Goal: Task Accomplishment & Management: Complete application form

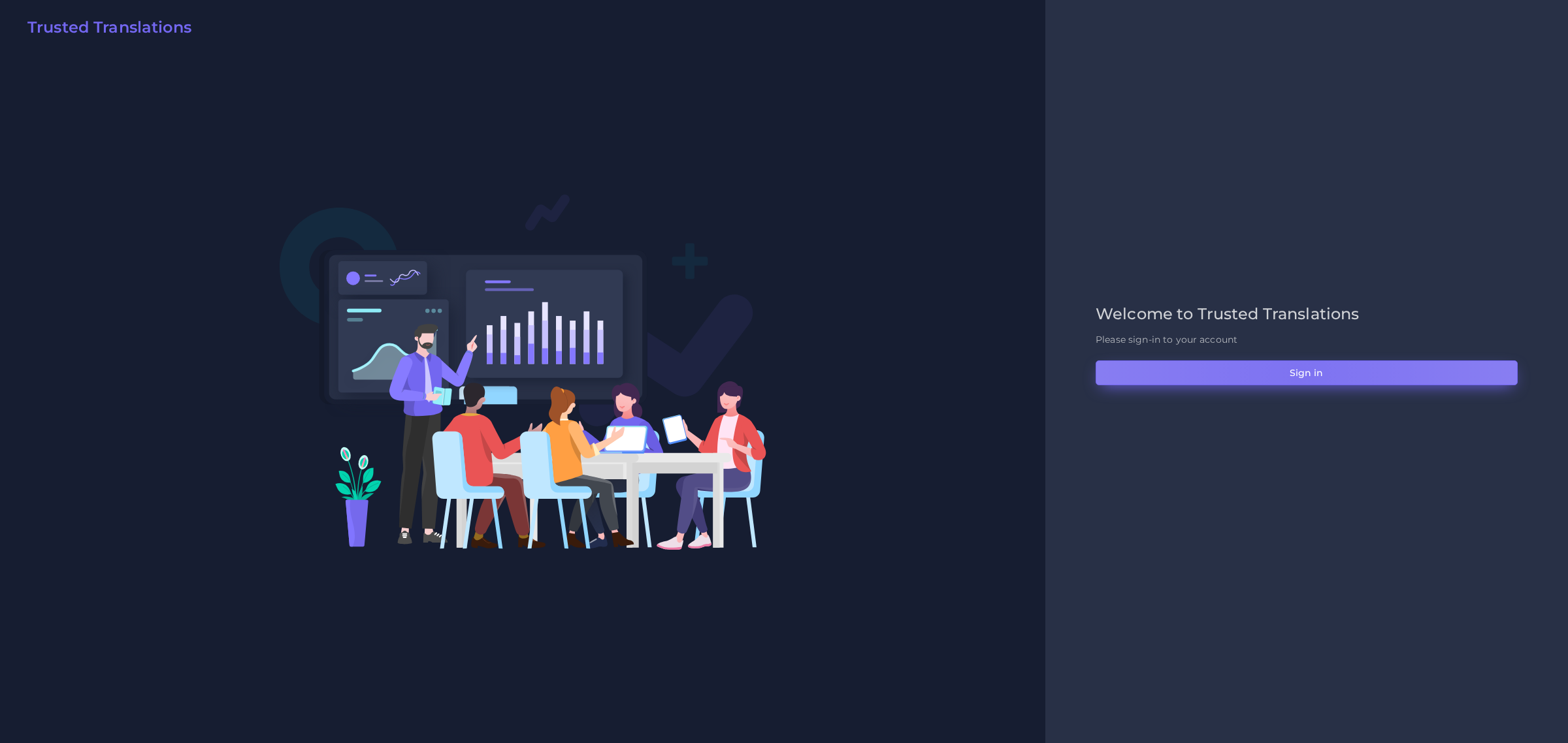
click at [1299, 373] on button "Sign in" at bounding box center [1306, 373] width 422 height 25
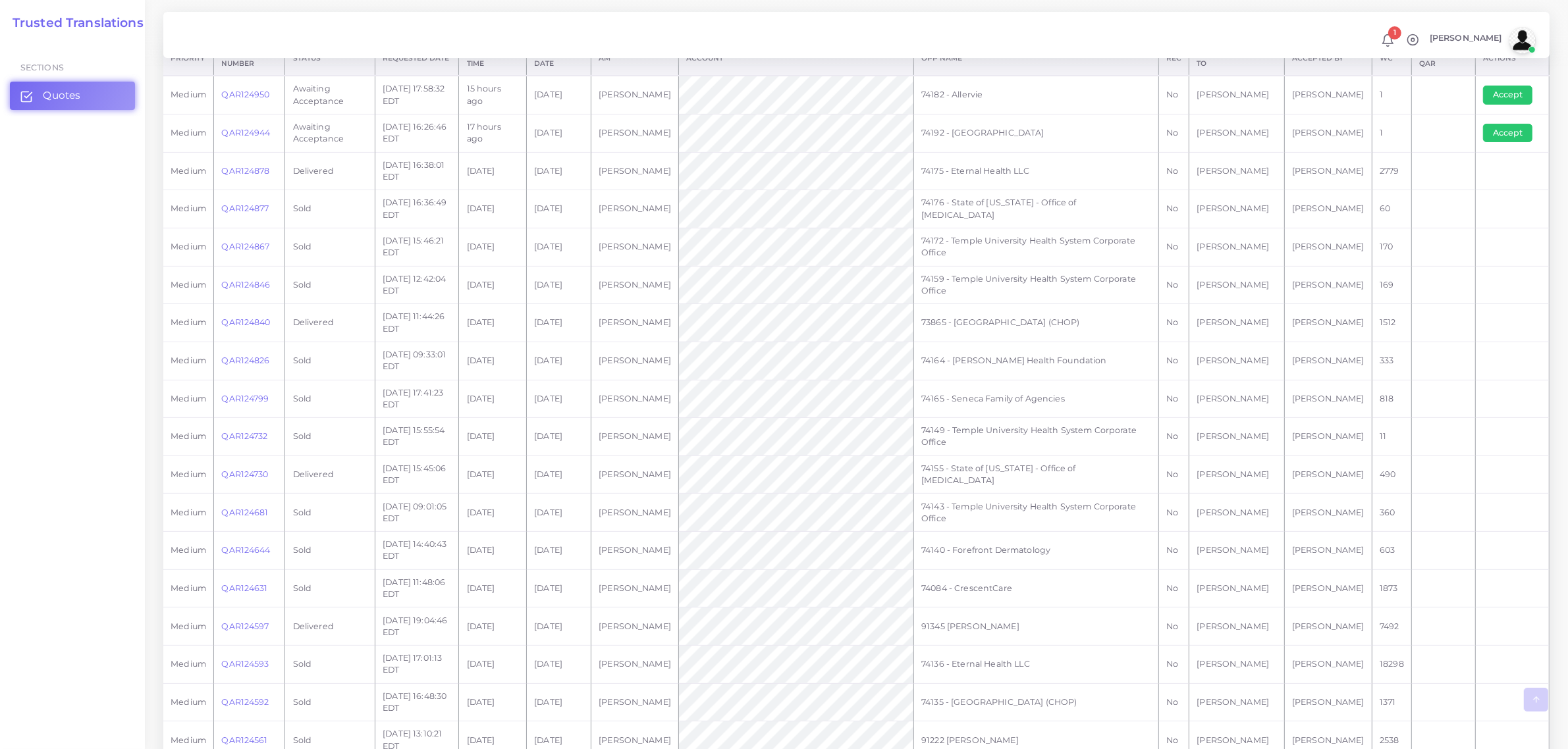
scroll to position [494, 0]
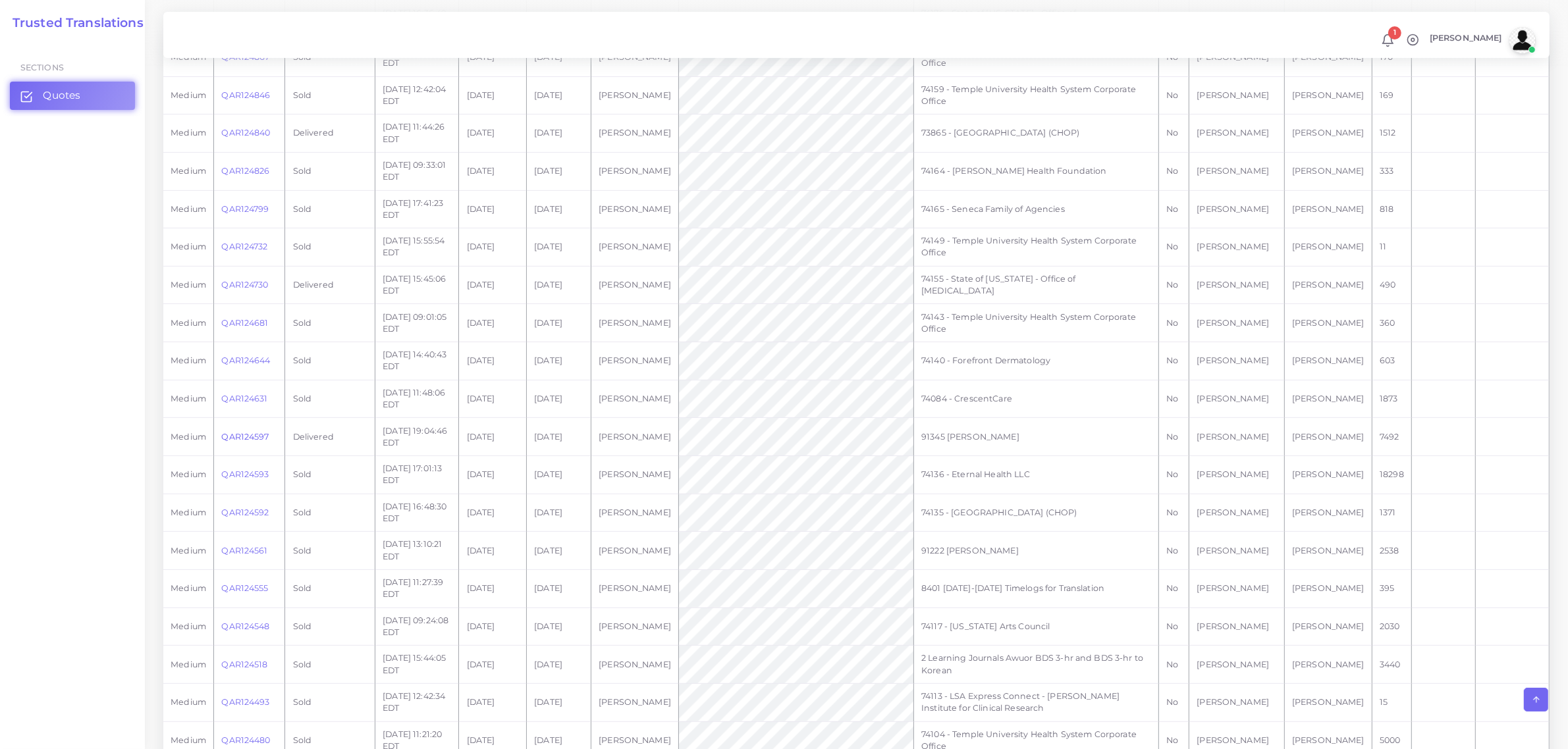
click at [251, 440] on link "QAR124597" at bounding box center [245, 436] width 47 height 9
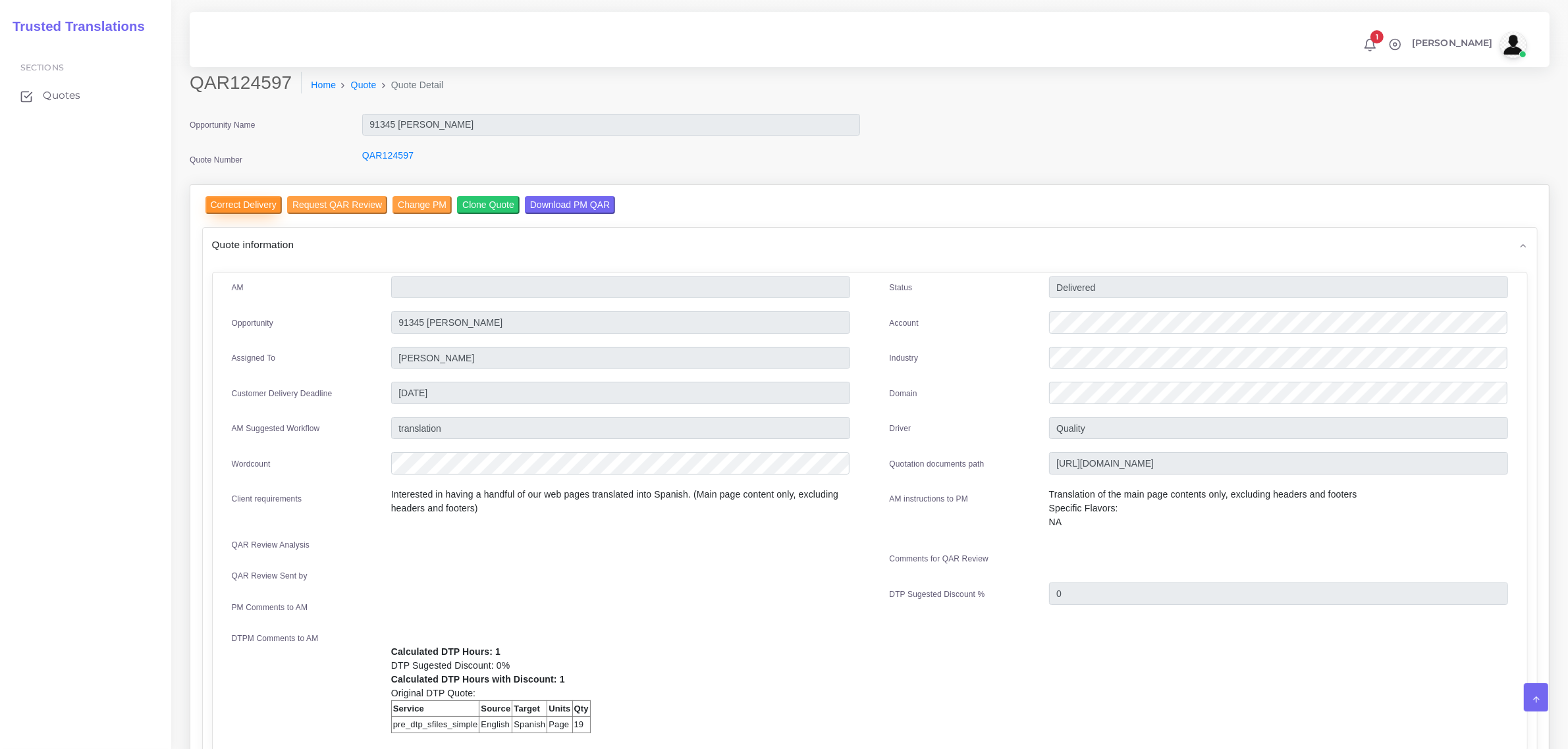
click at [248, 206] on input "Correct Delivery" at bounding box center [243, 205] width 77 height 18
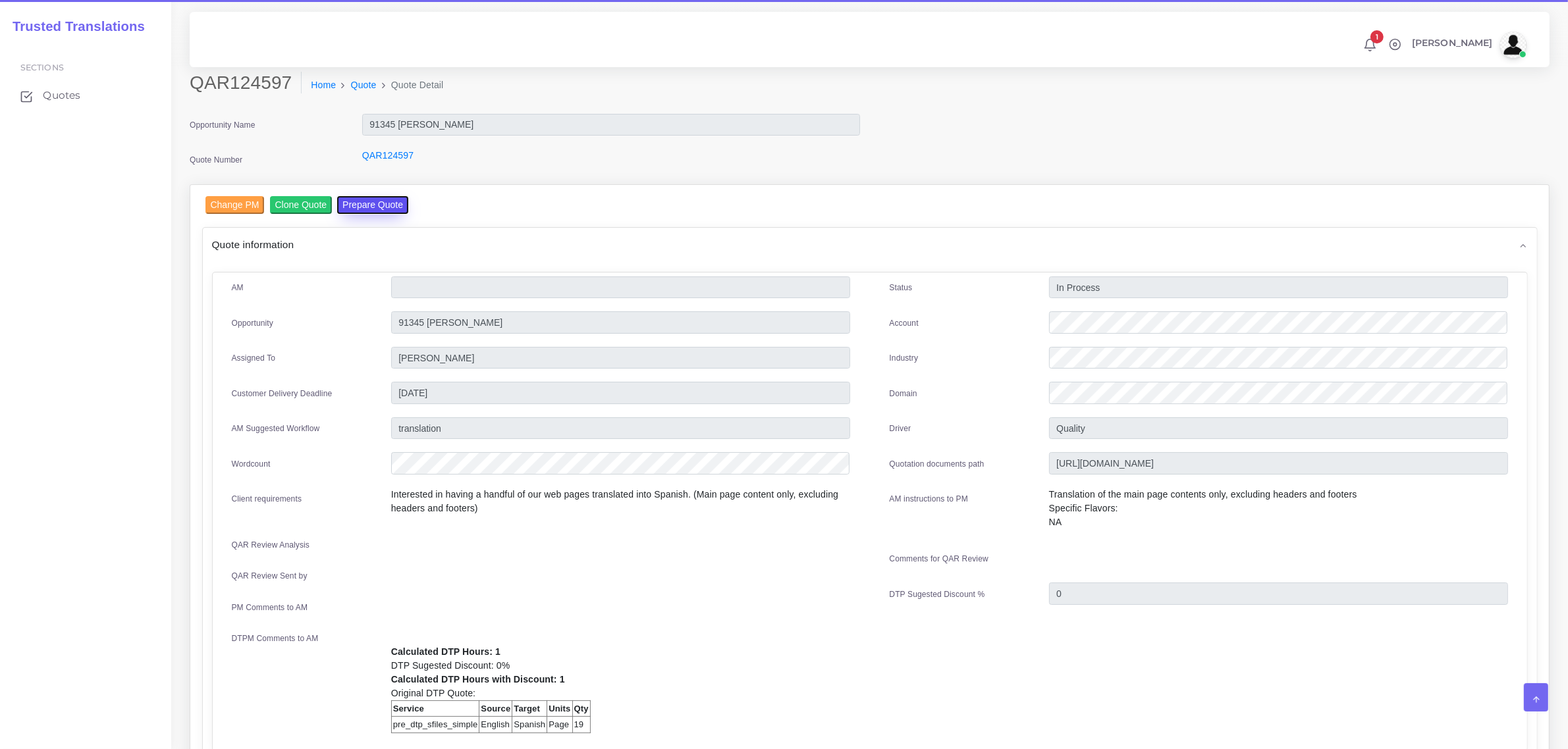
click at [381, 199] on button "Prepare Quote" at bounding box center [372, 205] width 72 height 18
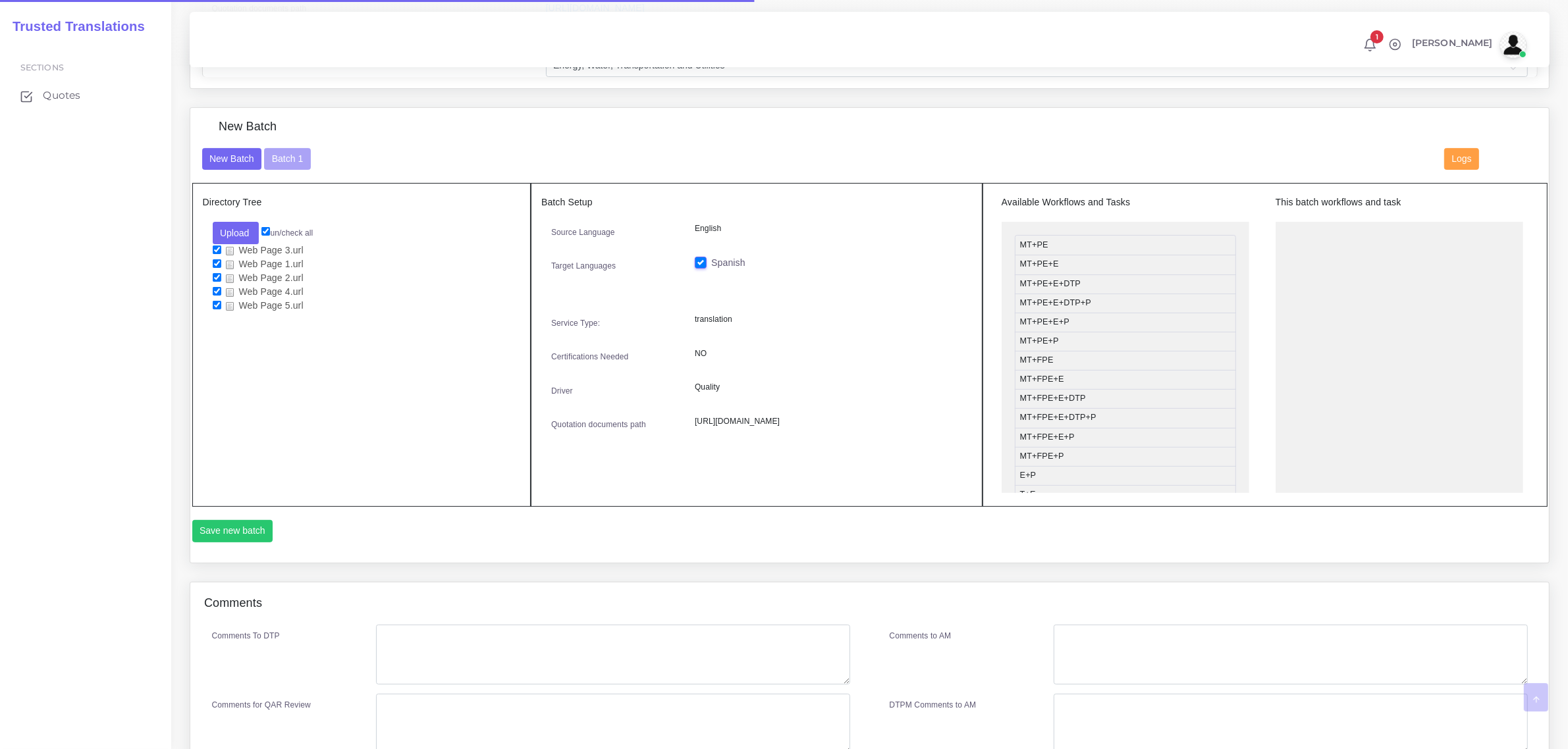
scroll to position [411, 0]
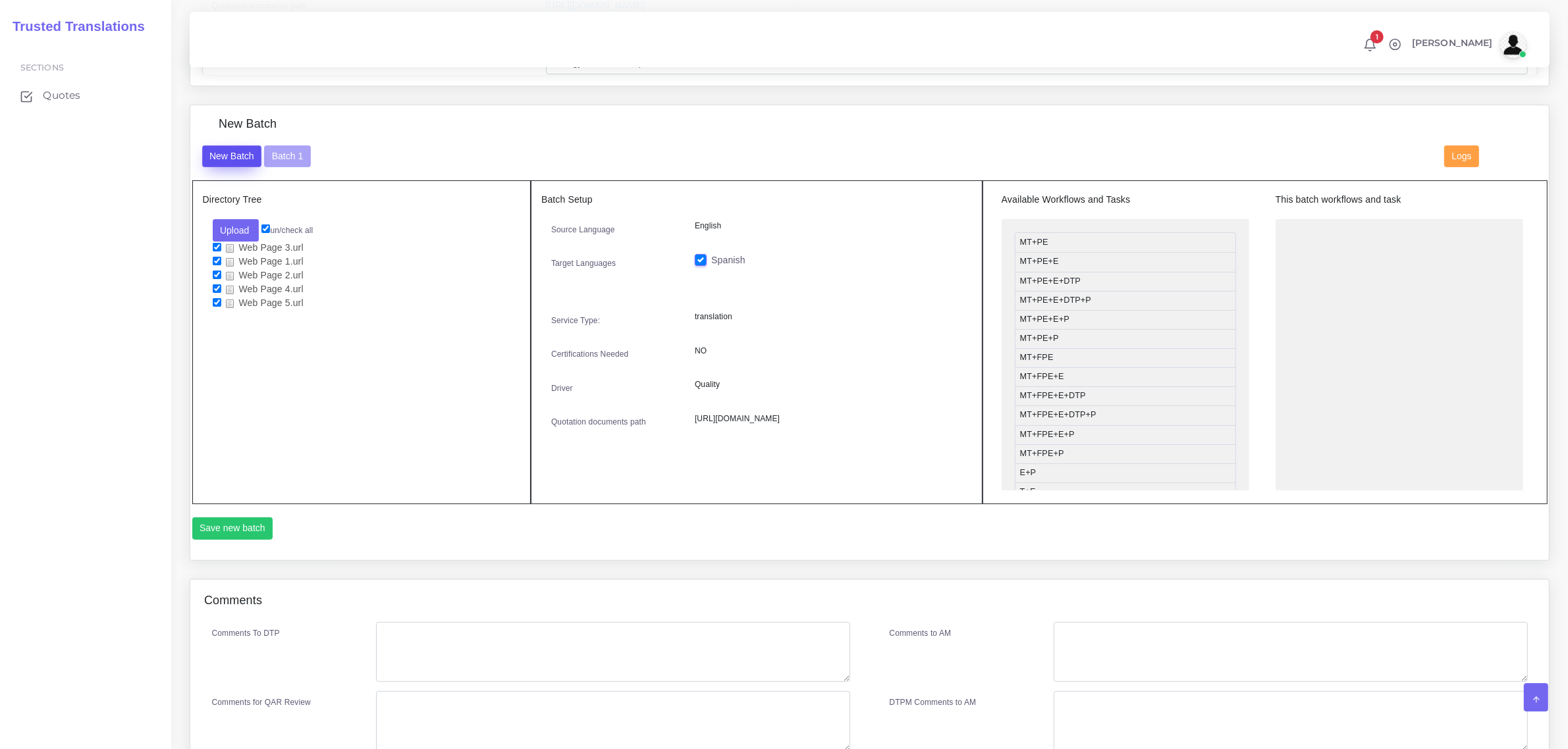
click at [231, 149] on button "New Batch" at bounding box center [233, 157] width 60 height 22
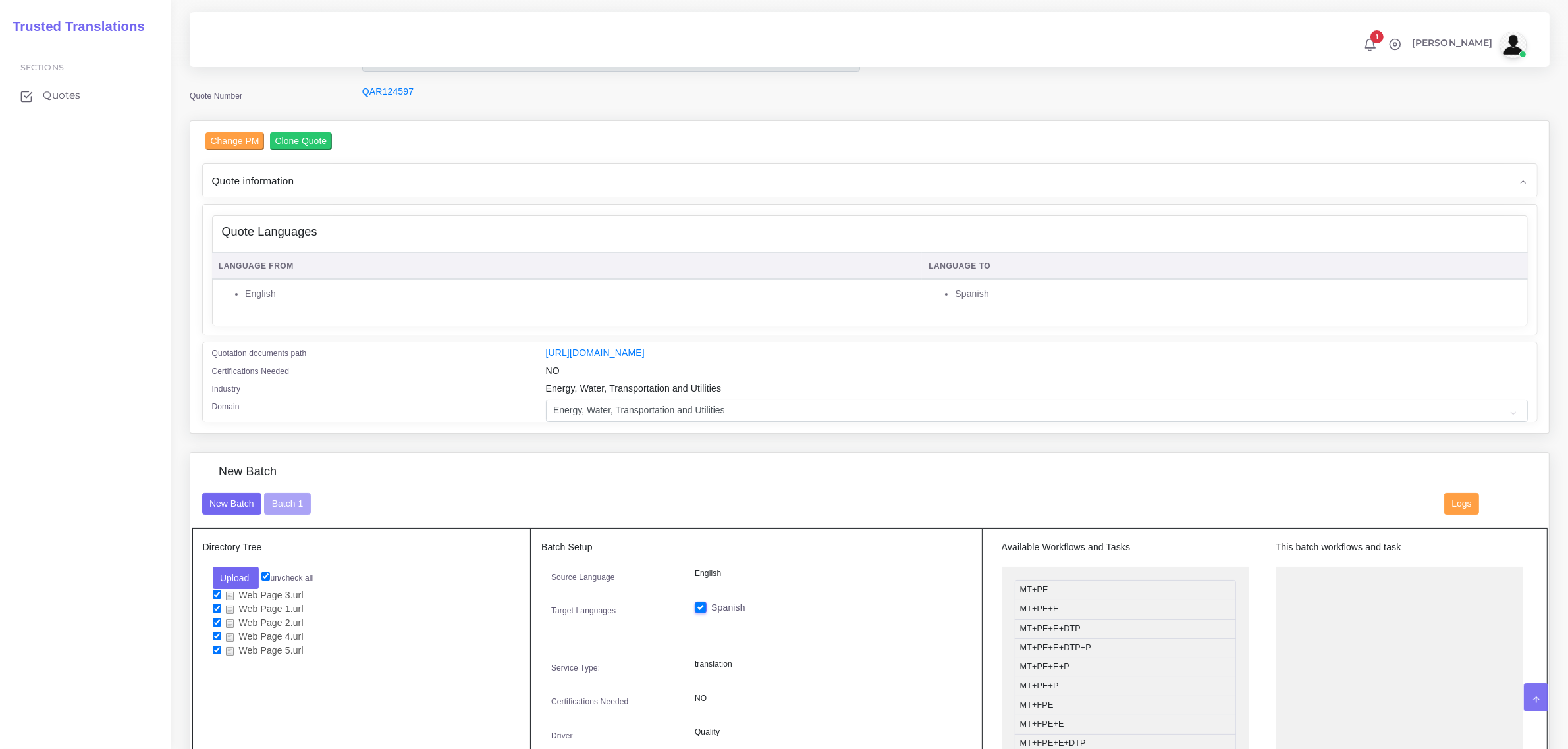
scroll to position [247, 0]
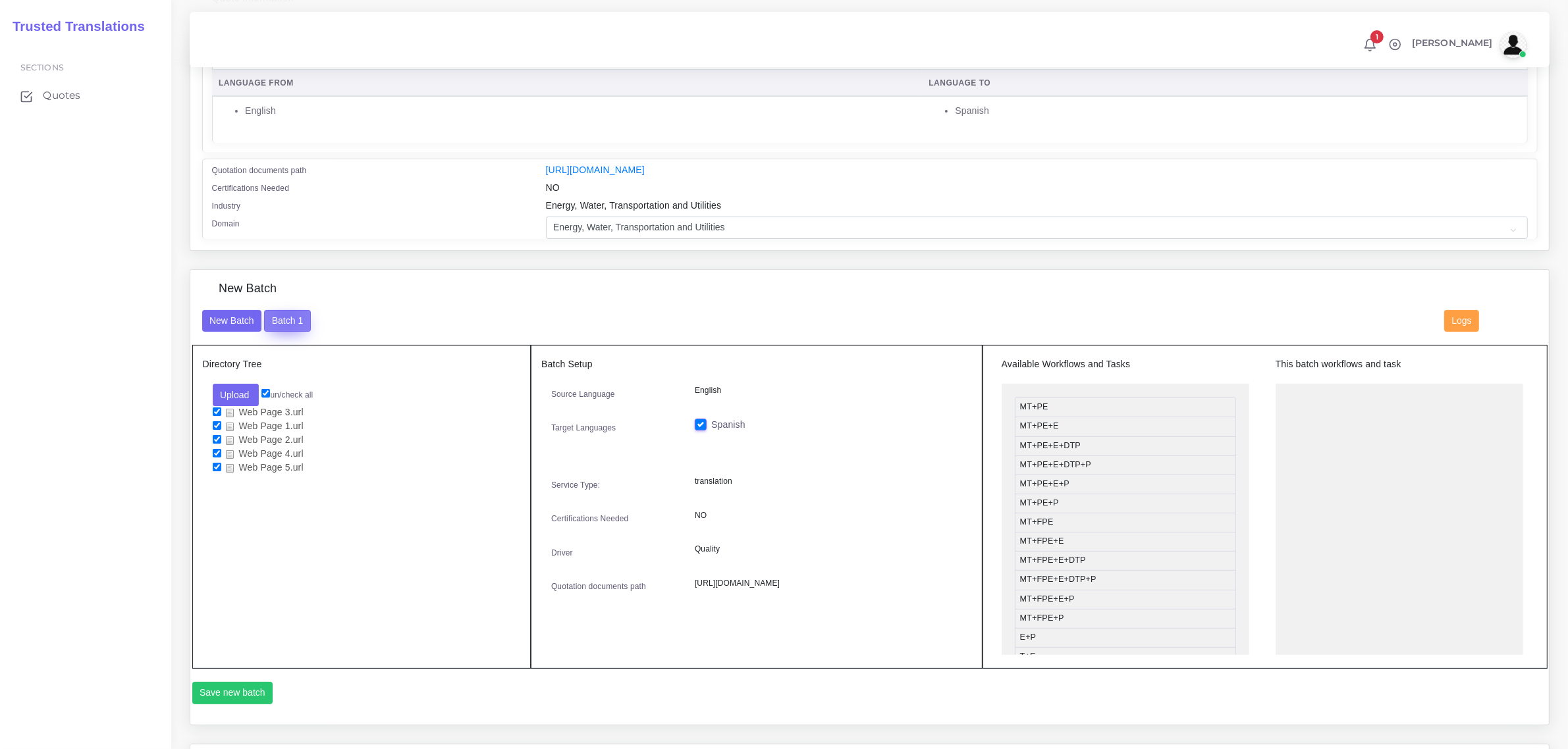
click at [285, 314] on button "Batch 1" at bounding box center [286, 321] width 46 height 22
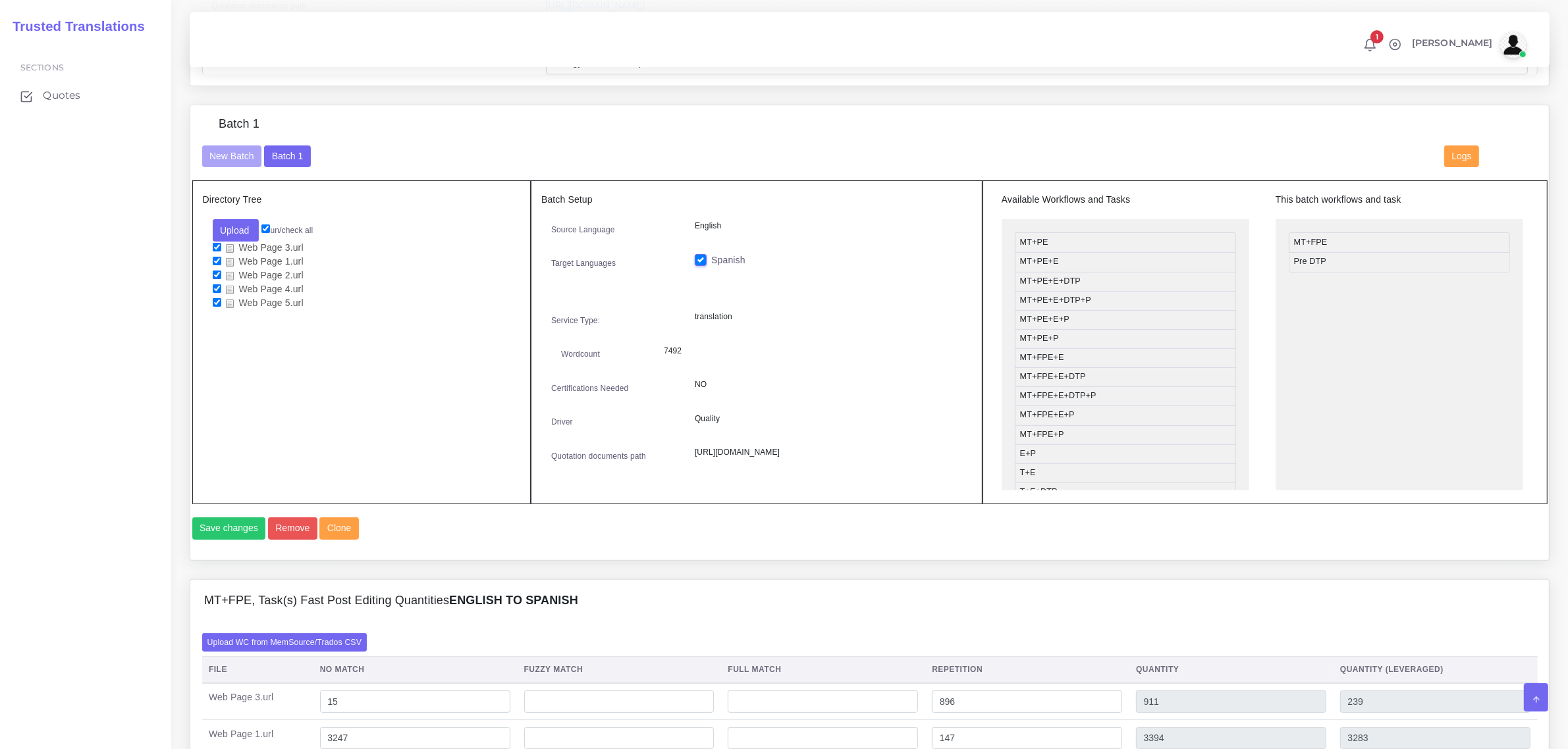
scroll to position [740, 0]
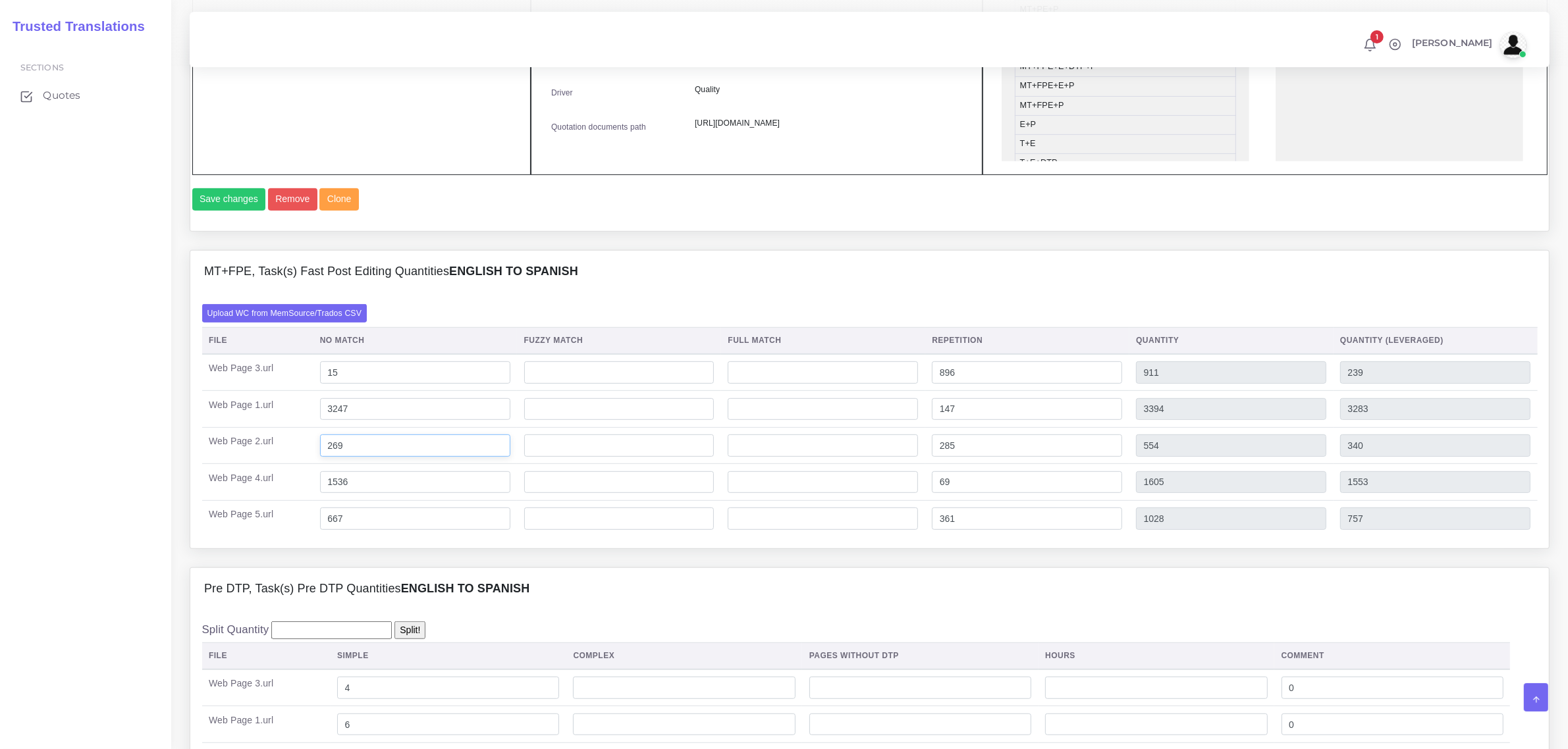
click at [331, 457] on input "269" at bounding box center [415, 446] width 191 height 22
type input "569"
type input "854"
type input "640"
click at [555, 610] on div "Pre DTP, Task(s) Pre DTP Quantities English TO Spanish" at bounding box center [870, 589] width 1359 height 42
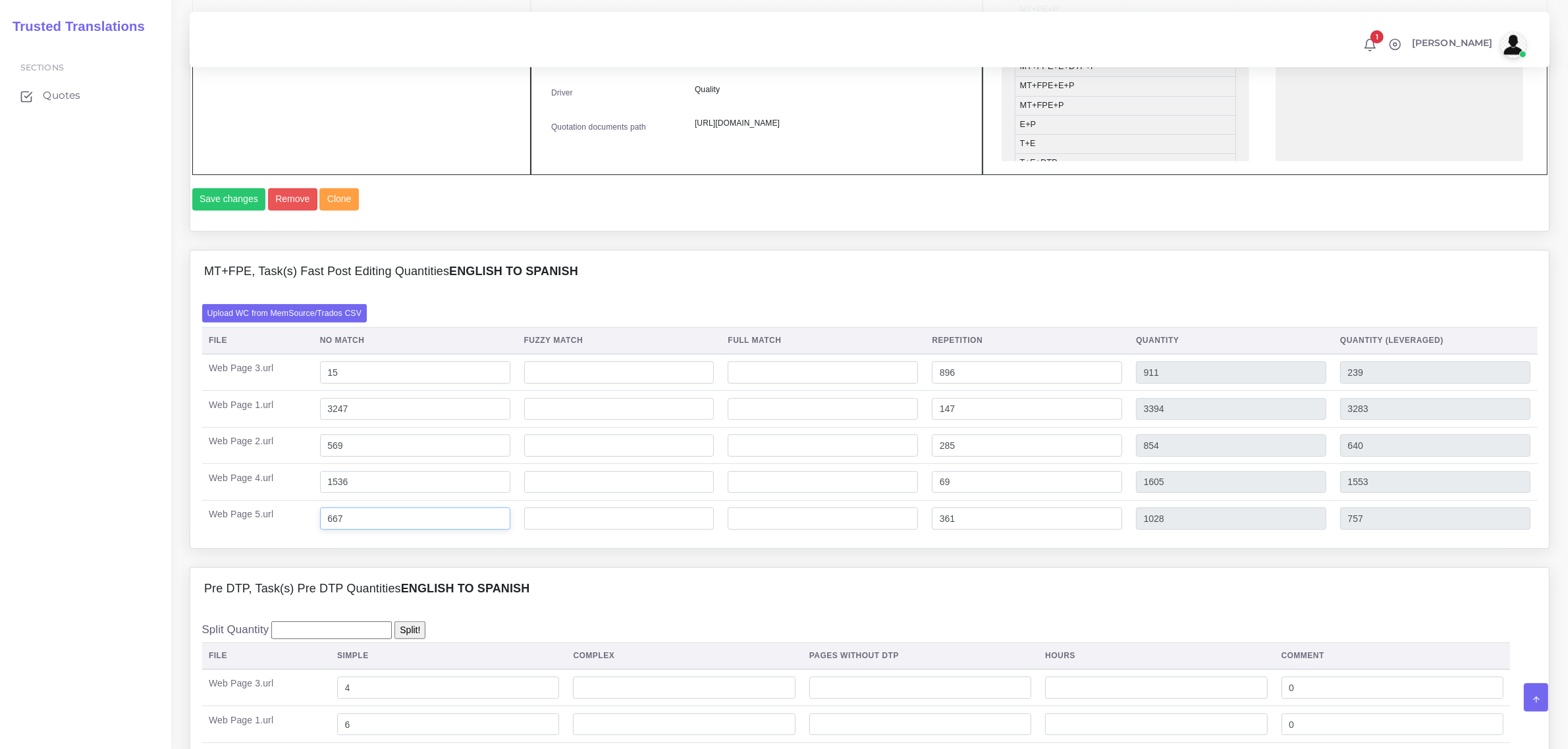
drag, startPoint x: 337, startPoint y: 553, endPoint x: 330, endPoint y: 547, distance: 9.2
click at [330, 530] on input "667" at bounding box center [415, 519] width 191 height 22
type input "767"
type input "1128"
type input "857"
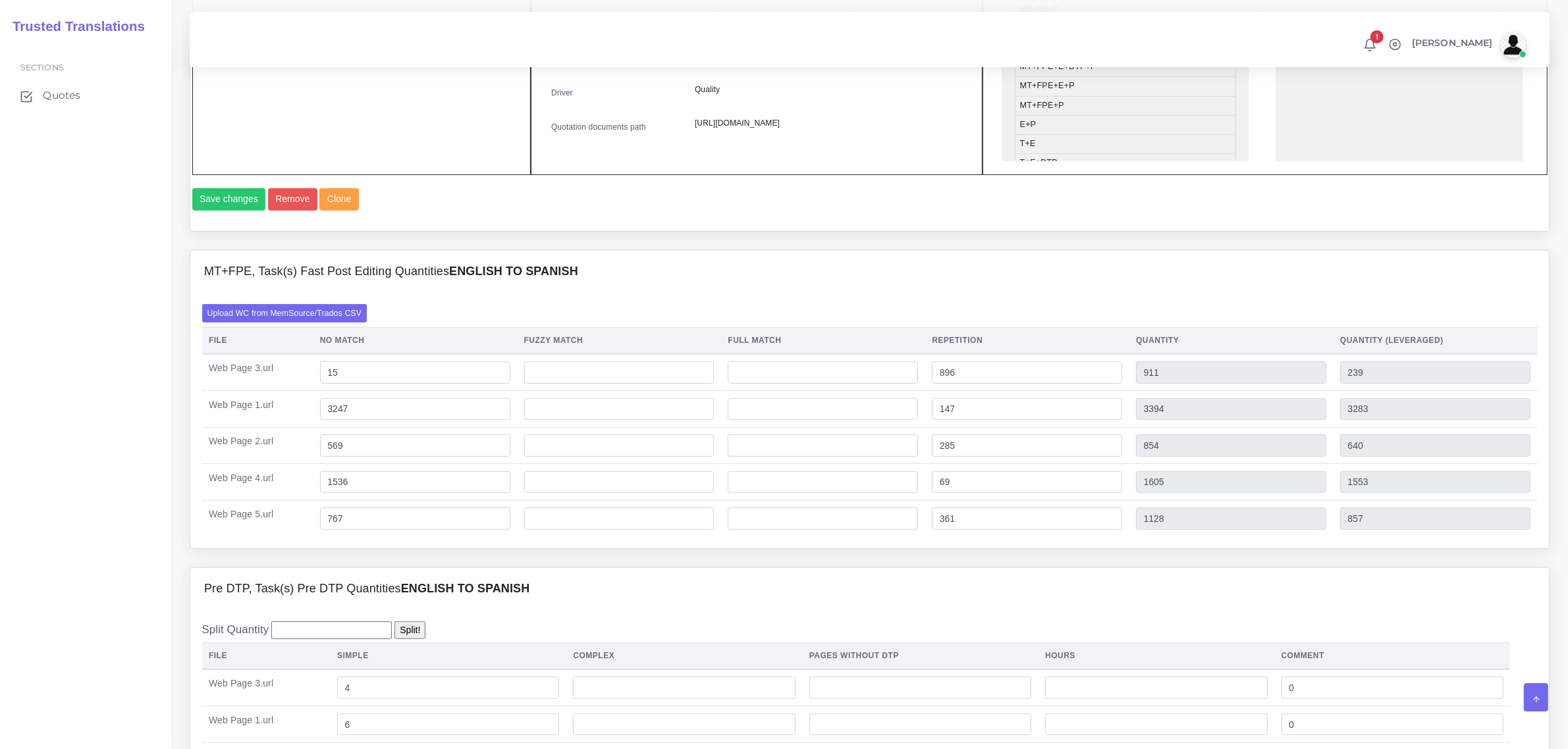
click at [604, 610] on div "Pre DTP, Task(s) Pre DTP Quantities English TO Spanish" at bounding box center [870, 589] width 1359 height 42
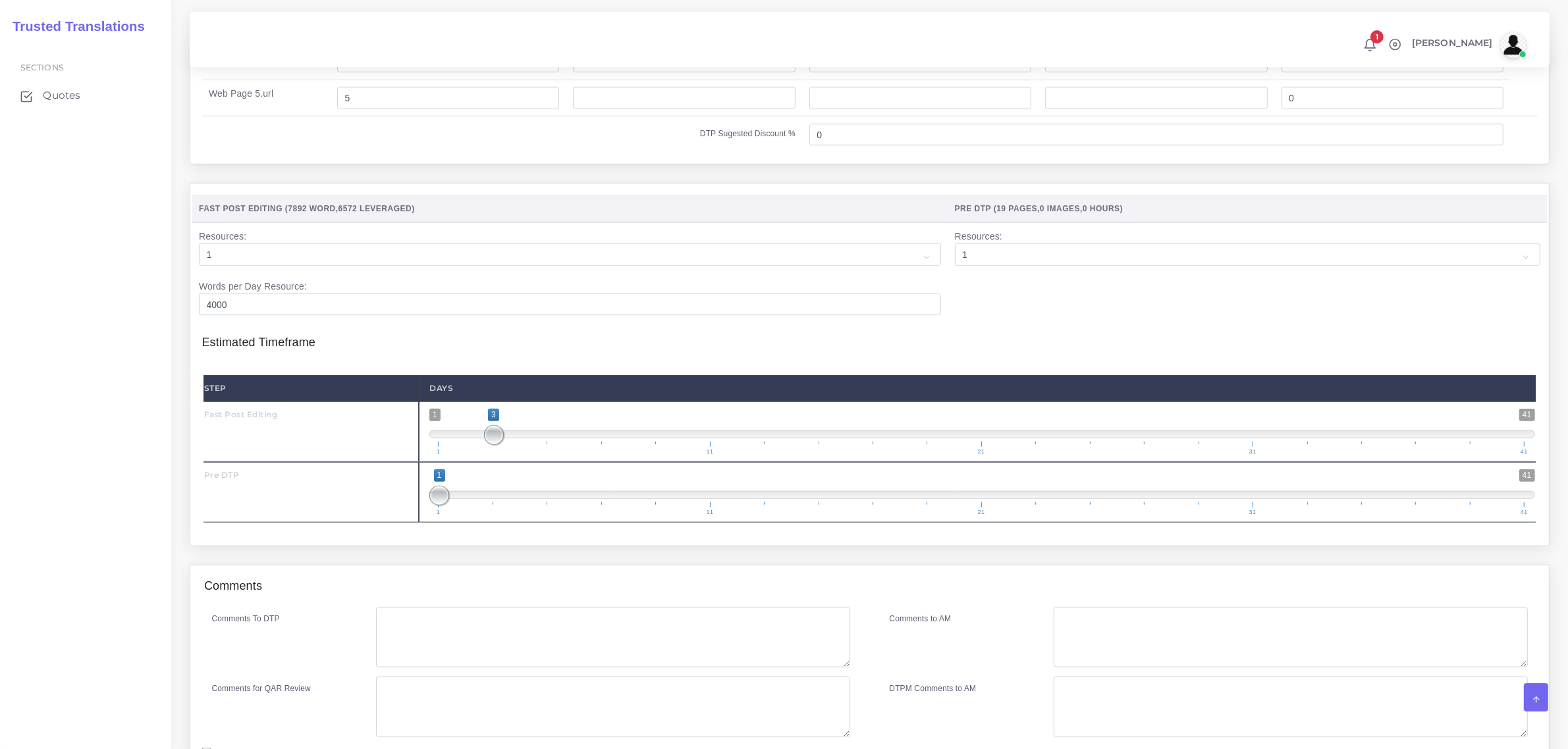
scroll to position [1614, 0]
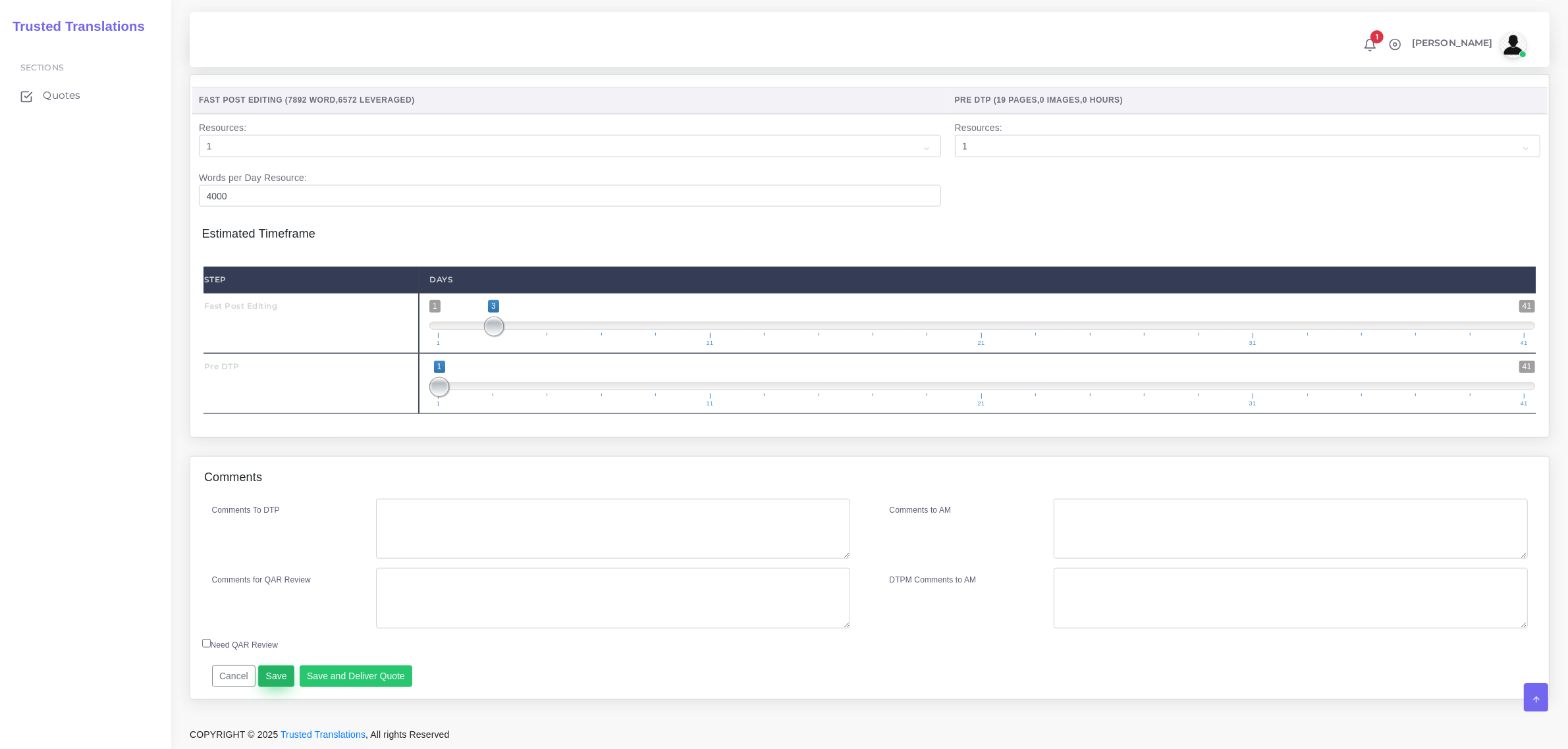
click at [272, 677] on button "Save" at bounding box center [276, 677] width 36 height 22
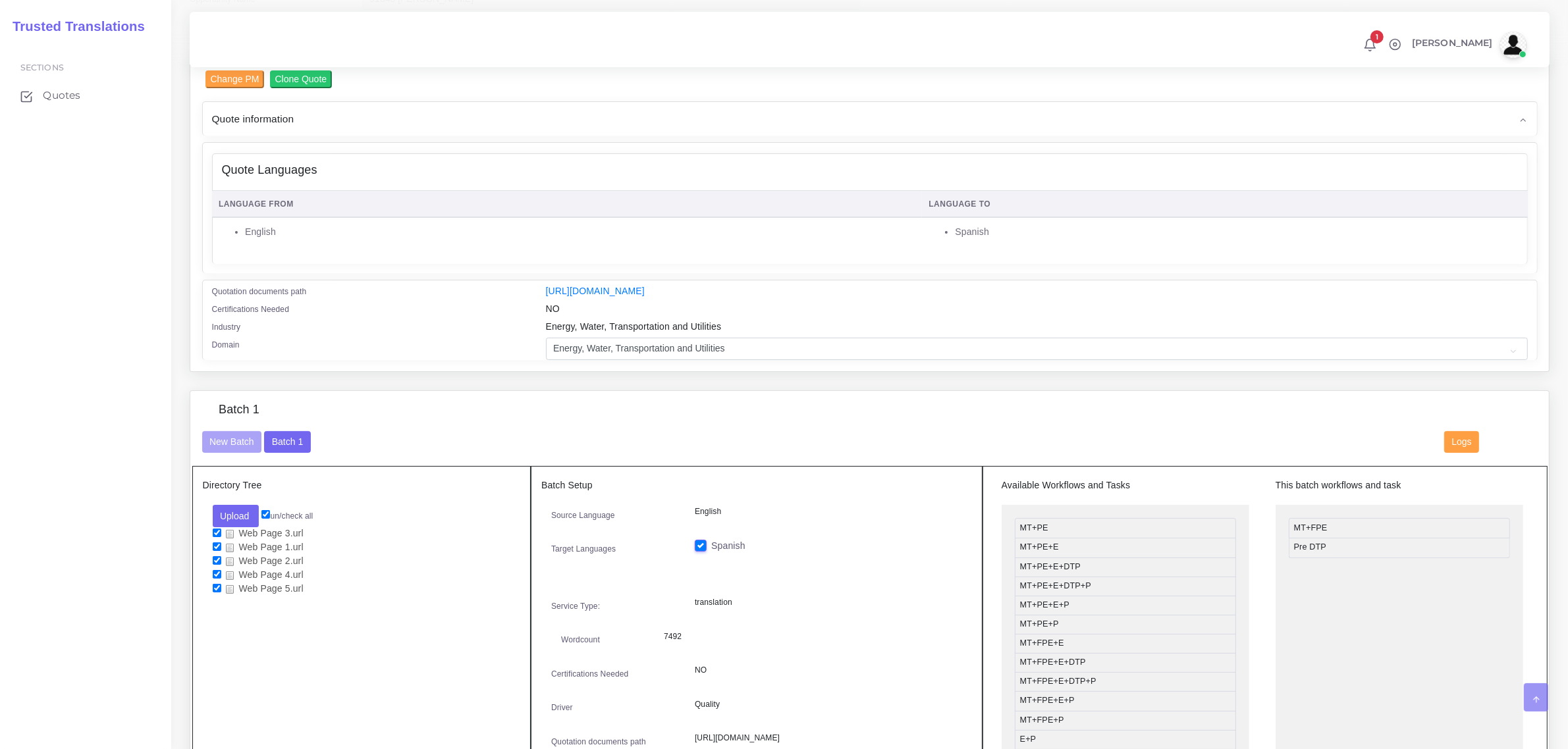
scroll to position [494, 0]
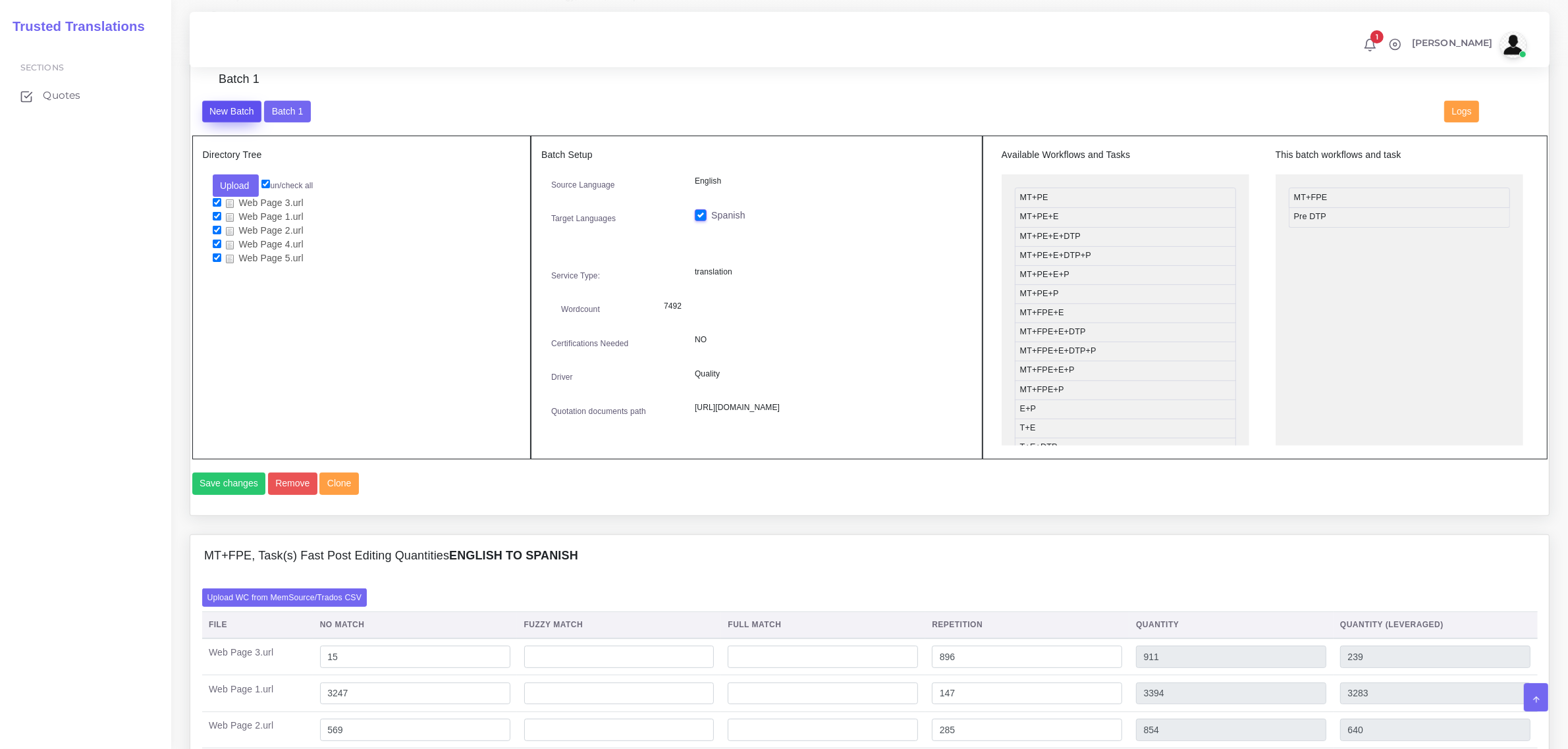
click at [244, 108] on button "New Batch" at bounding box center [233, 112] width 60 height 22
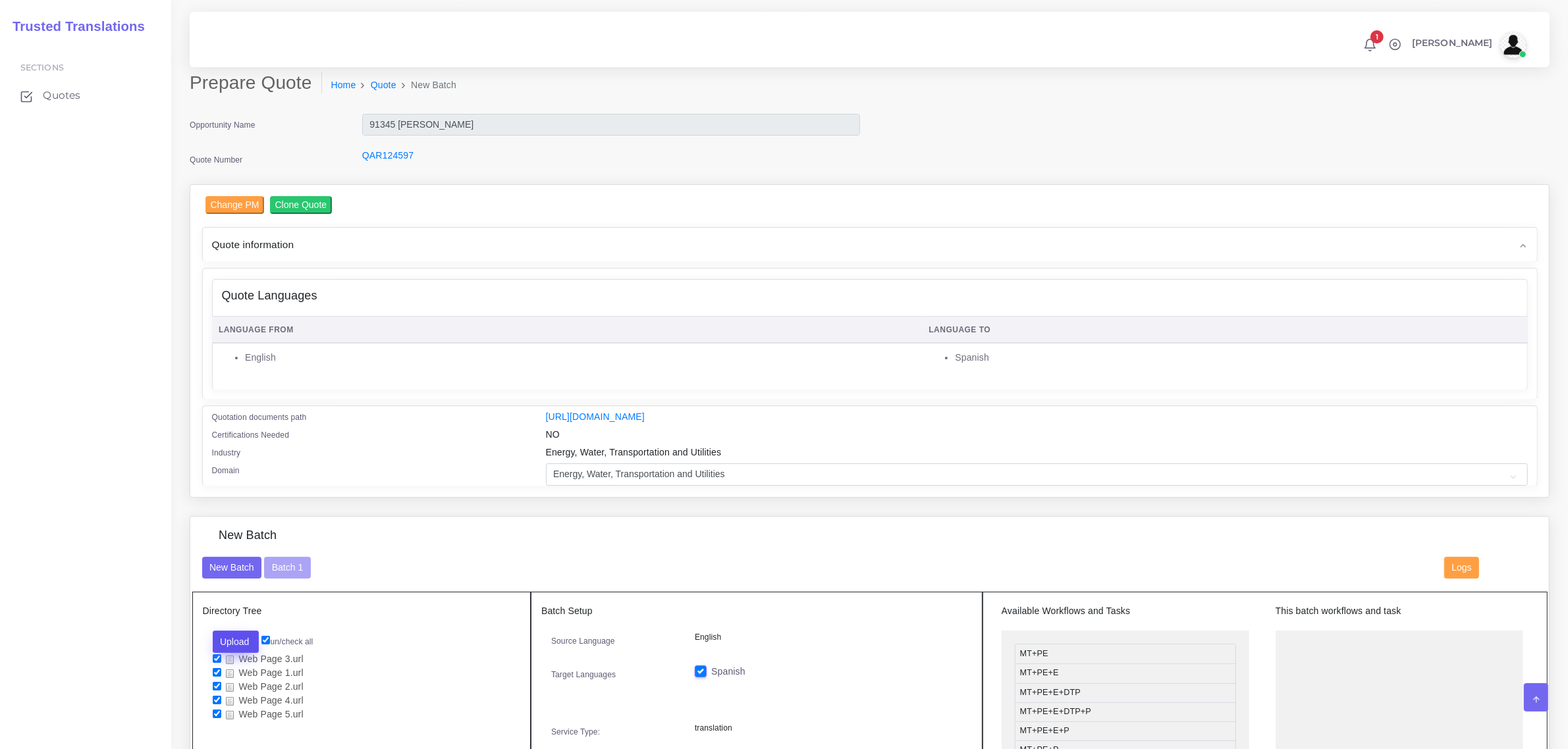
click at [239, 642] on button "Upload" at bounding box center [236, 642] width 47 height 22
click at [262, 691] on label "Files" at bounding box center [259, 691] width 91 height 16
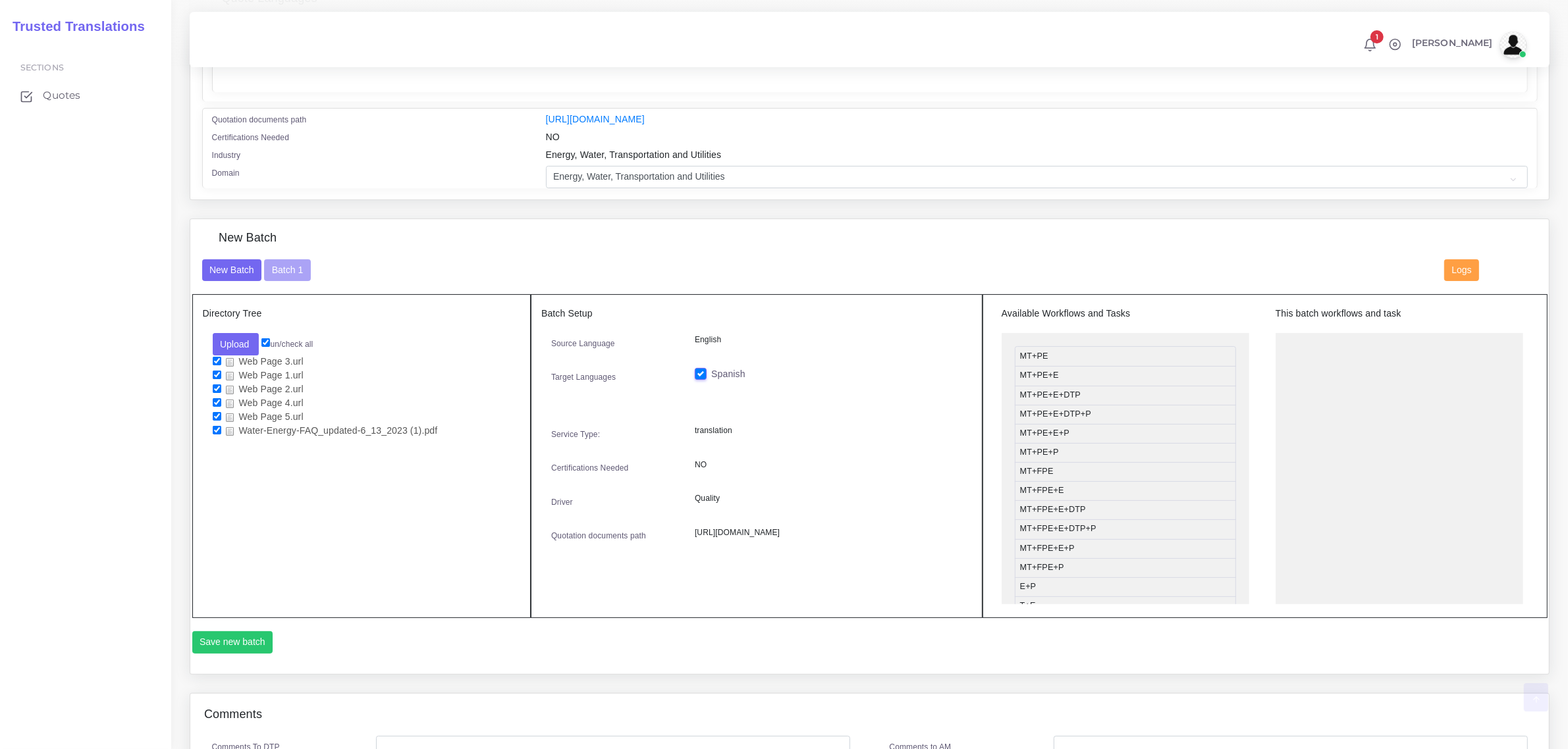
scroll to position [329, 0]
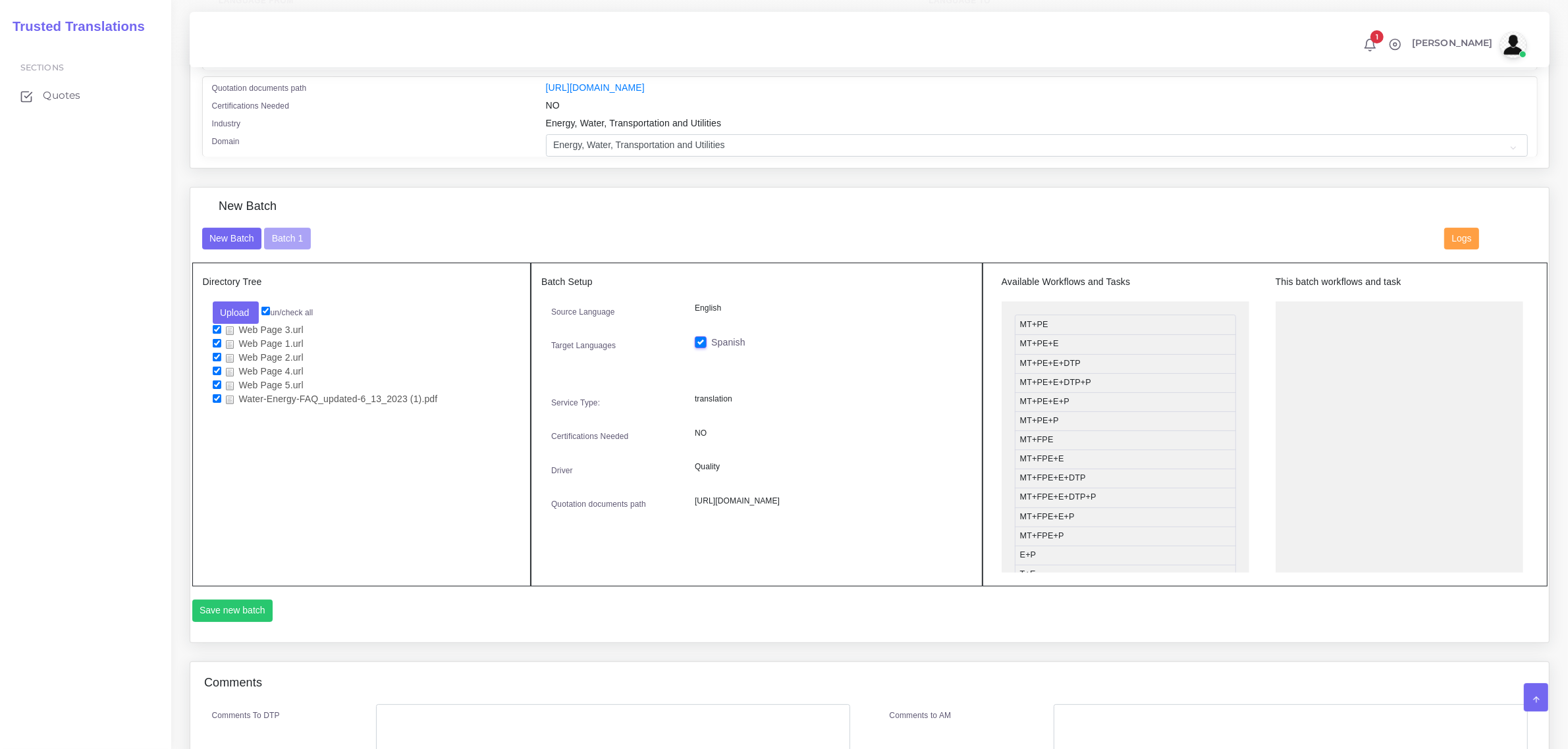
click at [216, 381] on input "checkbox" at bounding box center [217, 385] width 9 height 9
checkbox input "false"
click at [218, 370] on input "checkbox" at bounding box center [217, 371] width 9 height 9
checkbox input "false"
click at [219, 352] on li "Web Page 2.url" at bounding box center [362, 359] width 298 height 14
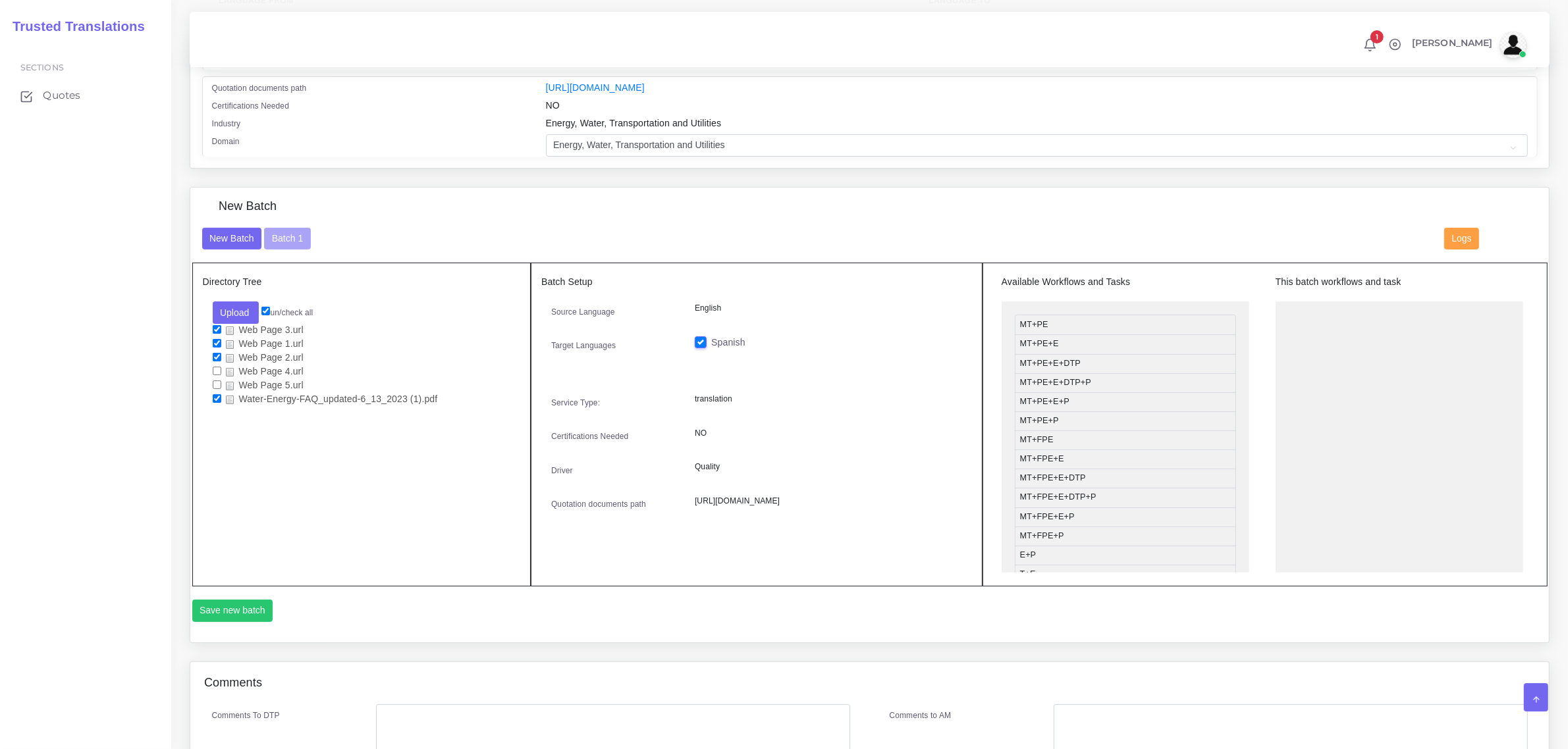
click at [216, 352] on li "Web Page 2.url" at bounding box center [362, 359] width 298 height 14
click at [216, 339] on input "checkbox" at bounding box center [217, 343] width 9 height 9
checkbox input "false"
click at [216, 325] on input "checkbox" at bounding box center [217, 329] width 9 height 9
checkbox input "false"
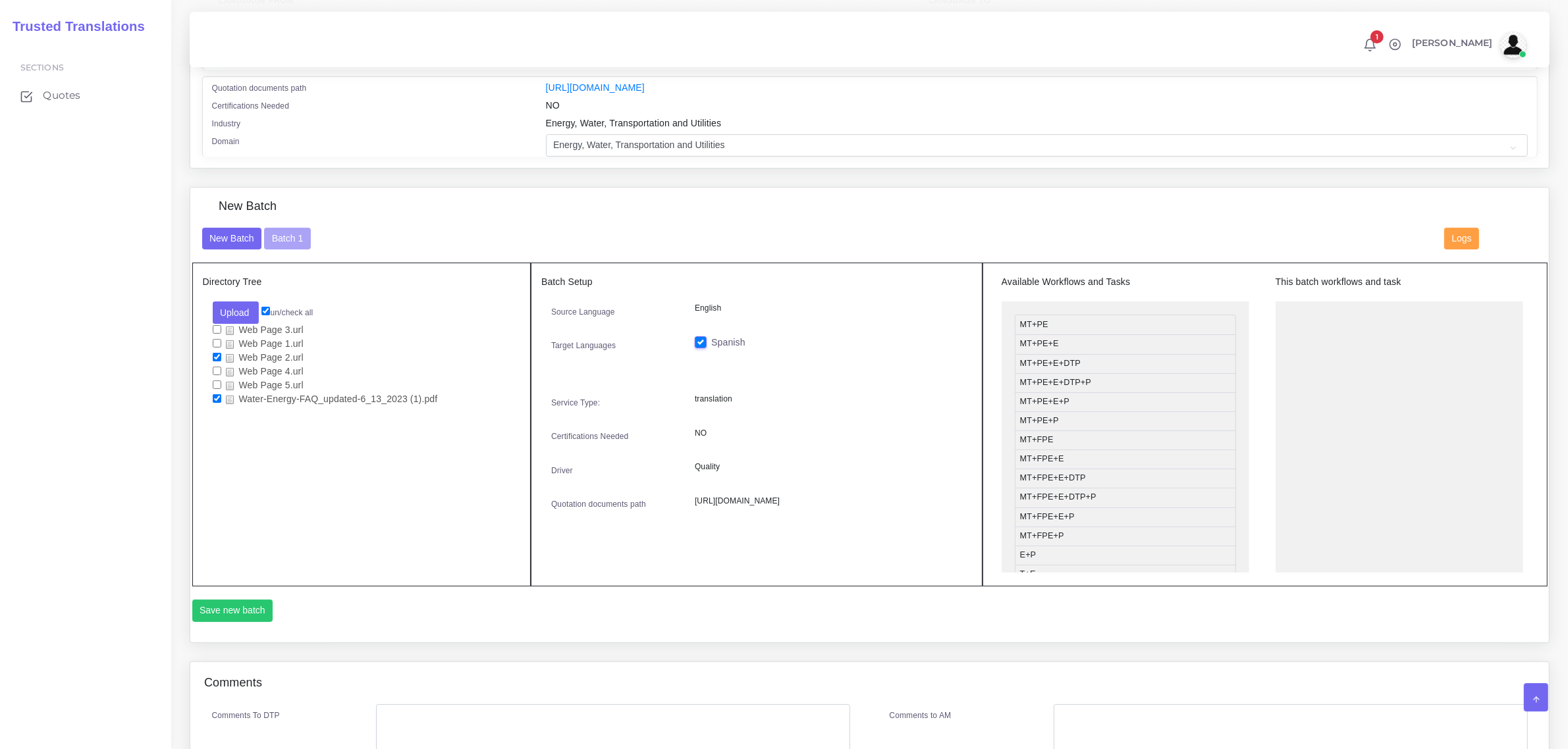
click at [216, 356] on input "checkbox" at bounding box center [217, 357] width 9 height 9
checkbox input "false"
drag, startPoint x: 1110, startPoint y: 481, endPoint x: 1377, endPoint y: 317, distance: 313.3
drag, startPoint x: 1103, startPoint y: 359, endPoint x: 1383, endPoint y: 346, distance: 280.3
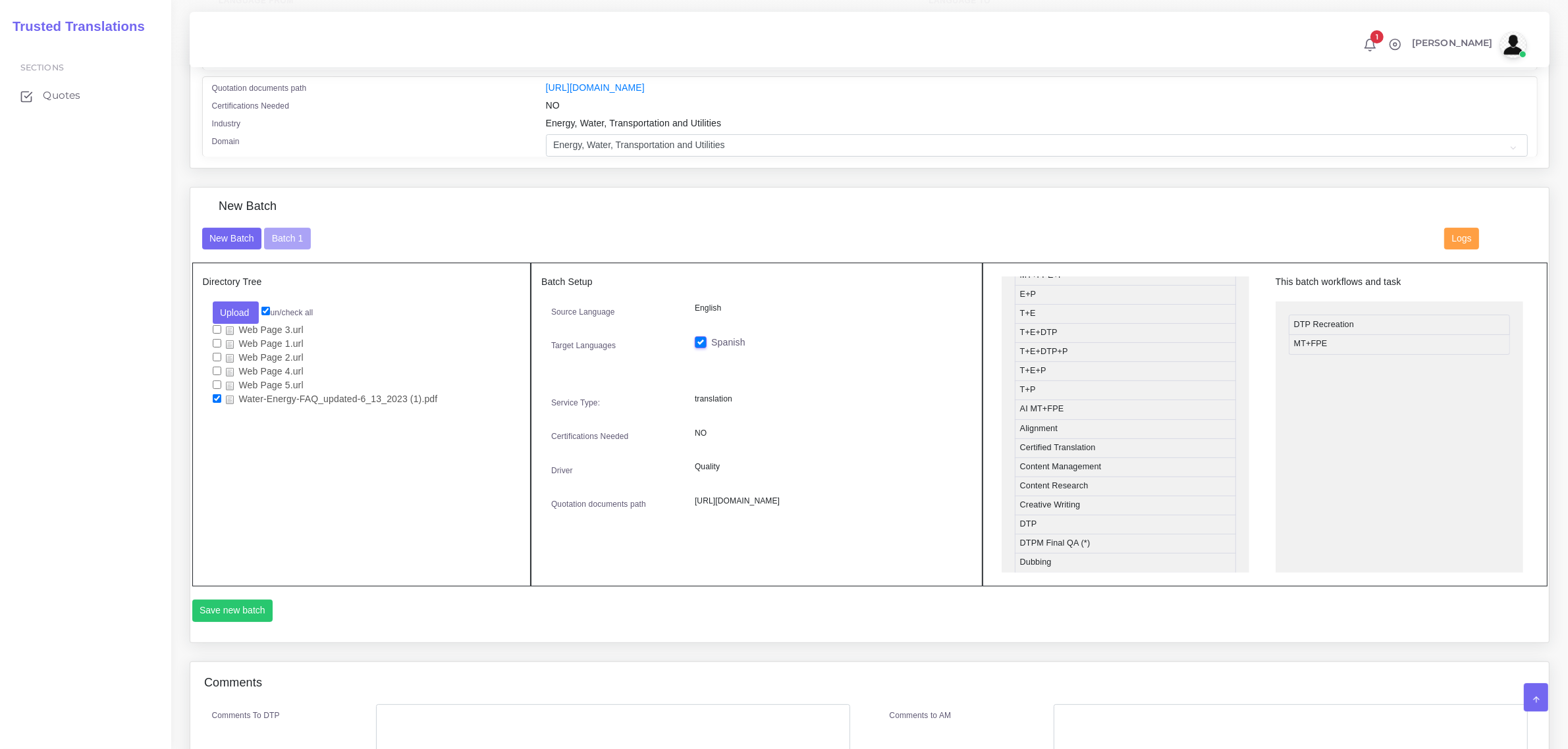
scroll to position [247, 0]
drag, startPoint x: 1088, startPoint y: 517, endPoint x: 1363, endPoint y: 358, distance: 317.7
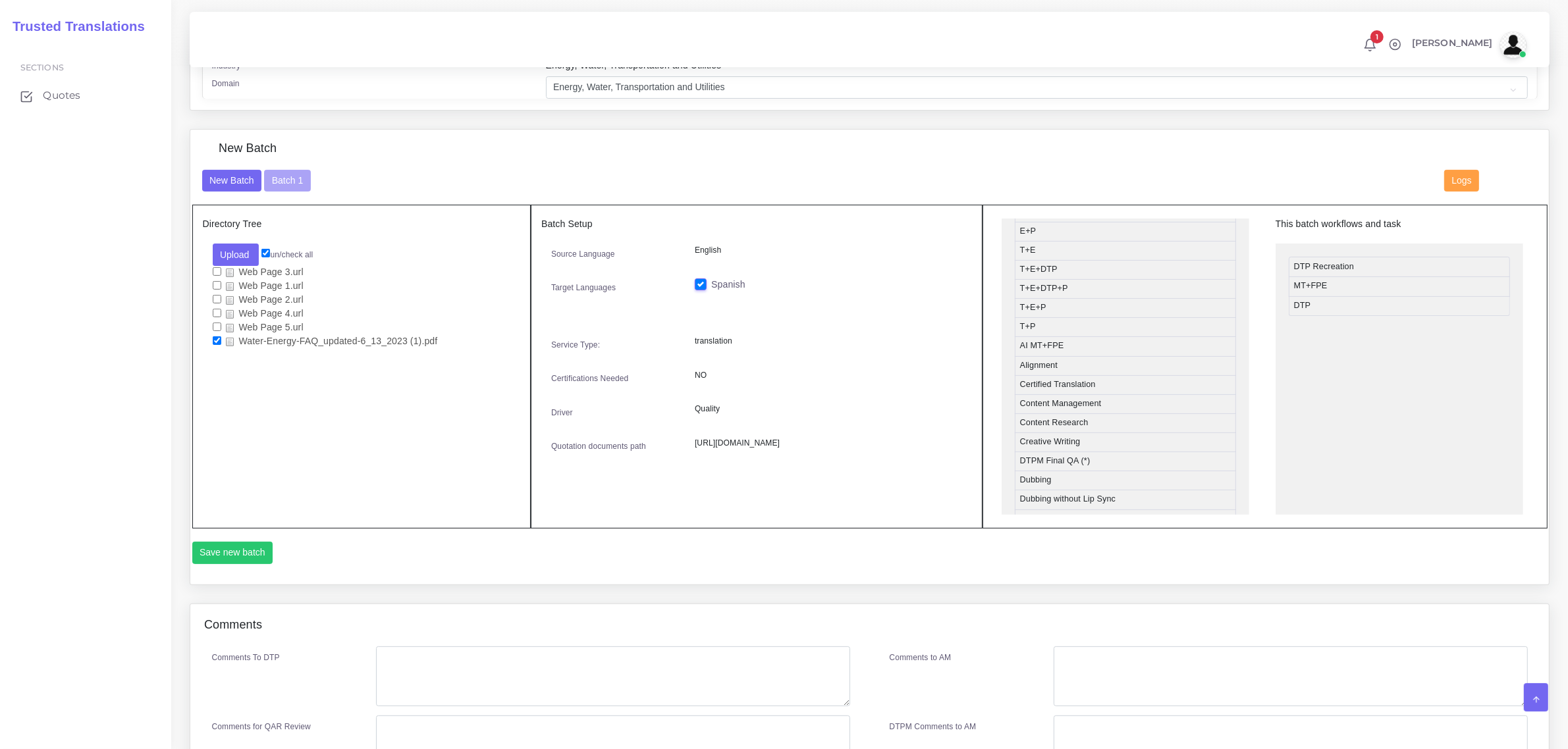
scroll to position [494, 0]
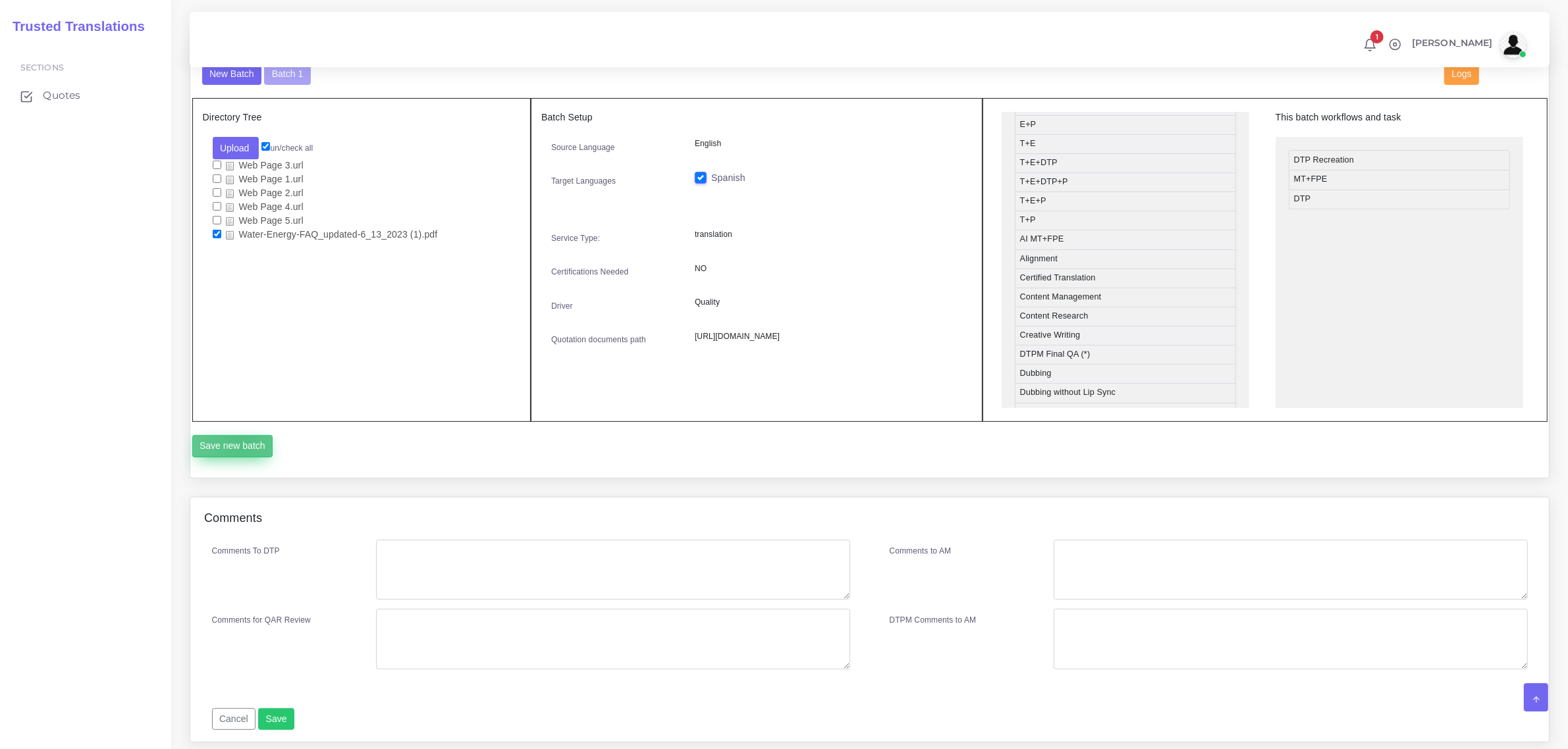
click at [239, 440] on button "Save new batch" at bounding box center [233, 446] width 81 height 22
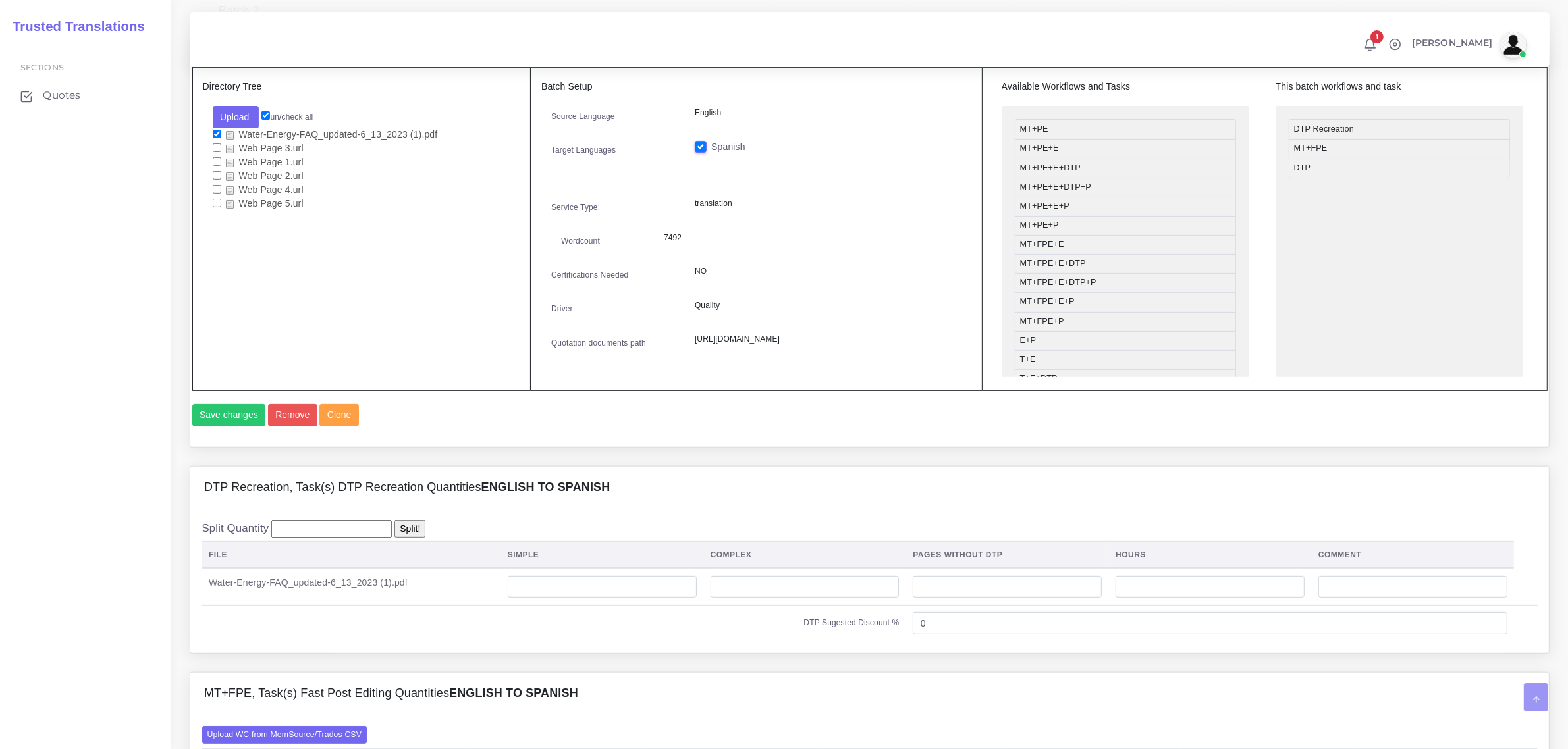
scroll to position [823, 0]
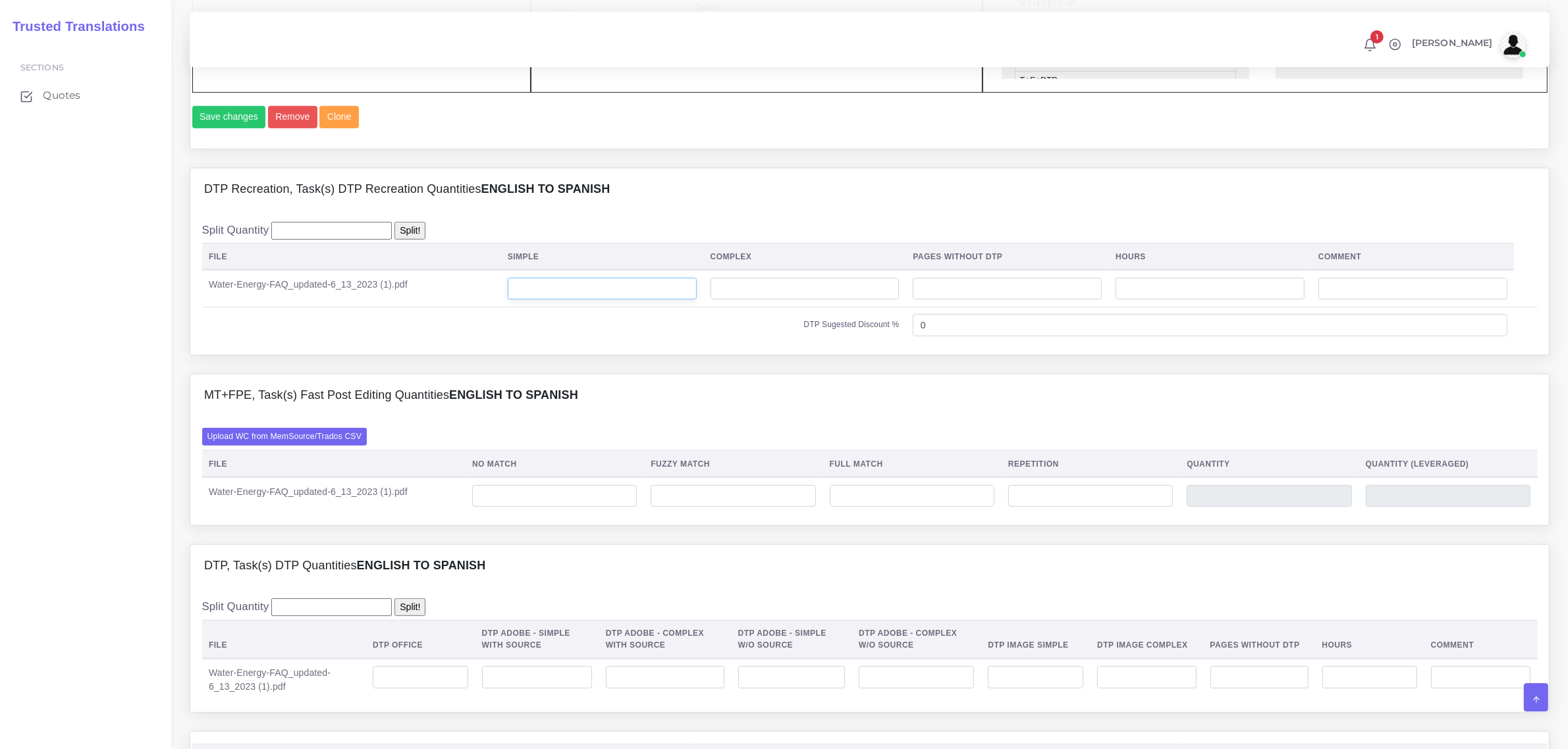
click at [558, 300] on input "number" at bounding box center [602, 289] width 189 height 22
type input "3"
click at [541, 508] on input "number" at bounding box center [554, 496] width 165 height 22
type input "651"
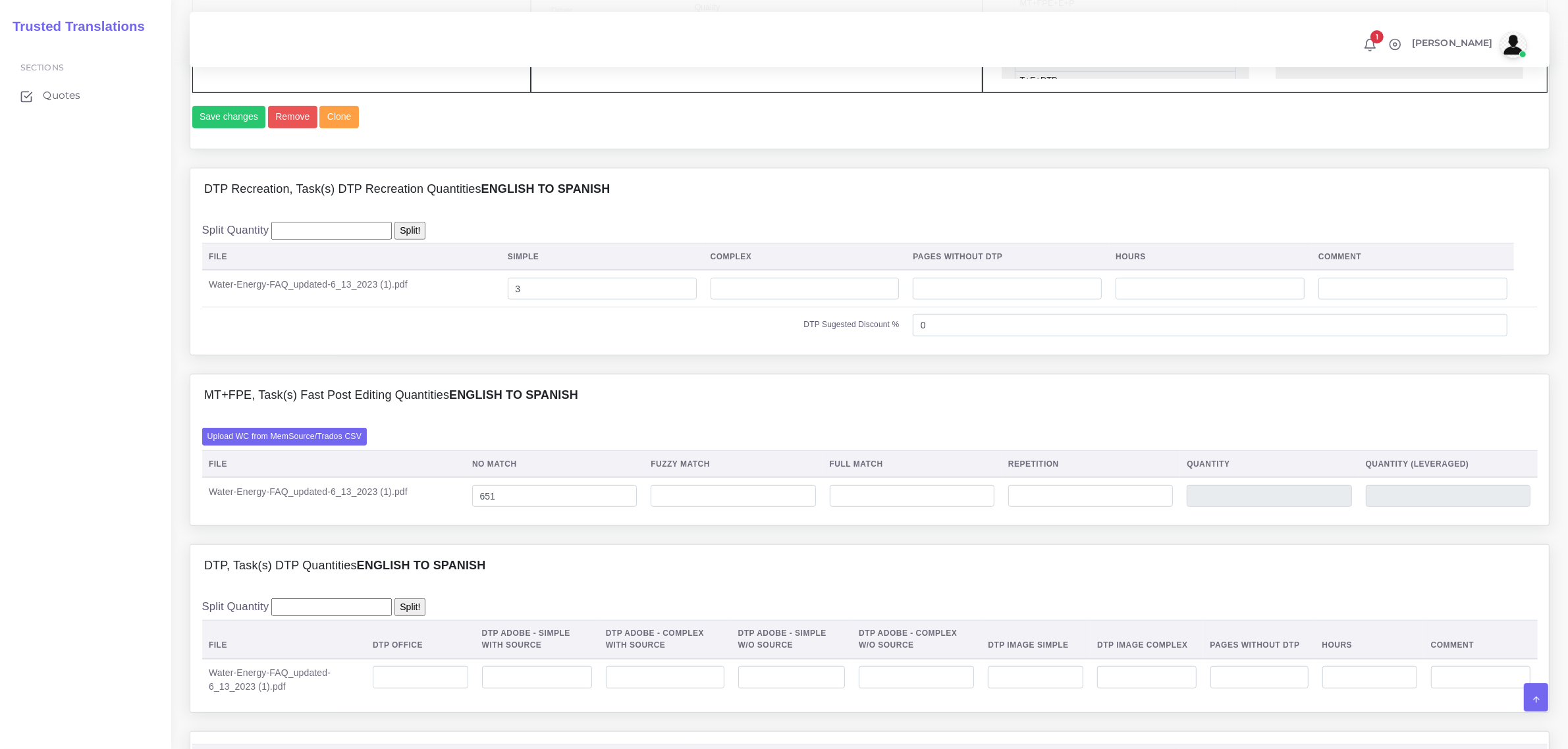
type input "651"
click at [582, 545] on div "MT+FPE, Task(s) Fast Post Editing Quantities English TO Spanish Upload WC from …" at bounding box center [870, 459] width 1379 height 171
click at [1033, 508] on input "number" at bounding box center [1090, 496] width 165 height 22
type input "35"
type input "686"
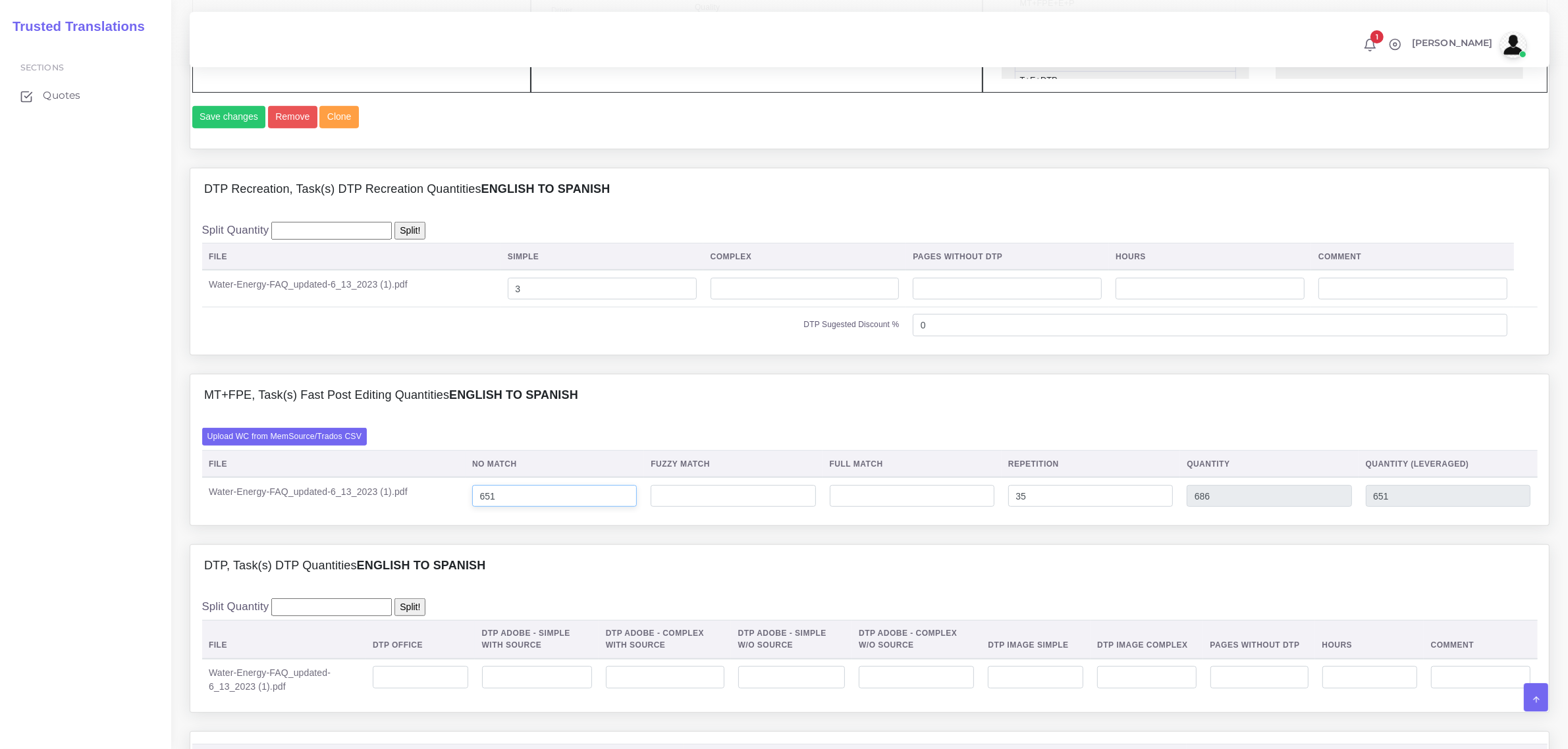
type input "659"
click at [522, 508] on input "651" at bounding box center [554, 496] width 165 height 22
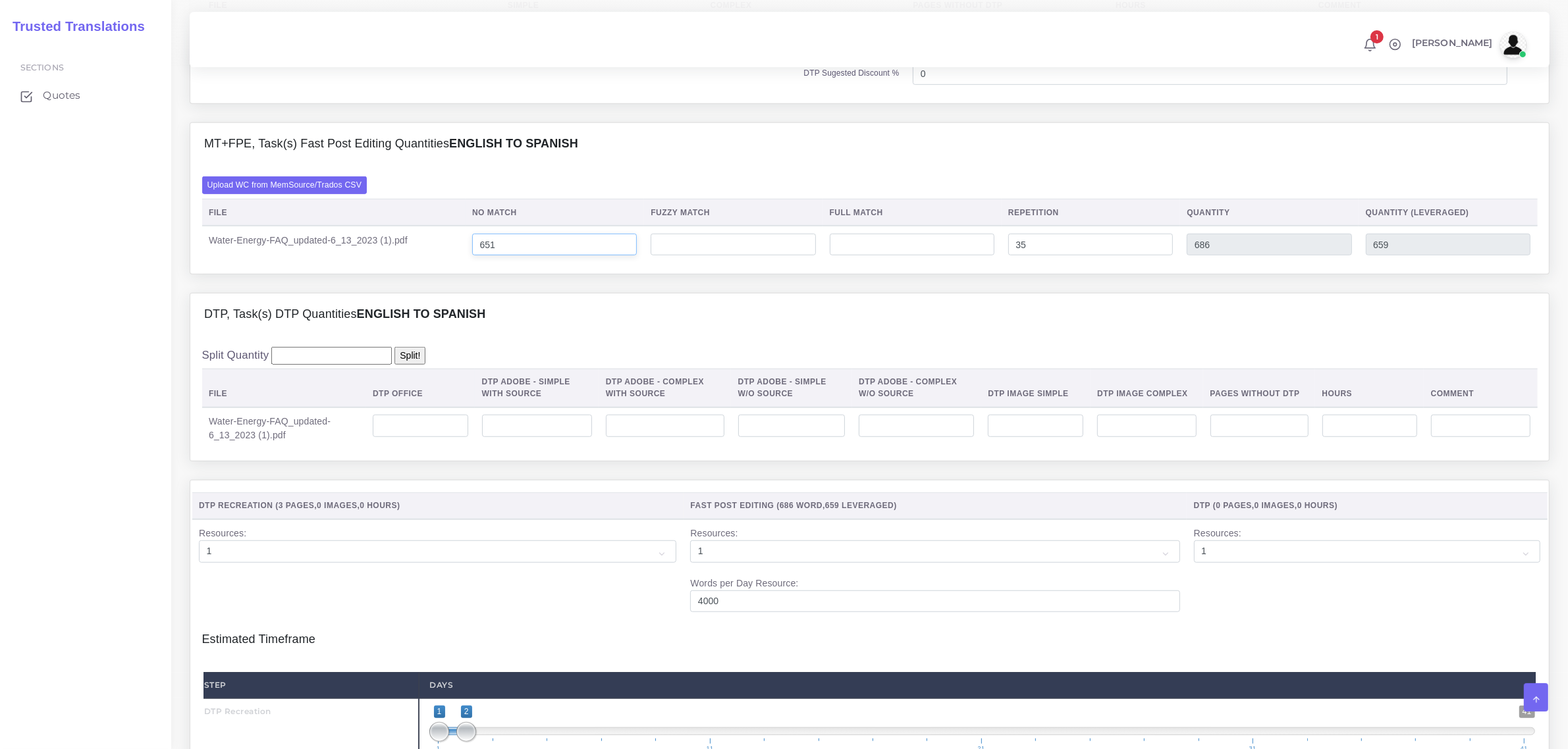
scroll to position [1152, 0]
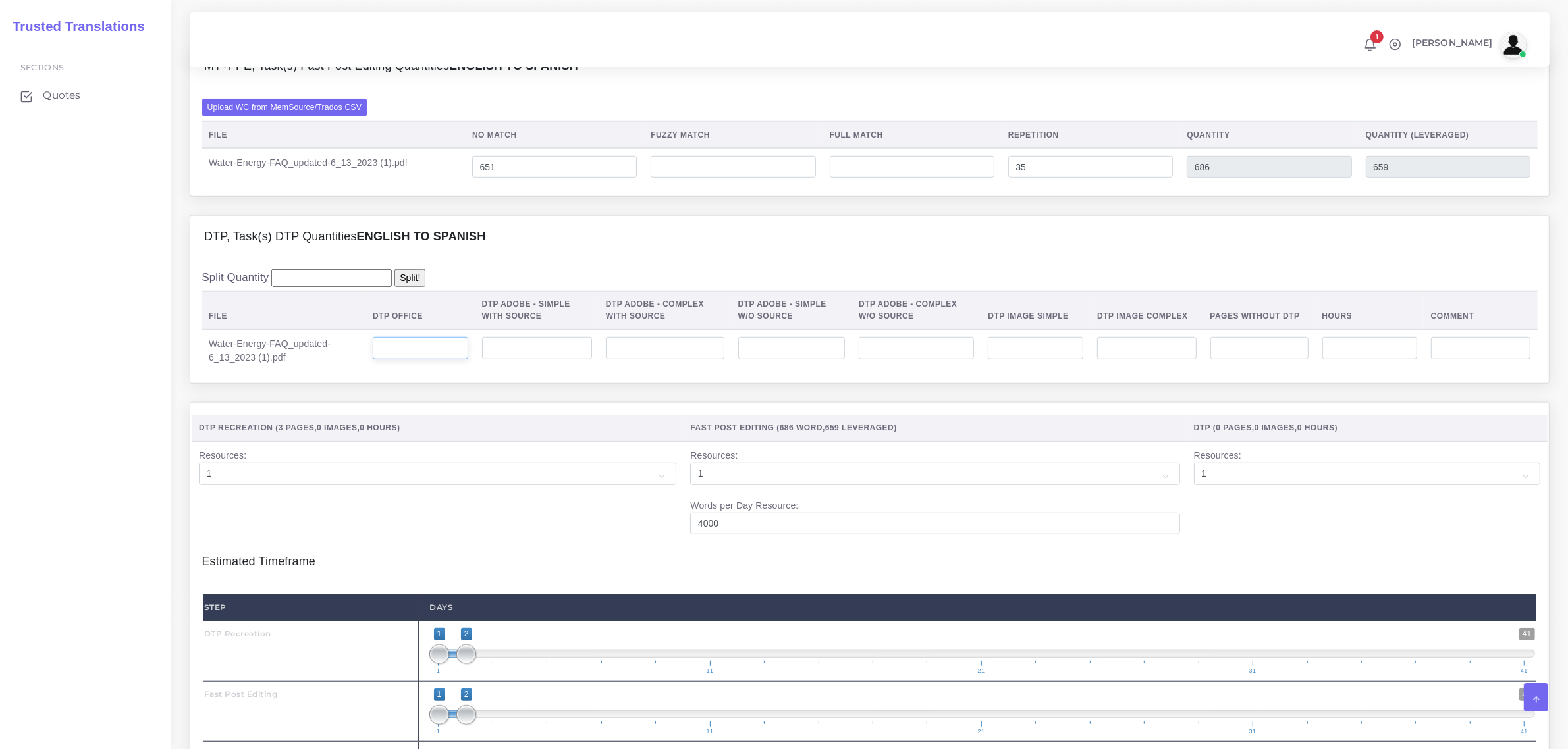
click at [448, 359] on input "number" at bounding box center [420, 348] width 96 height 22
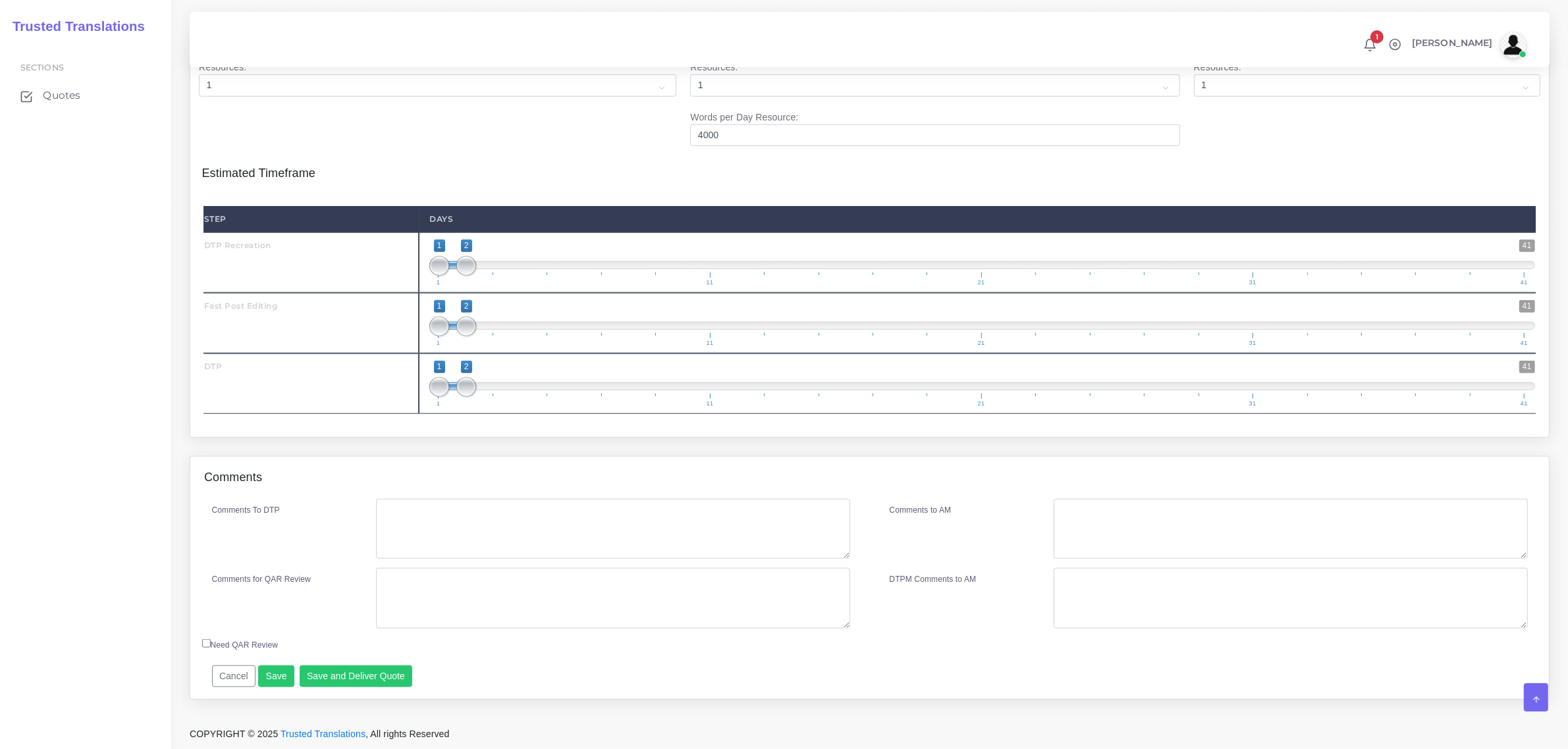
scroll to position [1569, 0]
type input "3"
type input "1;1"
drag, startPoint x: 465, startPoint y: 264, endPoint x: 441, endPoint y: 275, distance: 26.4
click at [439, 264] on span at bounding box center [439, 265] width 20 height 20
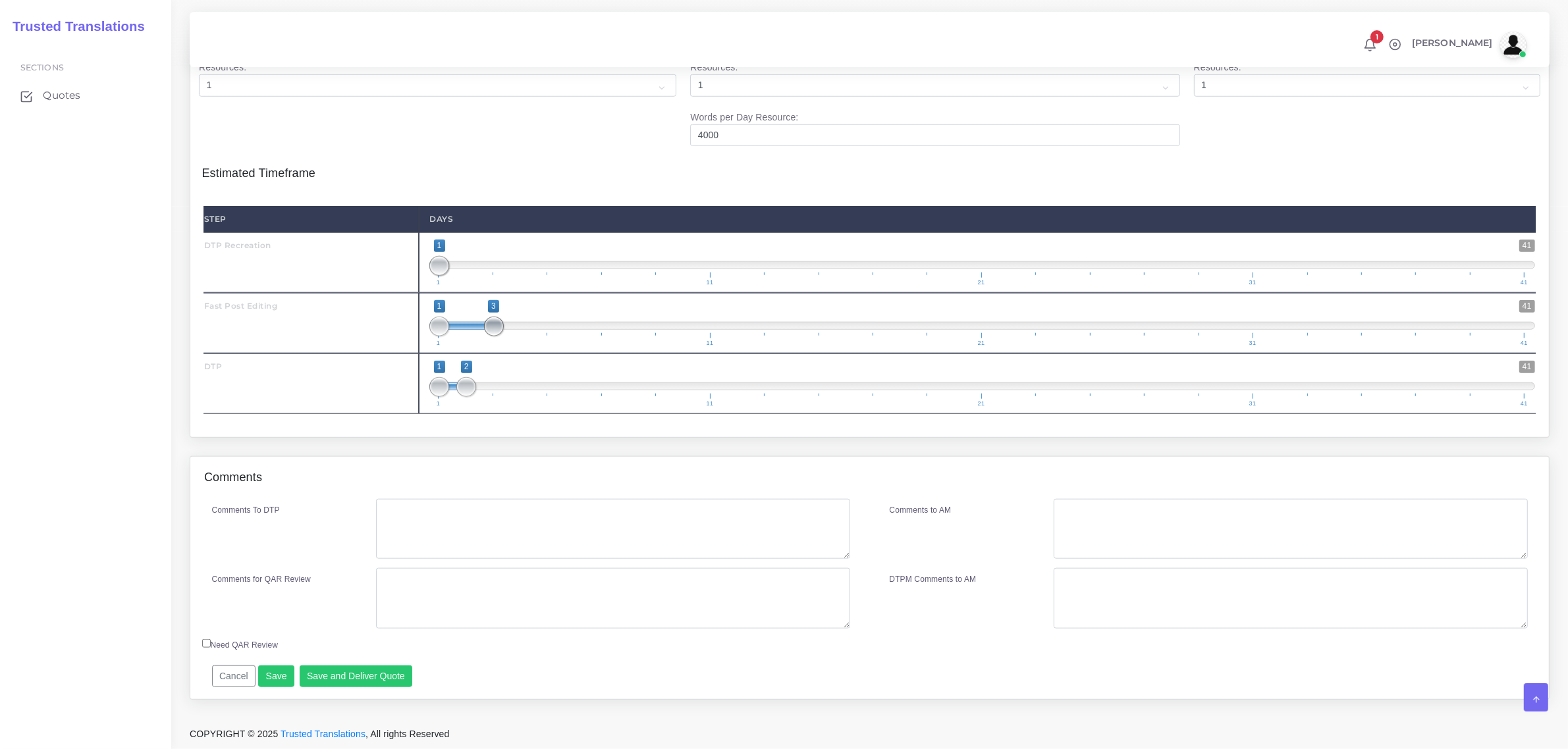
drag, startPoint x: 467, startPoint y: 323, endPoint x: 489, endPoint y: 327, distance: 22.4
click at [489, 327] on span at bounding box center [493, 326] width 20 height 20
type input "2;3"
drag, startPoint x: 434, startPoint y: 321, endPoint x: 465, endPoint y: 316, distance: 31.4
click at [465, 316] on span at bounding box center [465, 326] width 20 height 20
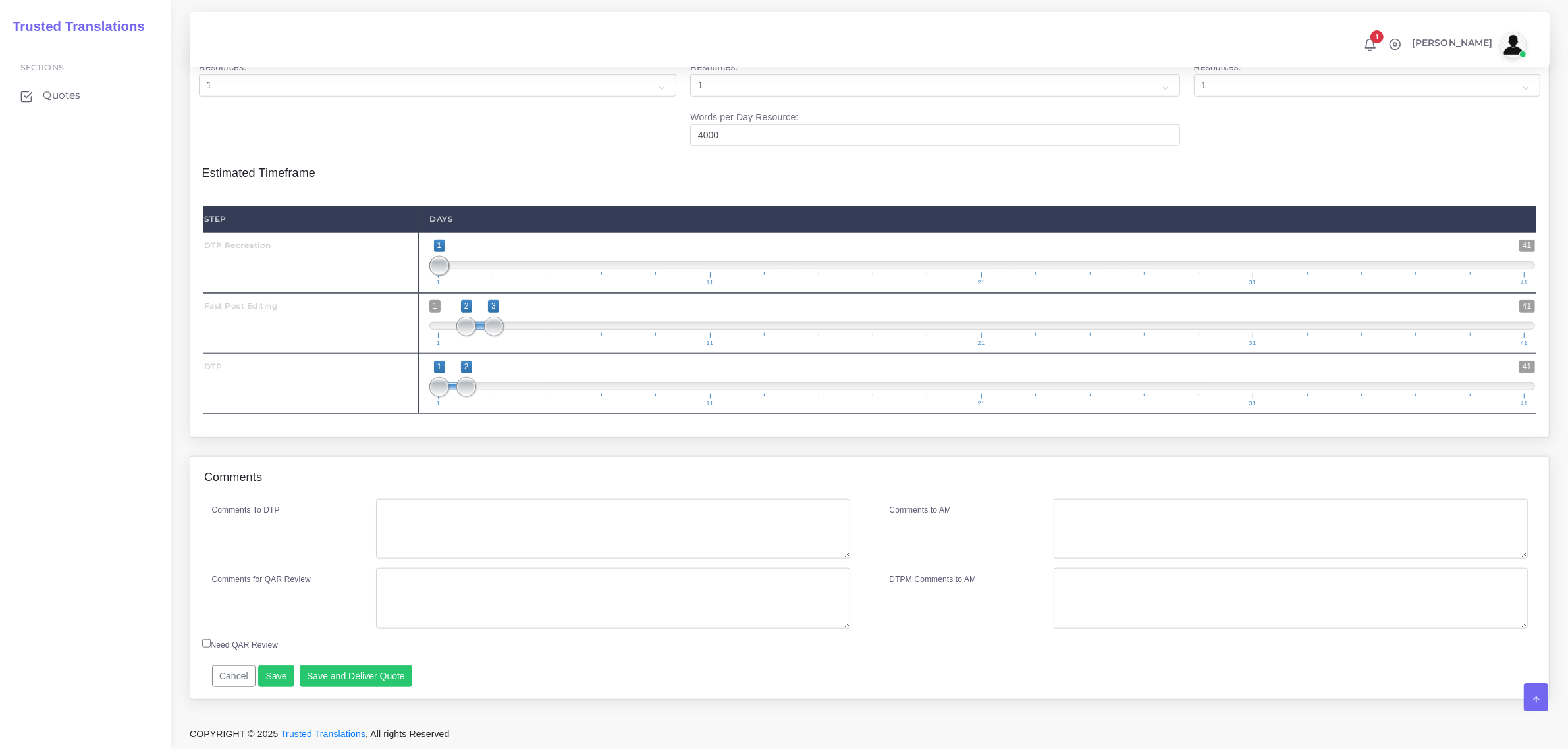
drag, startPoint x: 475, startPoint y: 379, endPoint x: 503, endPoint y: 389, distance: 29.7
click at [535, 378] on span "1 41 1 2 1 — 2 1 11 21 31 41" at bounding box center [982, 384] width 1106 height 46
drag, startPoint x: 465, startPoint y: 384, endPoint x: 541, endPoint y: 392, distance: 76.4
click at [541, 392] on span at bounding box center [547, 387] width 20 height 20
drag, startPoint x: 453, startPoint y: 390, endPoint x: 522, endPoint y: 397, distance: 69.4
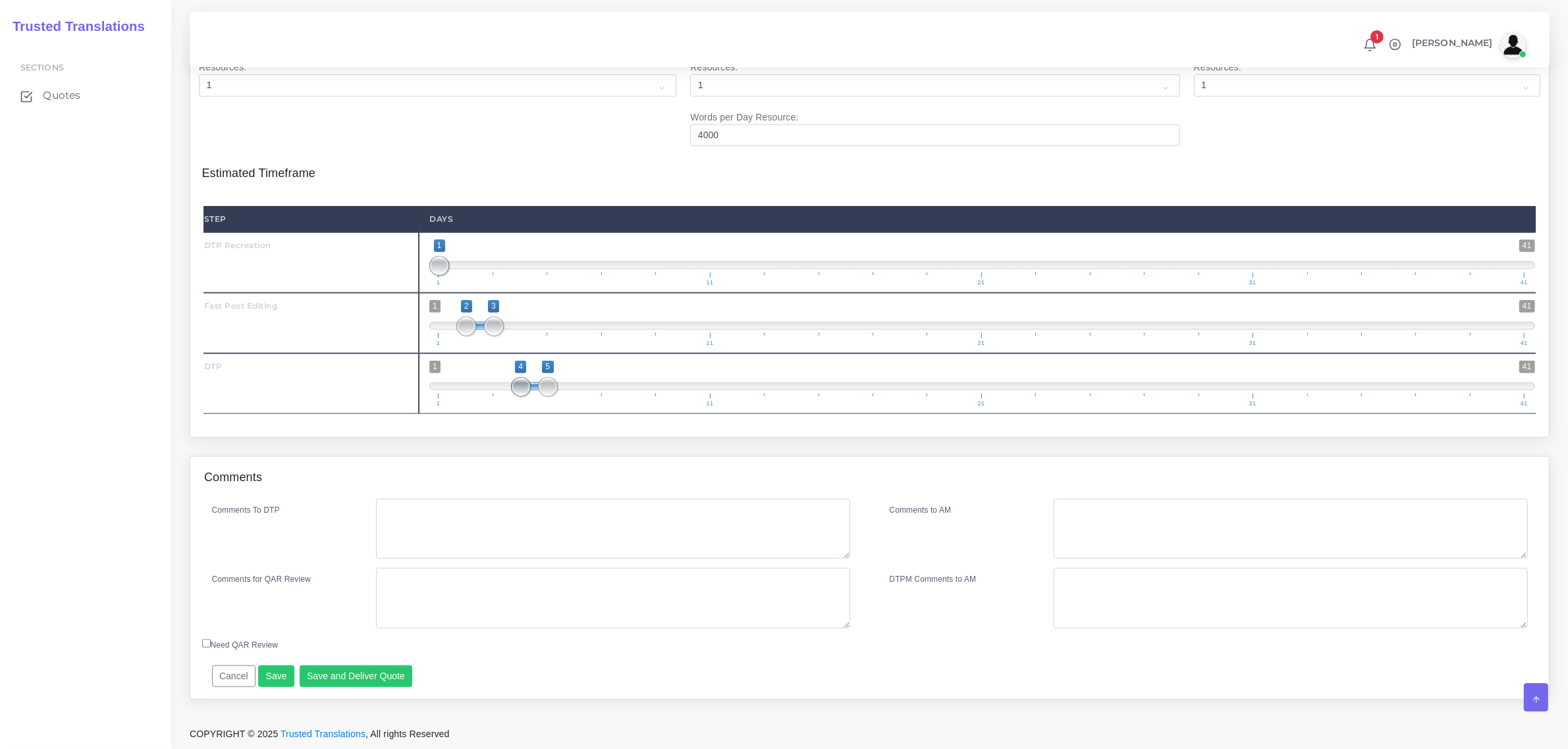
click at [522, 397] on span "1 41 4 5 4 — 5 1 11 21 31 41" at bounding box center [982, 384] width 1106 height 46
type input "4;4"
drag, startPoint x: 550, startPoint y: 386, endPoint x: 526, endPoint y: 387, distance: 24.0
click at [525, 387] on span at bounding box center [521, 387] width 20 height 20
click at [435, 521] on textarea "Comments To DTP" at bounding box center [612, 529] width 473 height 60
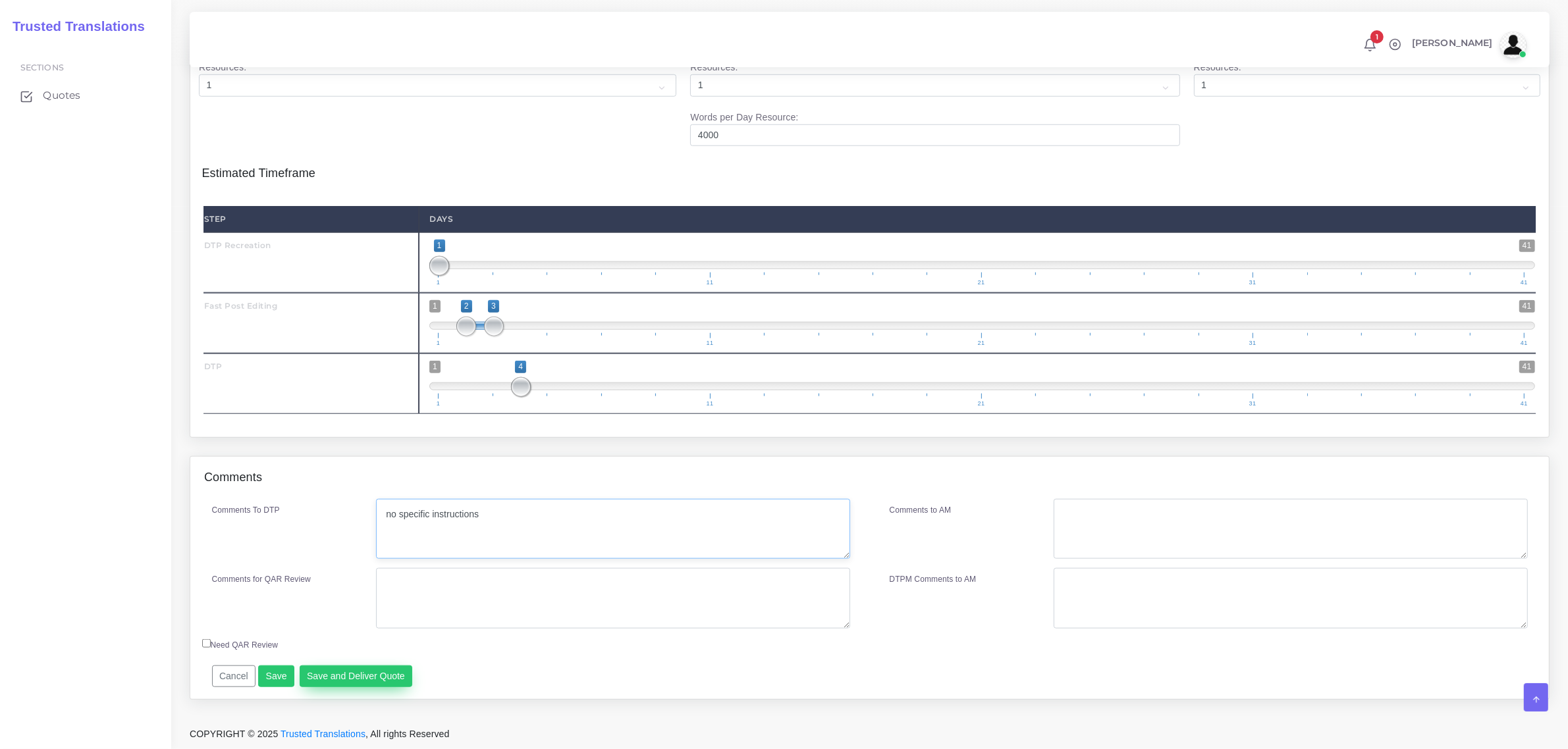
type textarea "no specific instructions"
click at [327, 678] on button "Save and Deliver Quote" at bounding box center [356, 677] width 113 height 22
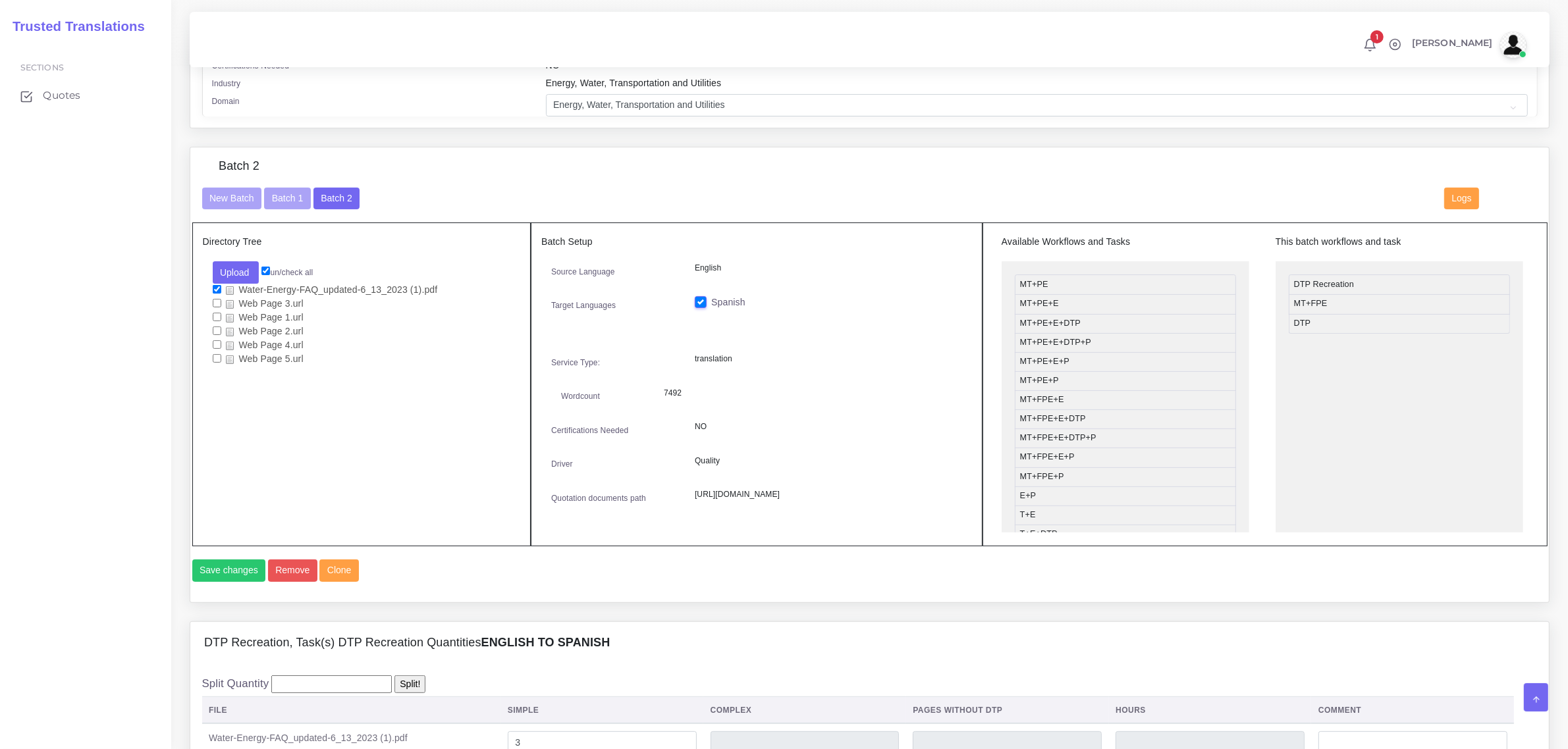
scroll to position [334, 0]
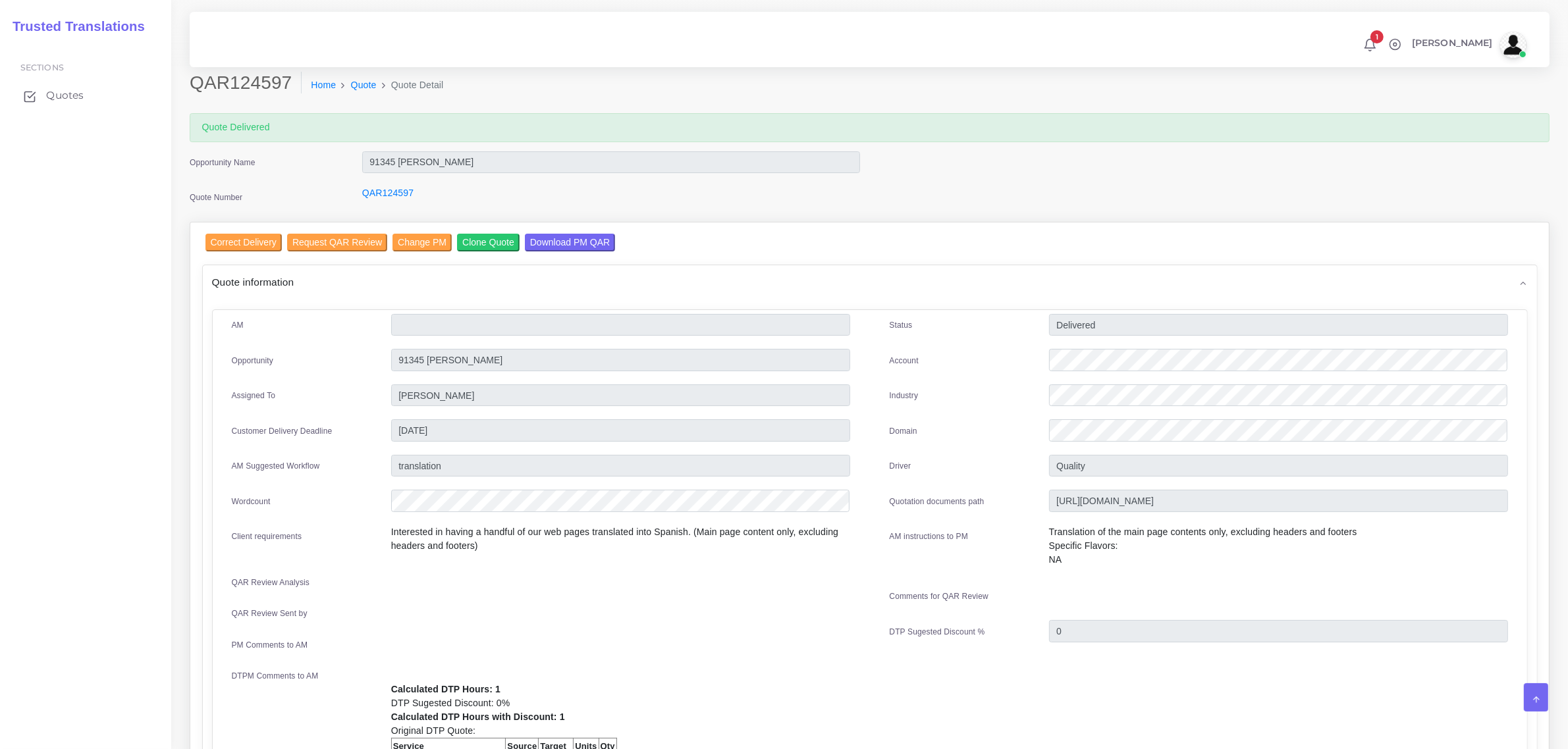
click at [71, 93] on span "Quotes" at bounding box center [65, 95] width 38 height 15
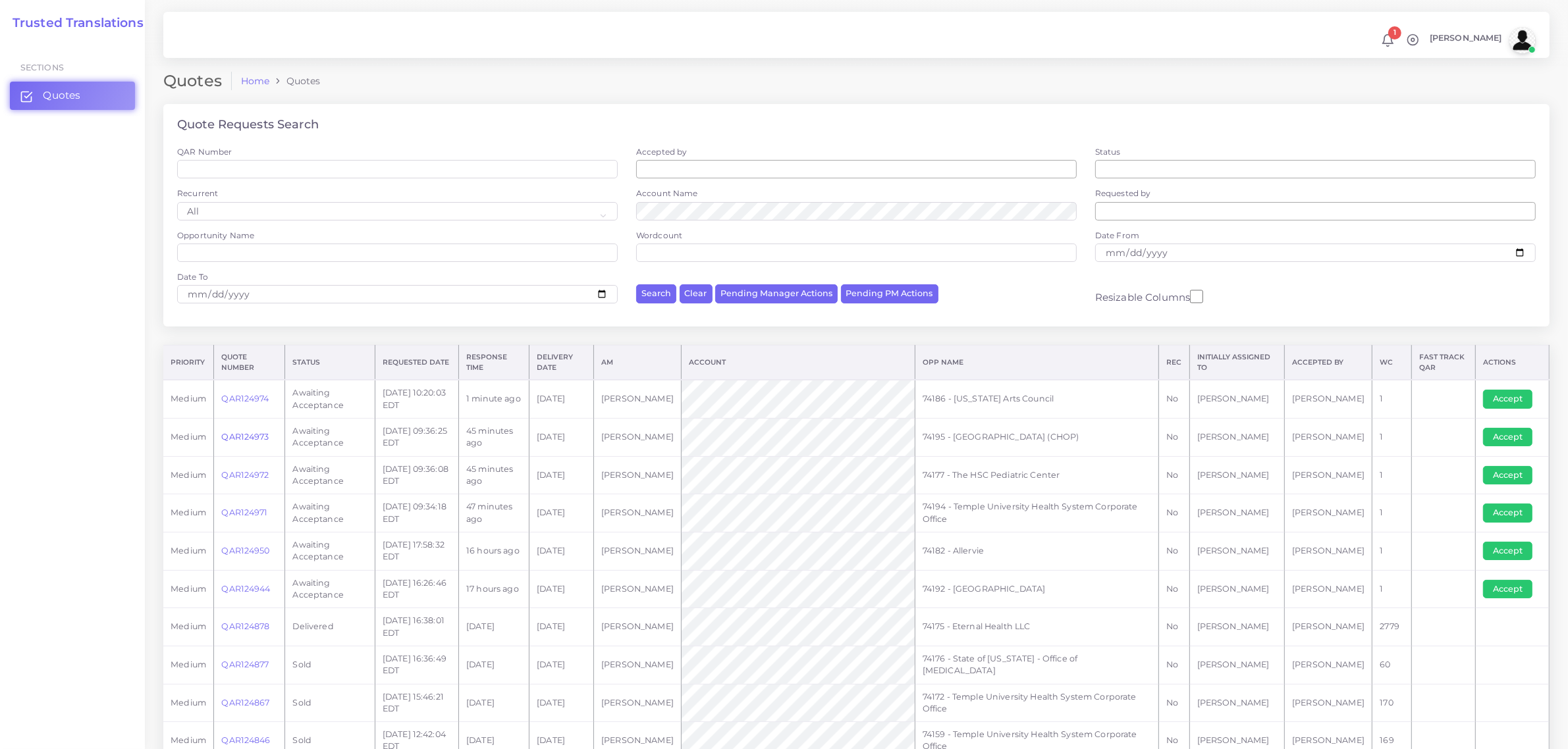
click at [244, 434] on link "QAR124973" at bounding box center [245, 436] width 47 height 9
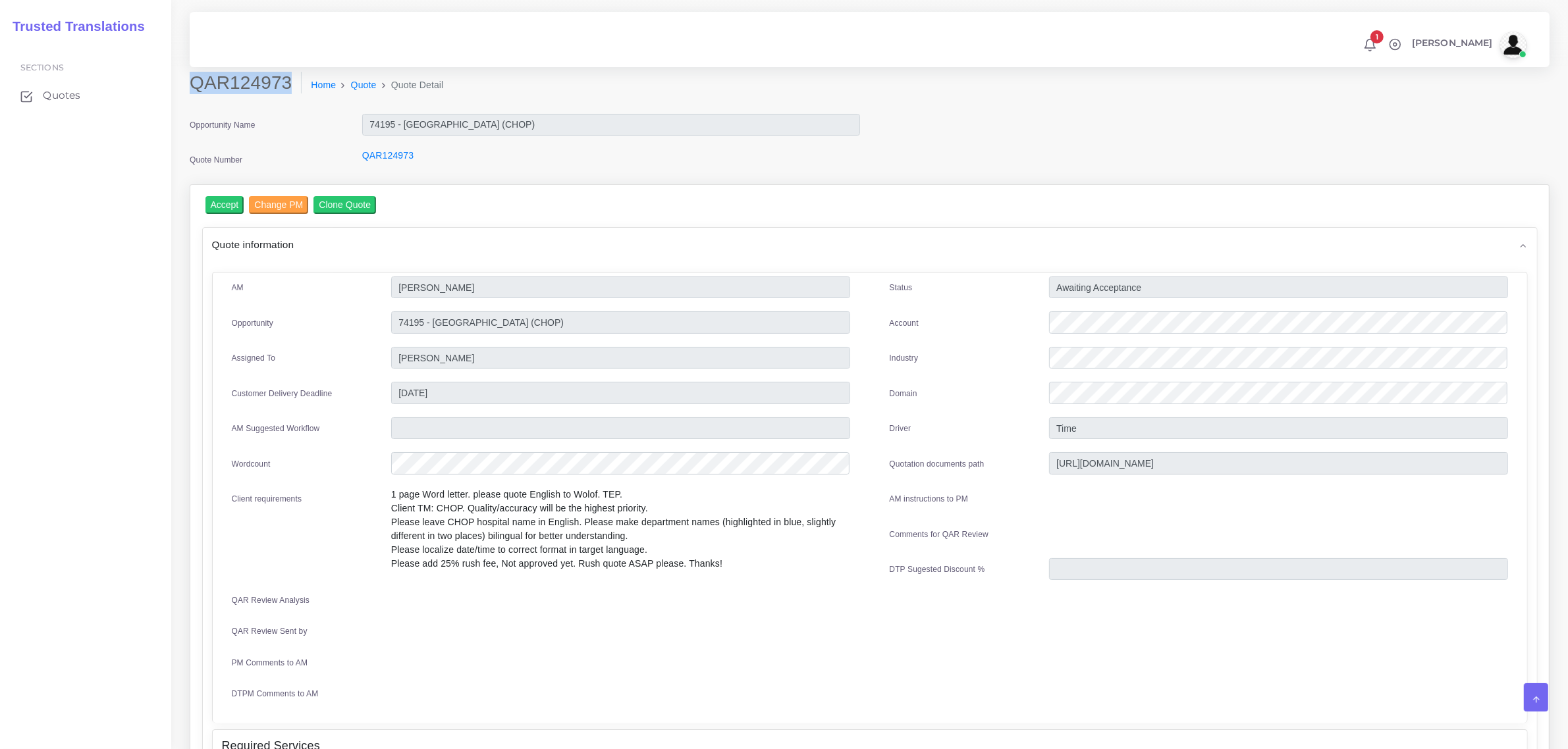
drag, startPoint x: 194, startPoint y: 81, endPoint x: 291, endPoint y: 91, distance: 97.5
click at [291, 91] on h2 "QAR124973" at bounding box center [246, 83] width 112 height 22
copy h2 "QAR124973"
click at [228, 202] on input "Accept" at bounding box center [224, 205] width 39 height 18
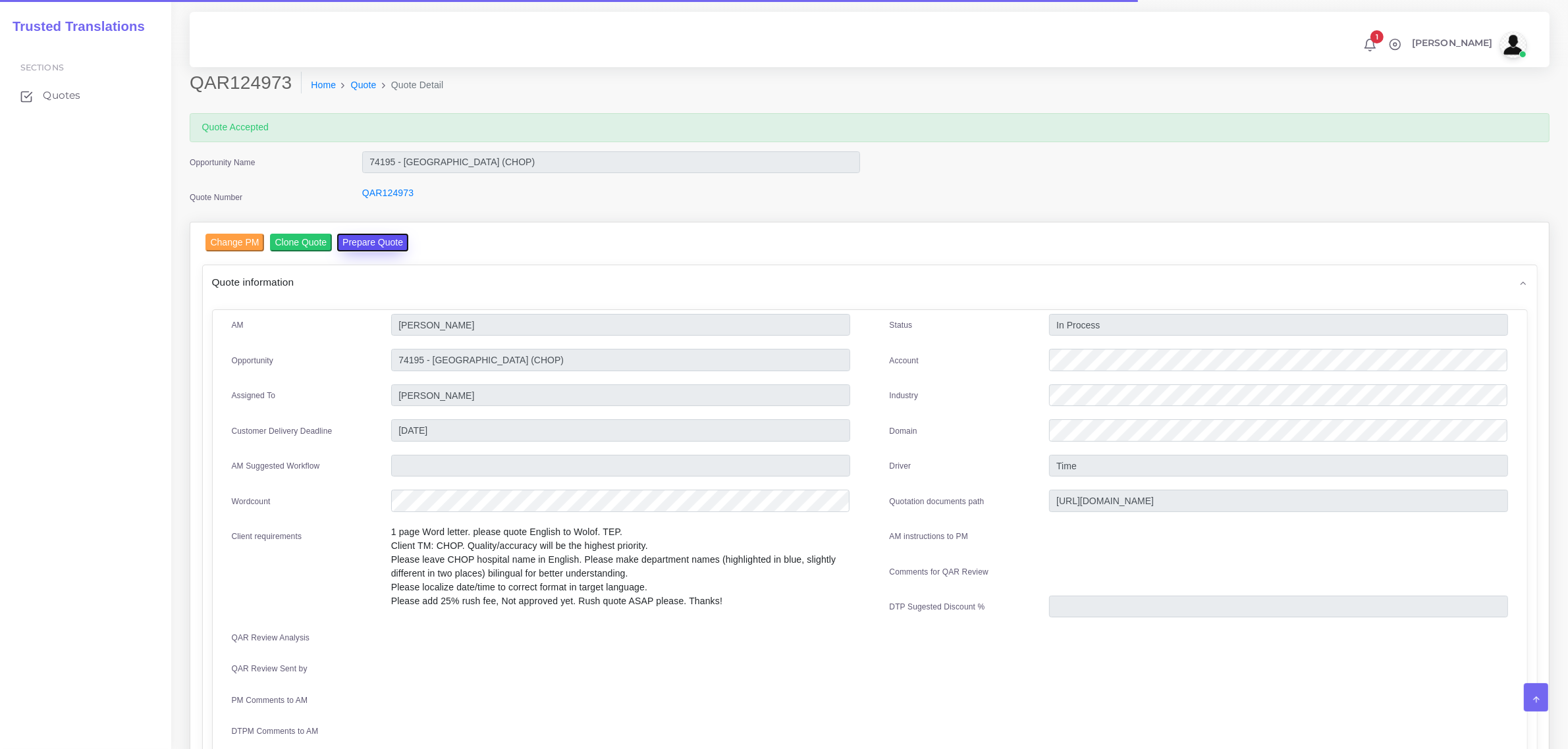
click at [362, 244] on button "Prepare Quote" at bounding box center [372, 242] width 72 height 18
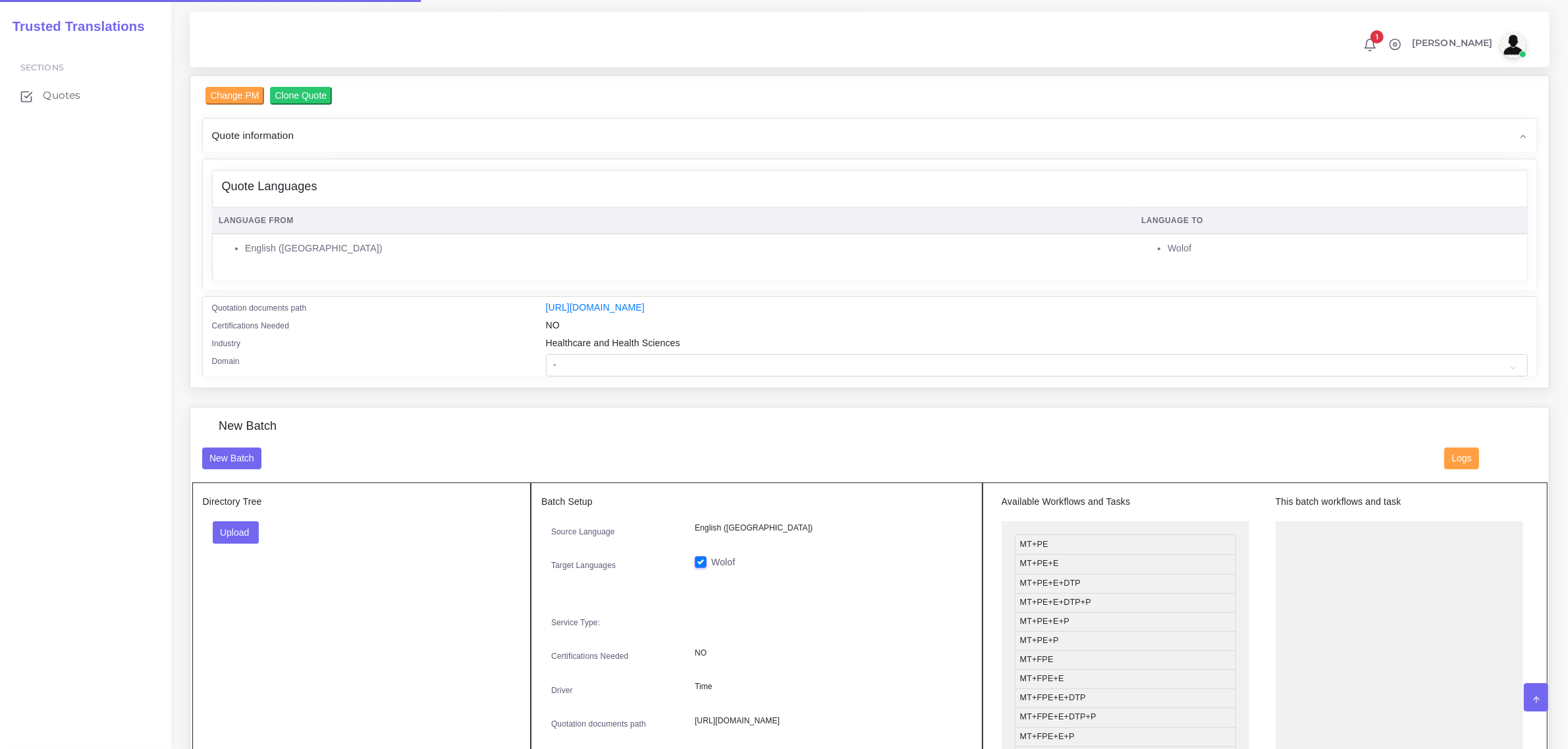
scroll to position [247, 0]
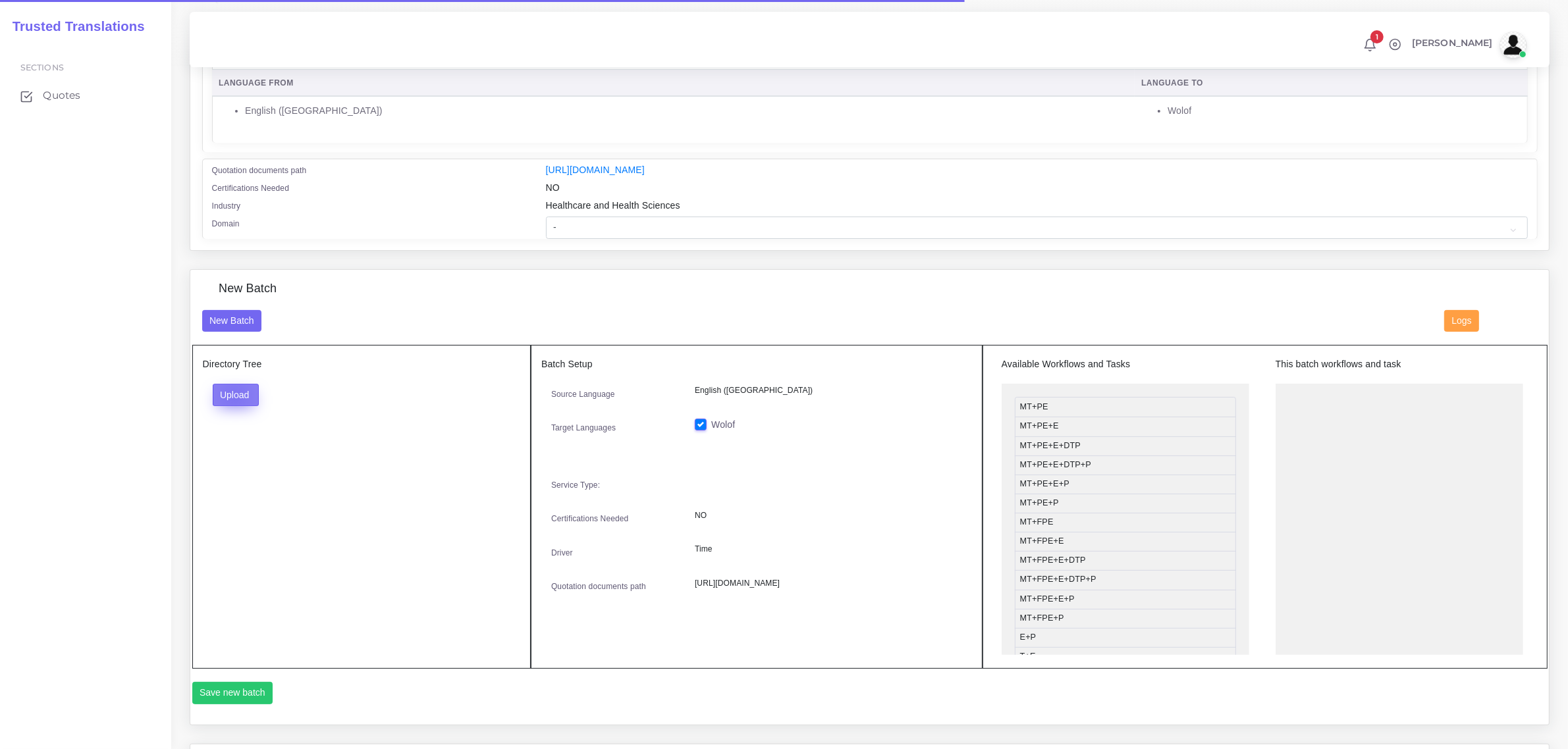
click at [234, 394] on button "Upload" at bounding box center [236, 395] width 47 height 22
click at [249, 445] on label "Files" at bounding box center [259, 444] width 91 height 16
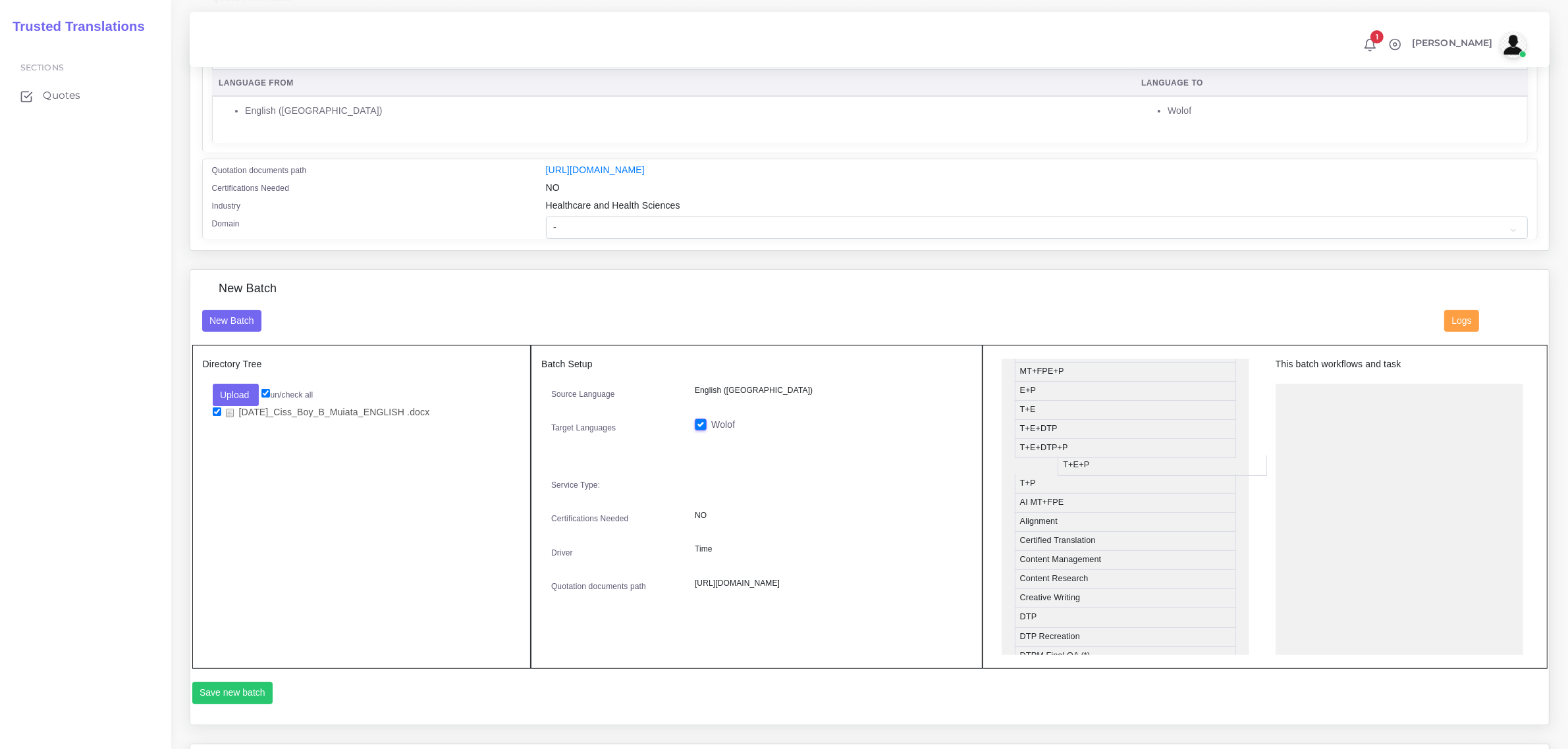
drag, startPoint x: 1142, startPoint y: 472, endPoint x: 1154, endPoint y: 471, distance: 12.0
drag, startPoint x: 1136, startPoint y: 451, endPoint x: 1402, endPoint y: 397, distance: 271.4
click at [239, 690] on button "Save new batch" at bounding box center [233, 693] width 81 height 22
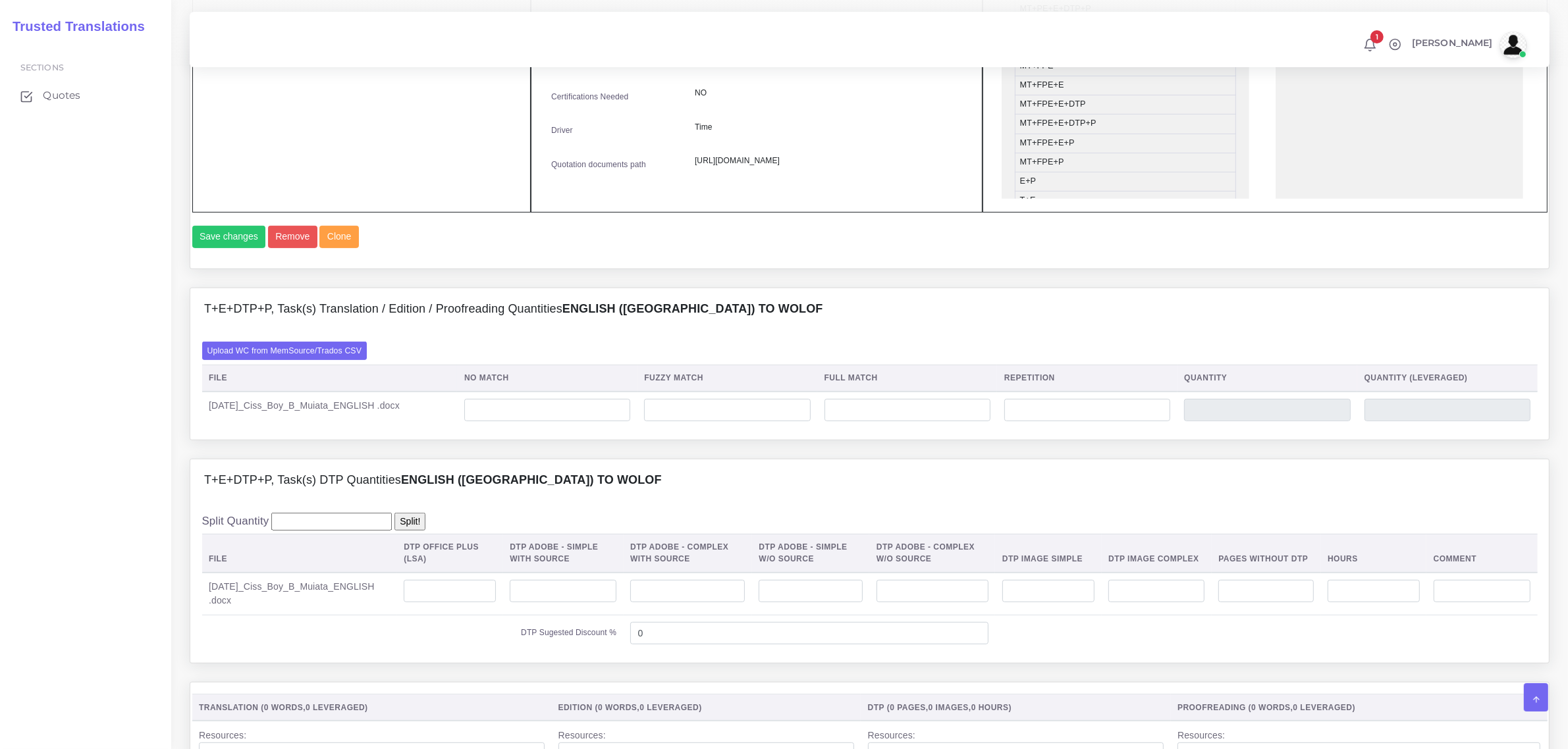
scroll to position [740, 0]
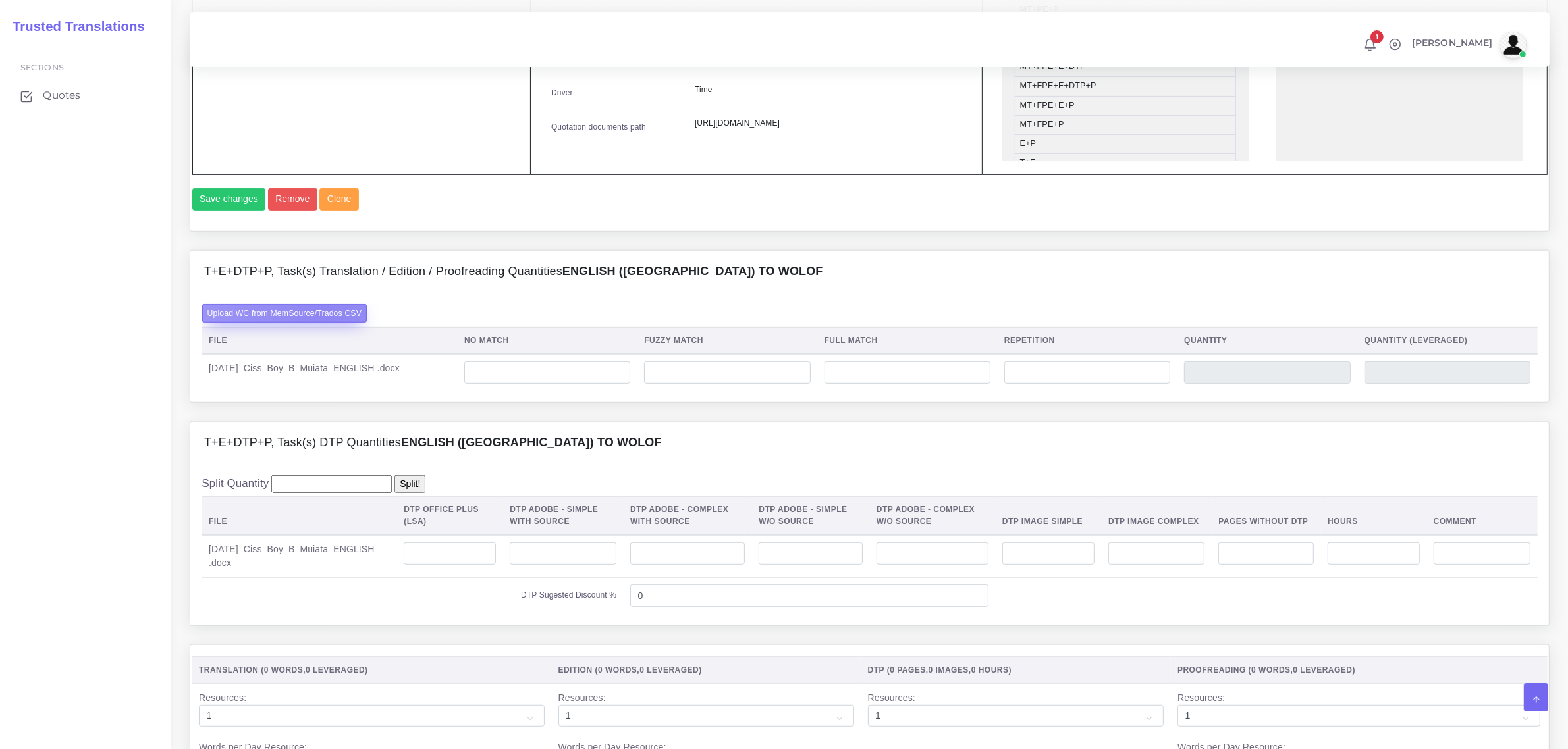
click at [324, 322] on label "Upload WC from MemSource/Trados CSV" at bounding box center [285, 313] width 166 height 18
click at [0, 0] on input "Upload WC from MemSource/Trados CSV" at bounding box center [0, 0] width 0 height 0
click at [469, 565] on input "number" at bounding box center [449, 553] width 92 height 22
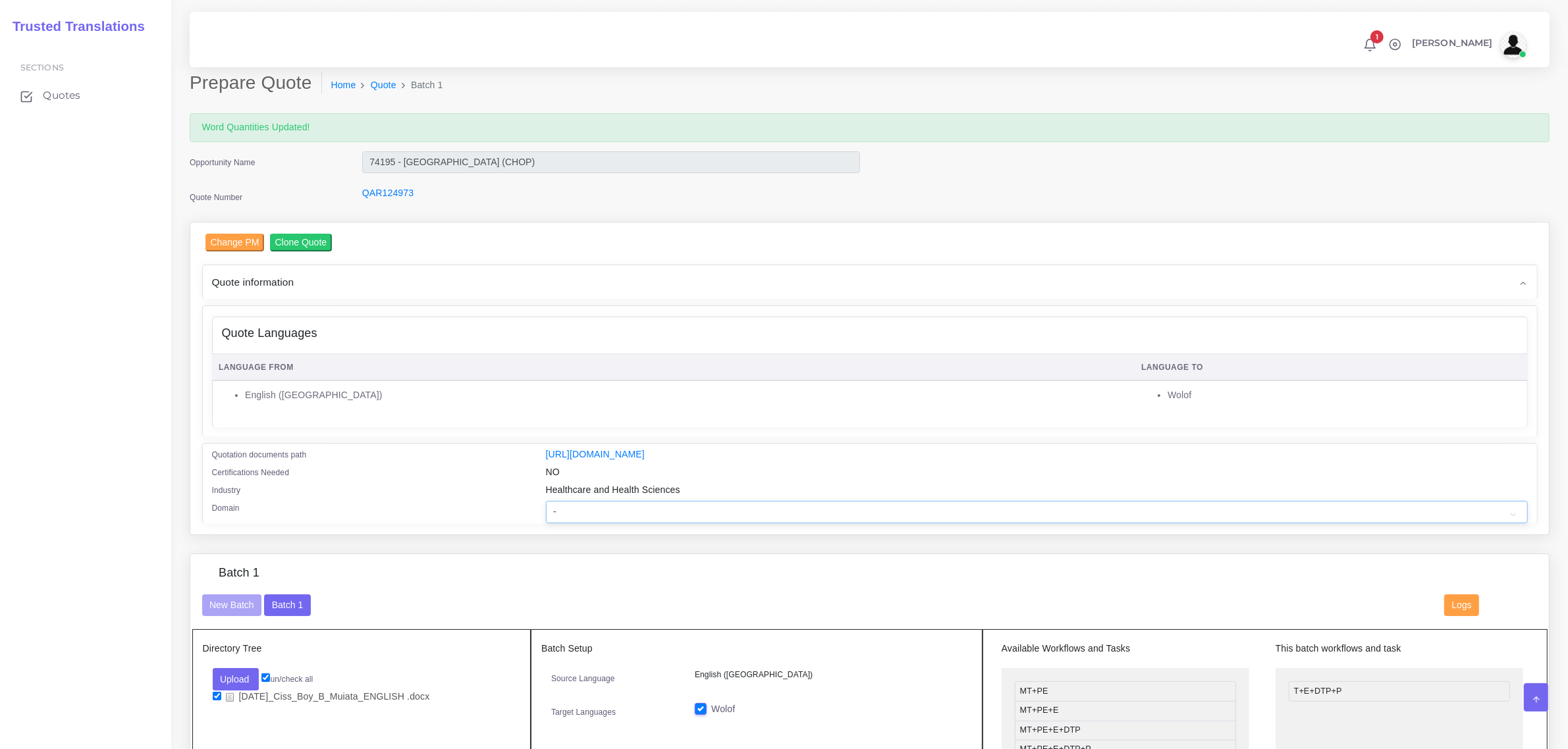
click at [631, 515] on select "- Advertising and Media Agriculture, Forestry and Fishing Architecture, Buildin…" at bounding box center [1036, 512] width 982 height 22
select select "Healthcare and Health Sciences"
click at [546, 501] on select "- Advertising and Media Agriculture, Forestry and Fishing Architecture, Buildin…" at bounding box center [1036, 512] width 982 height 22
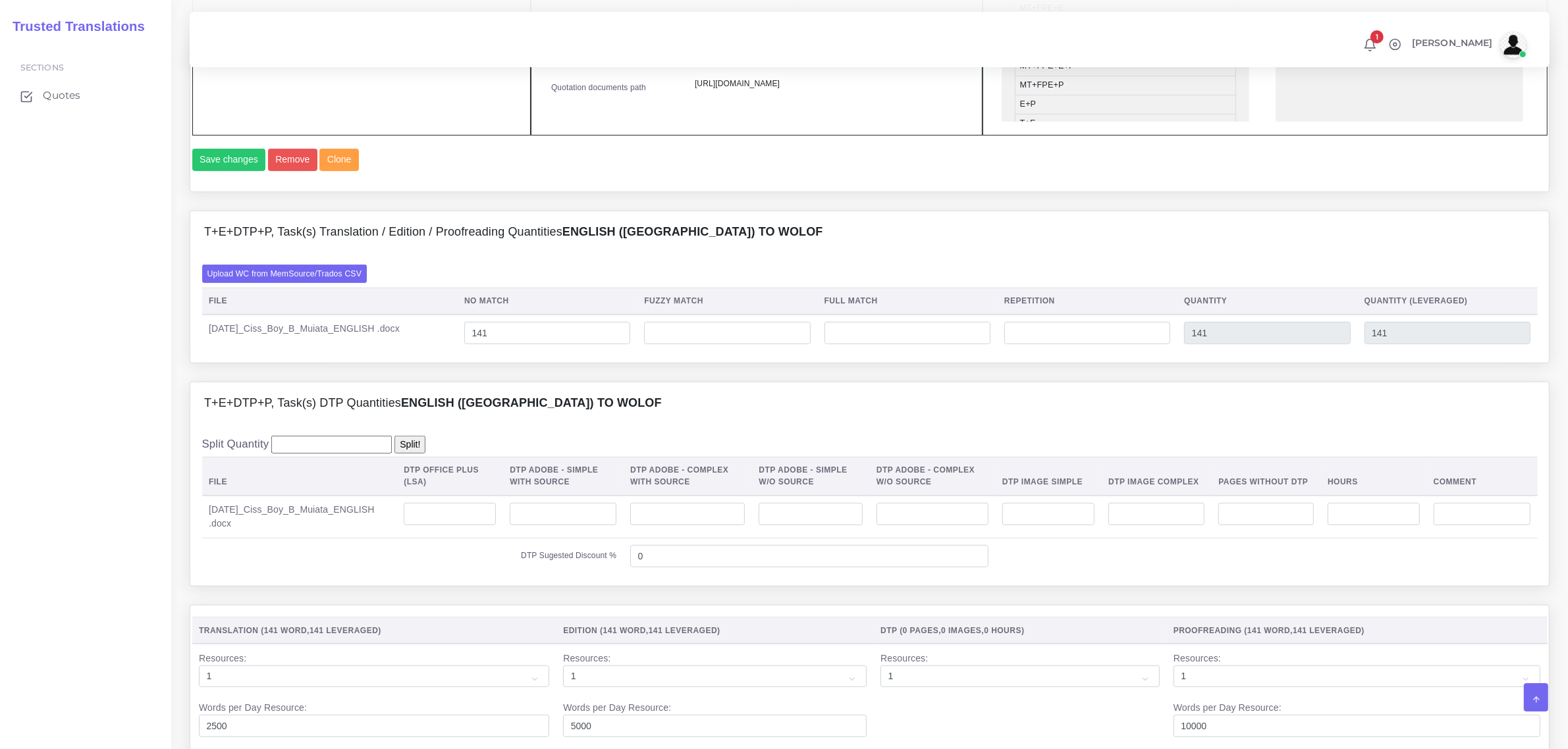
scroll to position [823, 0]
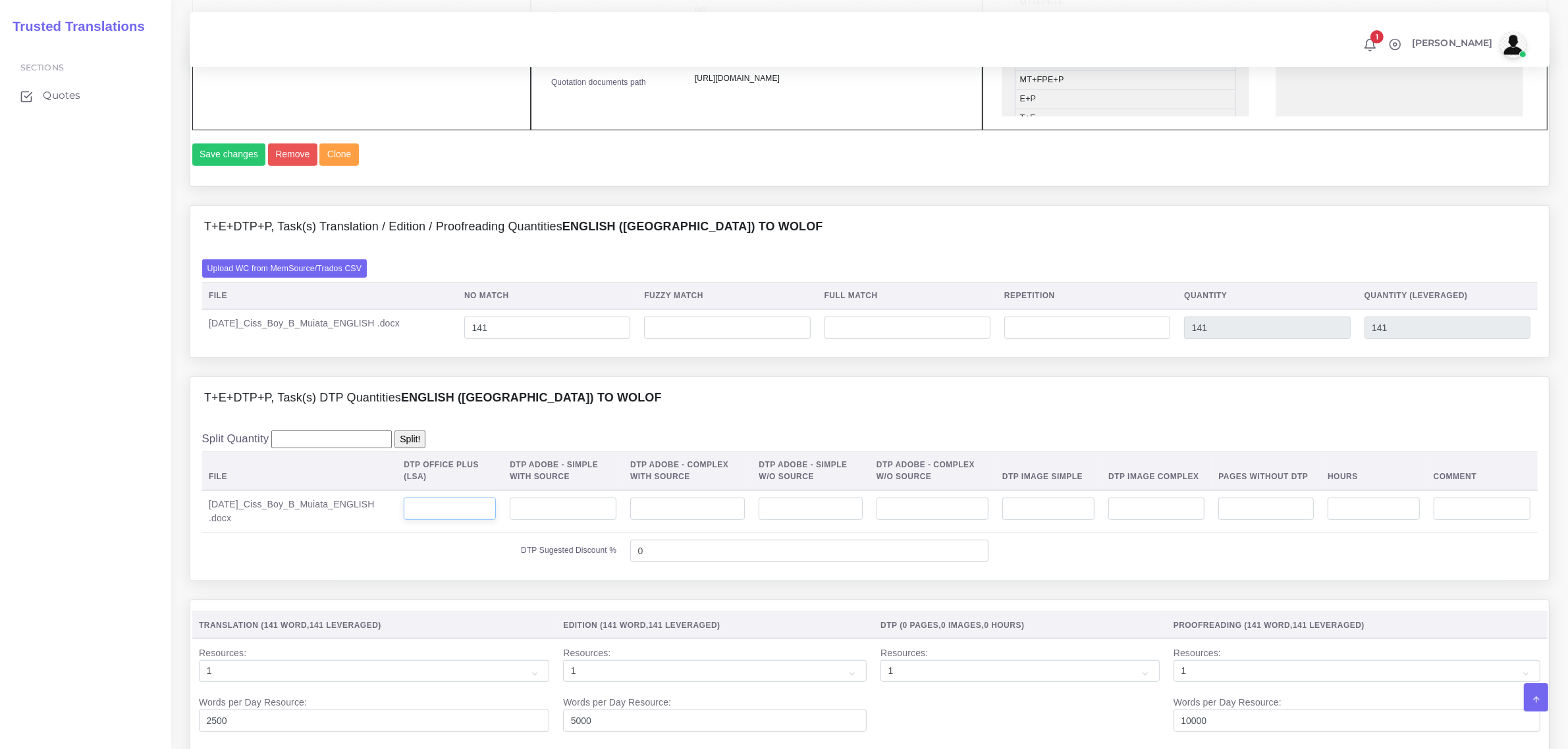
drag, startPoint x: 446, startPoint y: 534, endPoint x: 455, endPoint y: 535, distance: 9.1
click at [447, 520] on input "number" at bounding box center [449, 509] width 92 height 22
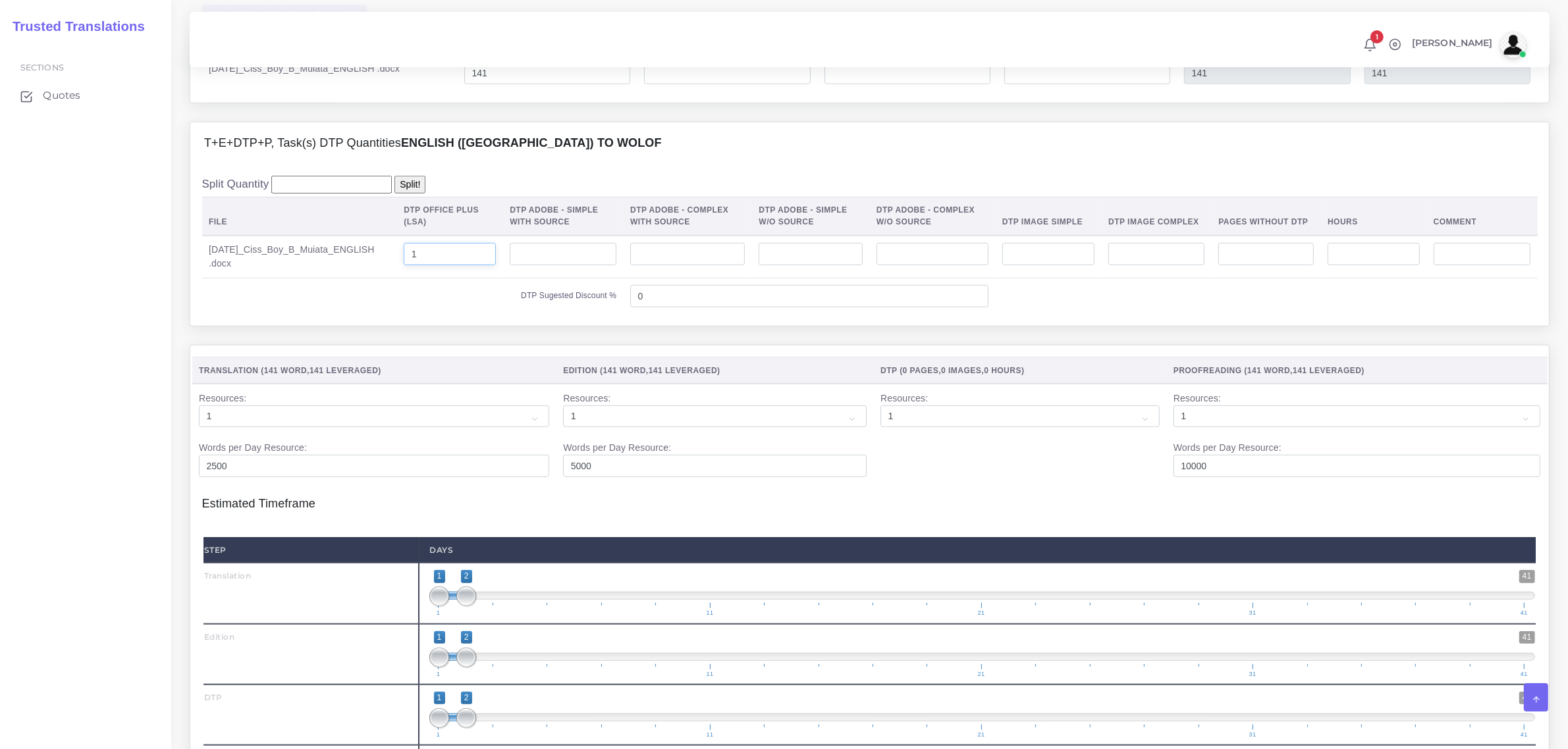
scroll to position [1152, 0]
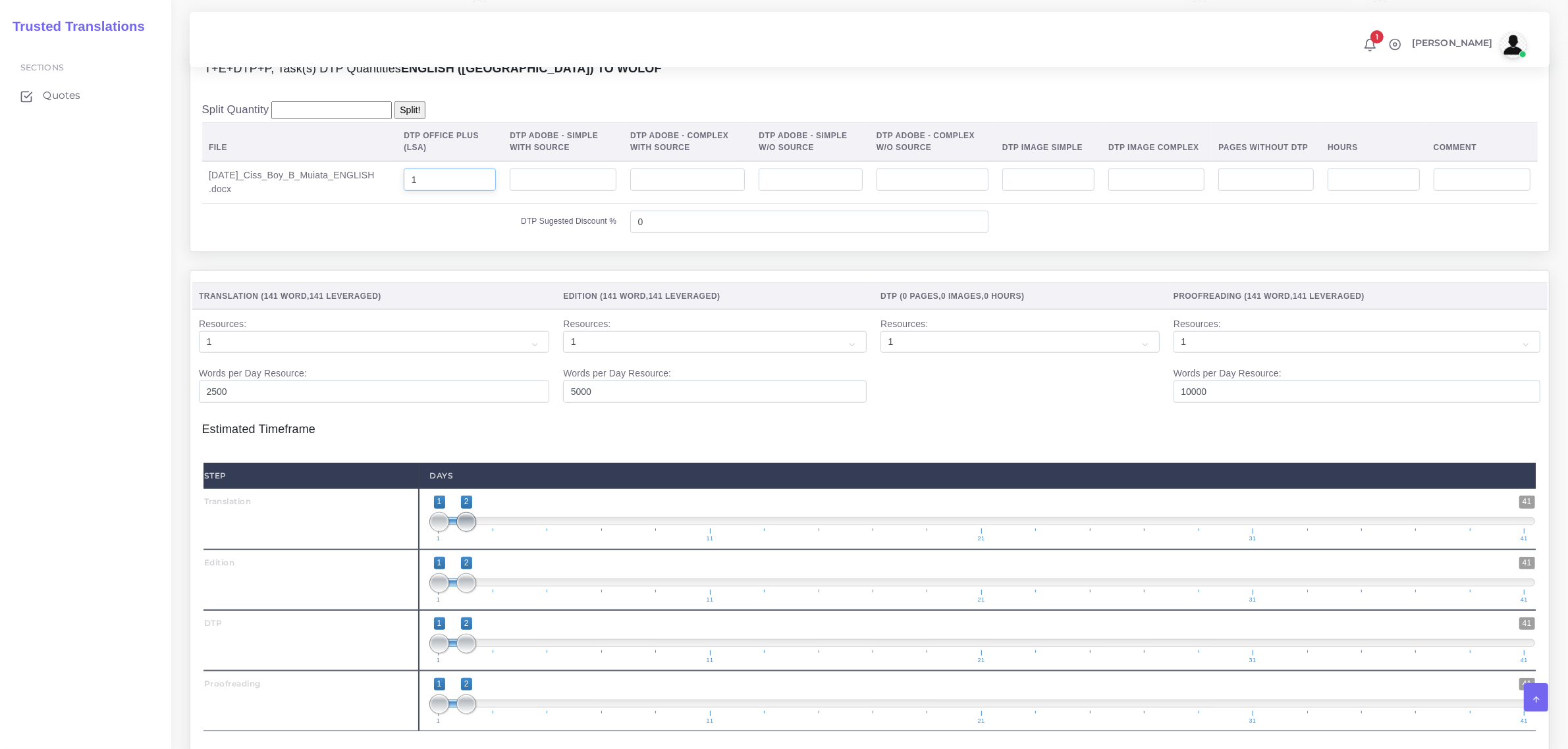
type input "1"
type input "1;1"
drag, startPoint x: 469, startPoint y: 554, endPoint x: 440, endPoint y: 621, distance: 73.0
click at [432, 578] on div "Step Days Translation 1 41 1 1 1 — 1 1 11 21 31 41 1;1 1 41" at bounding box center [869, 597] width 1332 height 269
type input "1;1"
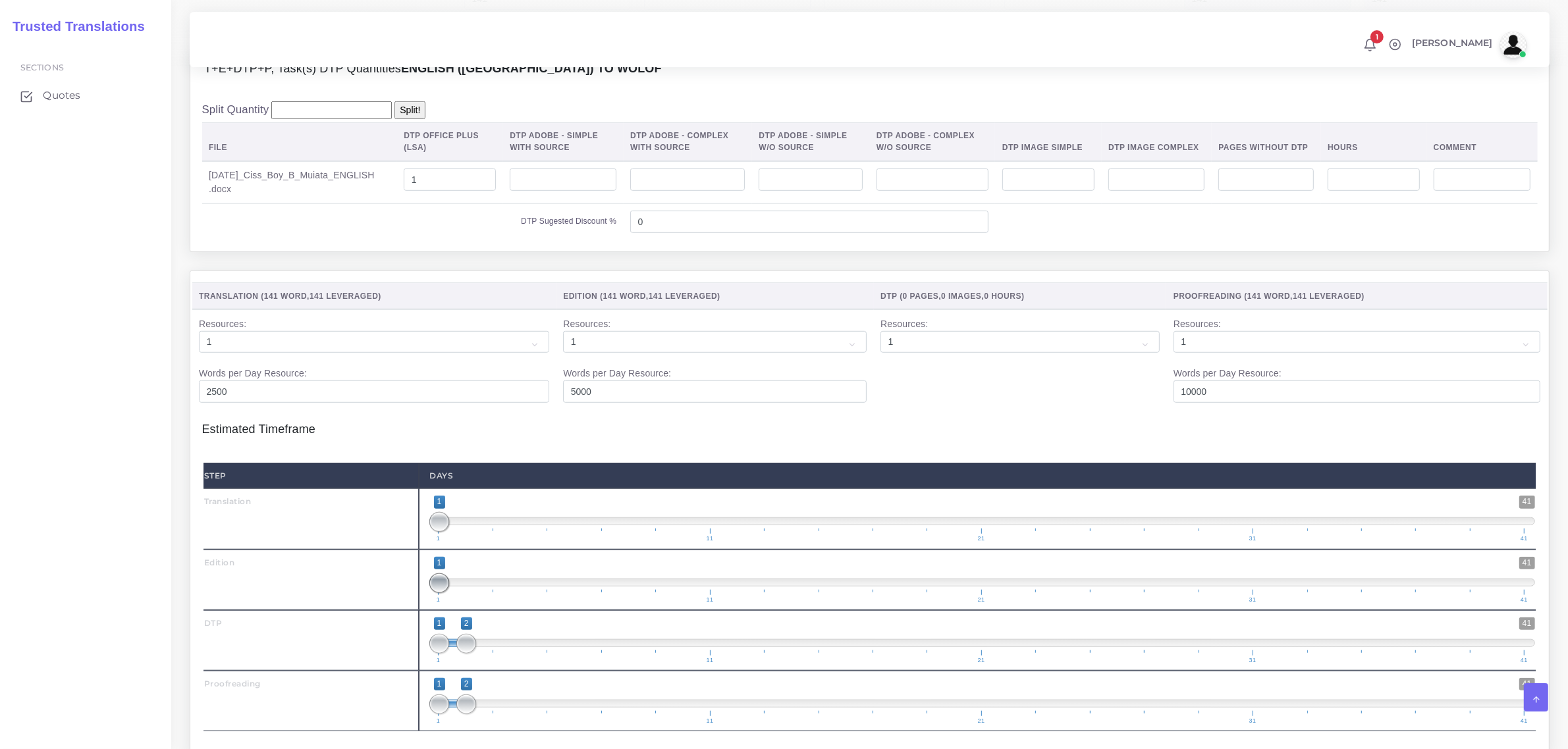
drag, startPoint x: 465, startPoint y: 614, endPoint x: 436, endPoint y: 629, distance: 32.6
click at [436, 603] on span "1 41 1 1 1 — 1 1 11 21 31 41" at bounding box center [982, 579] width 1106 height 46
type input "2;2"
drag, startPoint x: 439, startPoint y: 673, endPoint x: 459, endPoint y: 687, distance: 24.4
click at [449, 654] on span at bounding box center [439, 644] width 20 height 20
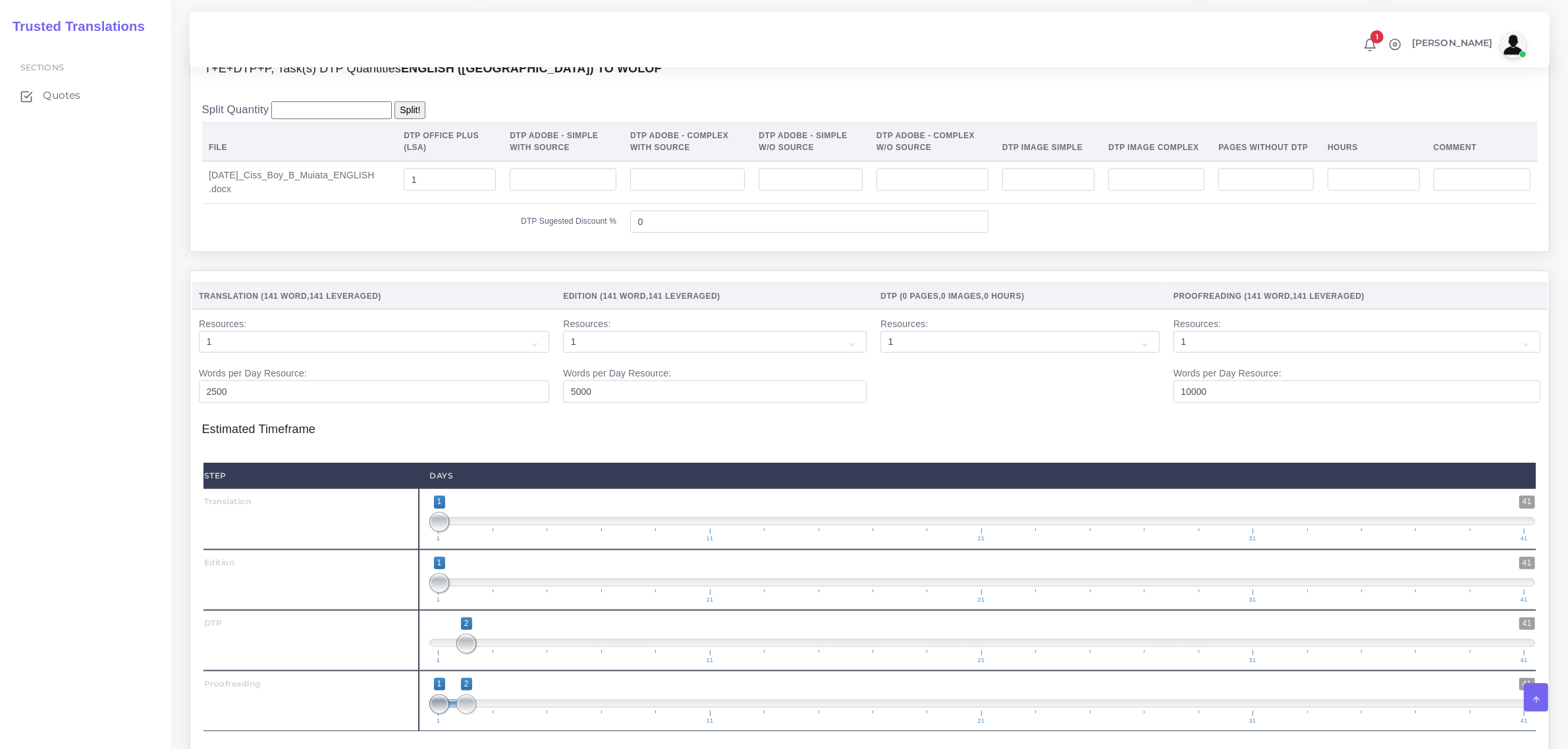
type input "2;2"
drag, startPoint x: 436, startPoint y: 729, endPoint x: 475, endPoint y: 721, distance: 39.8
click at [474, 721] on span "1 41 2 2 2 — 2 1 11 21 31 41" at bounding box center [982, 701] width 1106 height 46
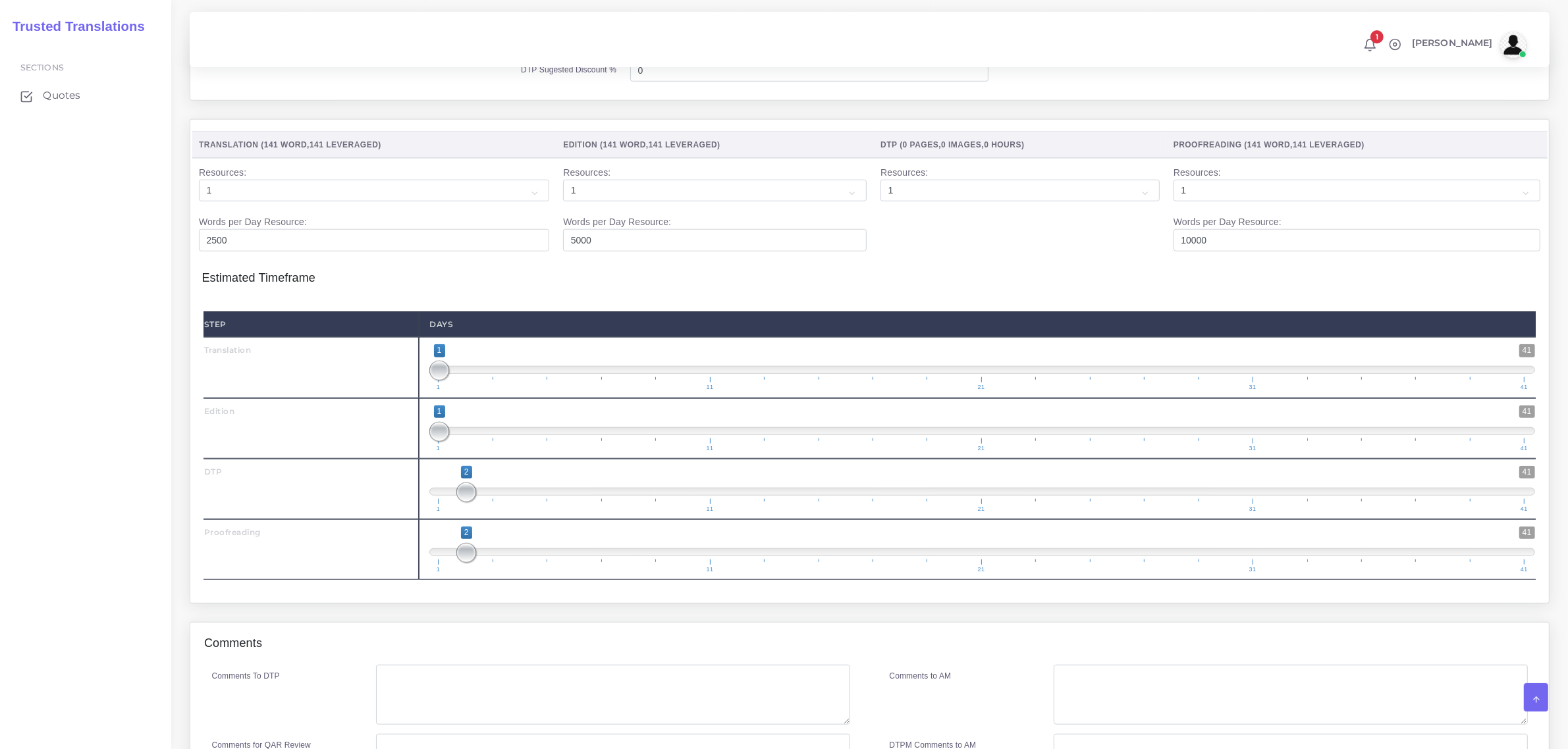
scroll to position [1317, 0]
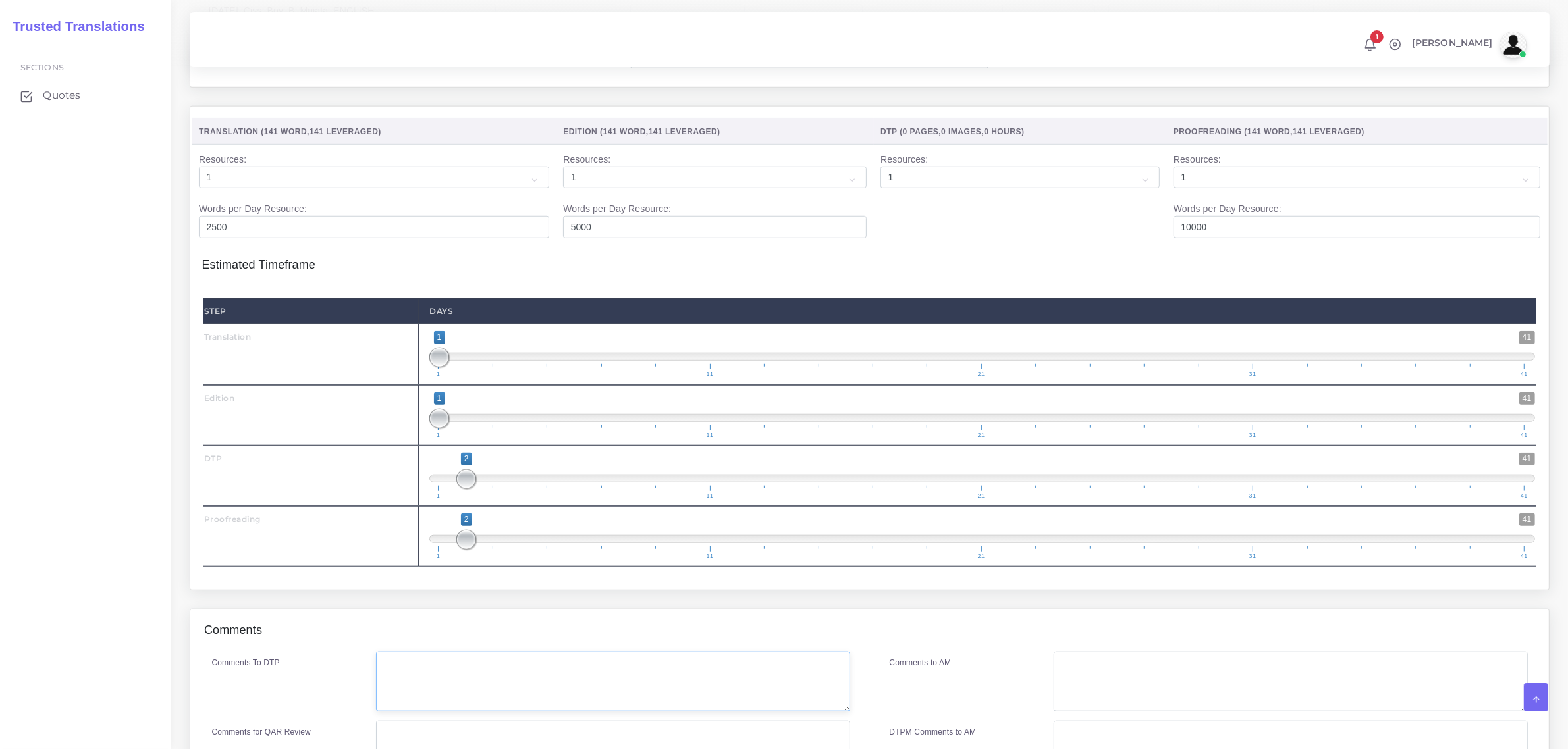
click at [431, 696] on textarea "Comments To DTP" at bounding box center [612, 682] width 473 height 60
type textarea "No specific instructions."
drag, startPoint x: 467, startPoint y: 567, endPoint x: 484, endPoint y: 568, distance: 17.0
click at [484, 559] on span "1 41 2 2 2 — 2 1 11 21 31 41" at bounding box center [982, 536] width 1106 height 46
drag, startPoint x: 469, startPoint y: 567, endPoint x: 454, endPoint y: 563, distance: 15.5
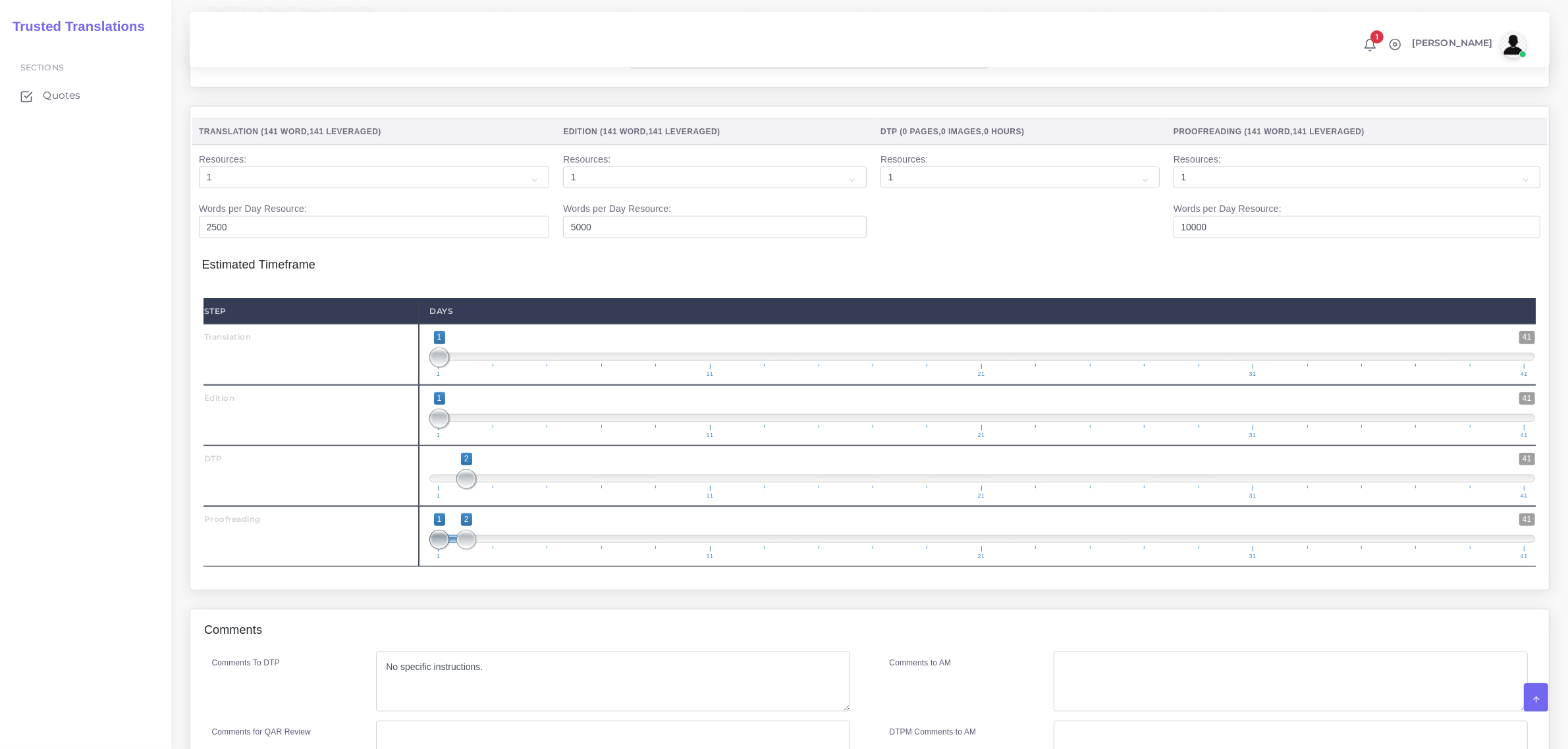
click at [454, 559] on span "1 41 1 2 1 — 2 1 11 21 31 41" at bounding box center [982, 536] width 1106 height 46
drag, startPoint x: 465, startPoint y: 563, endPoint x: 478, endPoint y: 565, distance: 13.2
click at [478, 559] on span "1 41 1 3 1 — 3 1 11 21 31 41" at bounding box center [982, 536] width 1106 height 46
type input "3;3"
drag, startPoint x: 442, startPoint y: 570, endPoint x: 505, endPoint y: 559, distance: 64.0
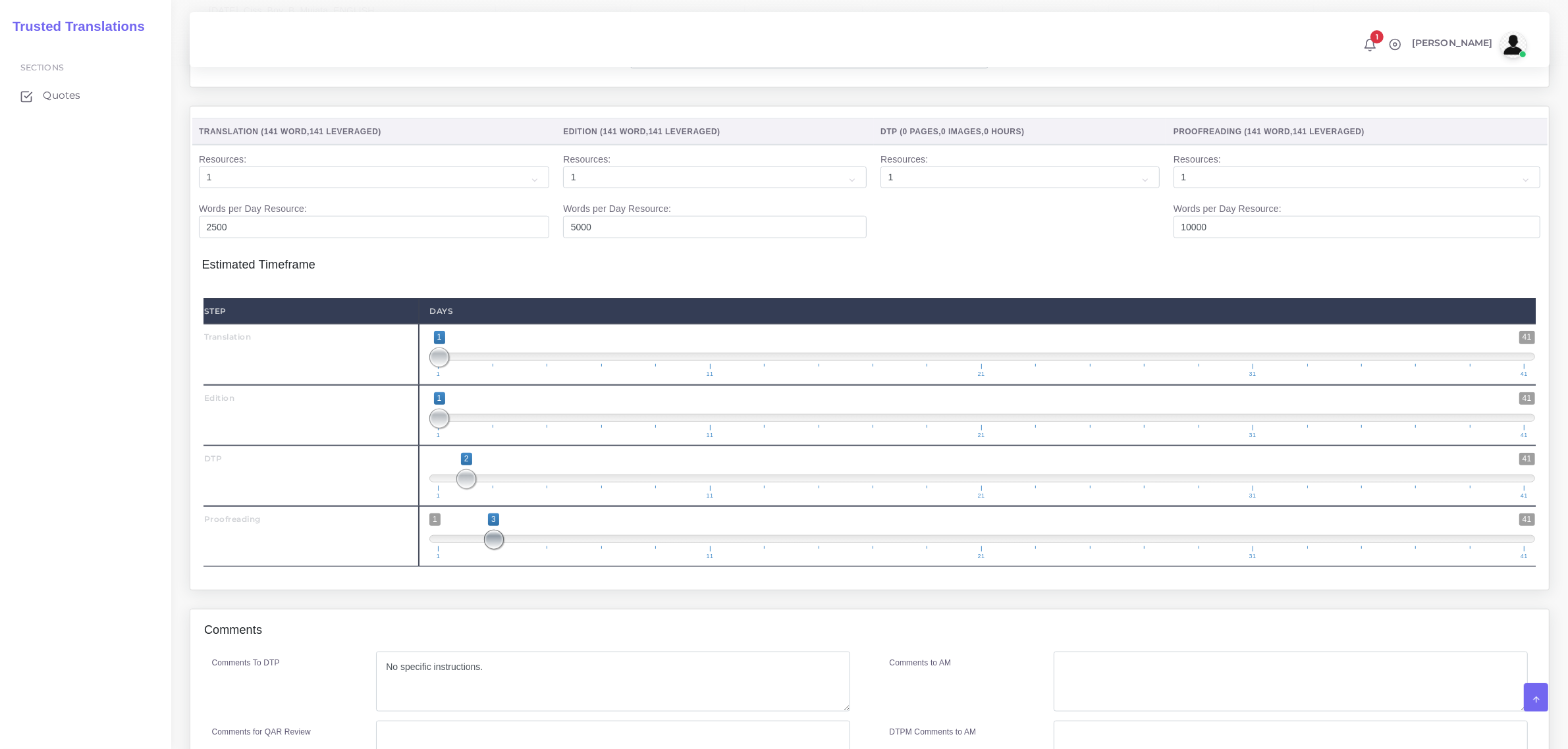
click at [505, 559] on span "1 41 3 3 3 — 3 1 11 21 31 41" at bounding box center [982, 536] width 1106 height 46
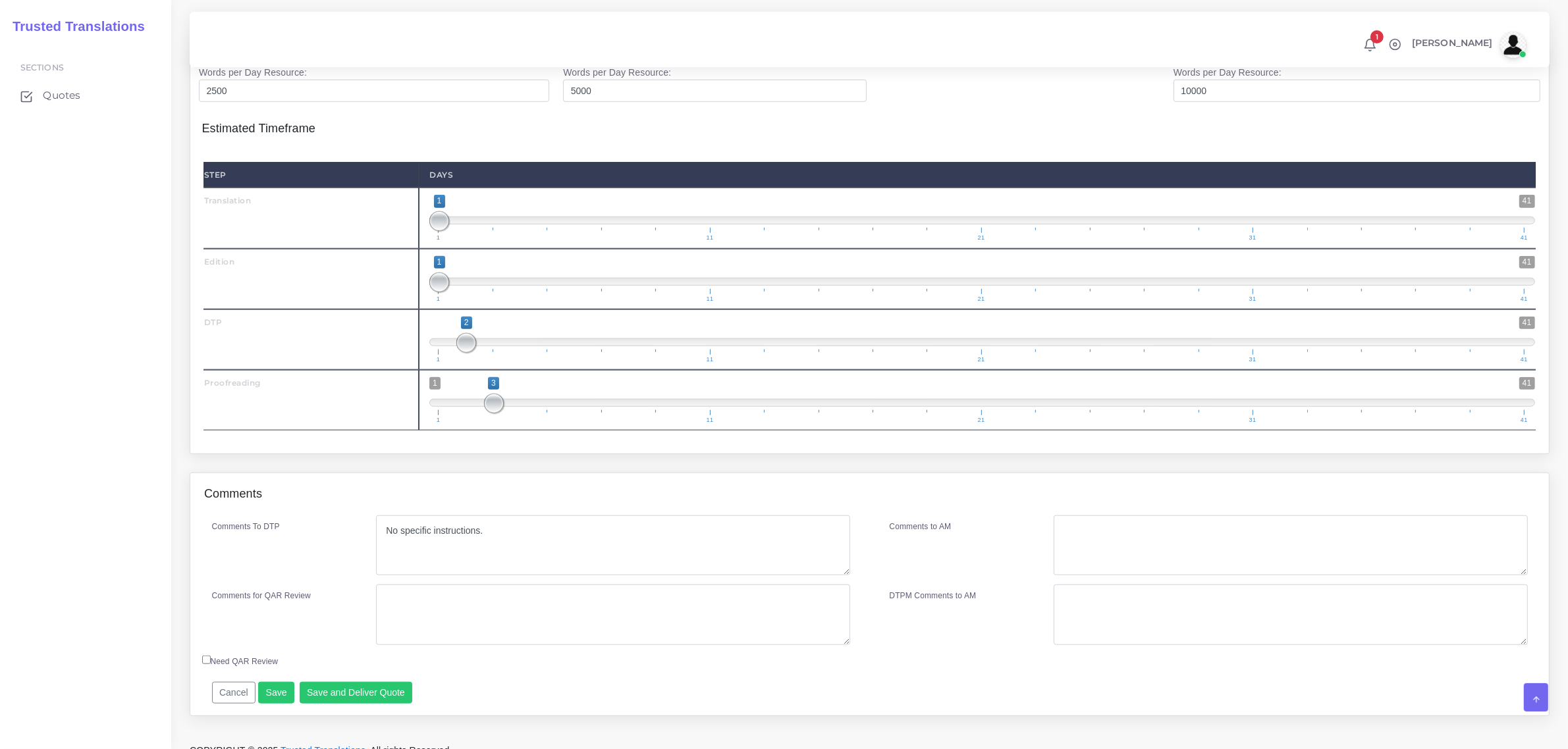
scroll to position [1499, 0]
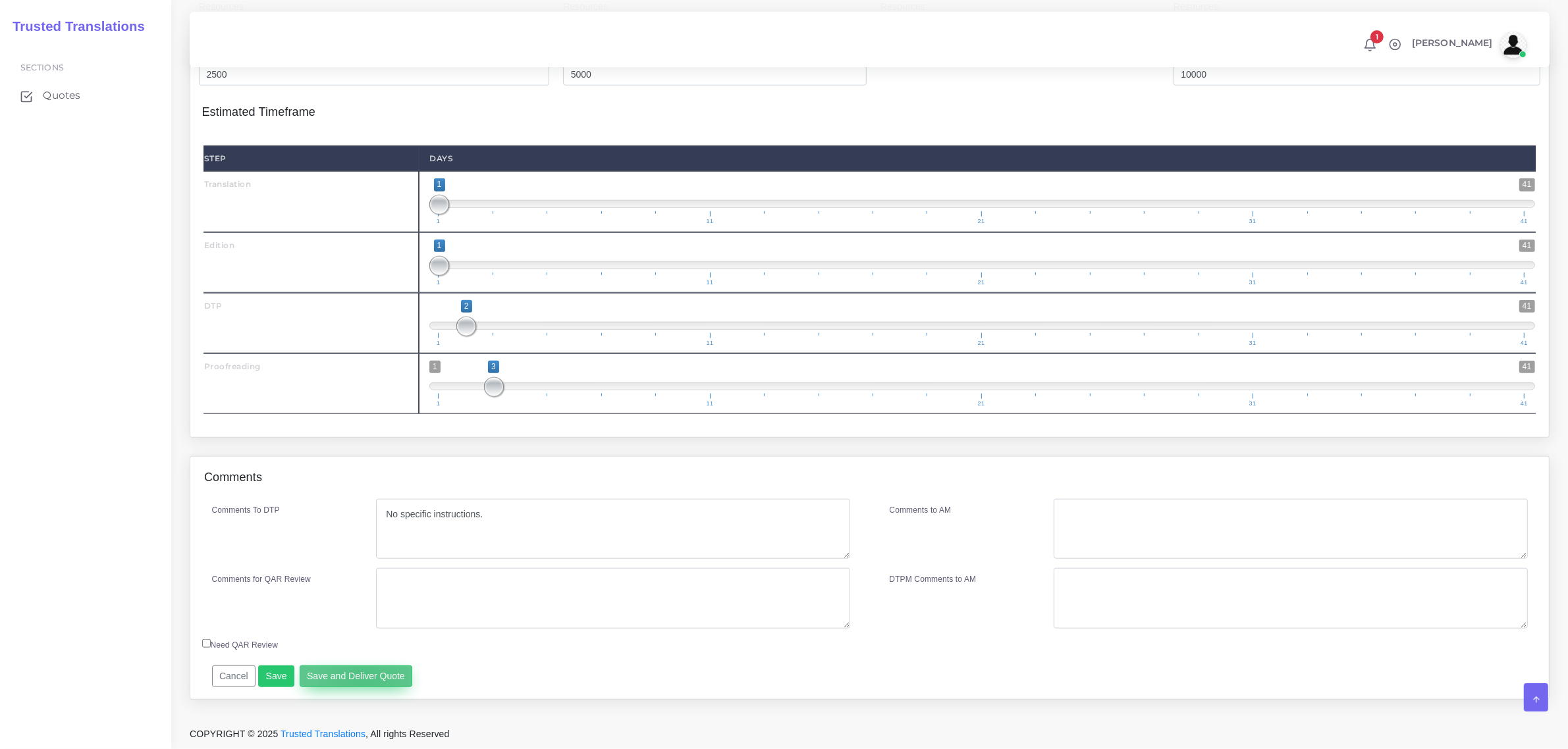
click at [359, 677] on button "Save and Deliver Quote" at bounding box center [356, 677] width 113 height 22
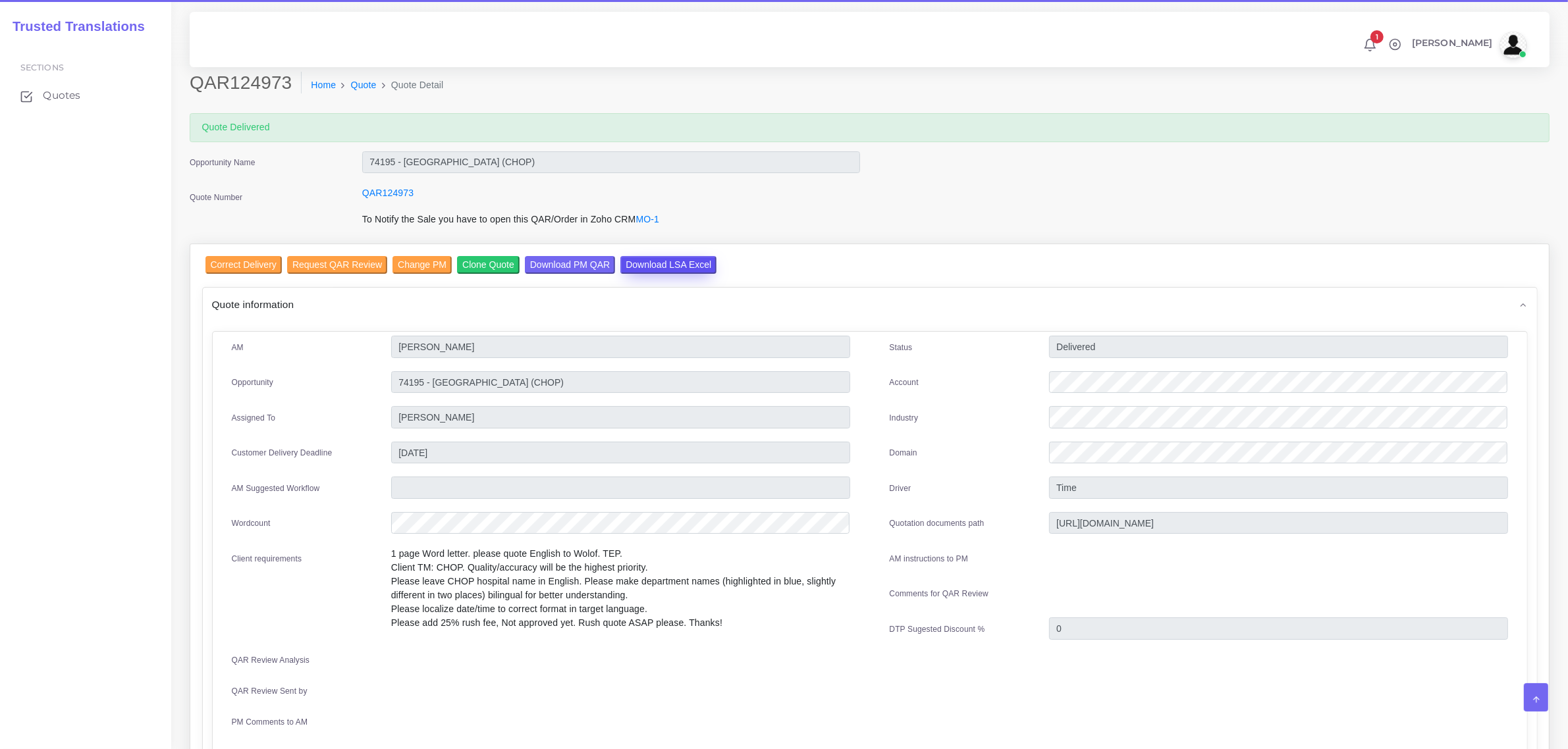
click at [654, 264] on input "Download LSA Excel" at bounding box center [669, 265] width 97 height 18
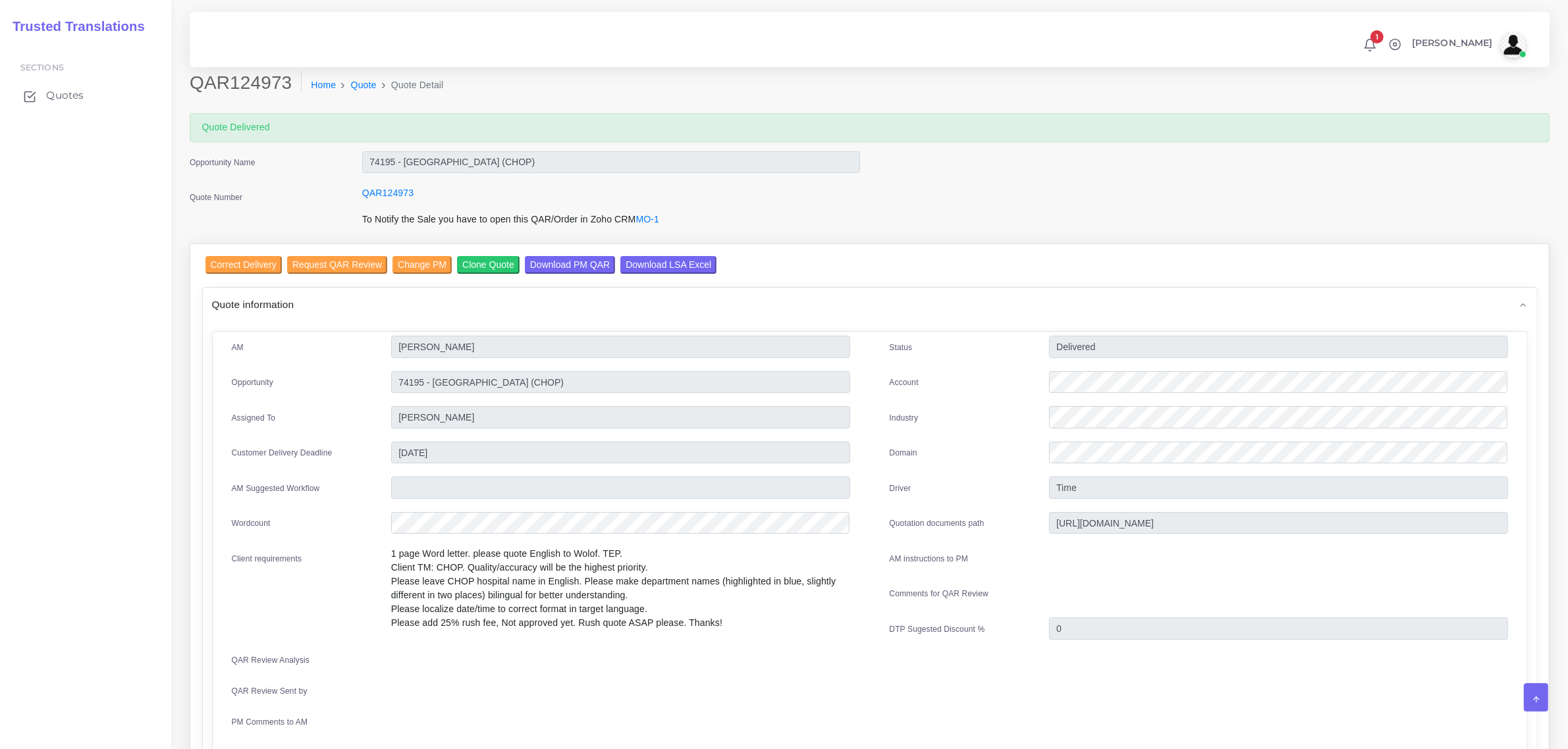
click at [59, 90] on span "Quotes" at bounding box center [65, 95] width 38 height 15
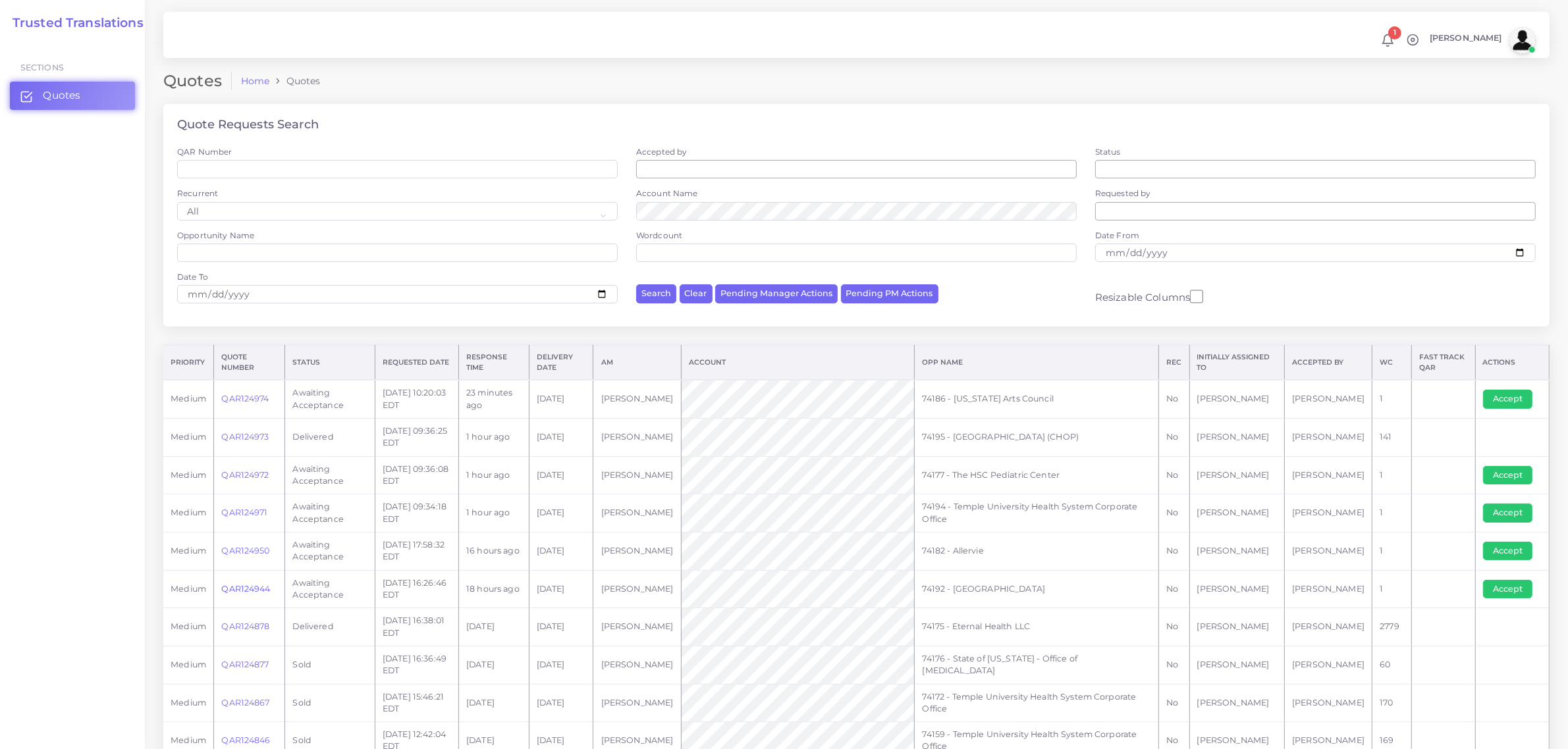
click at [239, 590] on link "QAR124944" at bounding box center [246, 589] width 49 height 9
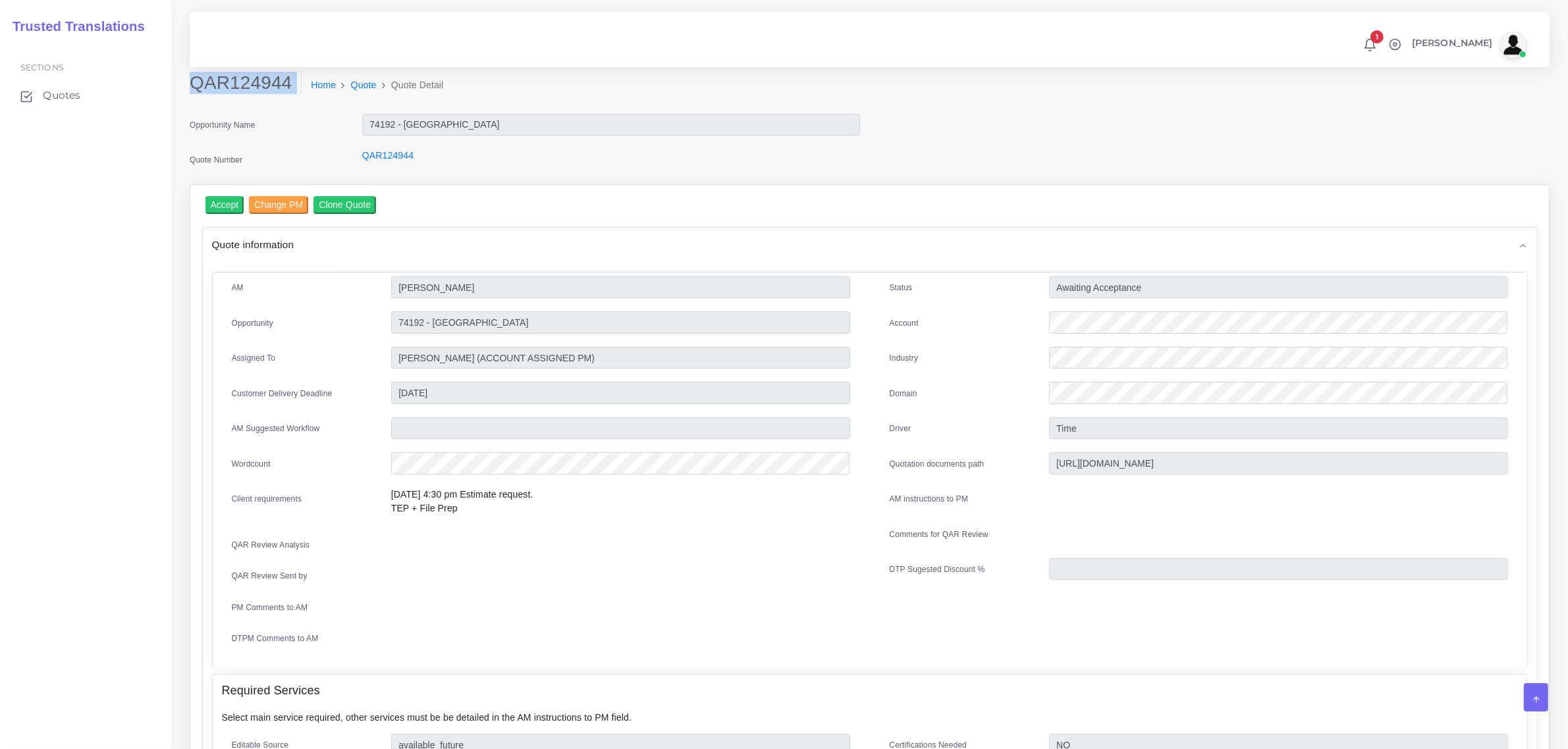
drag, startPoint x: 191, startPoint y: 80, endPoint x: 274, endPoint y: 112, distance: 89.0
click at [274, 112] on div "QAR124944 Home Quote Quote Detail" at bounding box center [870, 92] width 1379 height 41
copy div "QAR124944"
click at [225, 205] on input "Accept" at bounding box center [224, 205] width 39 height 18
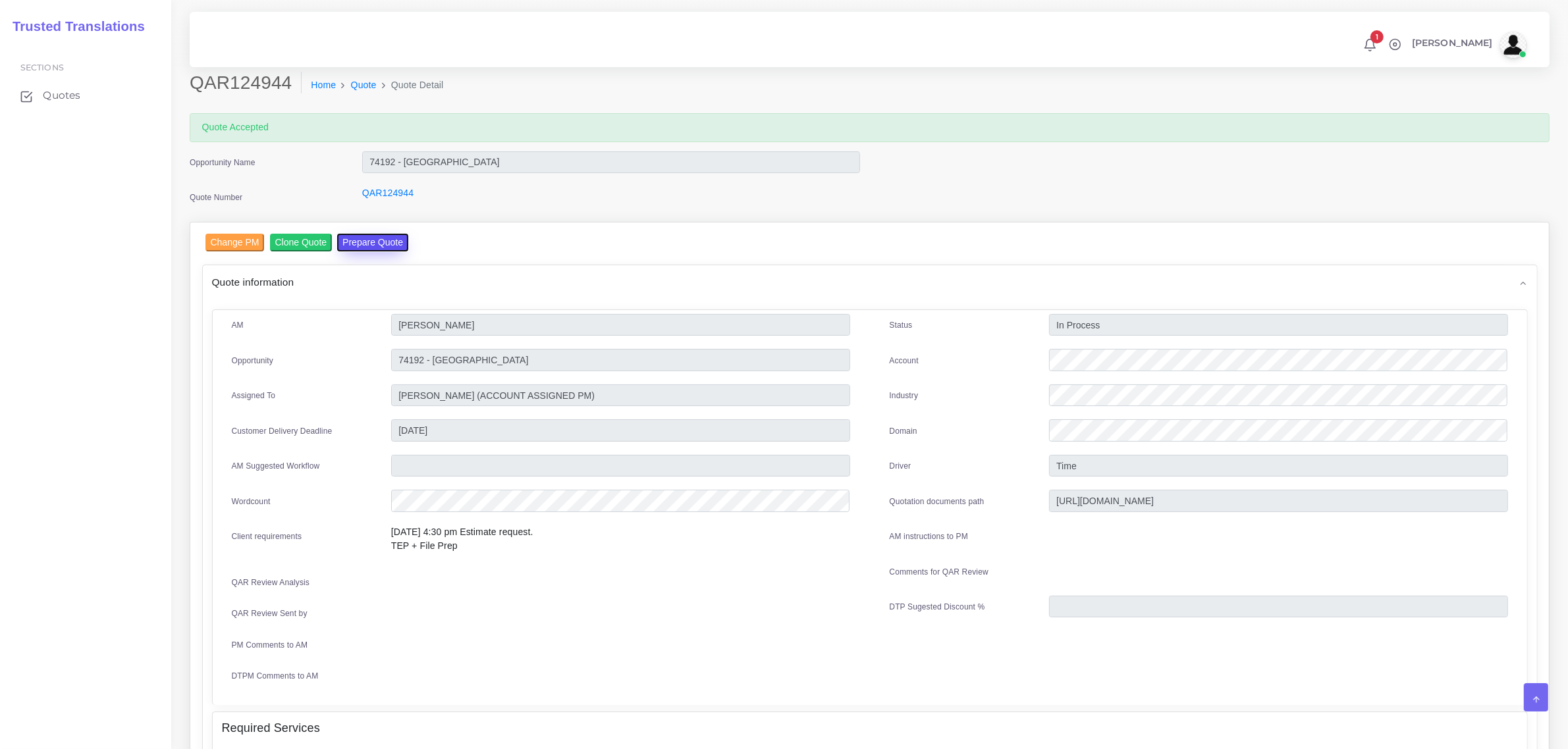
click at [362, 241] on button "Prepare Quote" at bounding box center [372, 242] width 72 height 18
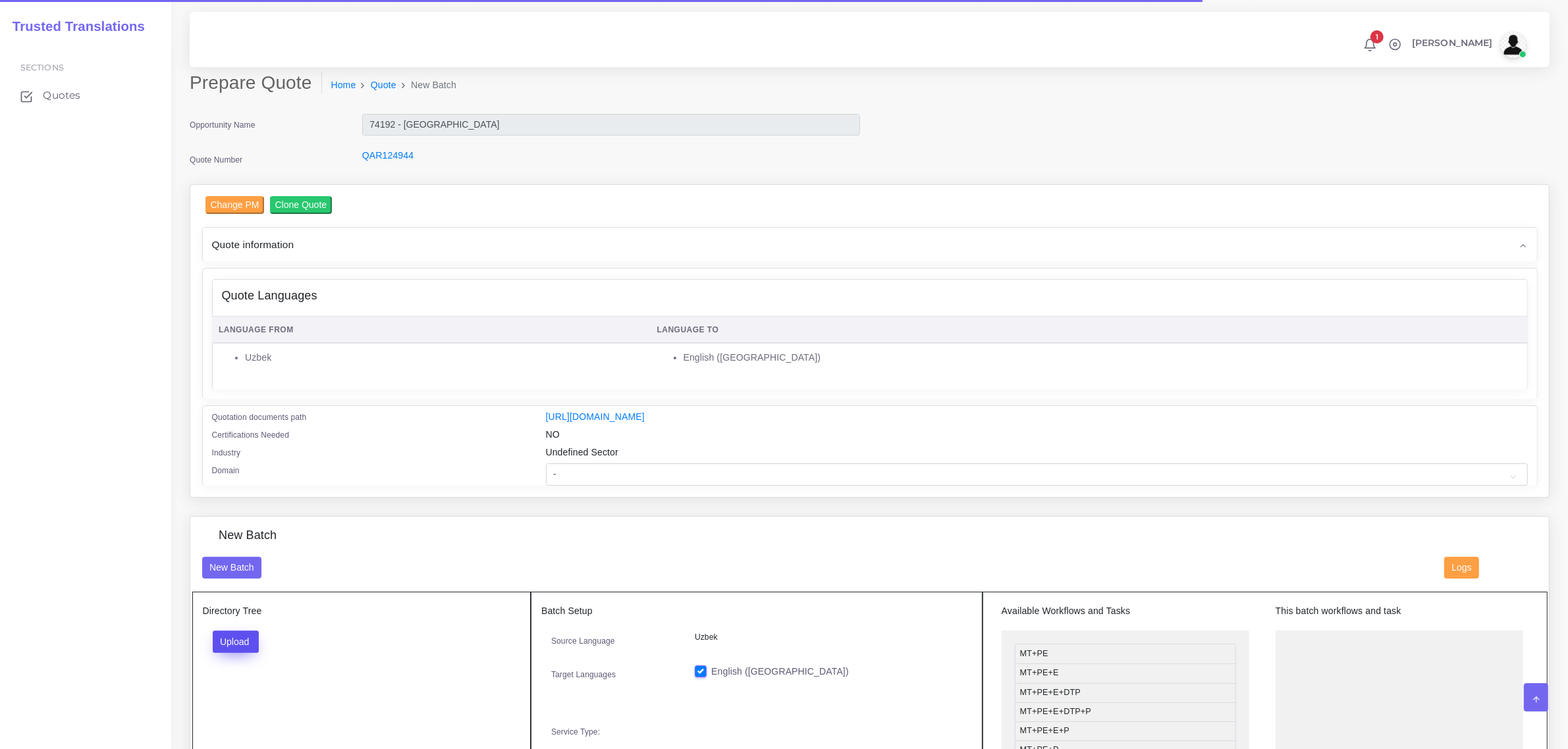
click at [238, 646] on button "Upload" at bounding box center [236, 642] width 47 height 22
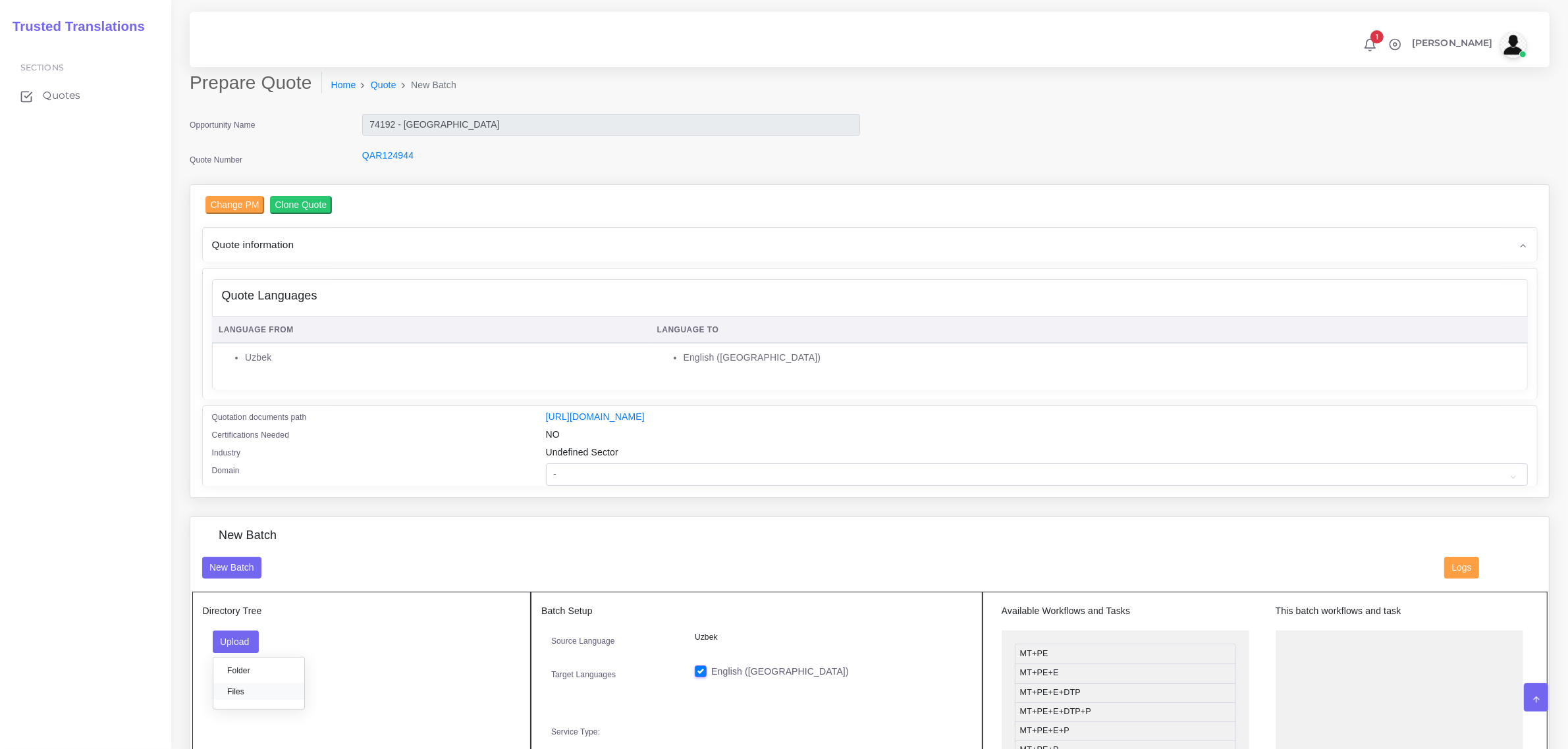
click at [232, 687] on label "Files" at bounding box center [259, 691] width 91 height 16
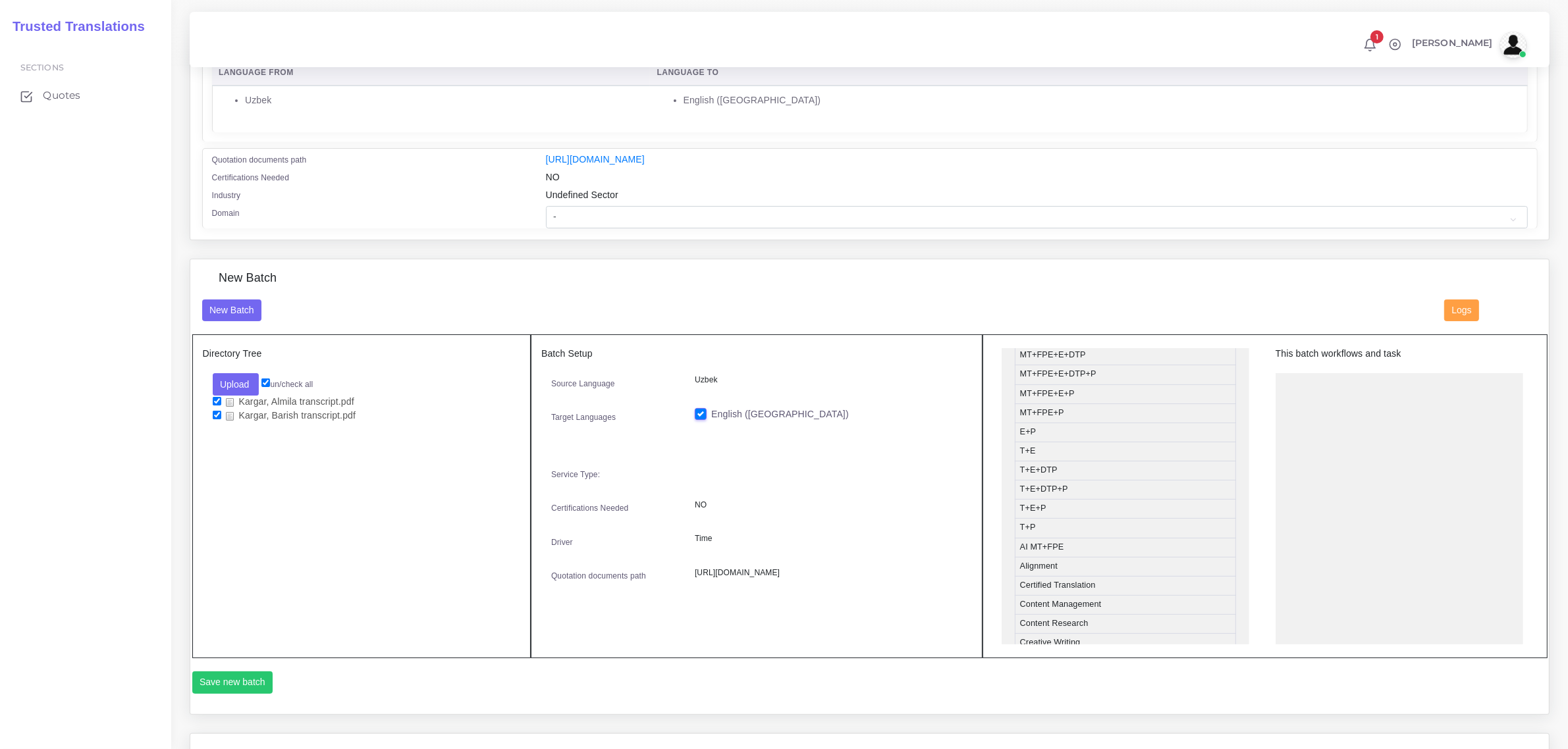
scroll to position [329, 0]
drag, startPoint x: 1098, startPoint y: 550, endPoint x: 1358, endPoint y: 384, distance: 308.5
drag, startPoint x: 1089, startPoint y: 607, endPoint x: 1365, endPoint y: 425, distance: 330.6
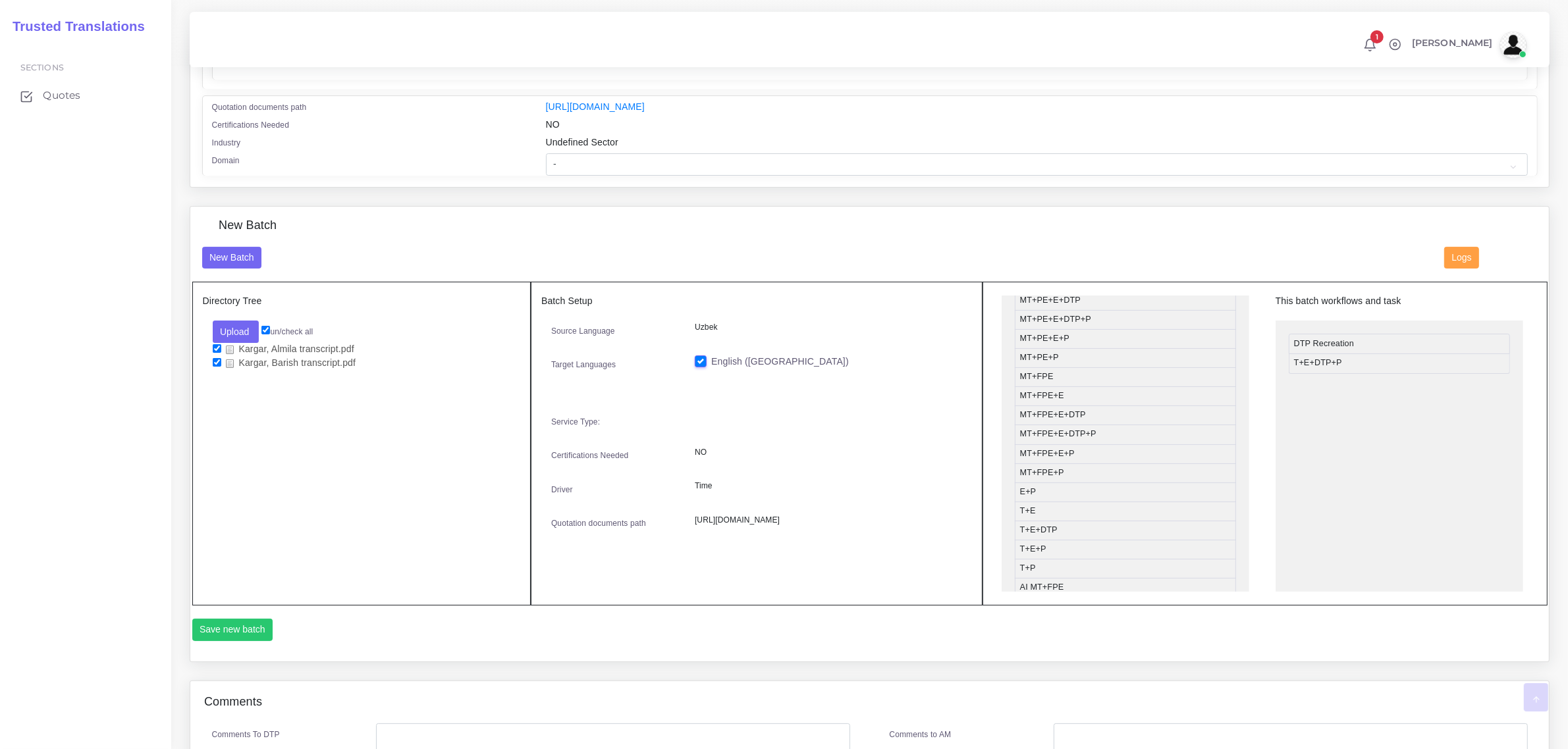
scroll to position [422, 0]
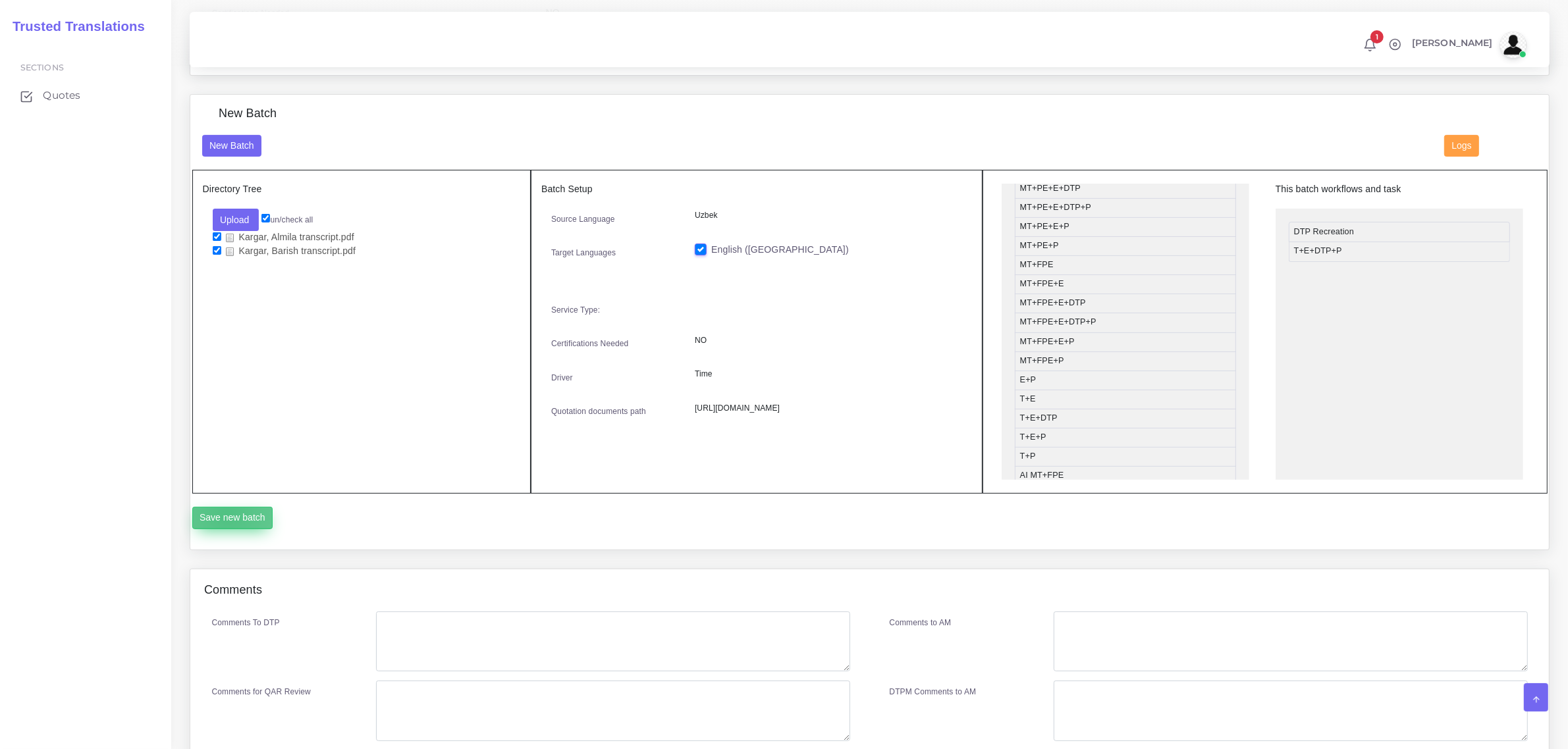
click at [226, 512] on button "Save new batch" at bounding box center [233, 518] width 81 height 22
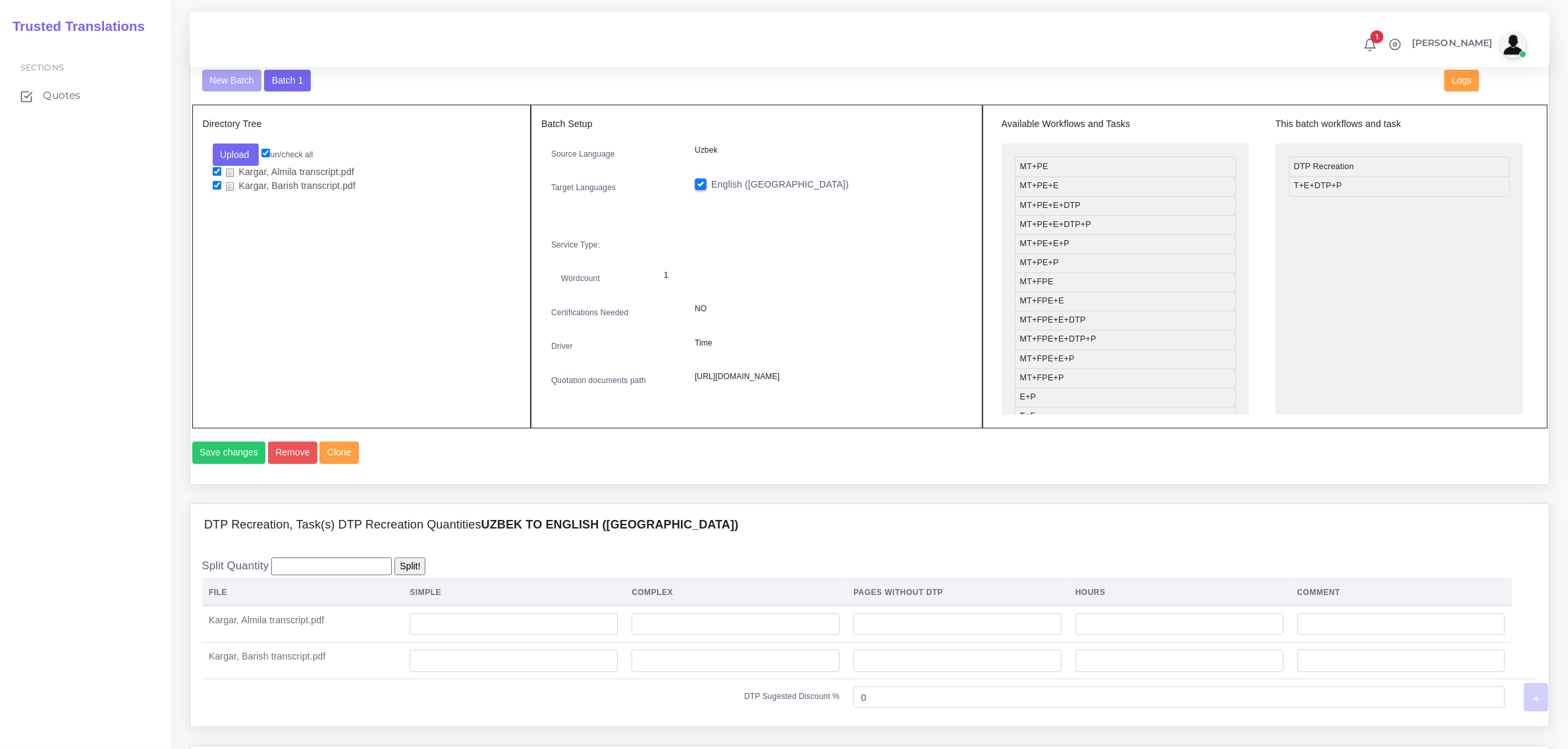
scroll to position [494, 0]
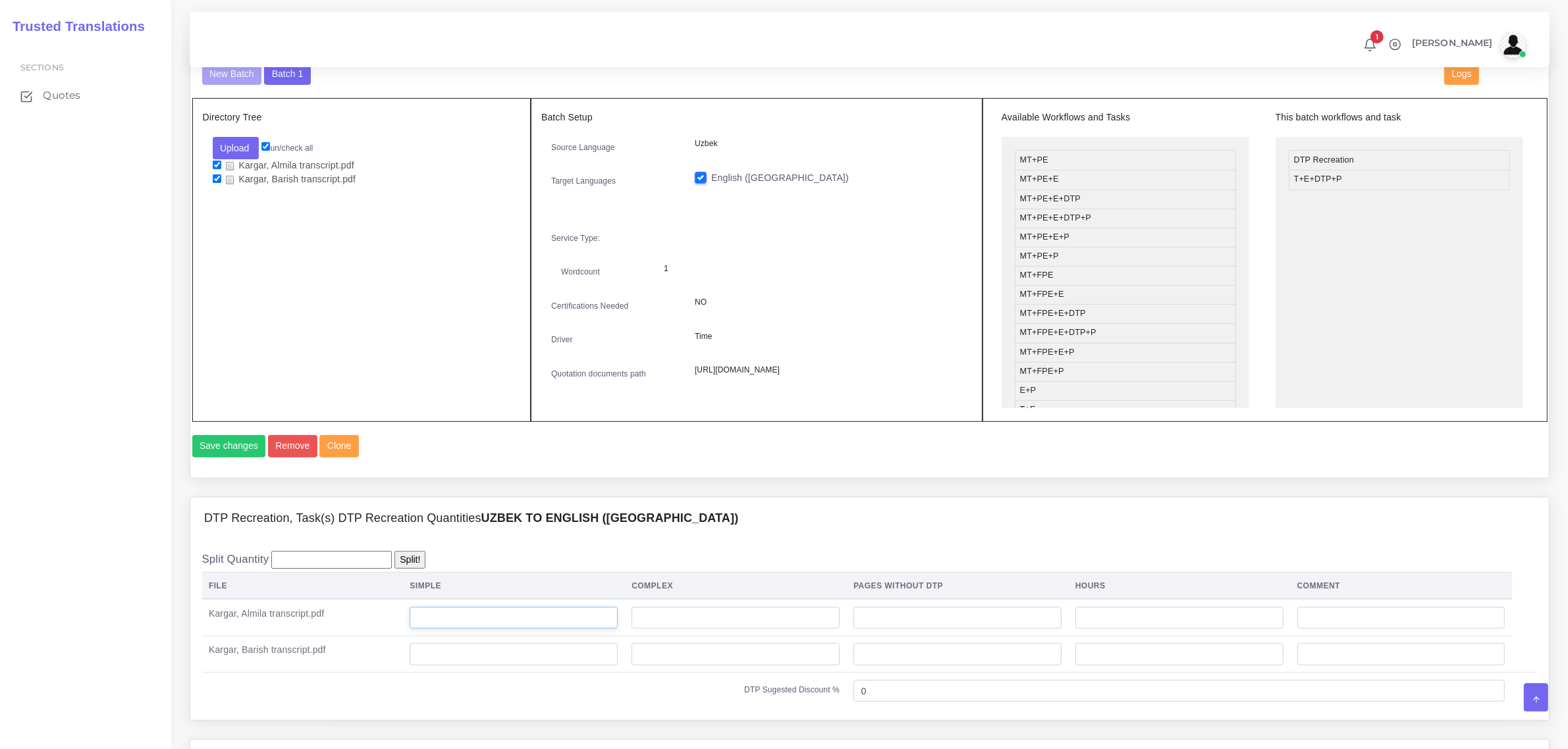
click at [503, 629] on input "number" at bounding box center [513, 618] width 208 height 22
click at [677, 629] on input "number" at bounding box center [735, 618] width 208 height 22
type input "3"
click at [669, 665] on input "number" at bounding box center [735, 654] width 208 height 22
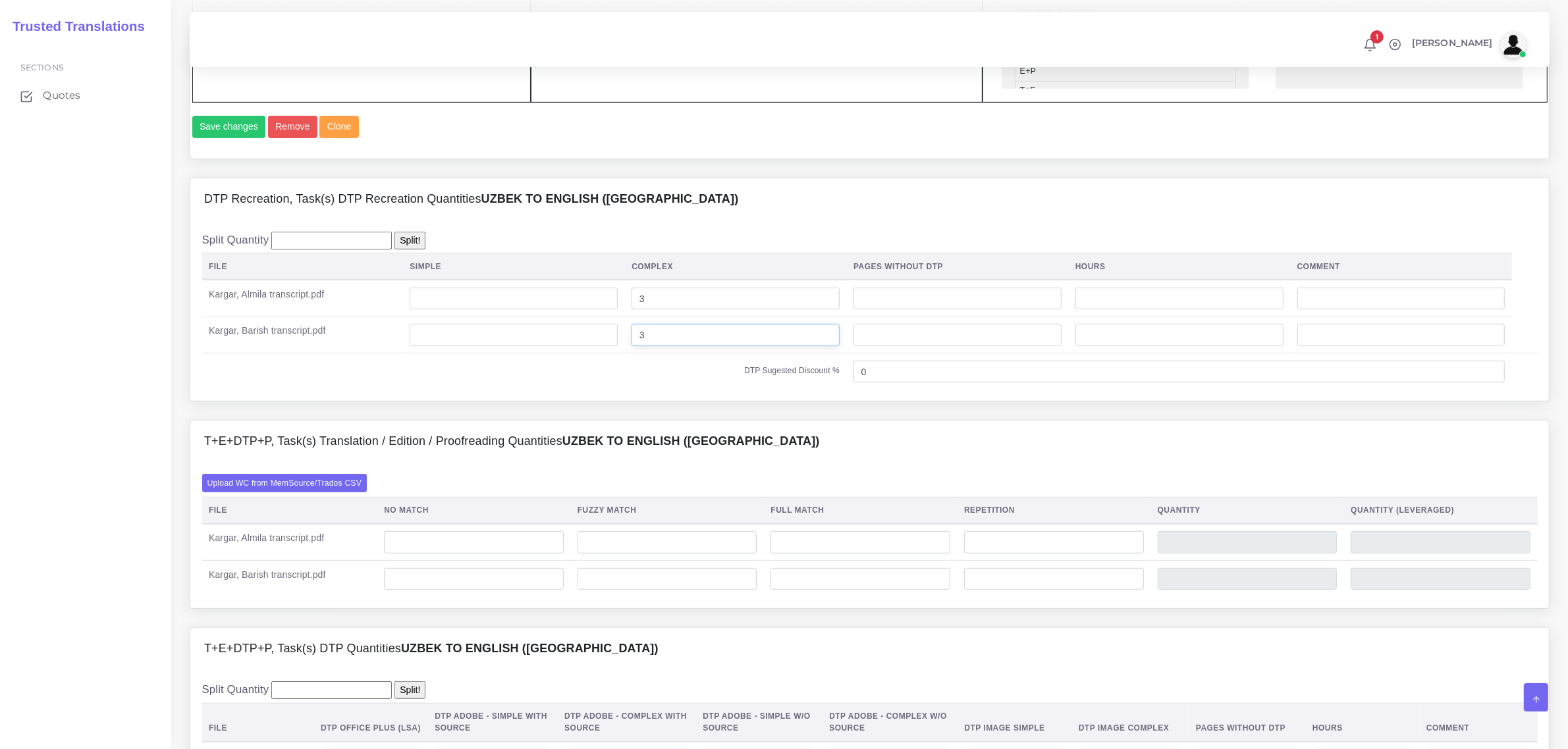
scroll to position [823, 0]
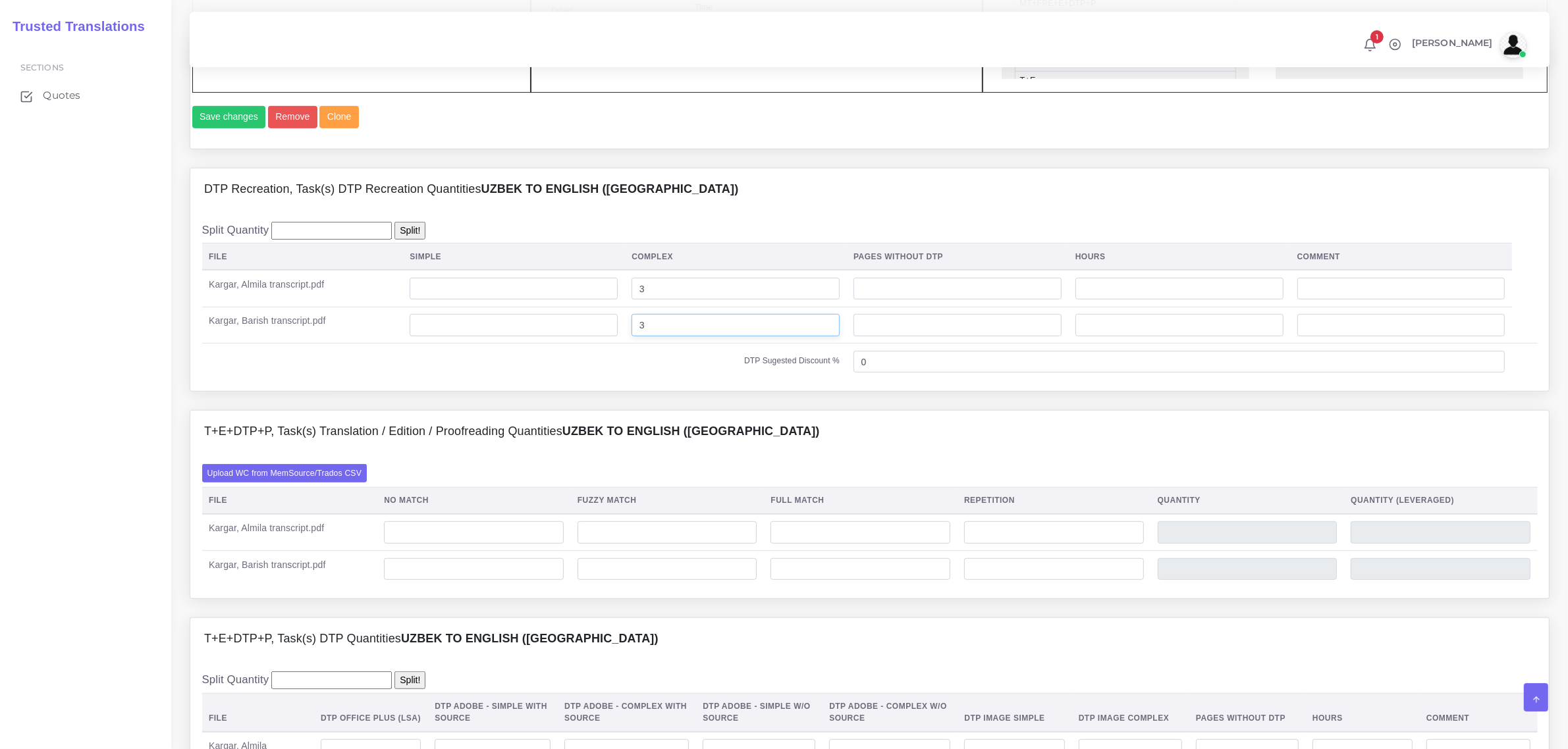
type input "3"
click at [459, 544] on input "number" at bounding box center [473, 533] width 180 height 22
type input "1100"
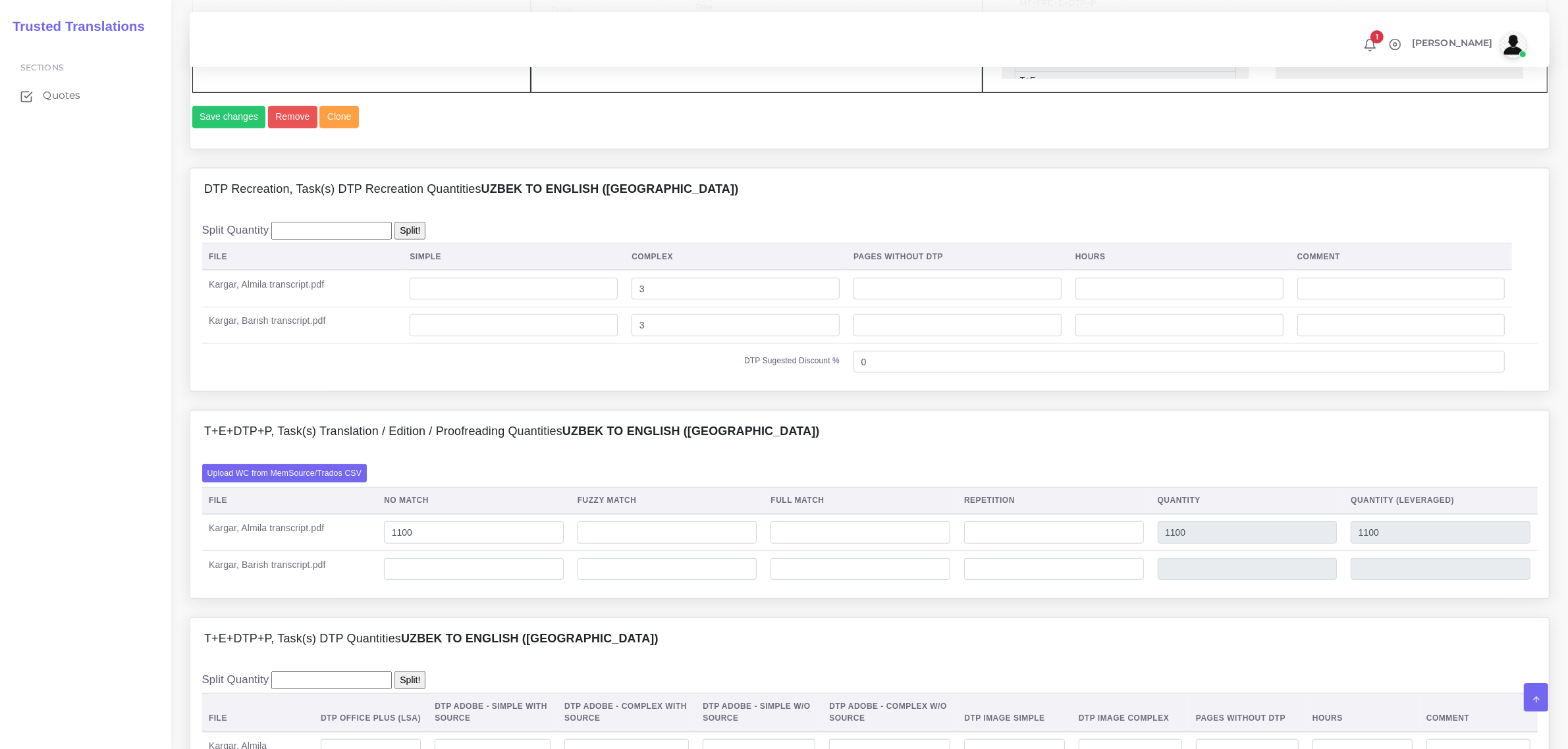
click at [461, 584] on td at bounding box center [474, 569] width 194 height 36
click at [459, 581] on input "number" at bounding box center [473, 570] width 180 height 22
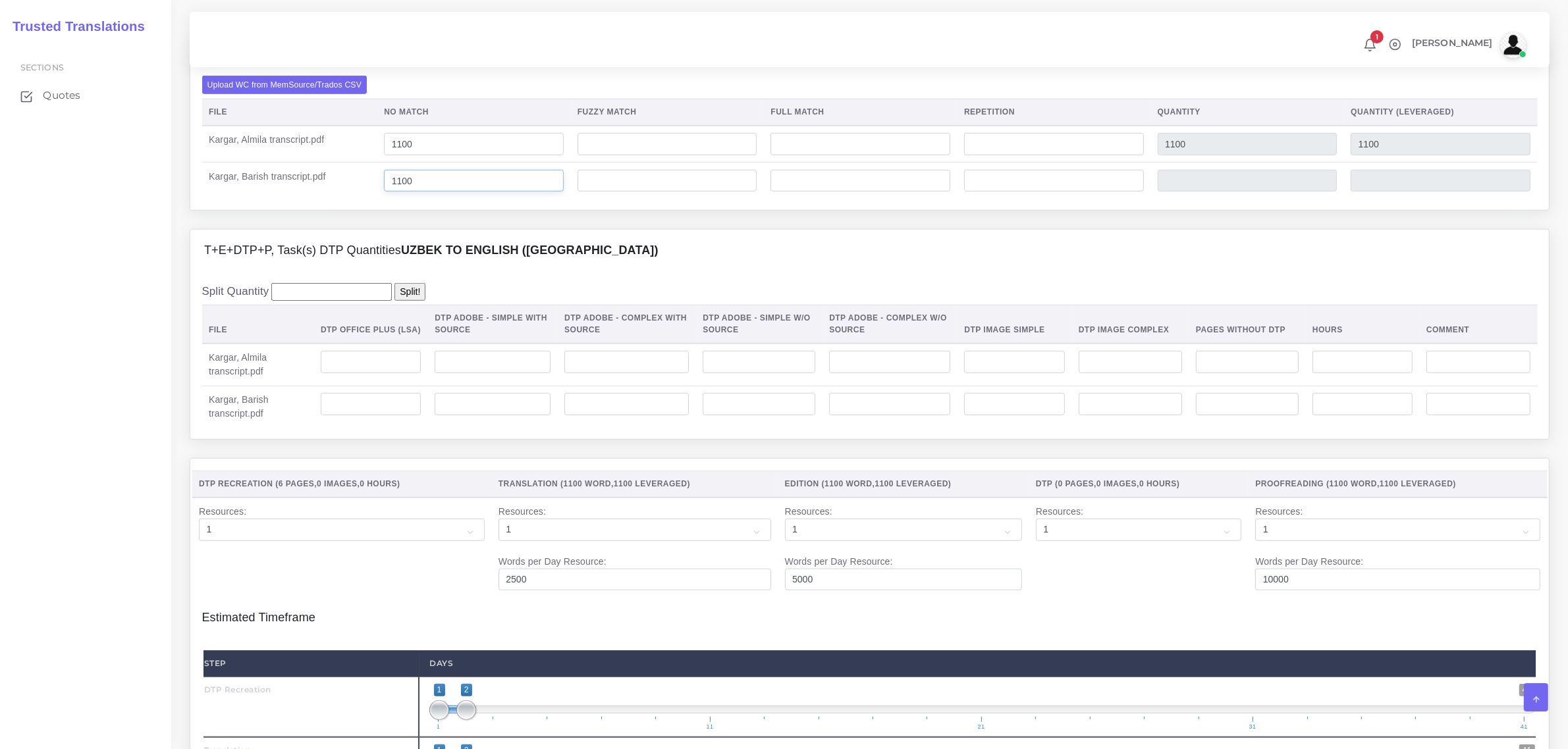
scroll to position [1234, 0]
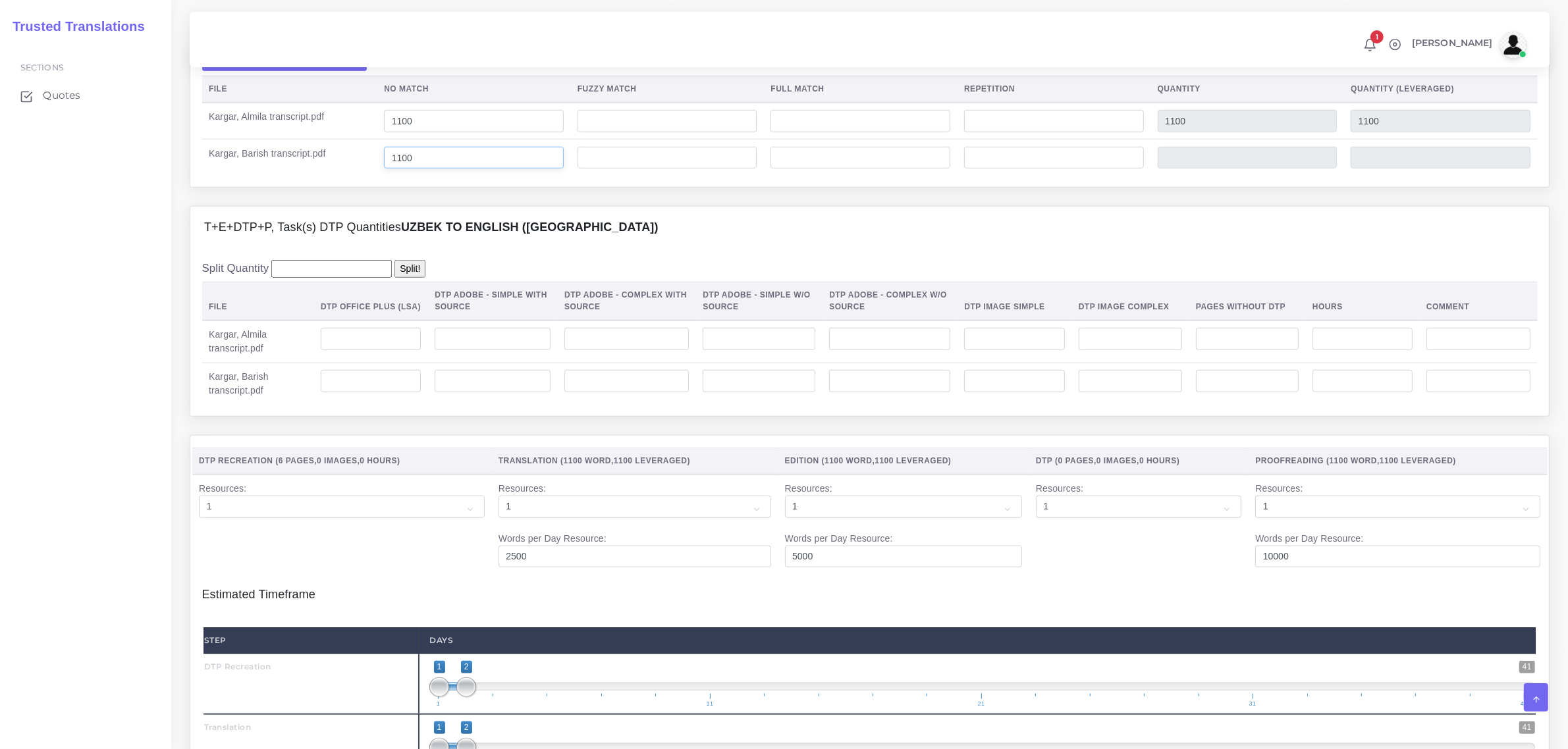
type input "1100"
click at [387, 350] on input "number" at bounding box center [371, 339] width 100 height 22
type input "3"
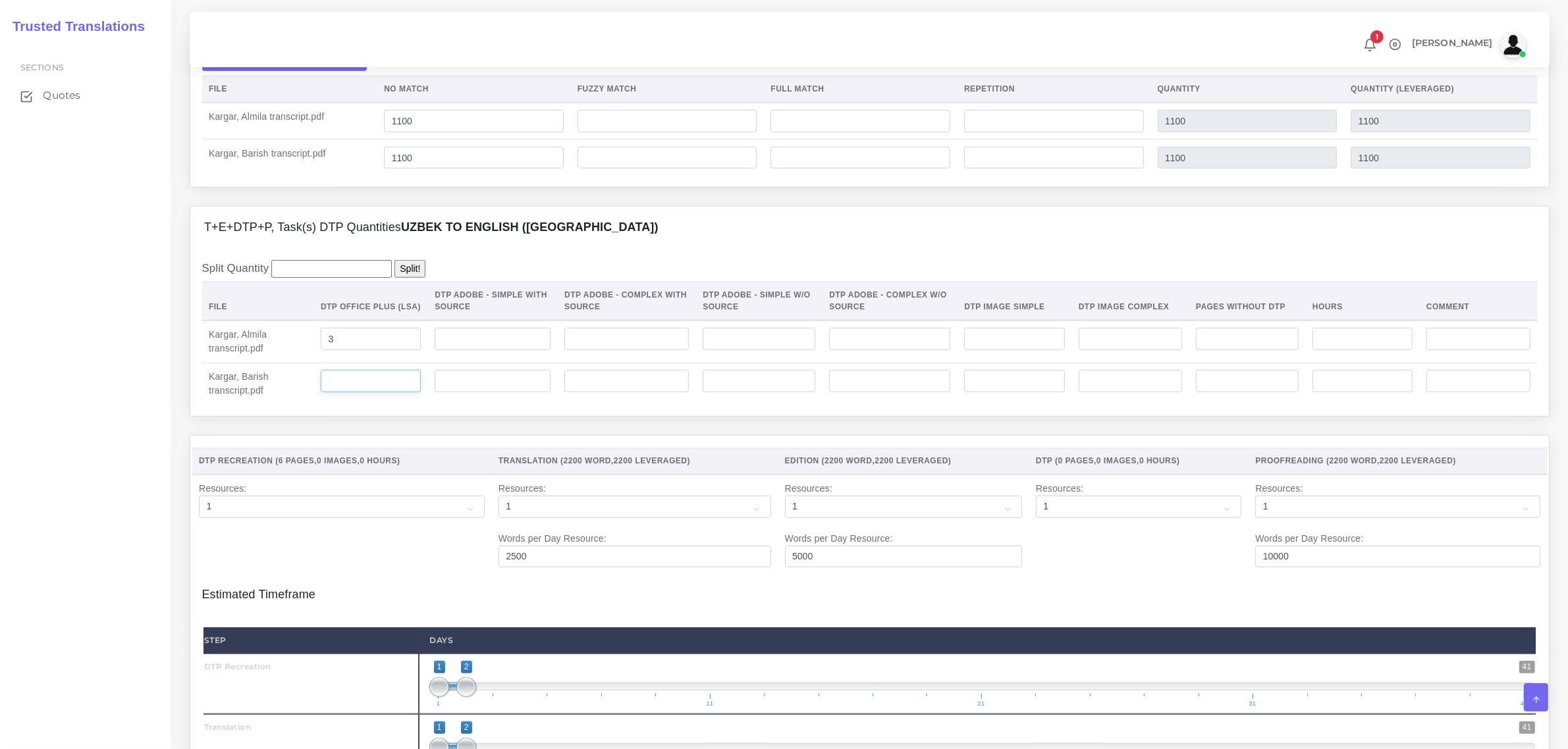
click at [372, 392] on input "number" at bounding box center [371, 381] width 100 height 22
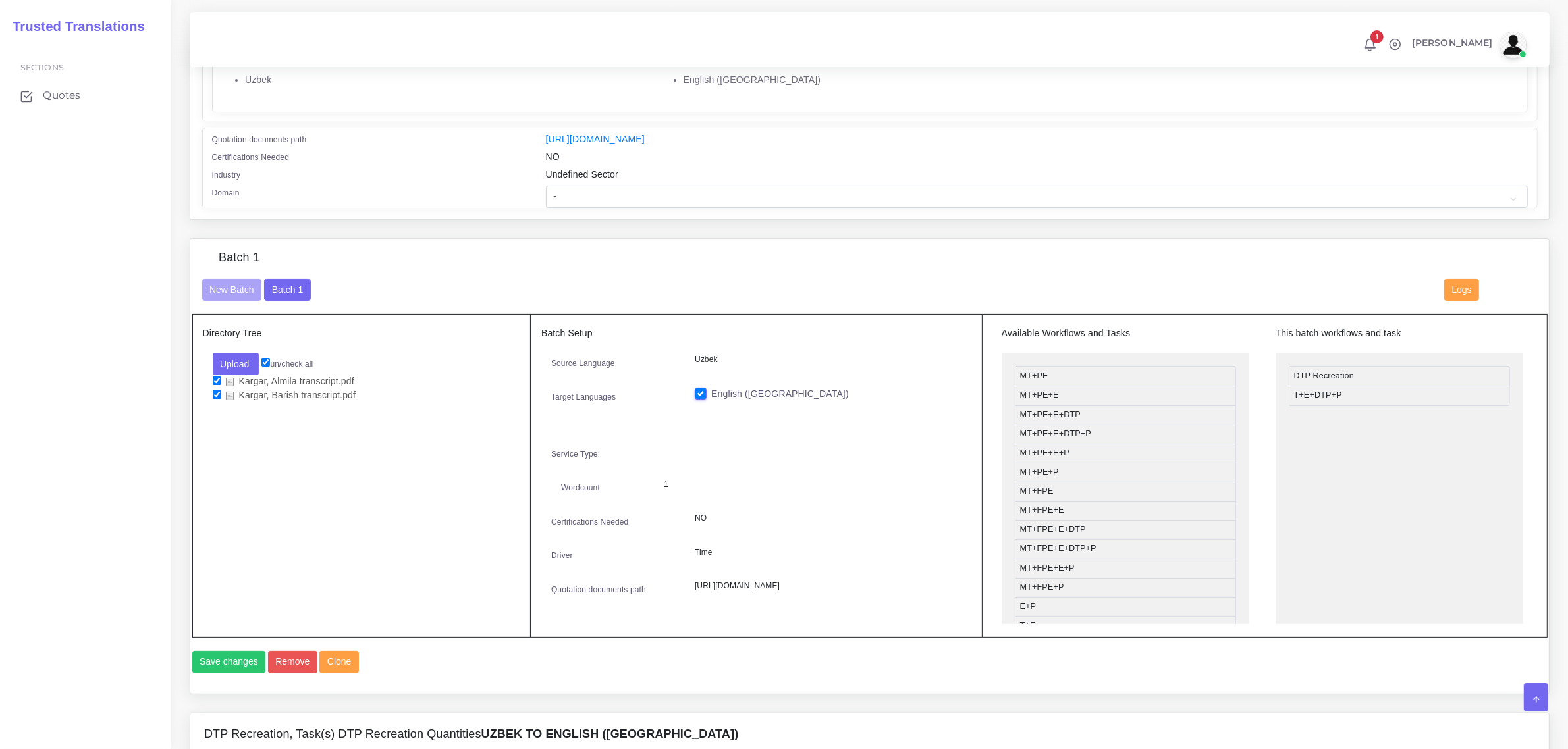
scroll to position [247, 0]
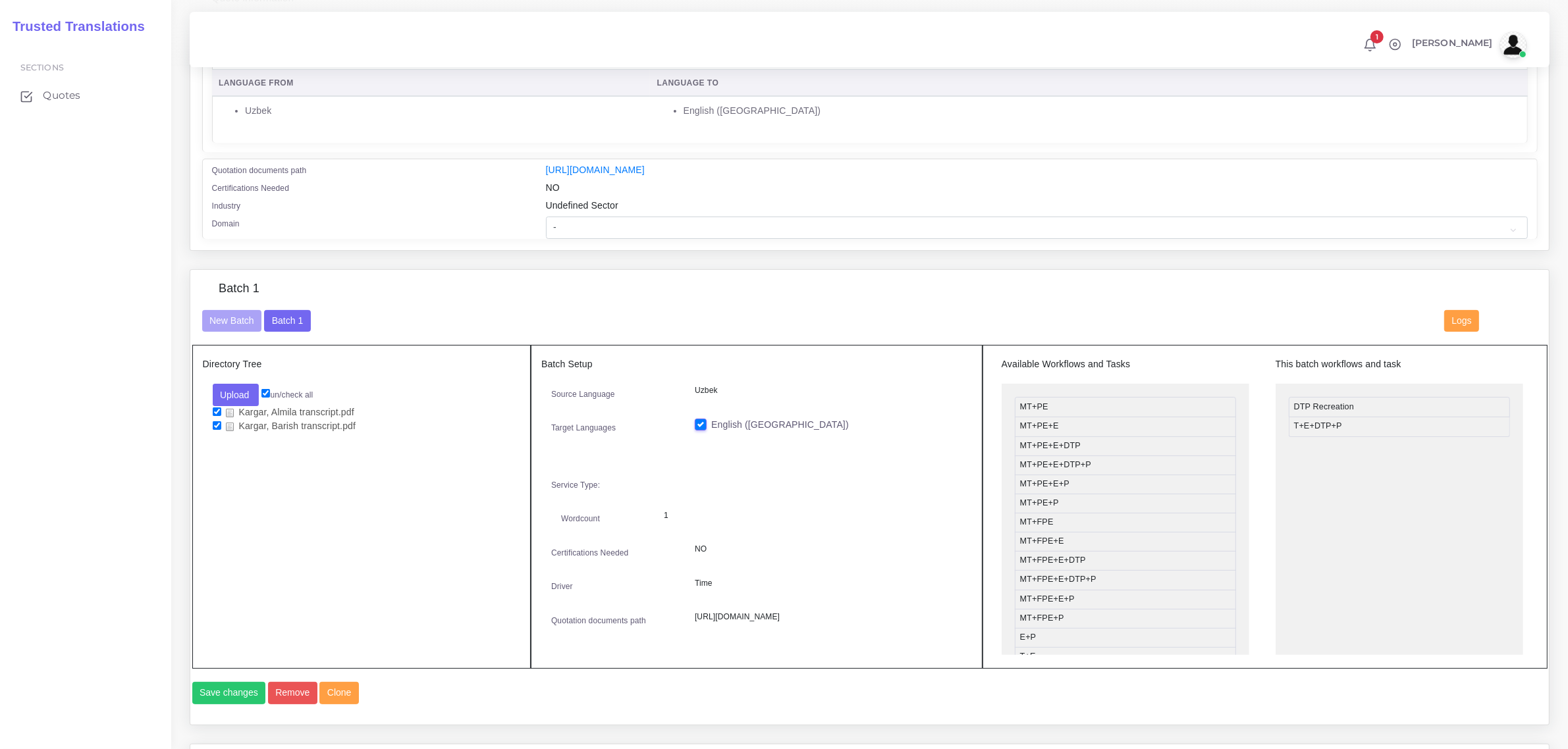
type input "3"
click at [581, 225] on select "- Advertising and Media Agriculture, Forestry and Fishing Architecture, Buildin…" at bounding box center [1036, 228] width 982 height 22
select select "Education"
click at [546, 216] on select "- Advertising and Media Agriculture, Forestry and Fishing Architecture, Buildin…" at bounding box center [1036, 228] width 982 height 22
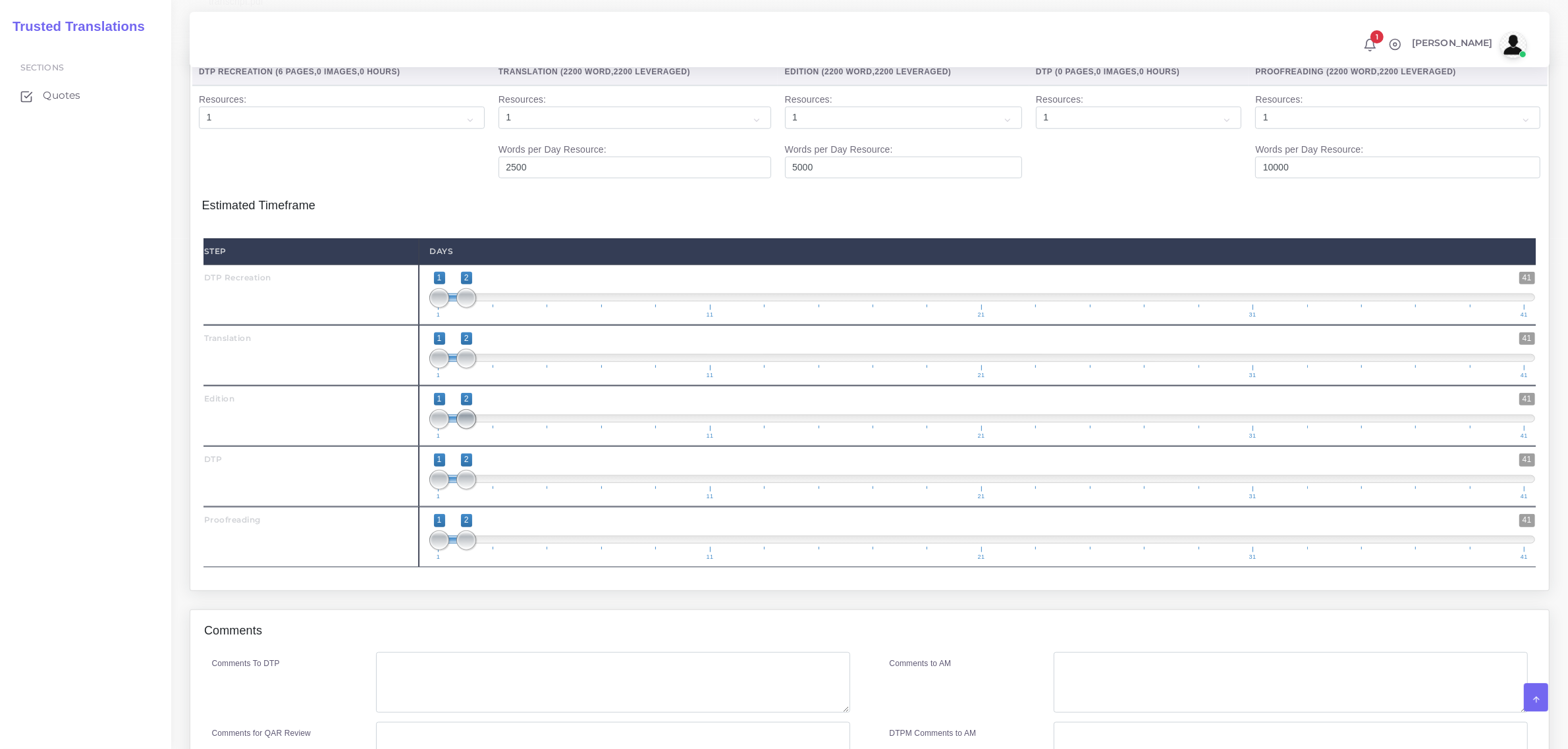
scroll to position [1646, 0]
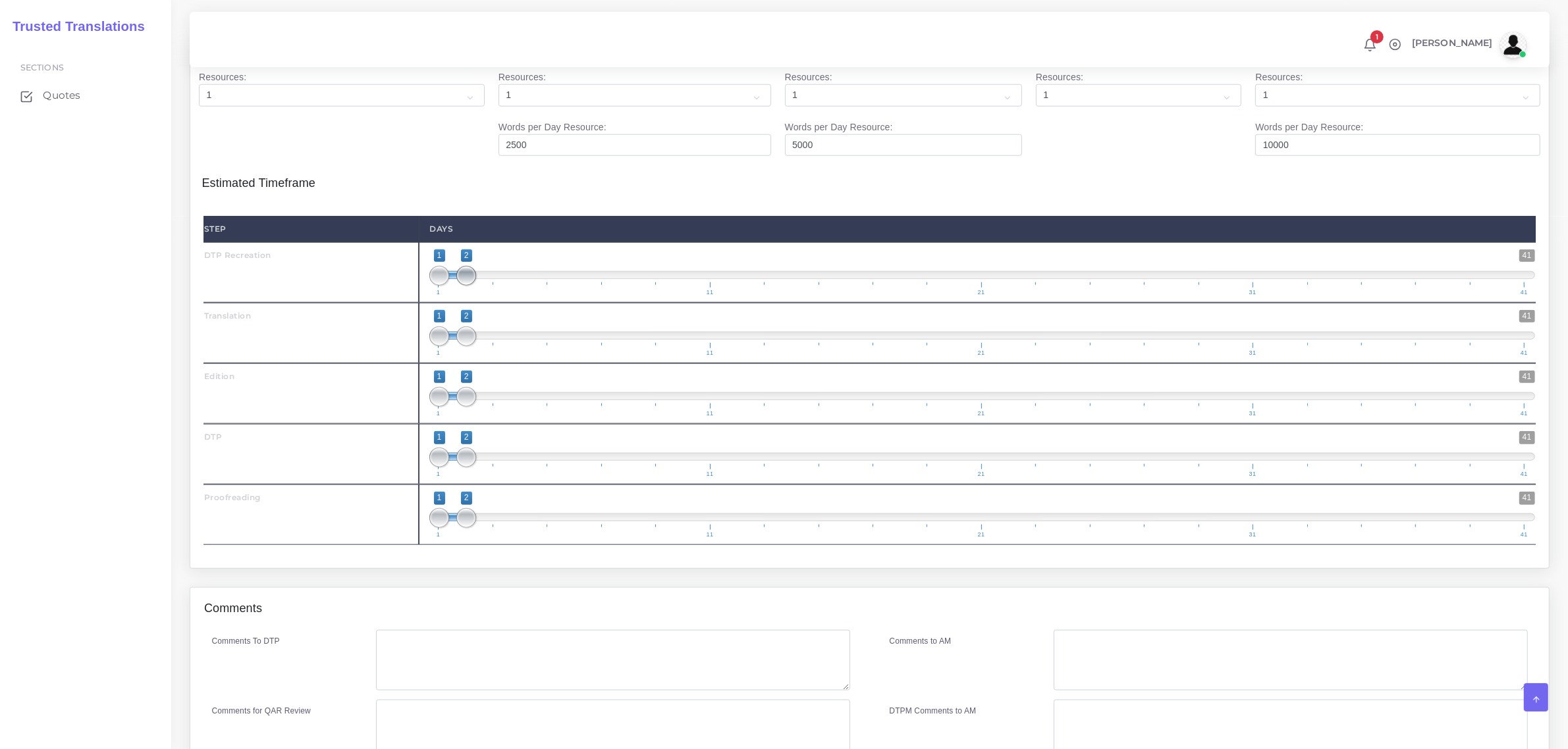
type input "1;1"
drag, startPoint x: 466, startPoint y: 302, endPoint x: 432, endPoint y: 331, distance: 44.7
click at [430, 296] on span "1 41 1 1 1 — 1 1 11 21 31 41" at bounding box center [982, 272] width 1106 height 46
type input "2;2"
drag, startPoint x: 435, startPoint y: 364, endPoint x: 429, endPoint y: 409, distance: 45.4
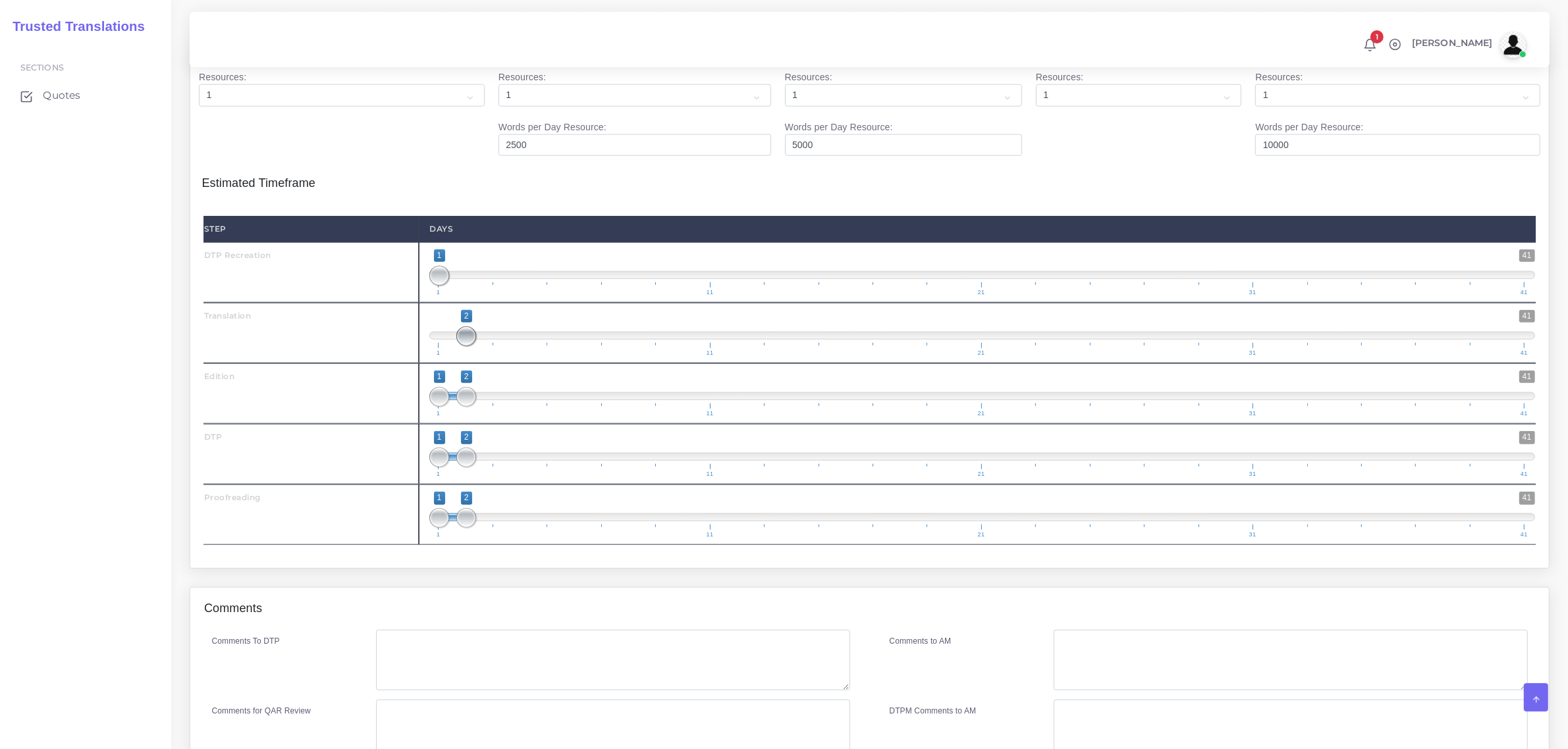
click at [472, 346] on span at bounding box center [465, 336] width 20 height 20
click at [497, 407] on span at bounding box center [493, 396] width 20 height 20
type input "3;3"
drag, startPoint x: 439, startPoint y: 422, endPoint x: 499, endPoint y: 417, distance: 60.2
click at [499, 407] on span at bounding box center [493, 396] width 20 height 20
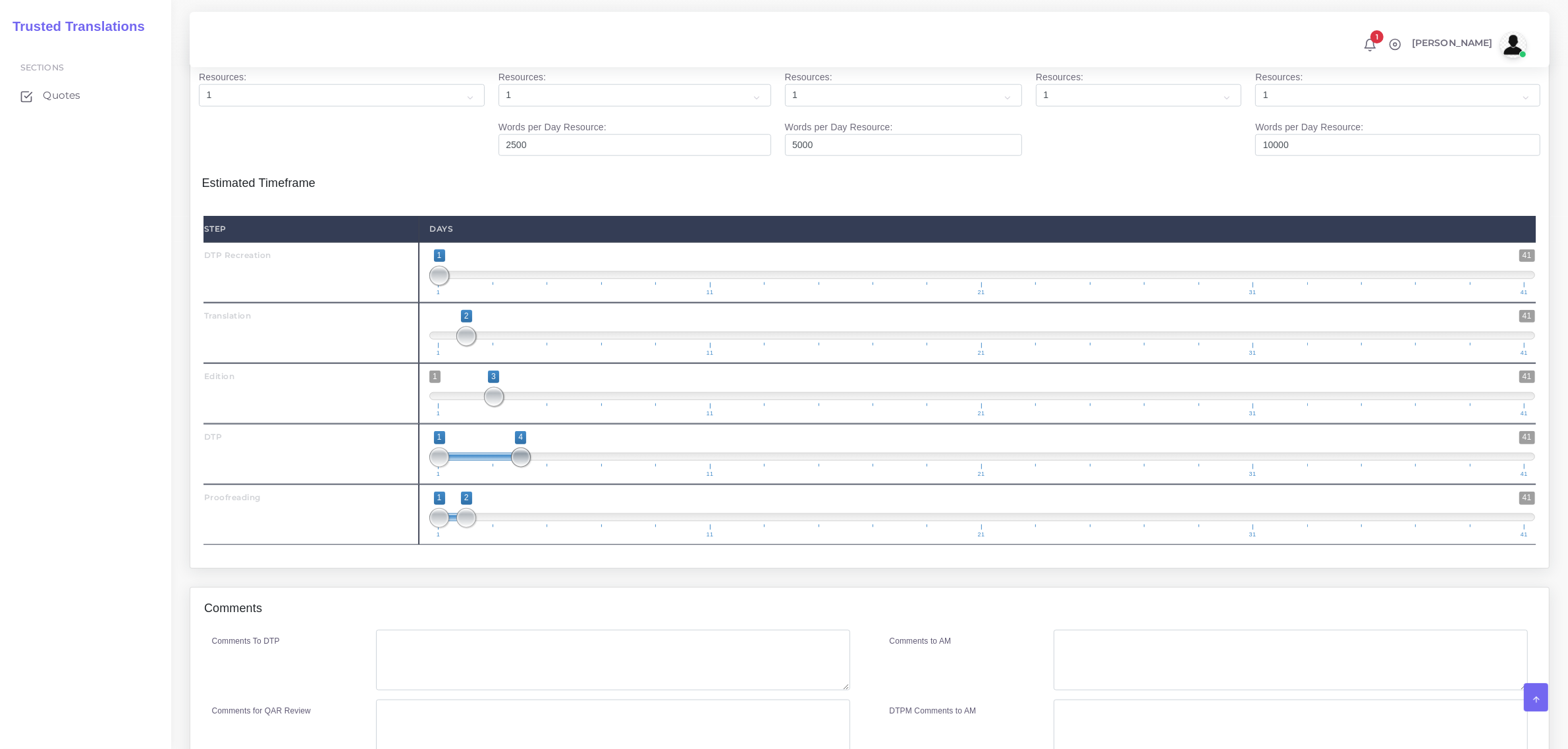
drag, startPoint x: 470, startPoint y: 479, endPoint x: 524, endPoint y: 490, distance: 55.1
click at [524, 467] on span at bounding box center [521, 457] width 20 height 20
type input "4;4"
drag, startPoint x: 446, startPoint y: 488, endPoint x: 532, endPoint y: 487, distance: 86.0
click at [534, 477] on span "1 41 4 4 4 — 4 1 11 21 31 41" at bounding box center [982, 453] width 1106 height 46
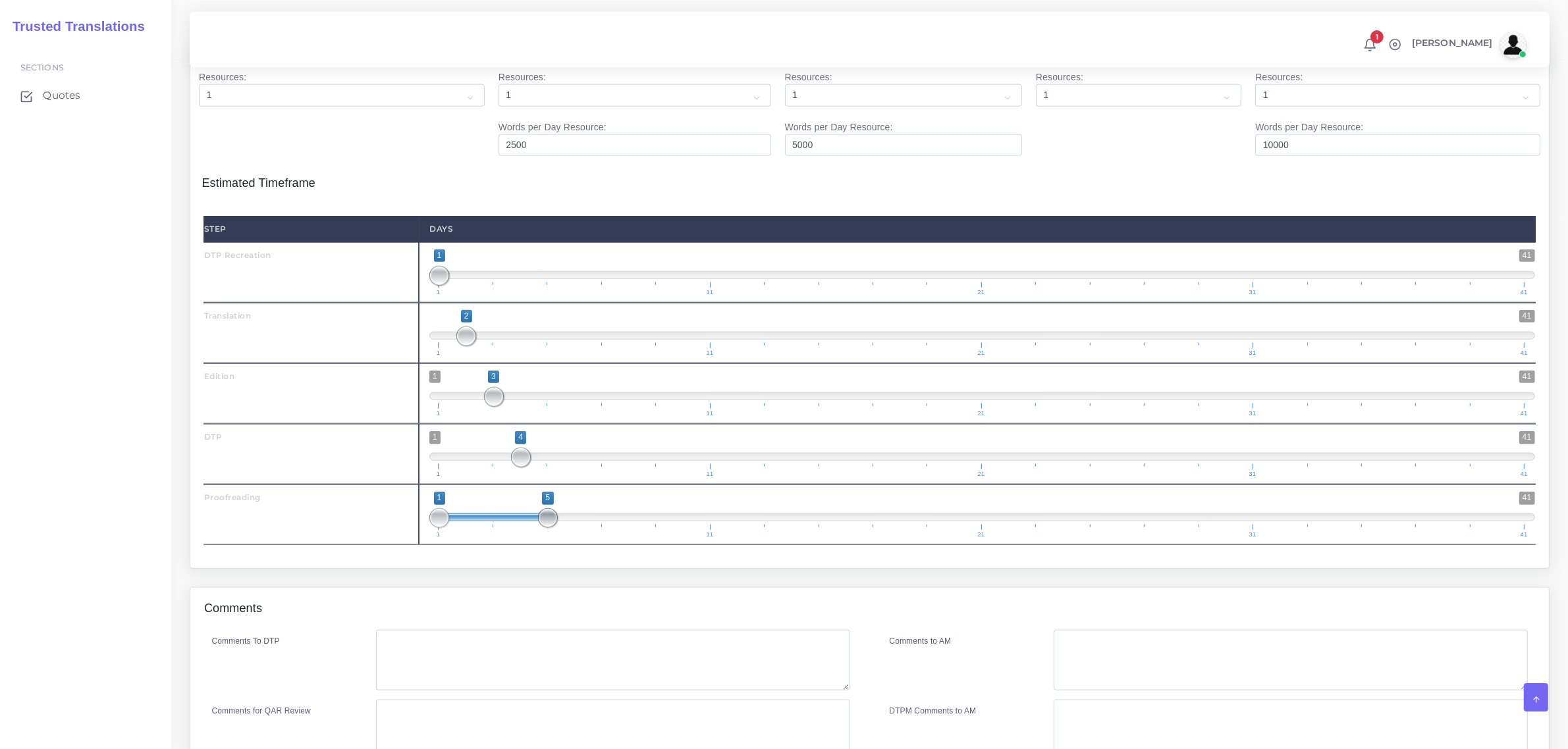
drag, startPoint x: 465, startPoint y: 548, endPoint x: 547, endPoint y: 546, distance: 82.0
click at [547, 528] on span at bounding box center [547, 518] width 20 height 20
type input "5;5"
drag, startPoint x: 440, startPoint y: 551, endPoint x: 578, endPoint y: 524, distance: 140.6
click at [559, 534] on span "1 41 5 5 5 — 5 1 11 21 31 41" at bounding box center [982, 515] width 1106 height 46
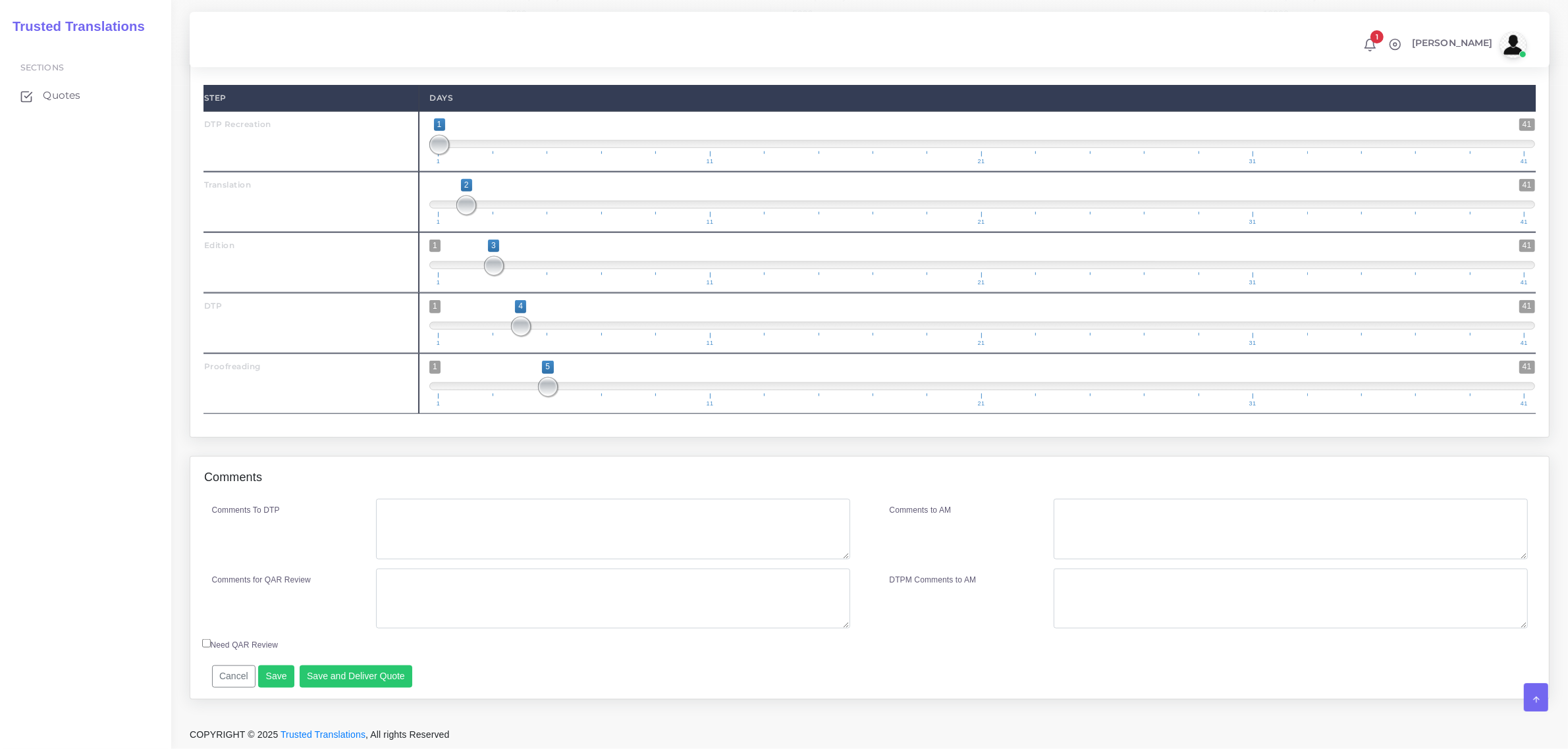
scroll to position [1807, 0]
click at [522, 530] on textarea "Comments To DTP" at bounding box center [612, 529] width 473 height 60
type textarea "s"
type textarea "structure"
click at [347, 680] on button "Save and Deliver Quote" at bounding box center [356, 677] width 113 height 22
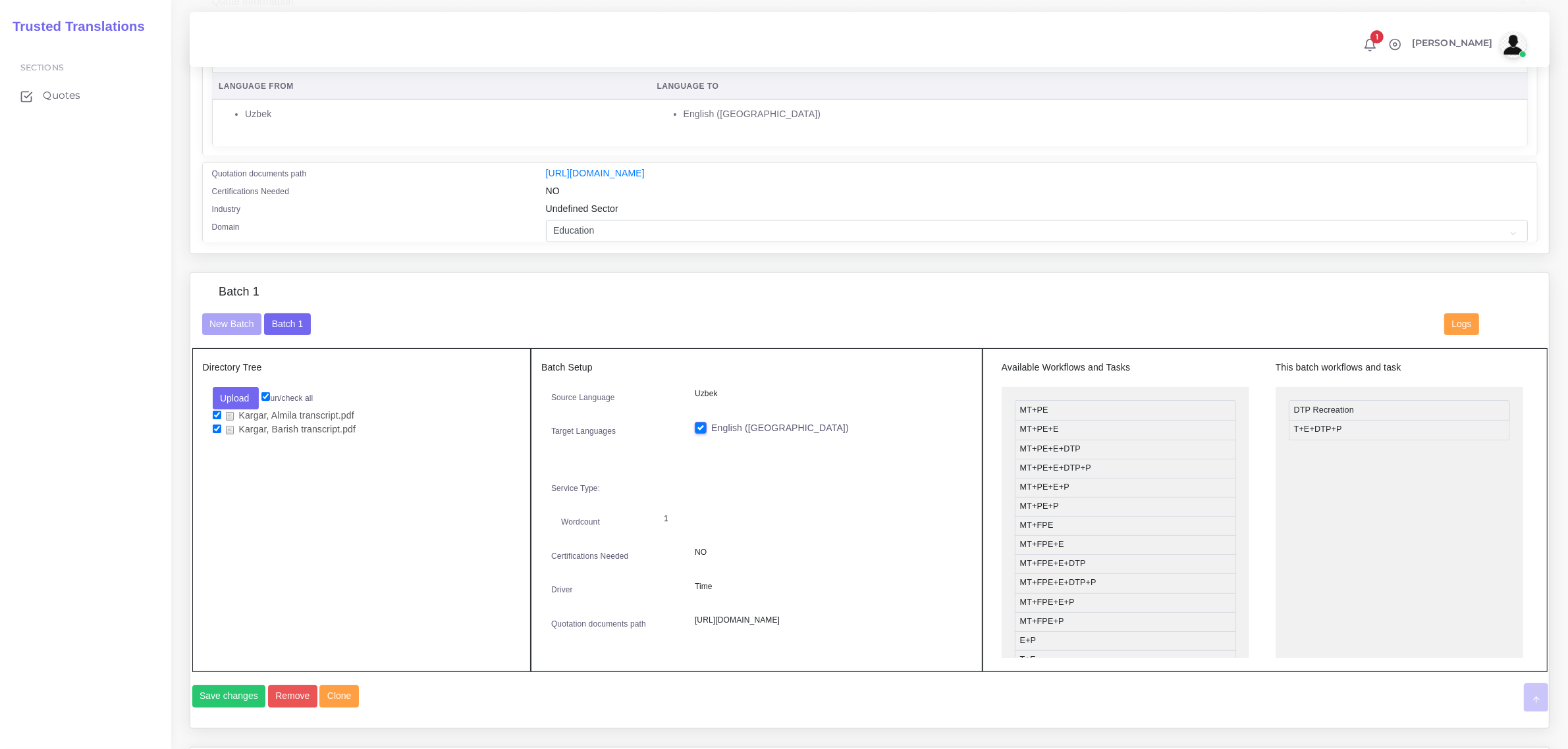
scroll to position [161, 0]
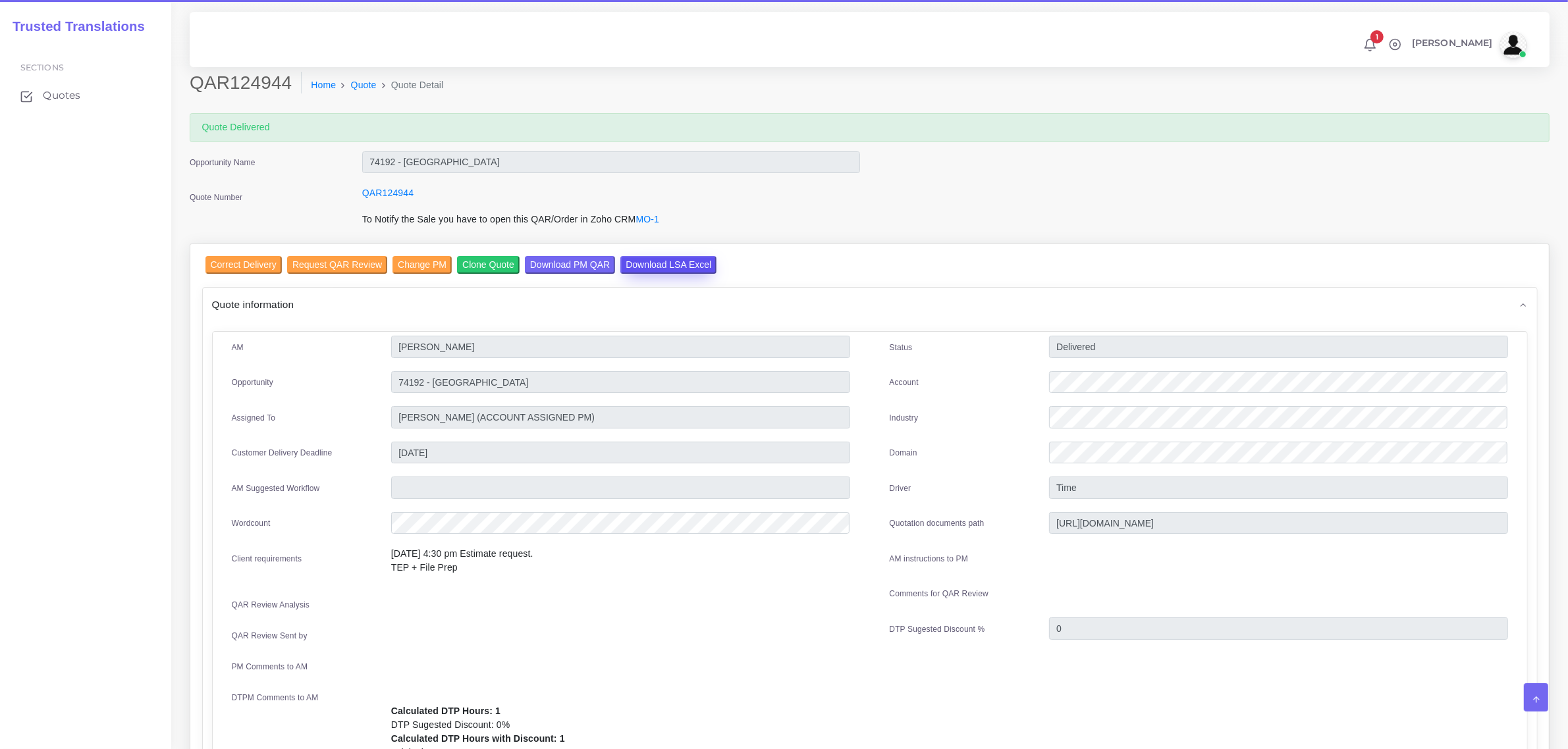
click at [649, 264] on input "Download LSA Excel" at bounding box center [669, 265] width 97 height 18
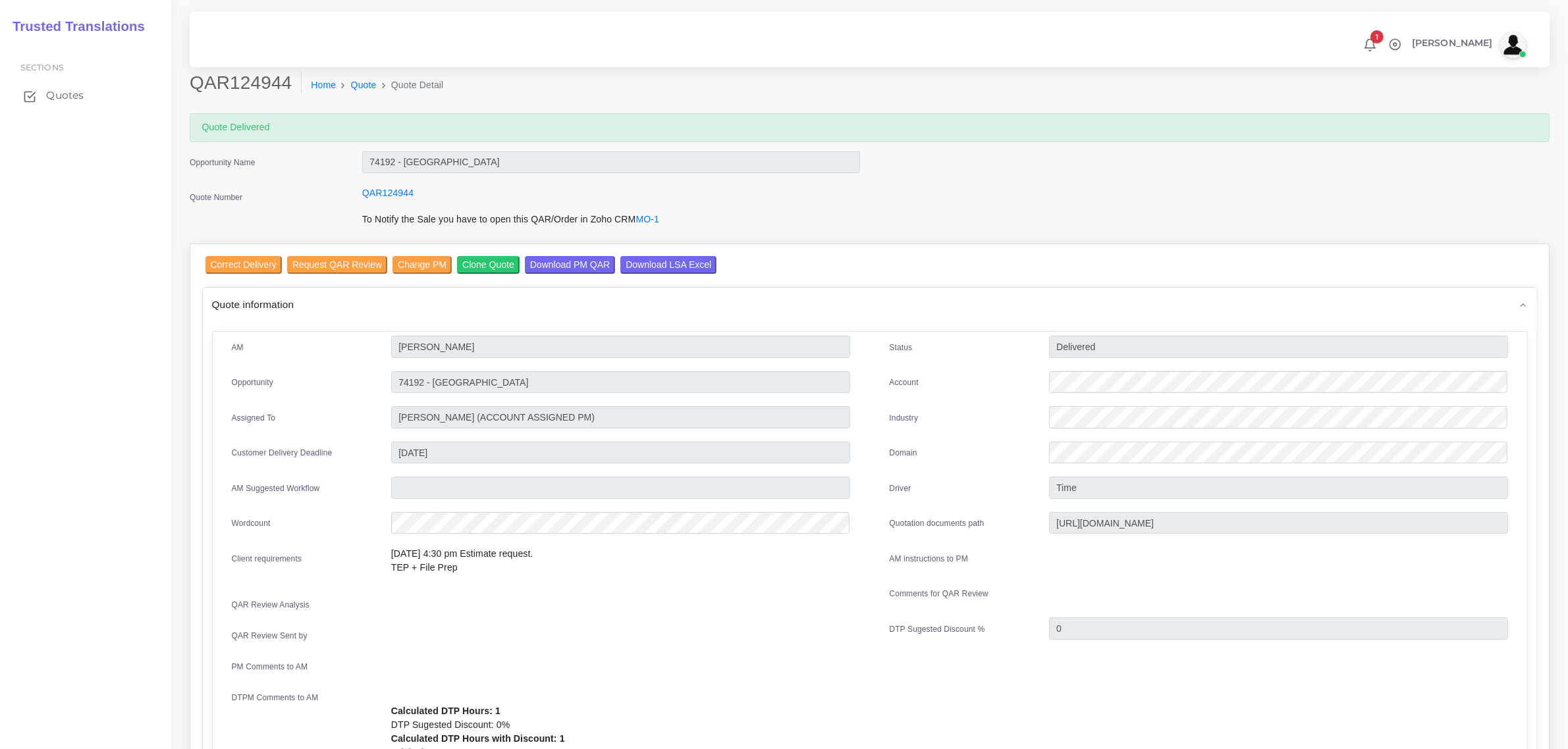
click at [54, 97] on span "Quotes" at bounding box center [65, 95] width 38 height 15
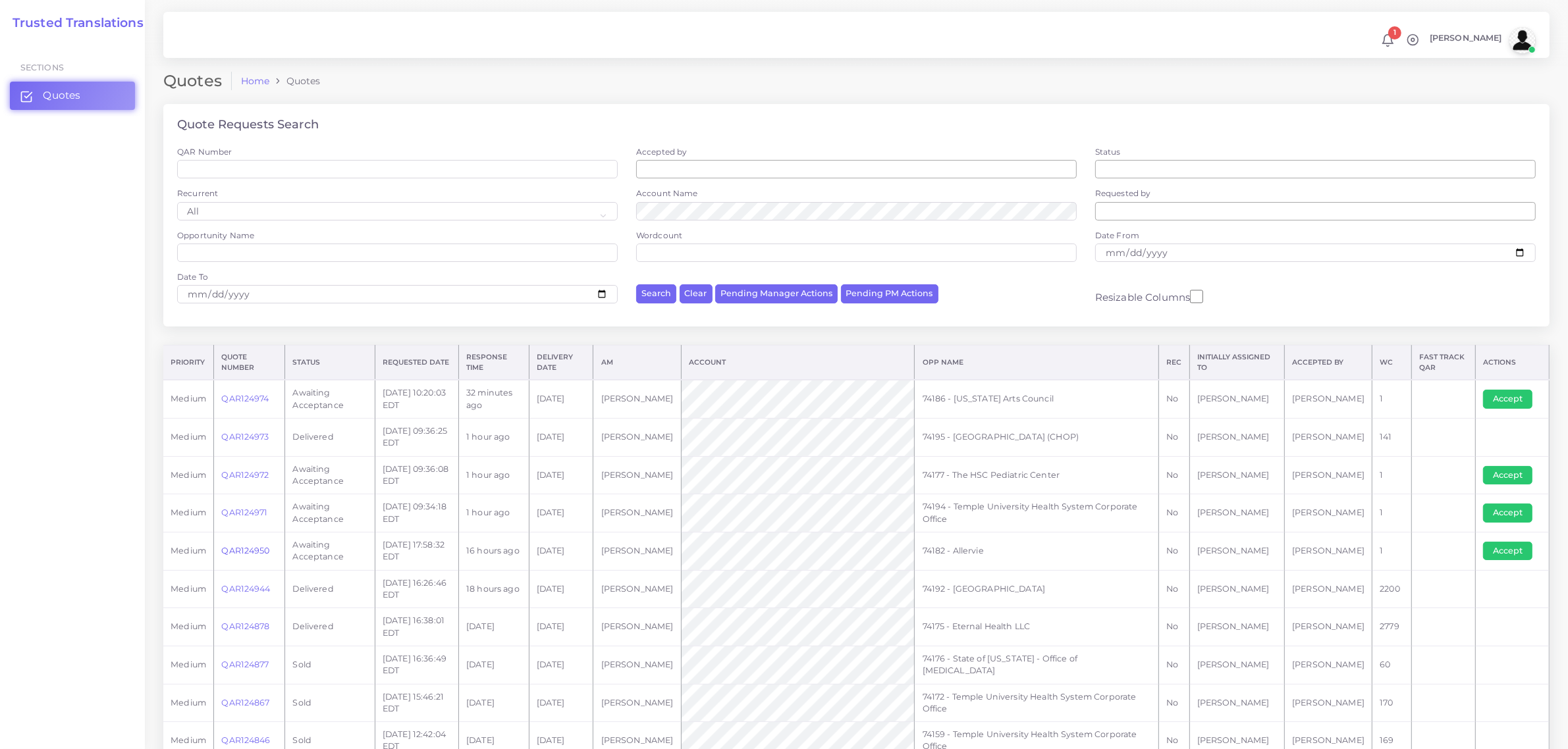
click at [253, 550] on link "QAR124950" at bounding box center [246, 550] width 48 height 9
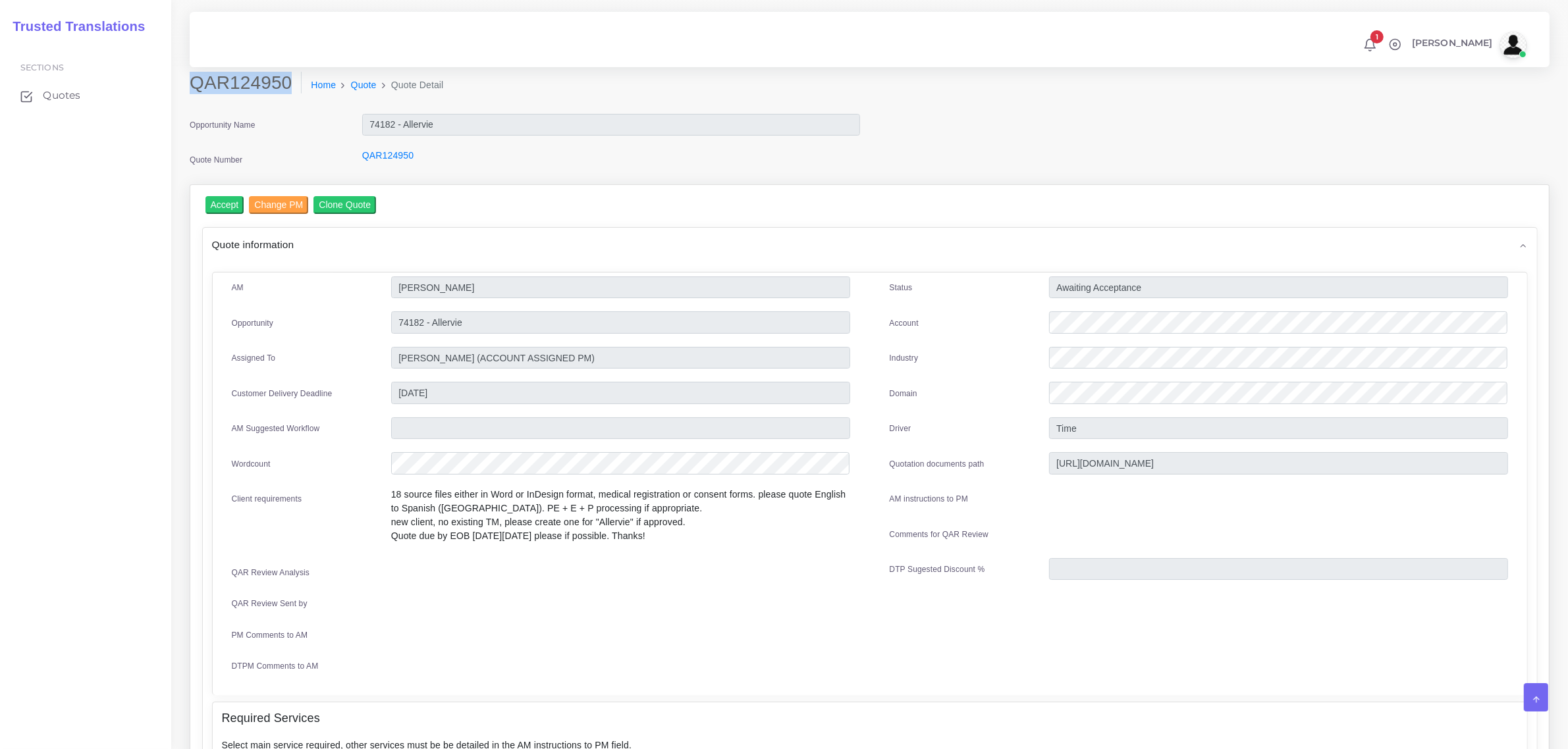
drag, startPoint x: 190, startPoint y: 79, endPoint x: 282, endPoint y: 88, distance: 92.4
click at [282, 88] on h2 "QAR124950" at bounding box center [246, 83] width 112 height 22
copy h2 "QAR124950"
click at [228, 202] on input "Accept" at bounding box center [224, 205] width 39 height 18
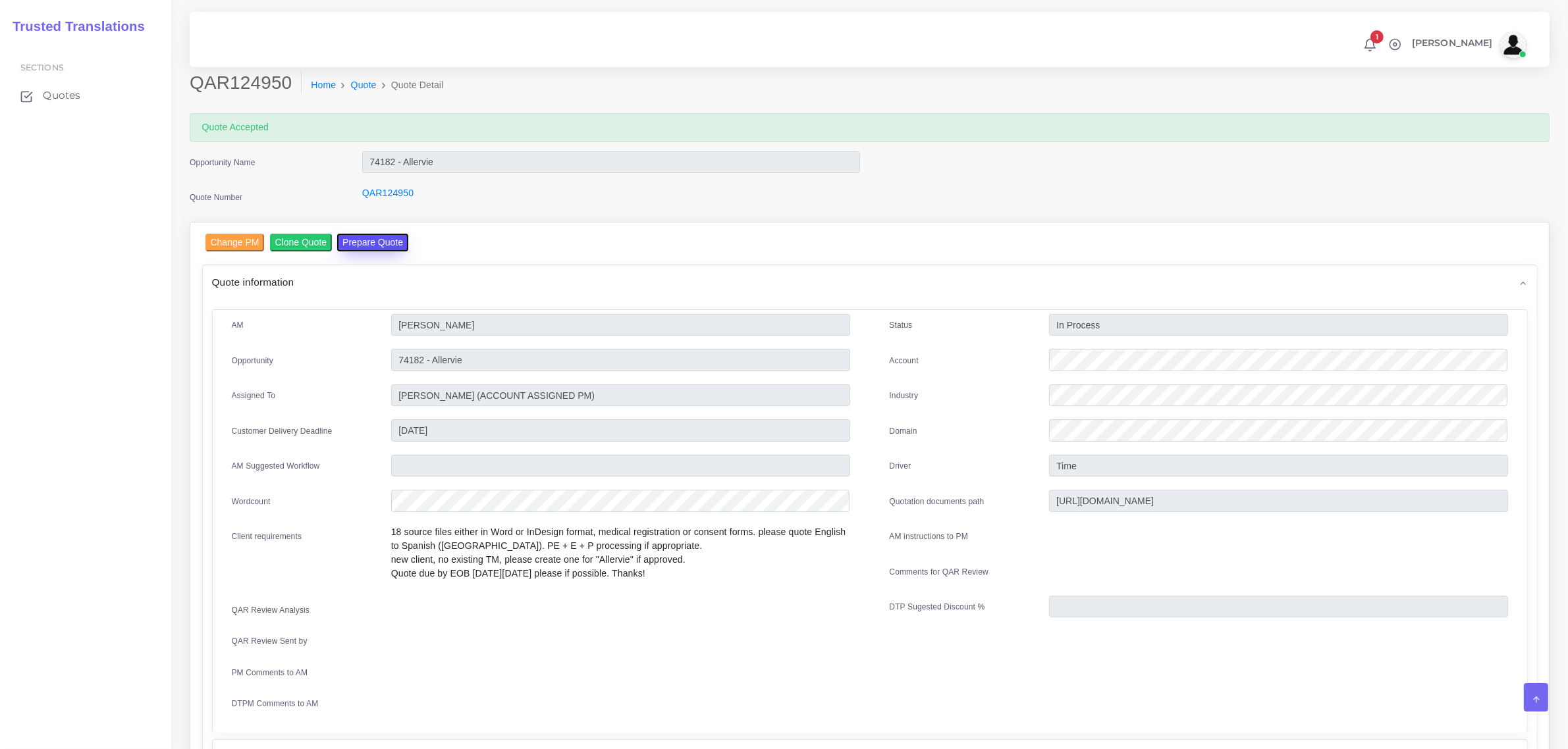
click at [353, 239] on button "Prepare Quote" at bounding box center [372, 242] width 72 height 18
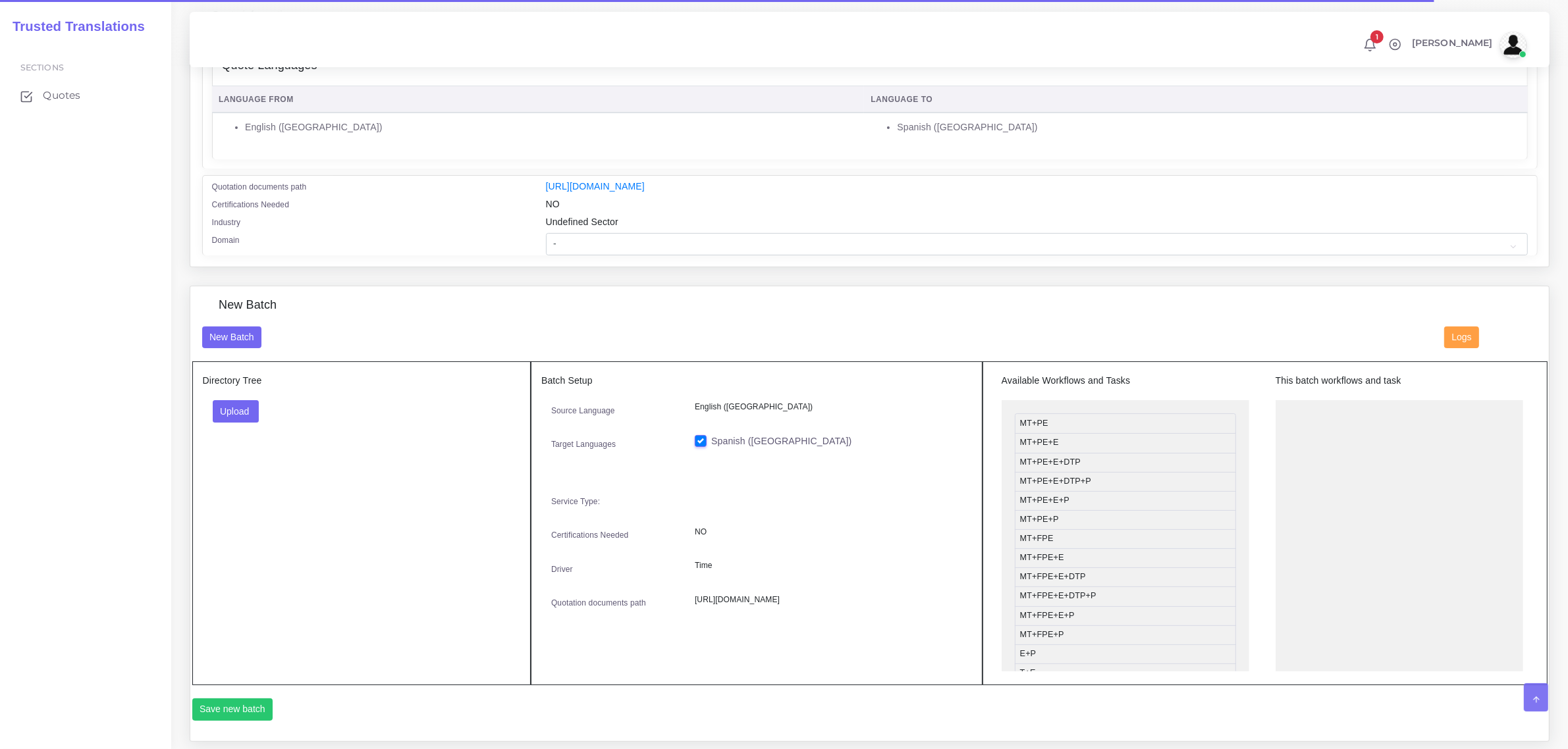
scroll to position [247, 0]
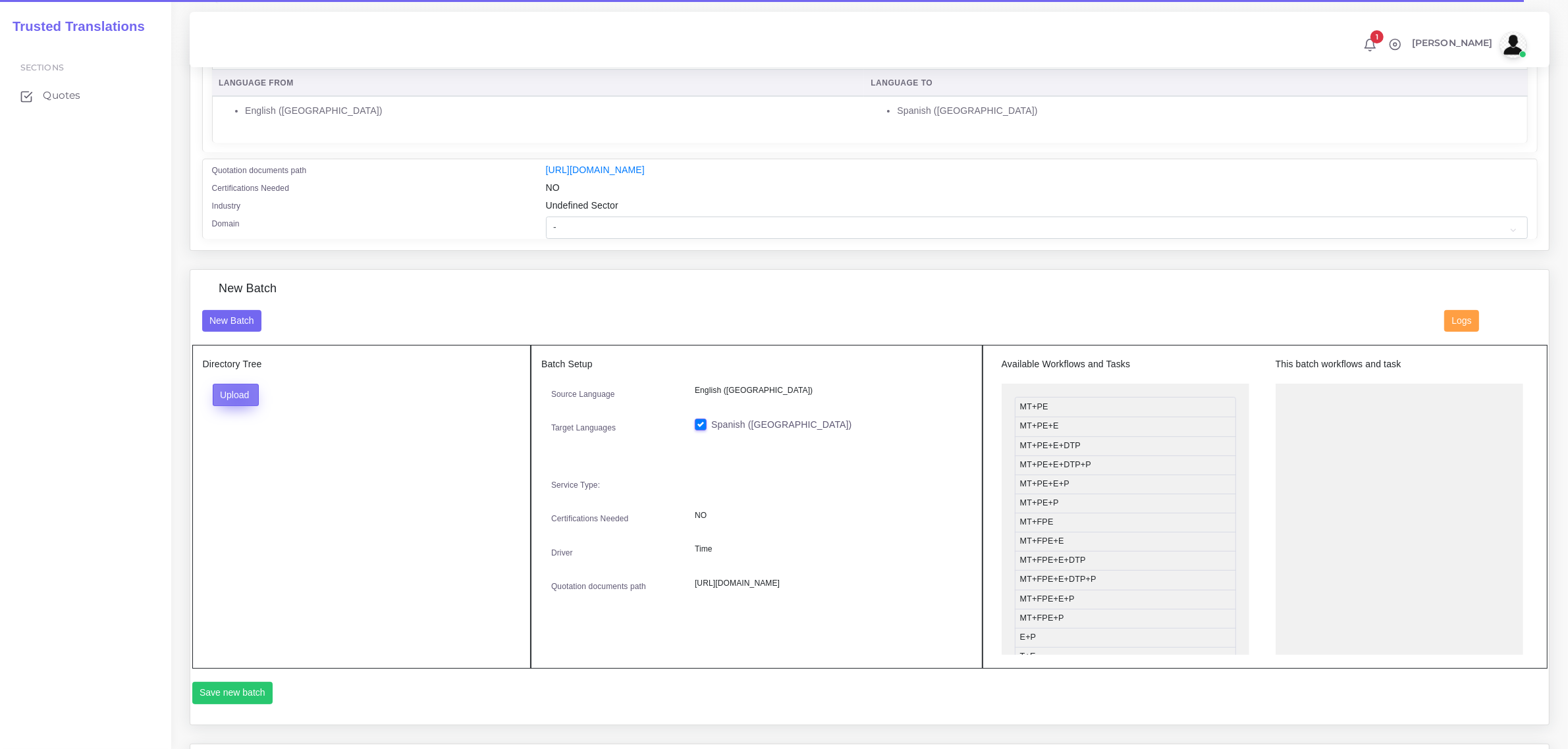
click at [238, 395] on button "Upload" at bounding box center [236, 395] width 47 height 22
click at [255, 441] on label "Files" at bounding box center [259, 444] width 91 height 16
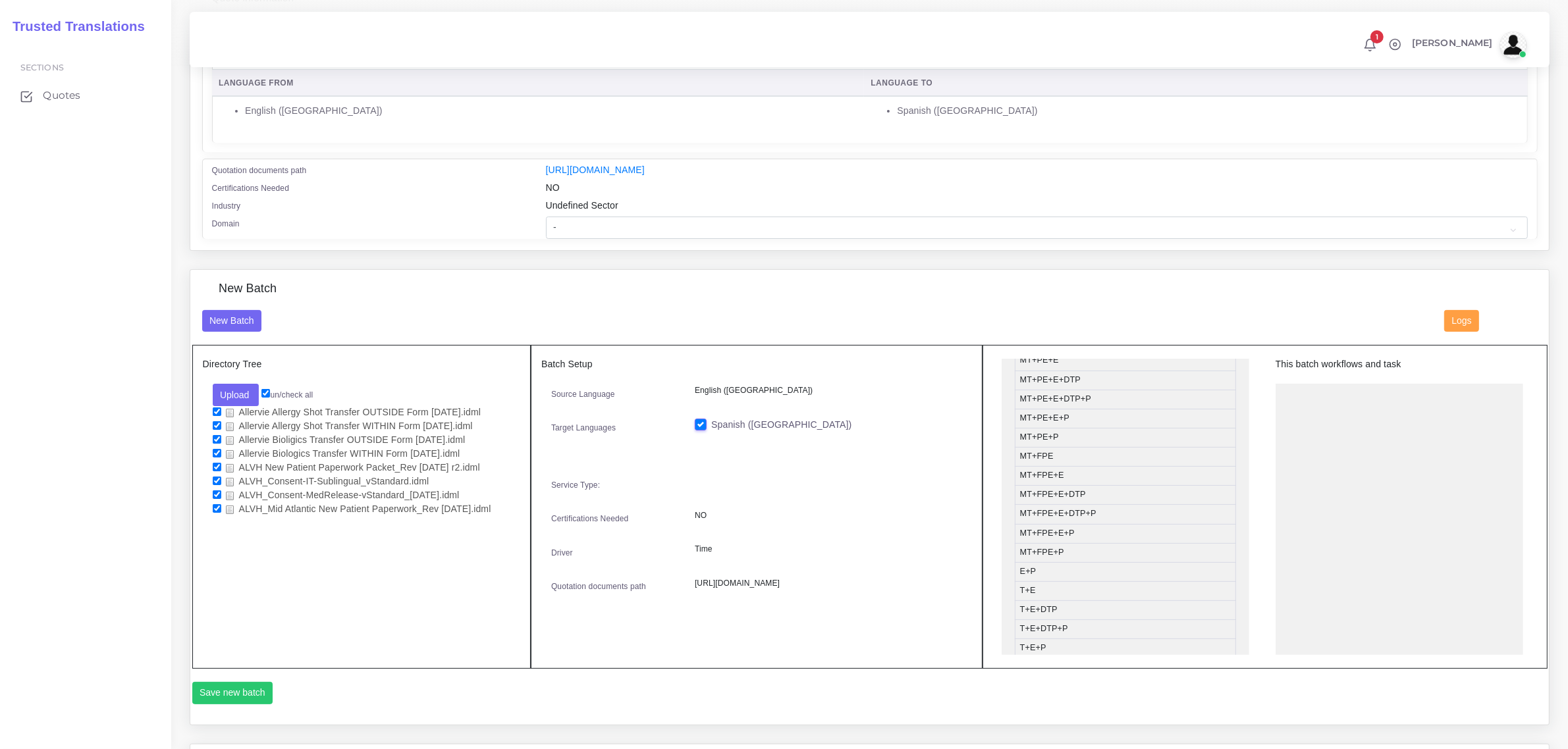
scroll to position [165, 0]
drag, startPoint x: 1113, startPoint y: 534, endPoint x: 1121, endPoint y: 531, distance: 8.5
drag, startPoint x: 1102, startPoint y: 465, endPoint x: 1371, endPoint y: 397, distance: 277.5
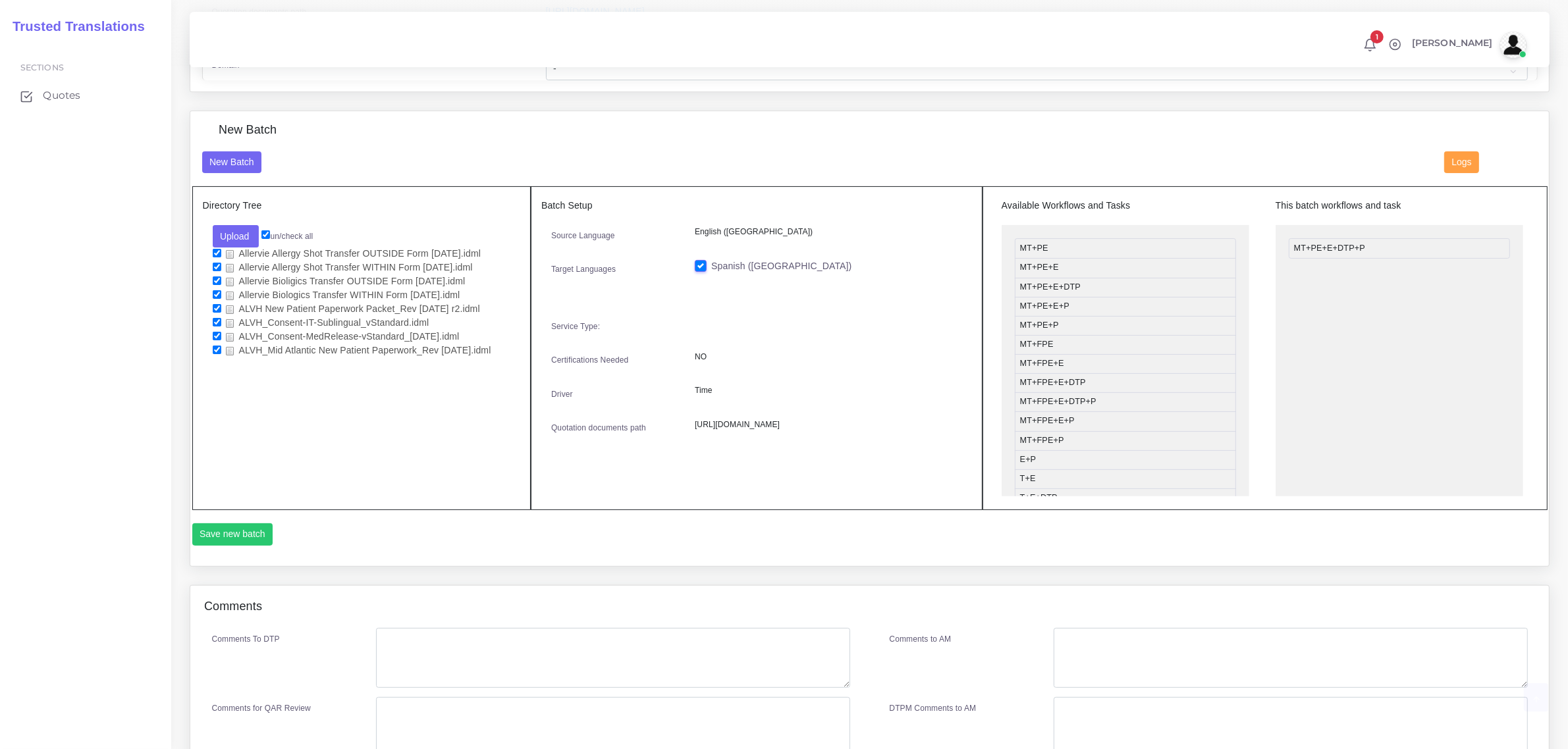
scroll to position [411, 0]
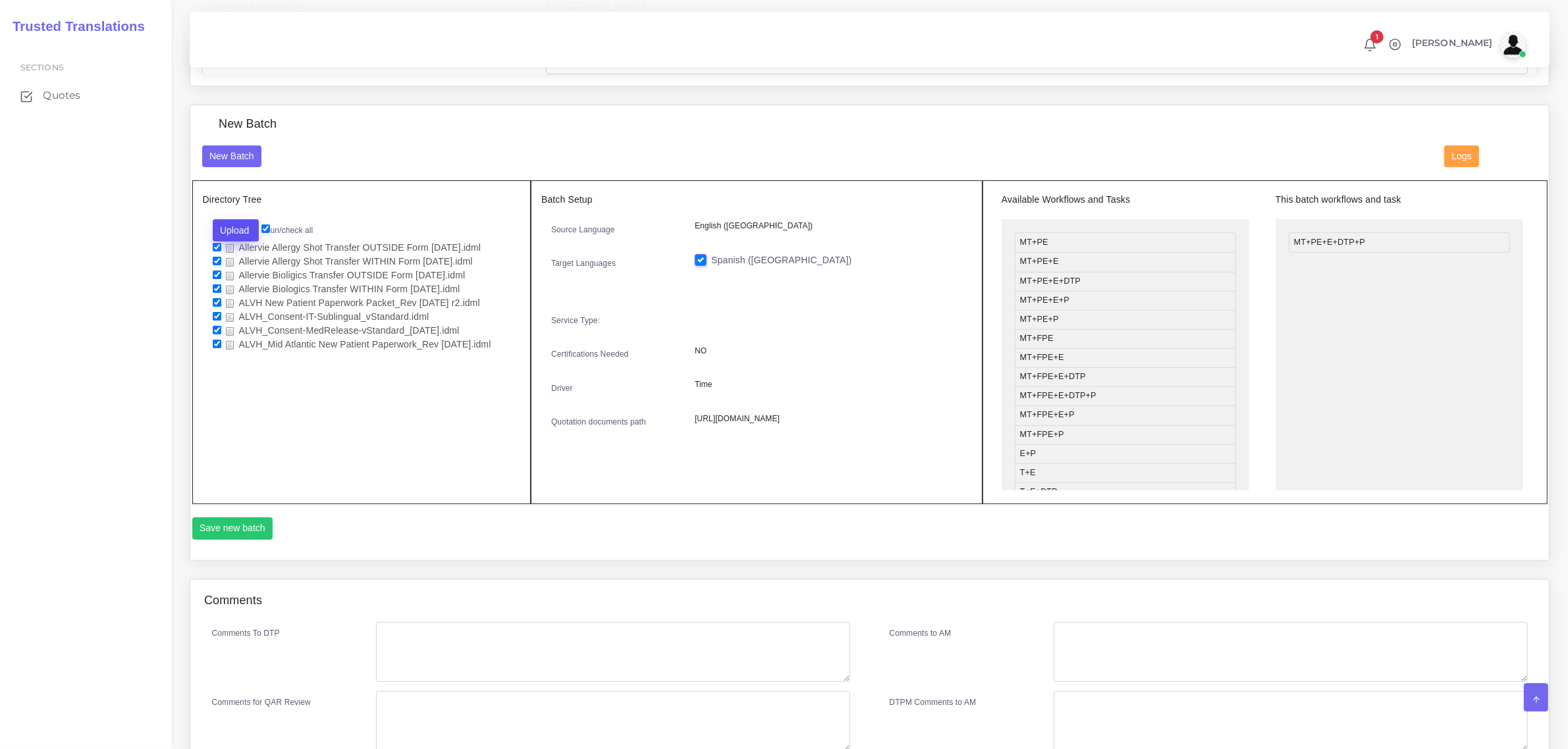
click at [237, 228] on button "Upload" at bounding box center [236, 230] width 47 height 22
click at [246, 273] on label "Files" at bounding box center [259, 279] width 91 height 16
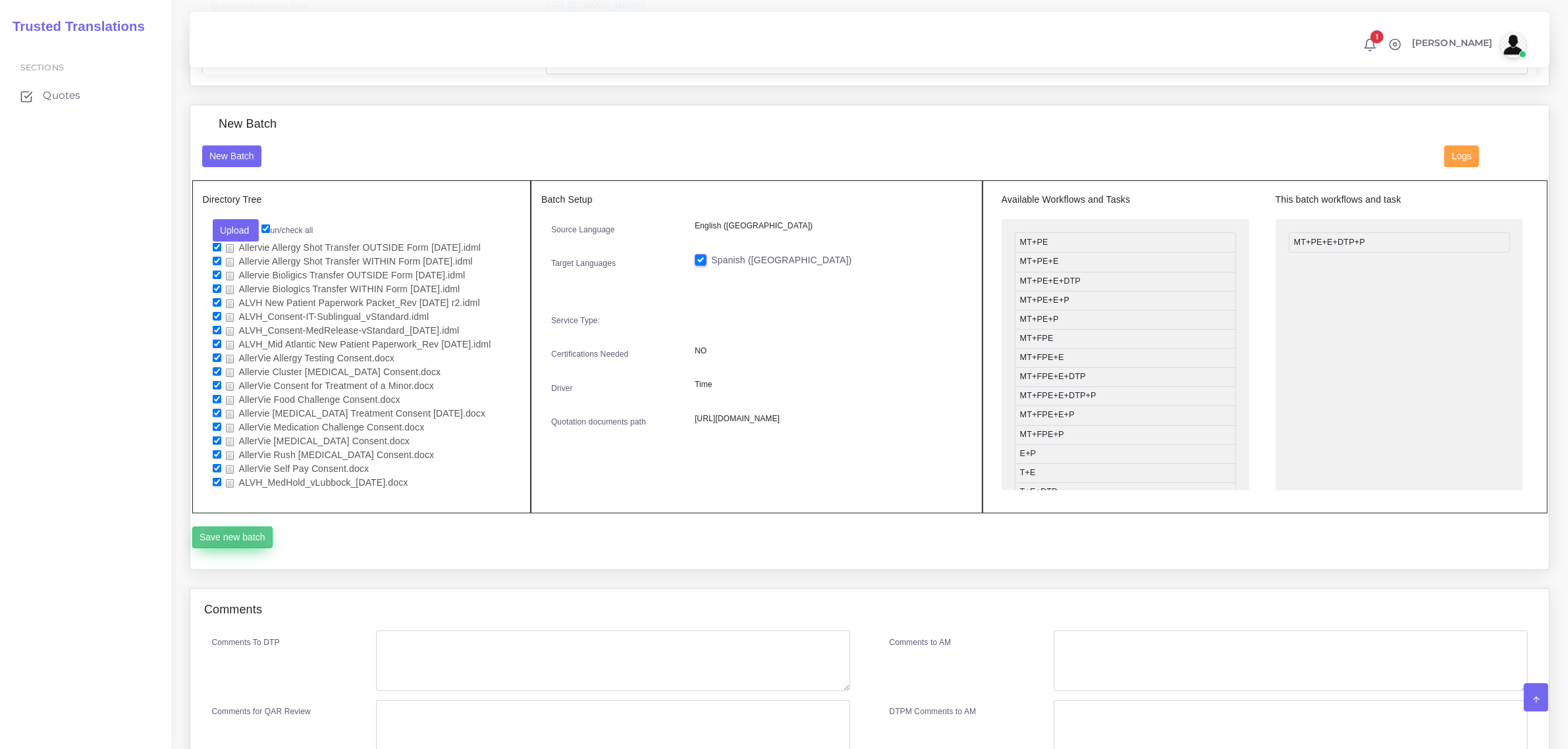
click at [233, 540] on button "Save new batch" at bounding box center [233, 538] width 81 height 22
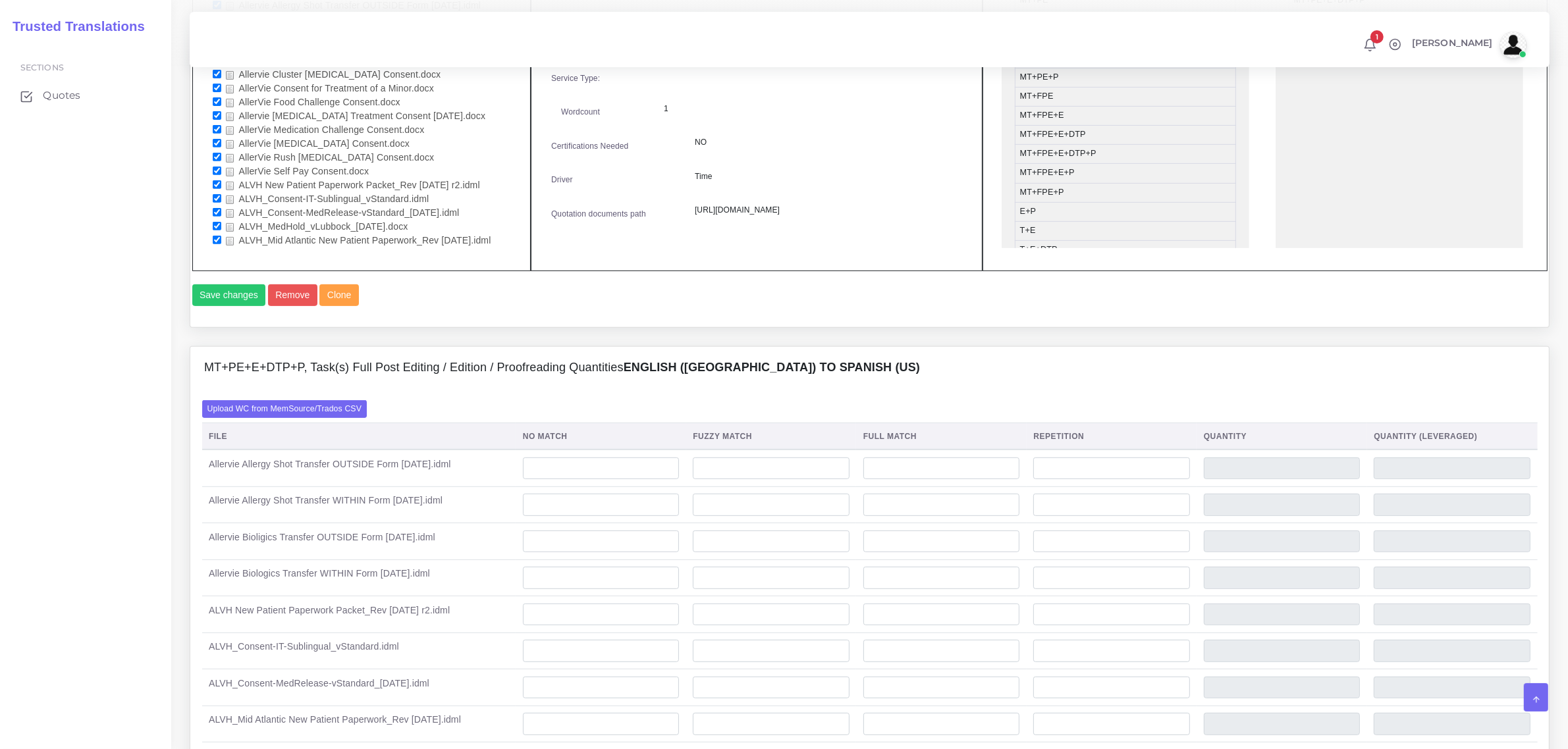
scroll to position [740, 0]
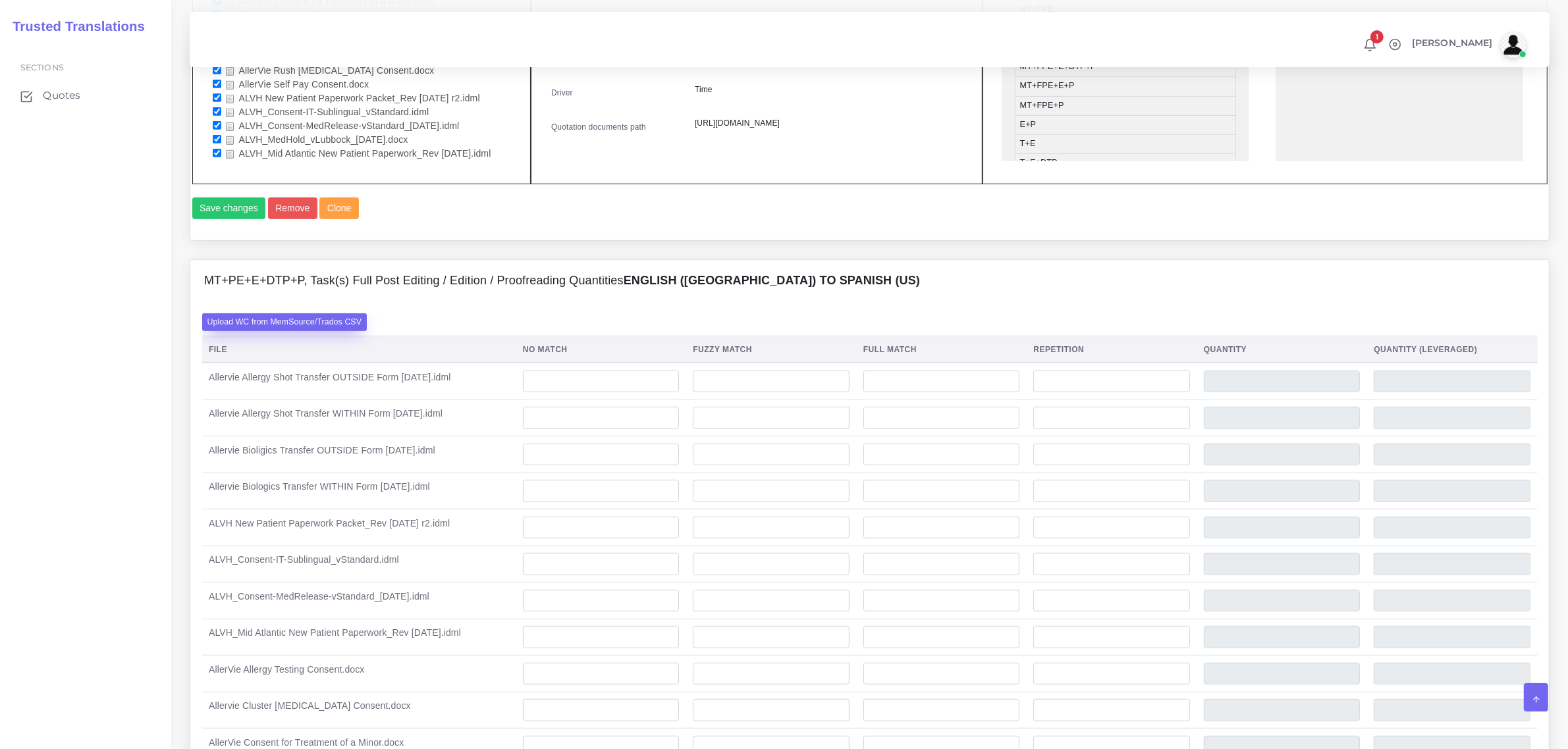
click at [336, 331] on label "Upload WC from MemSource/Trados CSV" at bounding box center [285, 322] width 166 height 18
click at [0, 0] on input "Upload WC from MemSource/Trados CSV" at bounding box center [0, 0] width 0 height 0
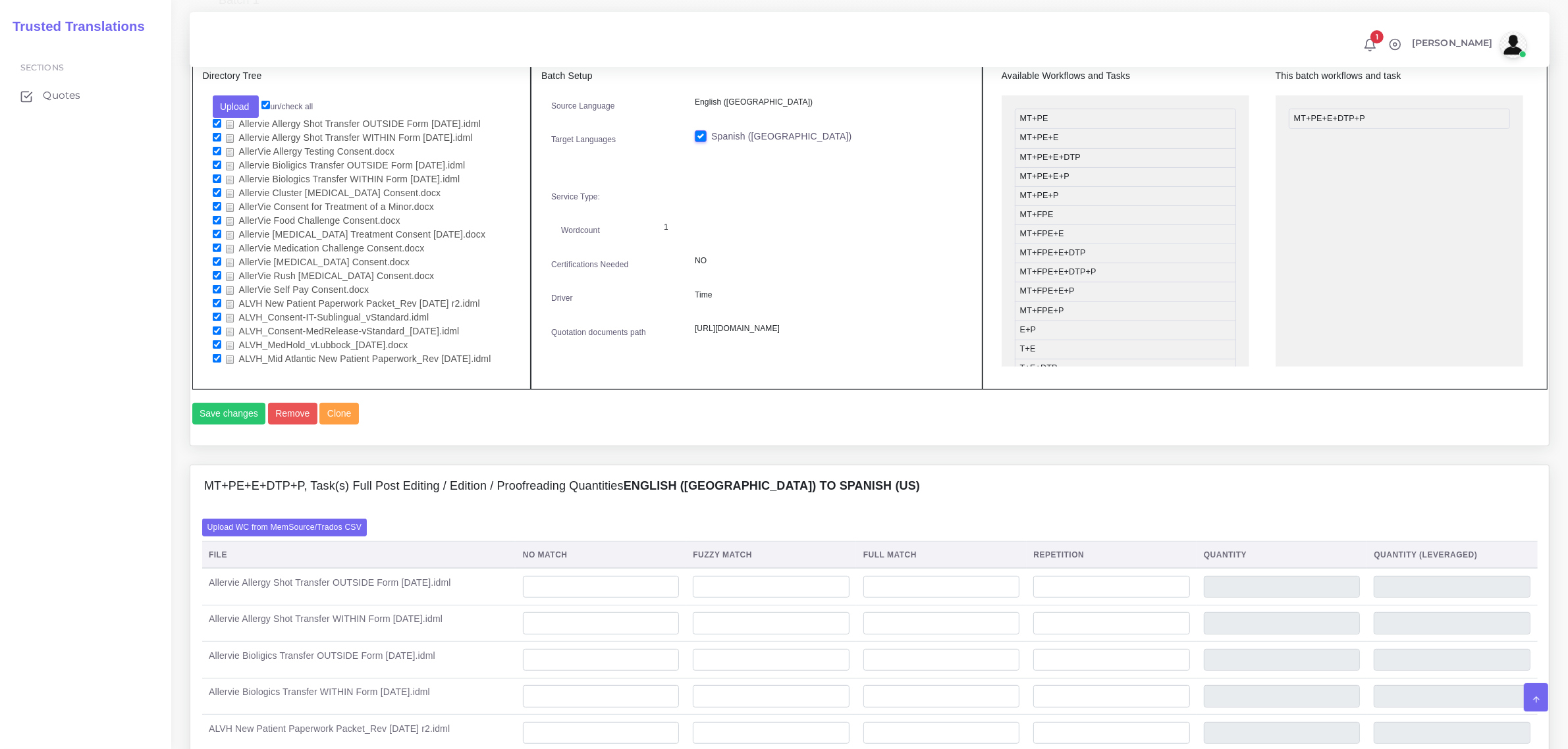
scroll to position [494, 0]
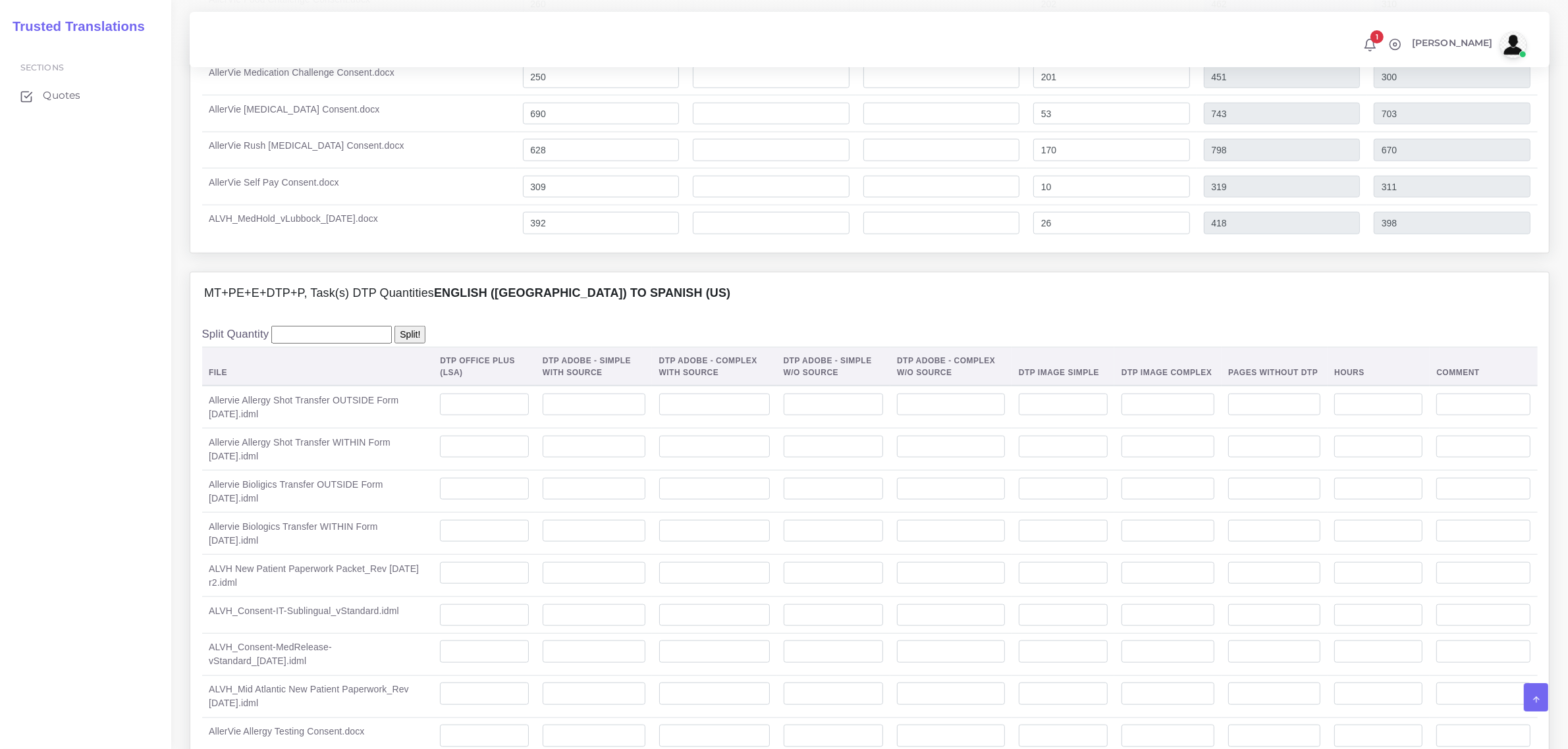
scroll to position [1564, 0]
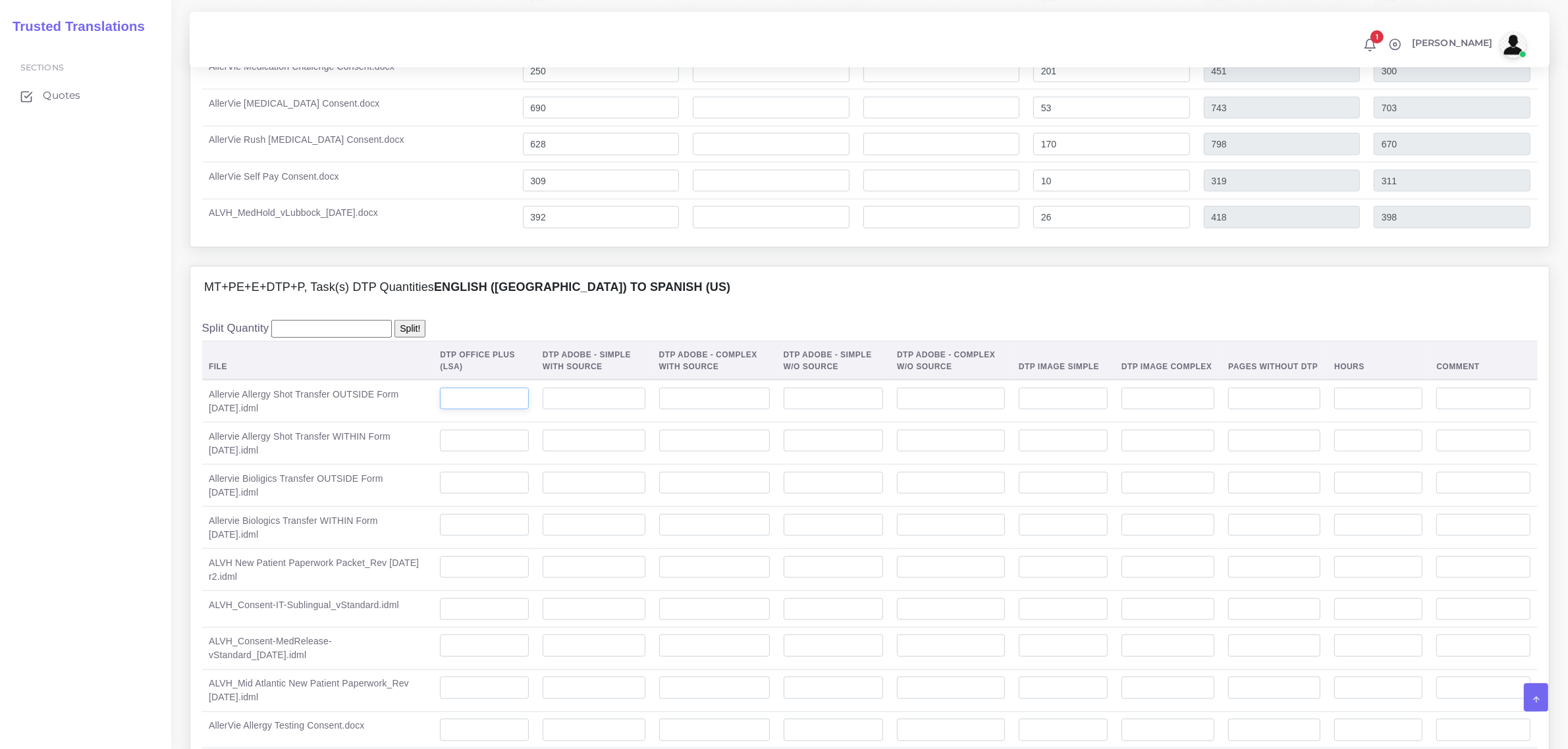
click at [474, 410] on input "number" at bounding box center [484, 399] width 89 height 22
click at [614, 410] on input "number" at bounding box center [593, 399] width 103 height 22
type input "1"
click at [559, 453] on input "number" at bounding box center [593, 441] width 103 height 22
type input "1"
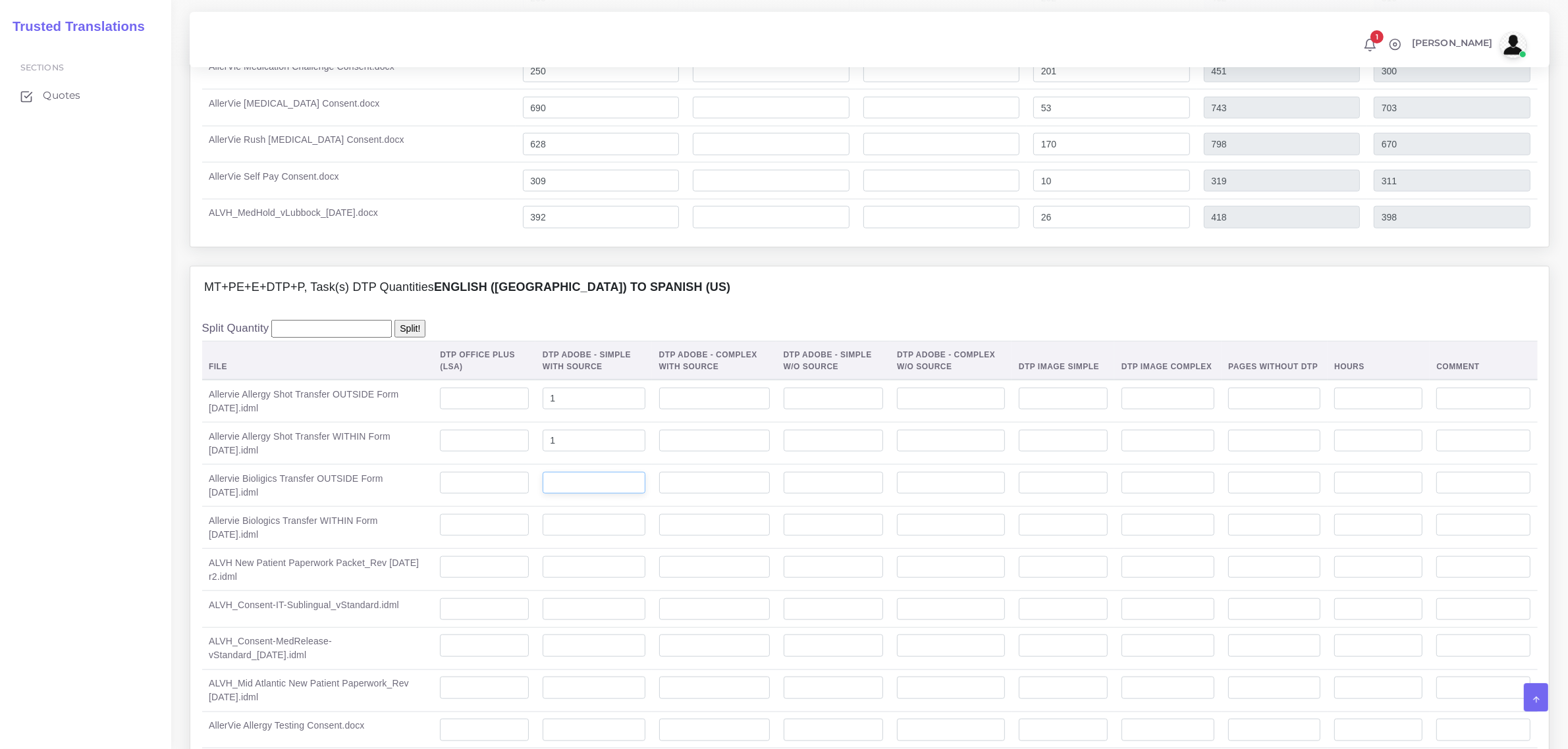
click at [587, 495] on input "number" at bounding box center [593, 484] width 103 height 22
click at [571, 495] on input "number" at bounding box center [593, 484] width 103 height 22
type input "1"
click at [551, 537] on input "number" at bounding box center [593, 526] width 103 height 22
type input "1"
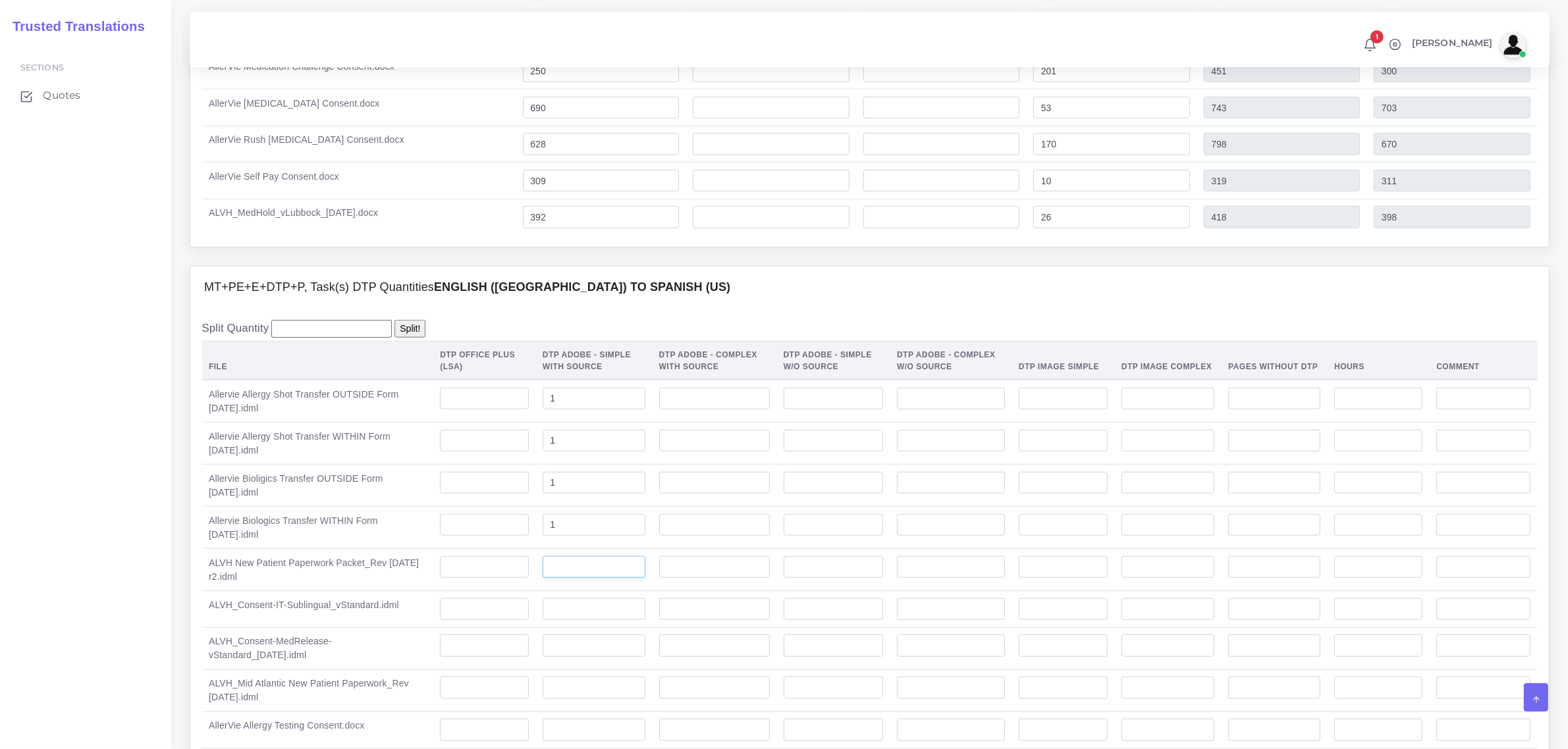
click at [590, 578] on input "number" at bounding box center [593, 567] width 103 height 22
type input "10"
click at [676, 578] on input "number" at bounding box center [715, 567] width 110 height 22
type input "10"
click at [578, 621] on input "number" at bounding box center [593, 609] width 103 height 22
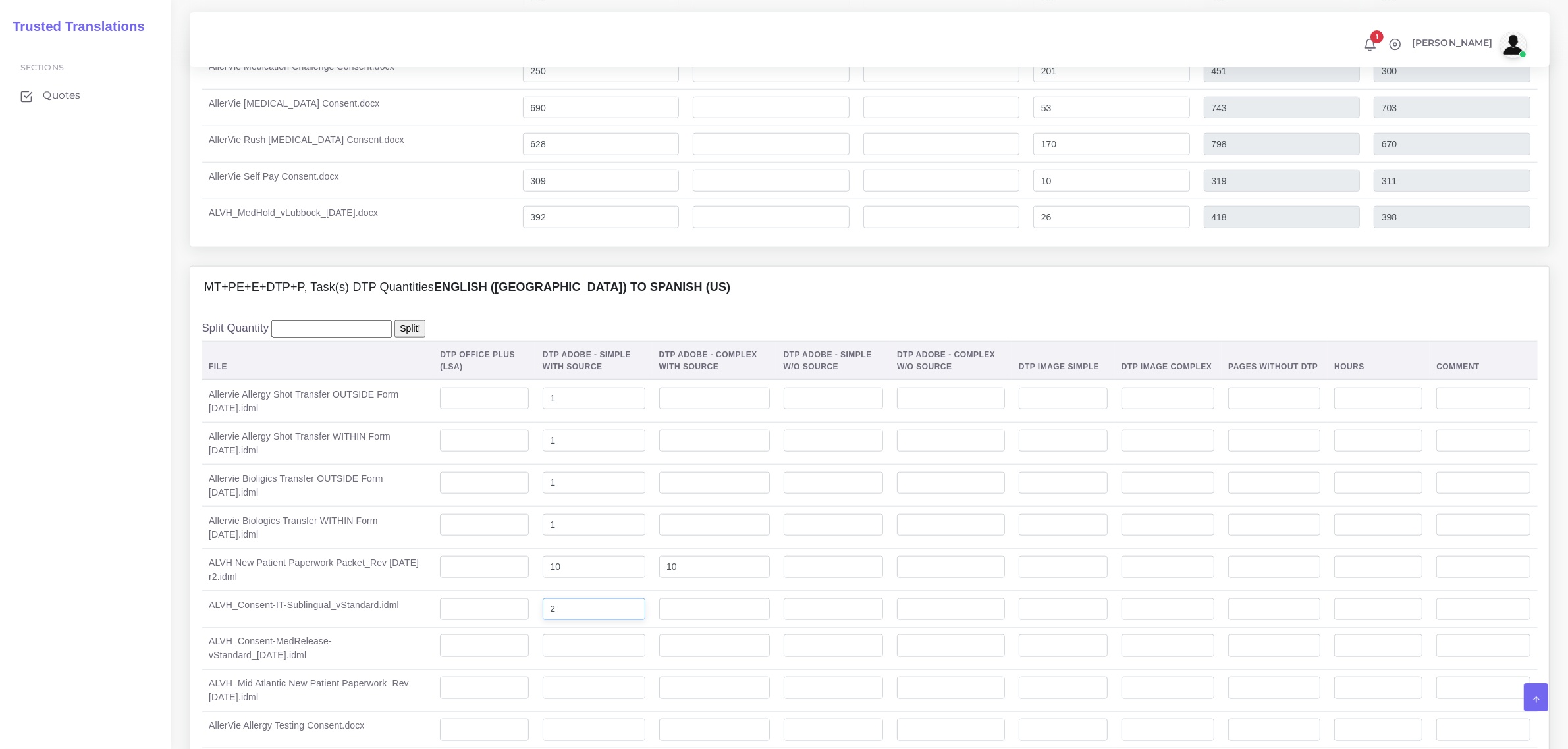
type input "2"
click at [573, 657] on input "number" at bounding box center [593, 646] width 103 height 22
type input "1"
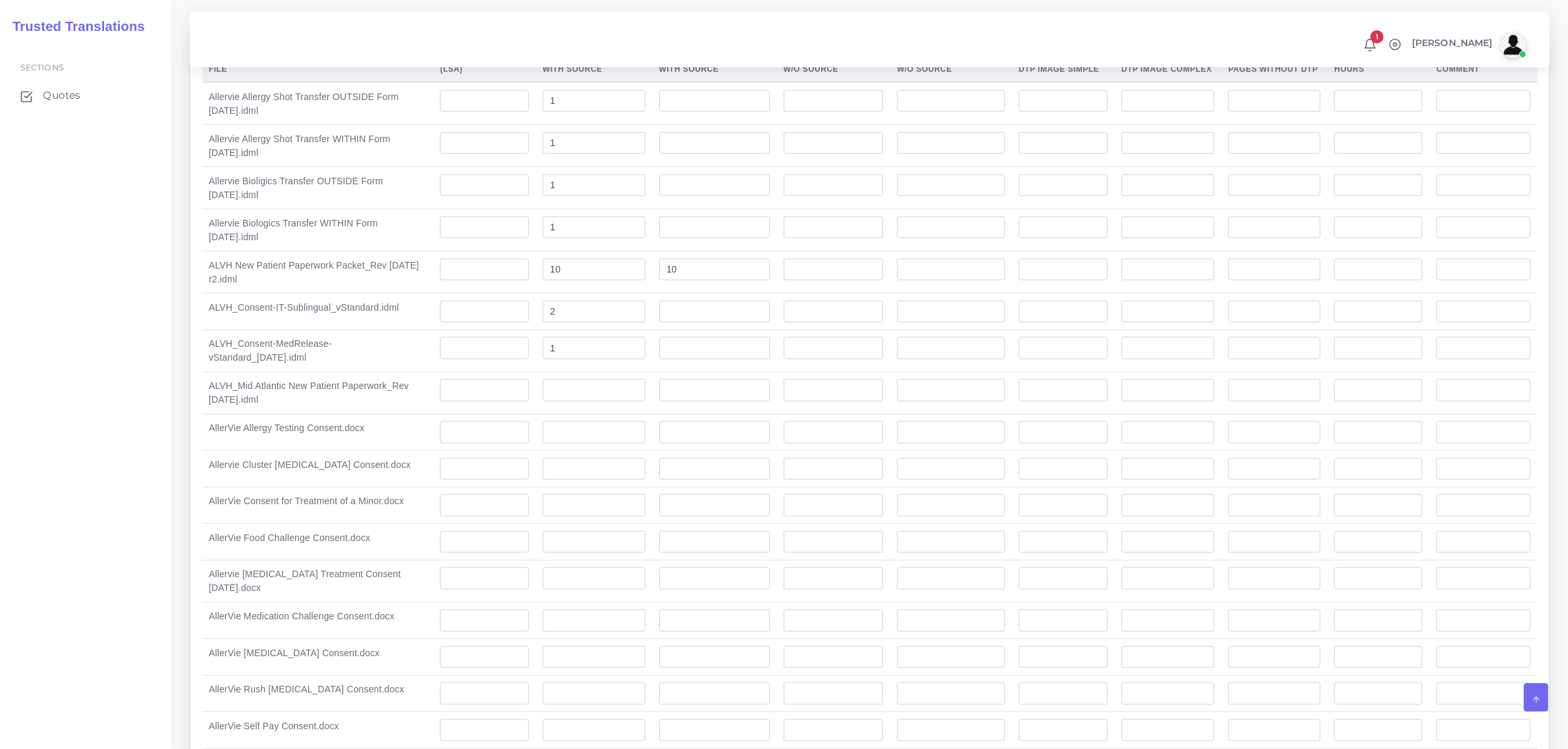
scroll to position [1893, 0]
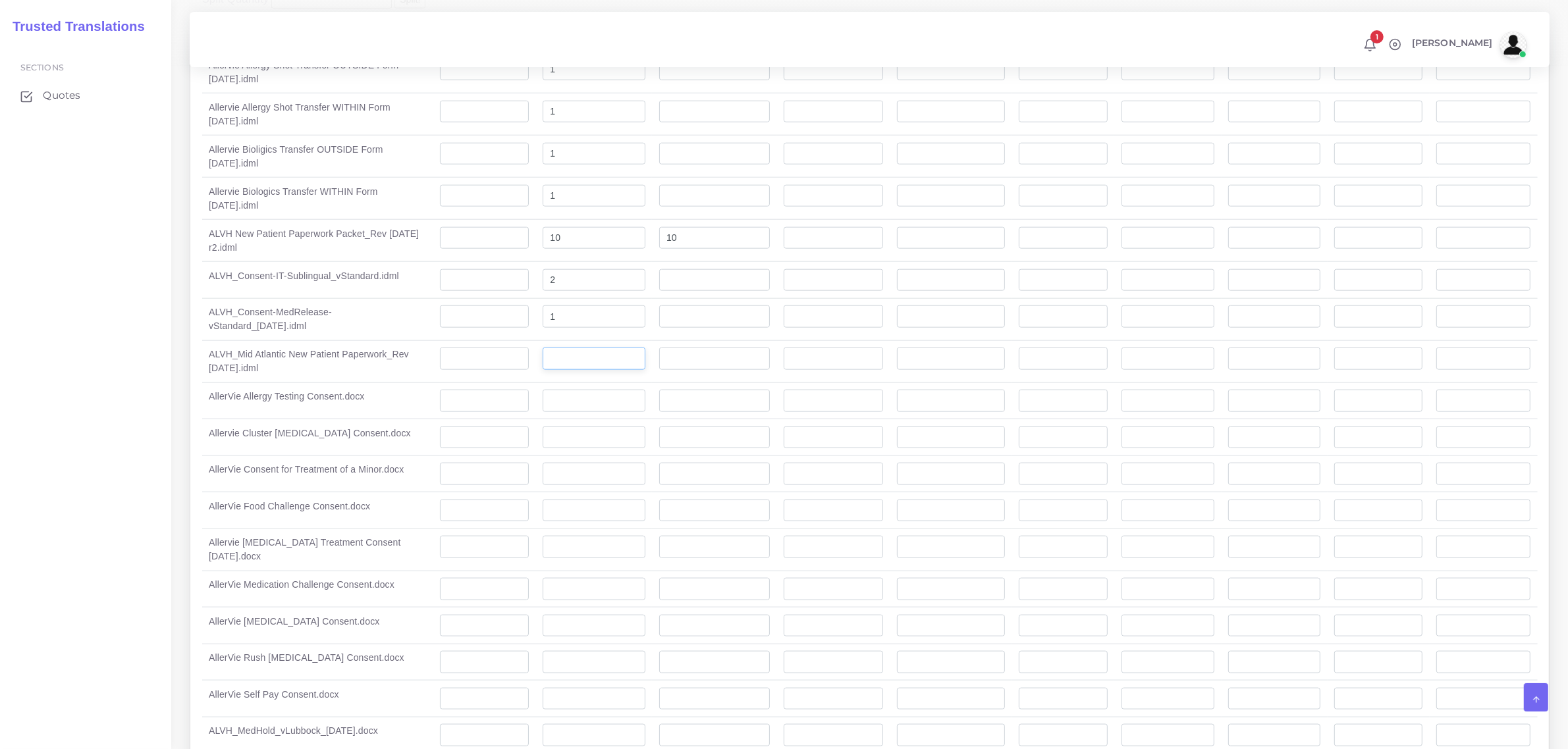
click at [601, 370] on input "number" at bounding box center [593, 359] width 103 height 22
type input "10"
click at [490, 412] on input "number" at bounding box center [484, 401] width 89 height 22
type input "1"
click at [501, 449] on input "number" at bounding box center [484, 438] width 89 height 22
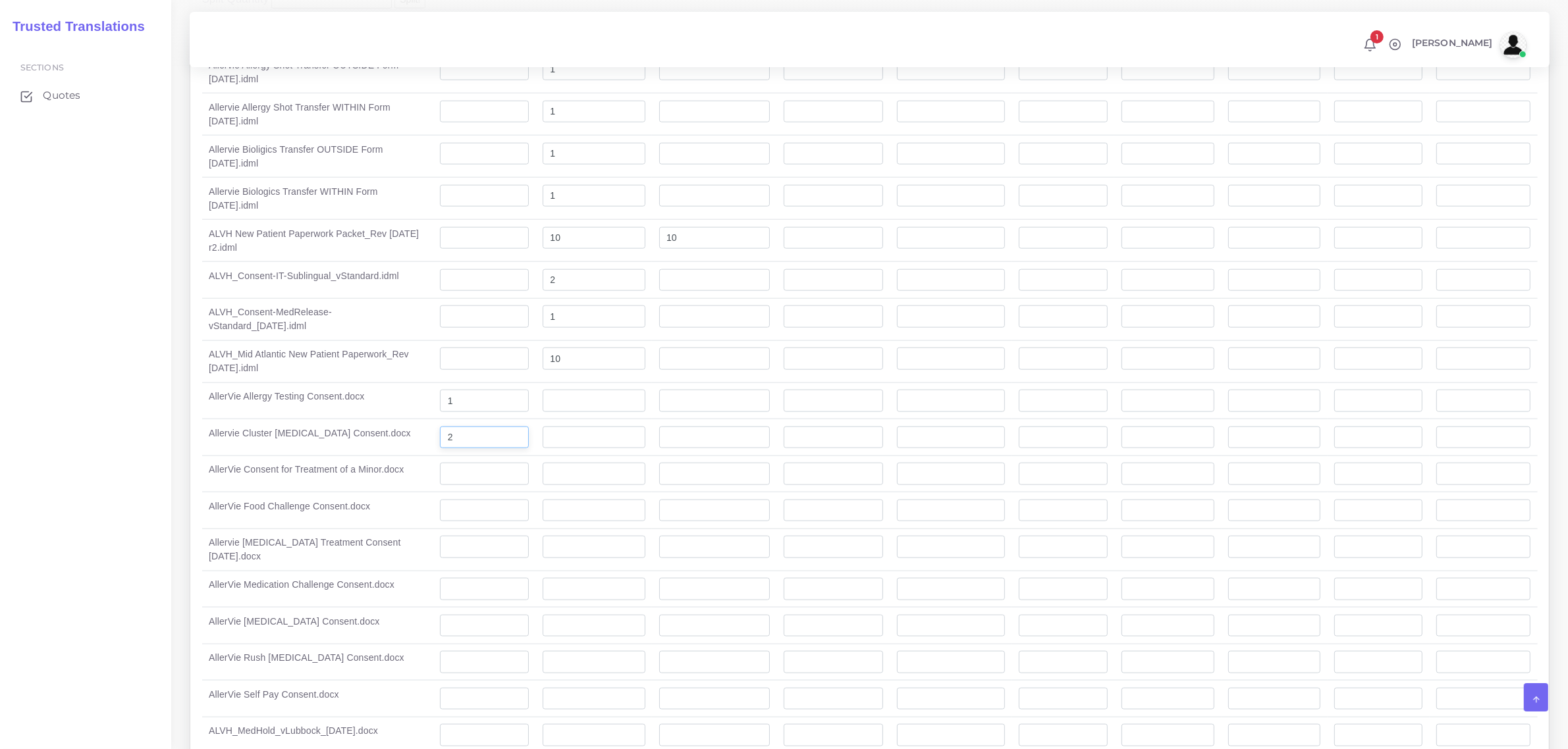
type input "2"
click at [472, 485] on input "number" at bounding box center [484, 474] width 89 height 22
type input "1"
click at [478, 522] on input "number" at bounding box center [484, 511] width 89 height 22
type input "2"
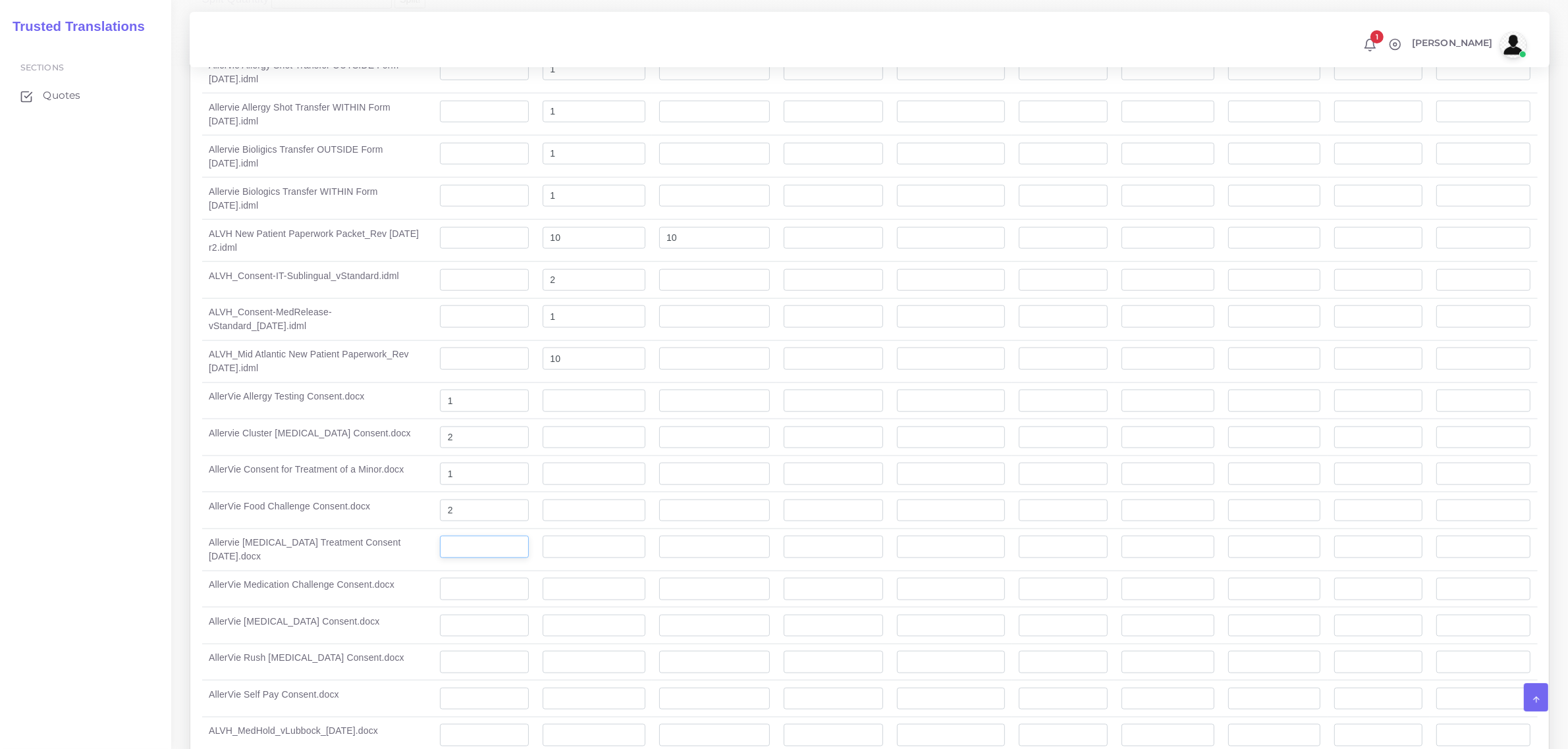
click at [471, 559] on input "number" at bounding box center [484, 547] width 89 height 22
type input "3"
click at [463, 601] on input "number" at bounding box center [484, 590] width 89 height 22
type input "2"
click at [454, 637] on input "number" at bounding box center [484, 626] width 89 height 22
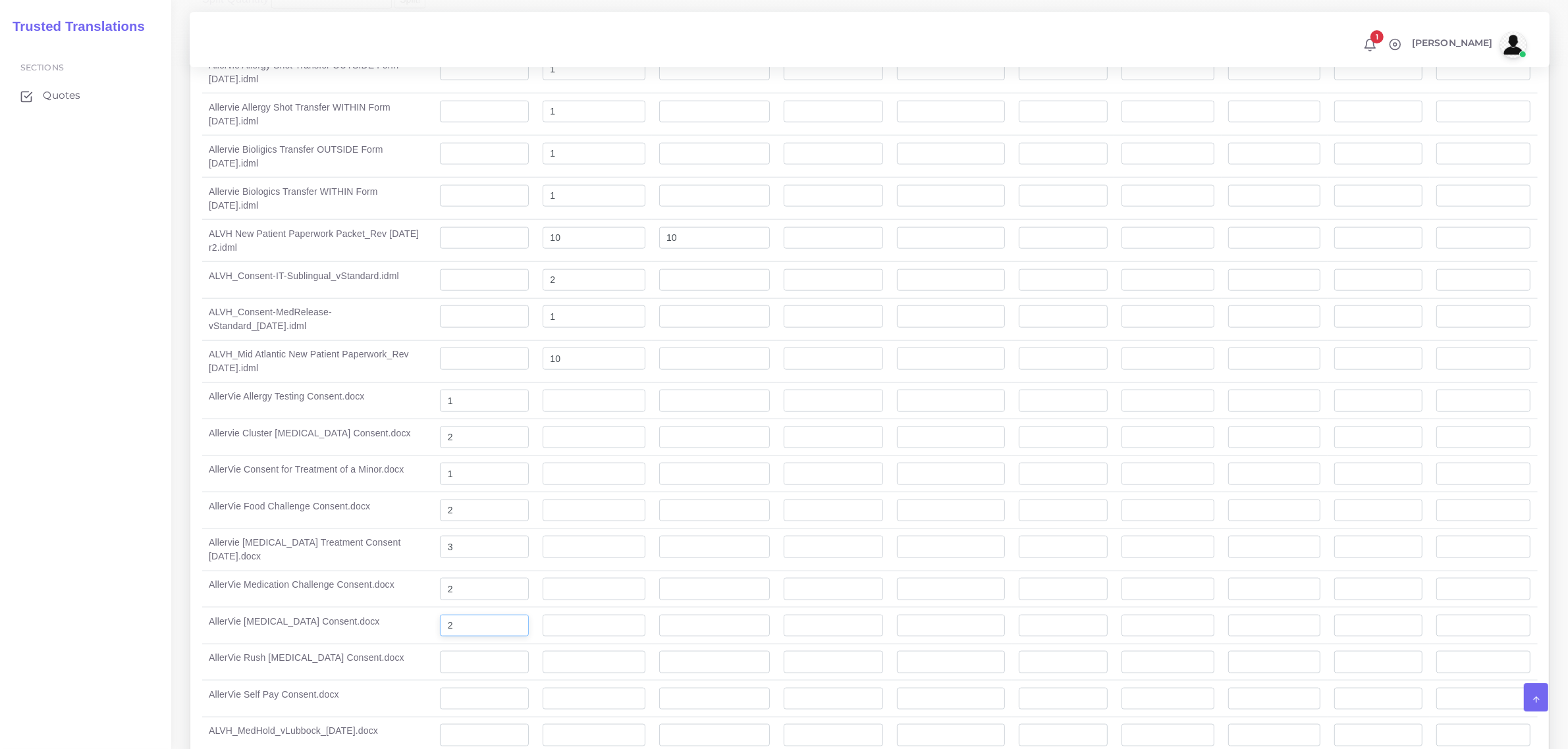
type input "2"
click at [459, 673] on input "2" at bounding box center [484, 662] width 89 height 22
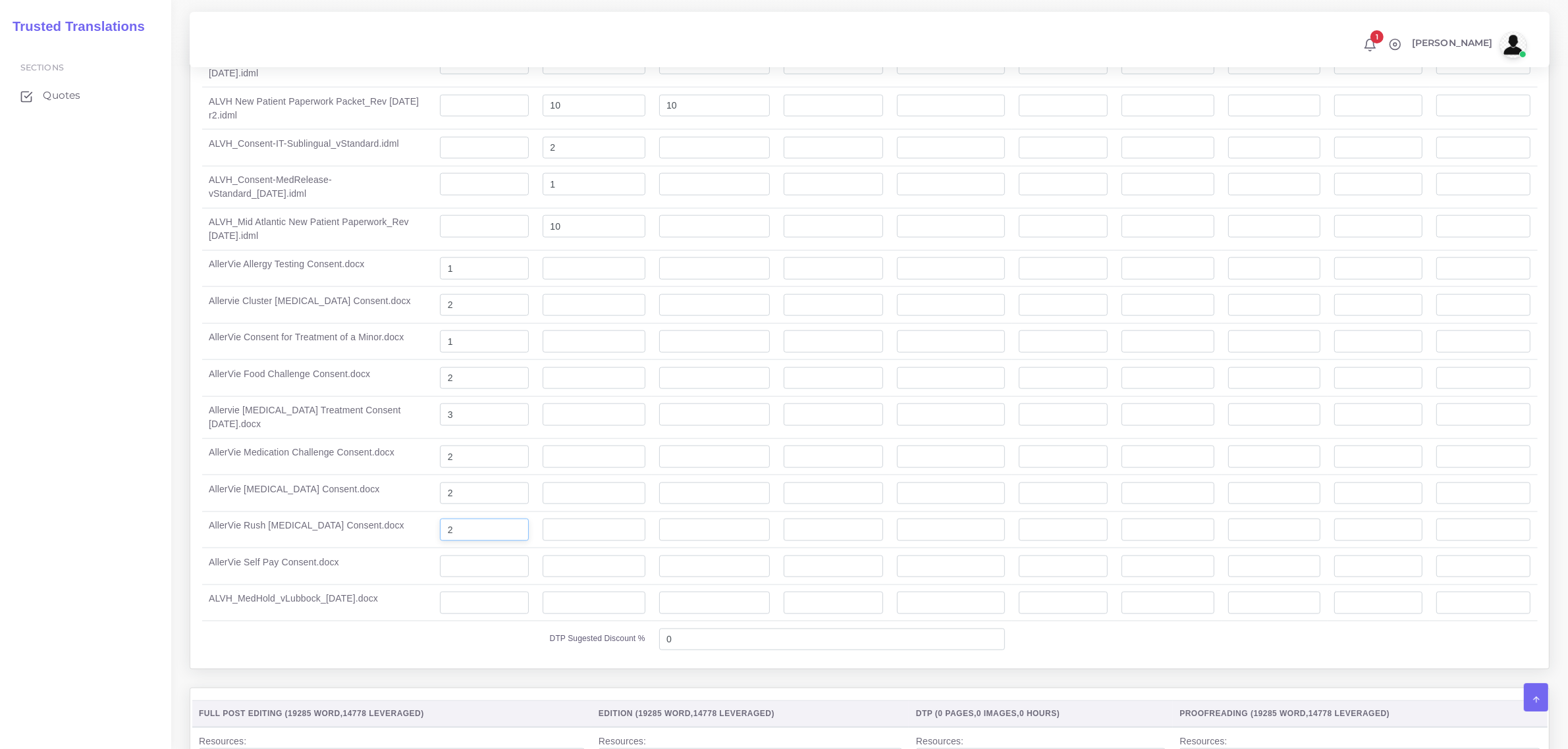
scroll to position [2057, 0]
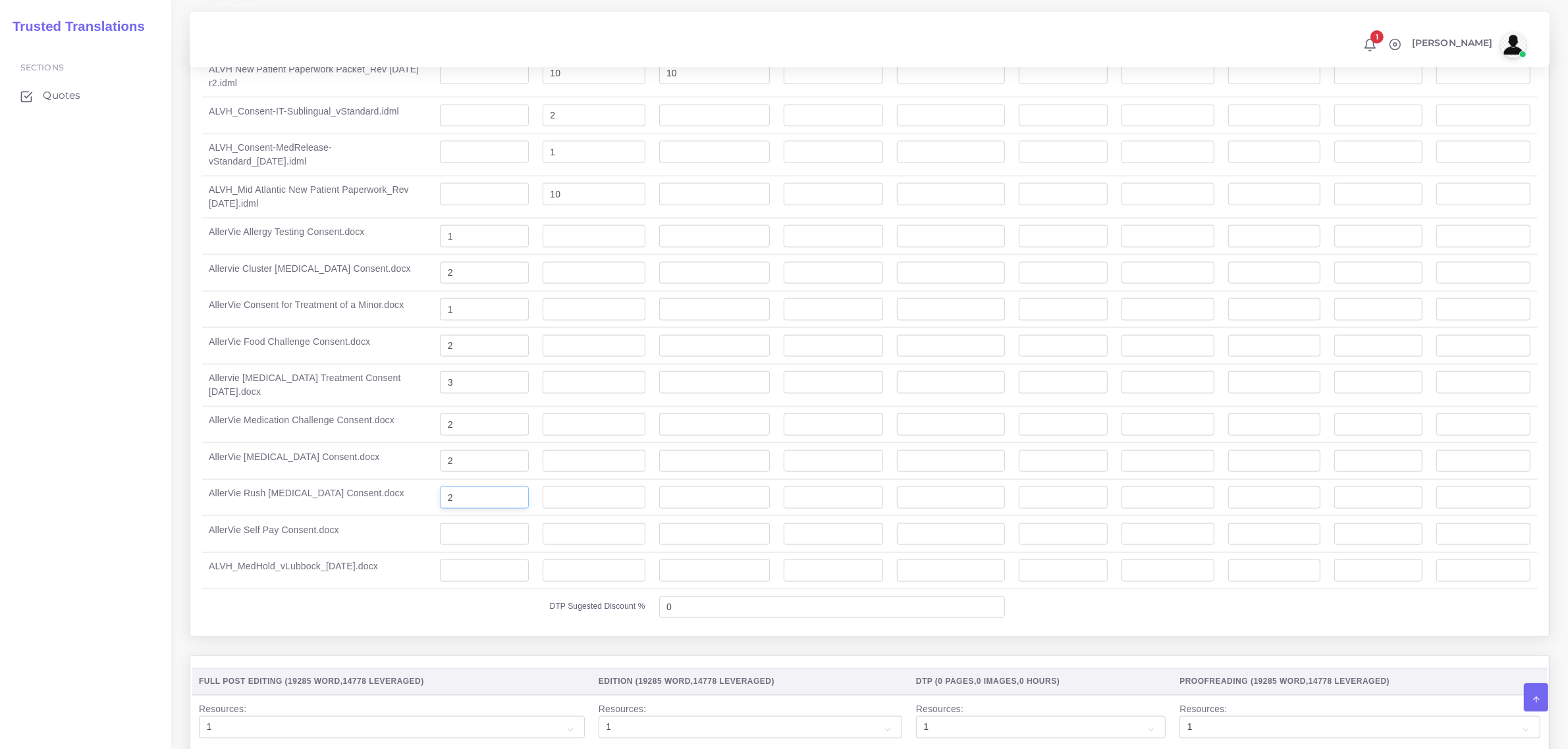
type input "2"
click at [469, 546] on input "number" at bounding box center [484, 534] width 89 height 22
type input "1"
click at [476, 582] on input "number" at bounding box center [484, 571] width 89 height 22
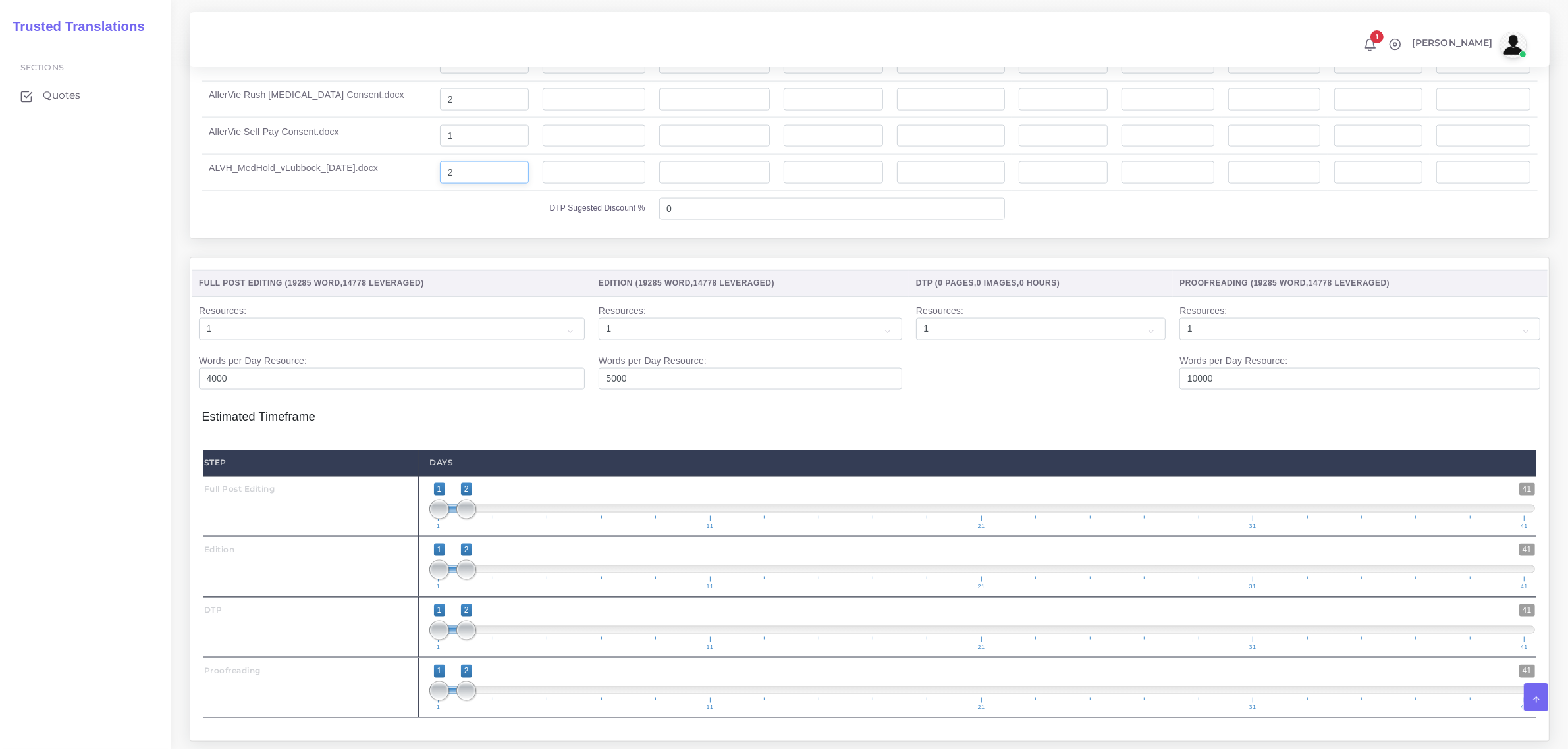
scroll to position [2469, 0]
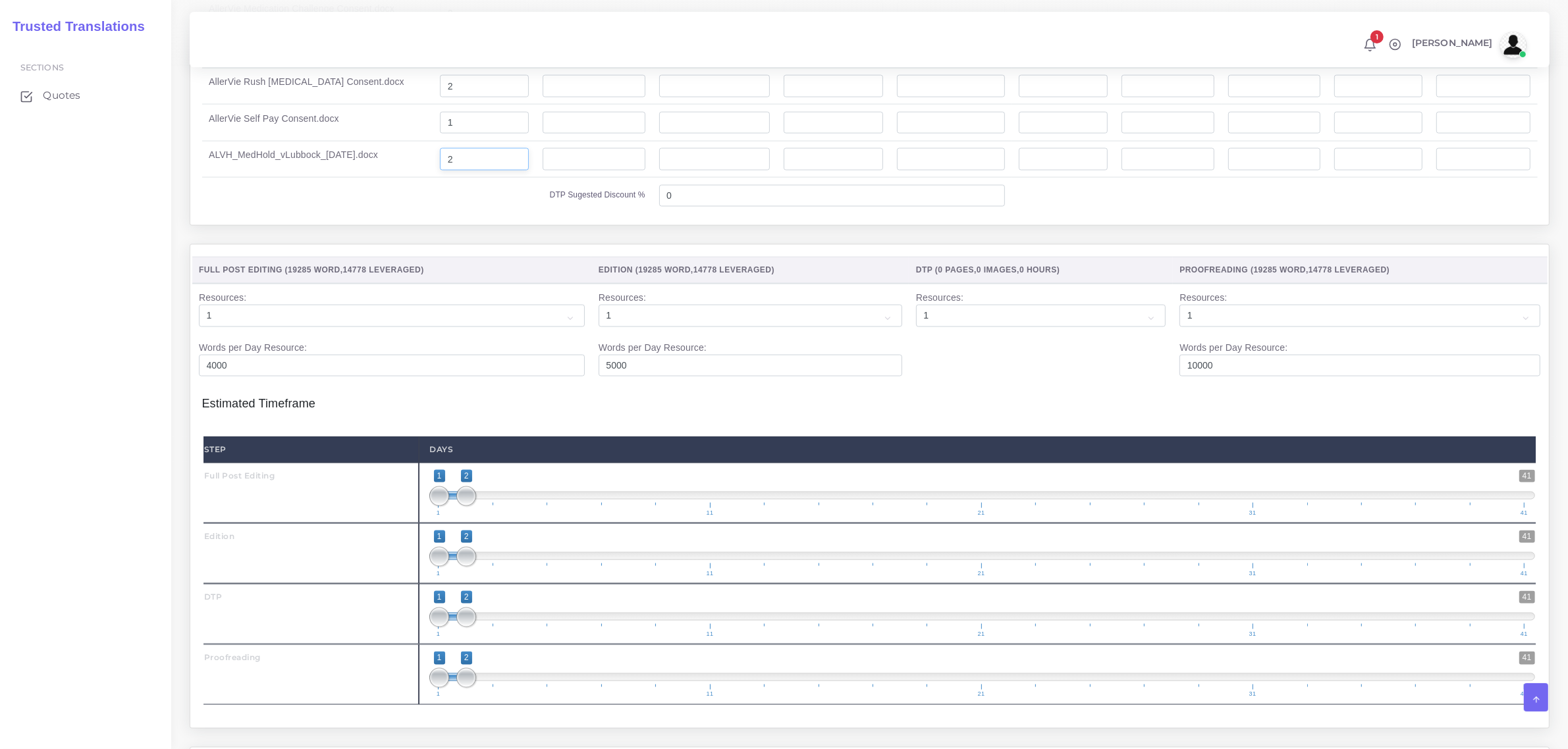
type input "2"
click at [567, 328] on select "1 2 3 4 5 6 7 8 9 10" at bounding box center [392, 316] width 386 height 22
select select "2"
click at [199, 322] on select "1 2 3 4 5 6 7 8 9 10" at bounding box center [392, 316] width 386 height 22
type input "1;4"
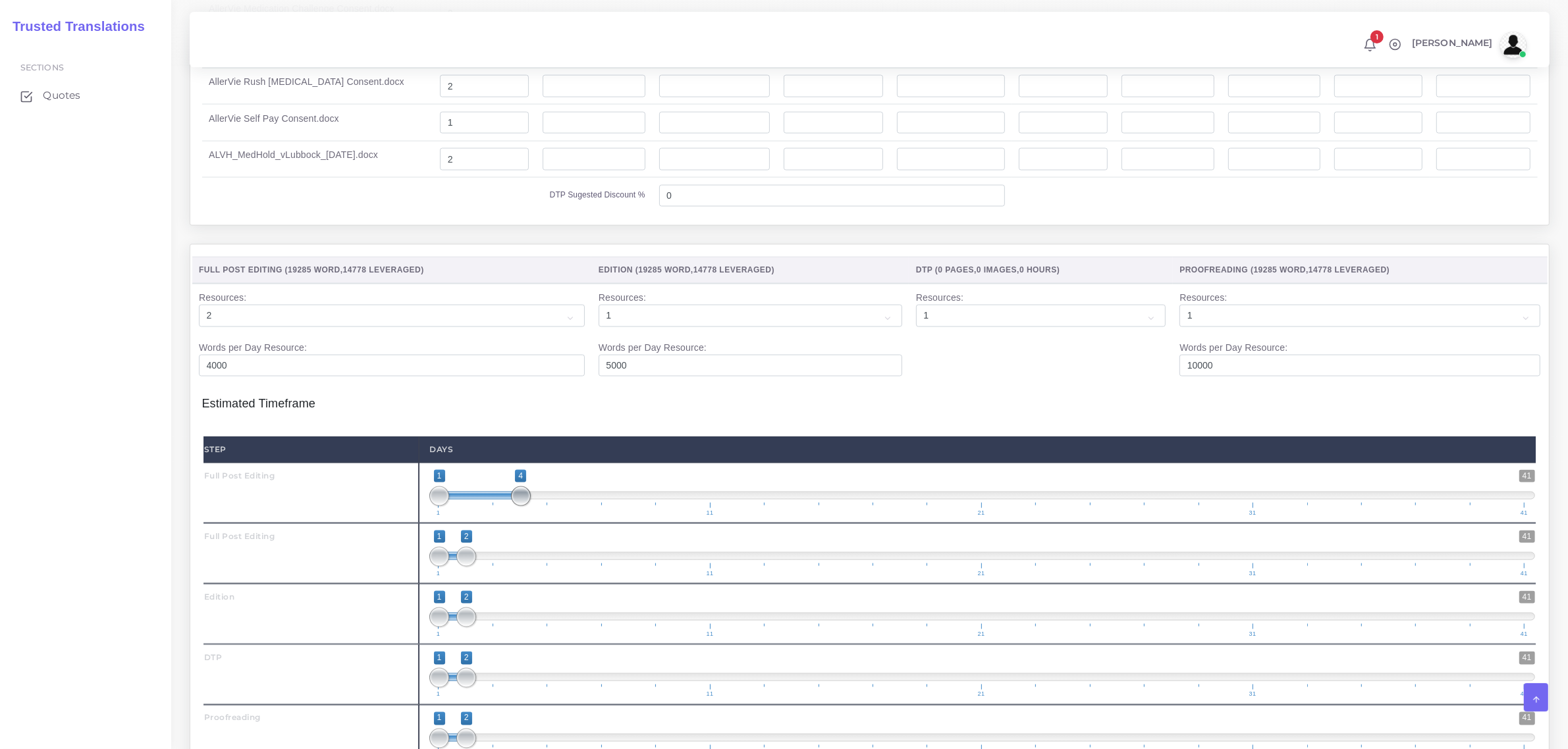
drag, startPoint x: 468, startPoint y: 517, endPoint x: 526, endPoint y: 507, distance: 58.9
click at [526, 506] on span at bounding box center [521, 496] width 20 height 20
type input "1;4"
drag, startPoint x: 465, startPoint y: 571, endPoint x: 522, endPoint y: 571, distance: 57.0
click at [522, 567] on span at bounding box center [521, 557] width 20 height 20
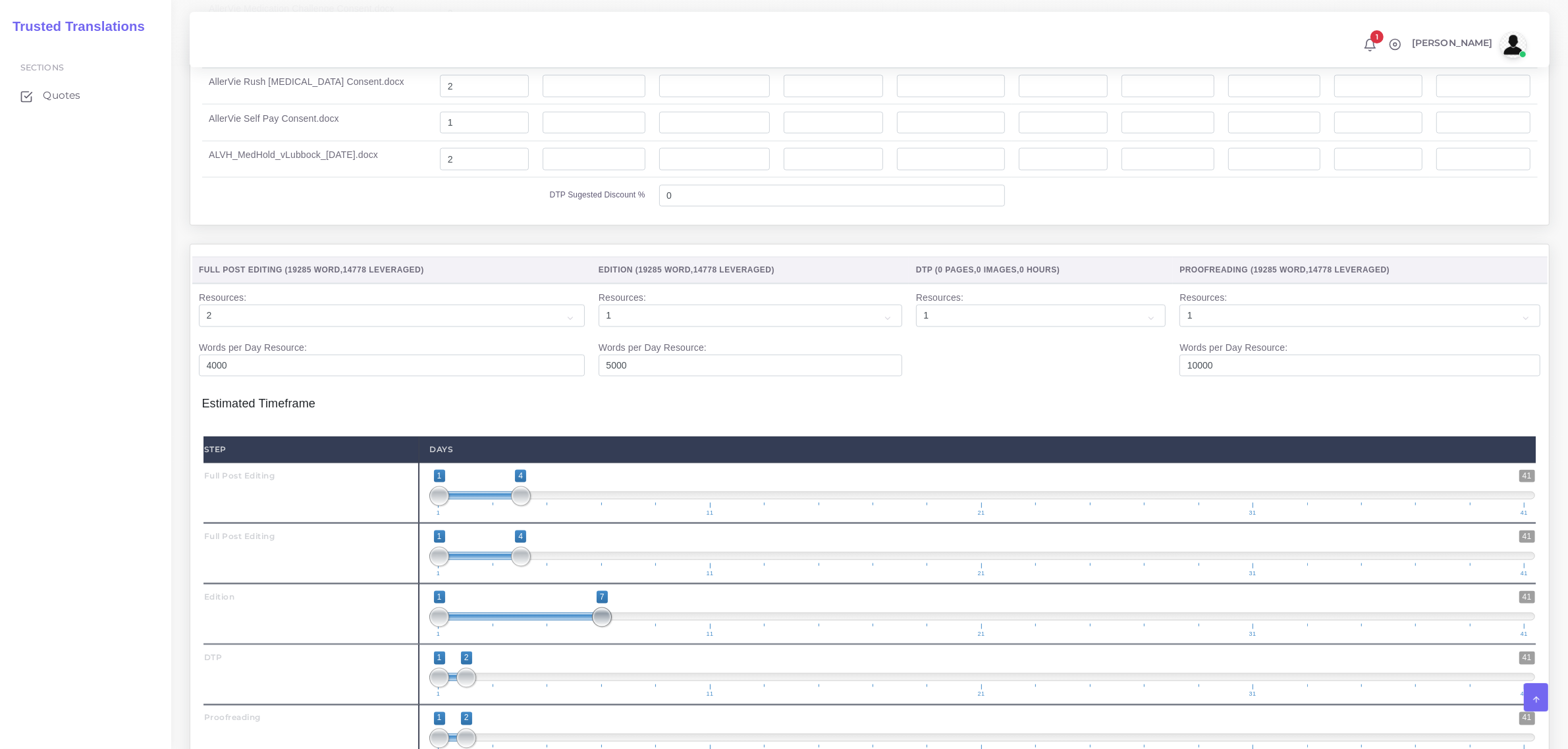
drag, startPoint x: 472, startPoint y: 634, endPoint x: 597, endPoint y: 635, distance: 125.0
click at [597, 627] on span at bounding box center [602, 617] width 20 height 20
type input "5;7"
drag, startPoint x: 436, startPoint y: 634, endPoint x: 535, endPoint y: 630, distance: 99.1
click at [535, 630] on span "1 41 5 7 5 — 7 1 11 21 31 41" at bounding box center [982, 614] width 1106 height 46
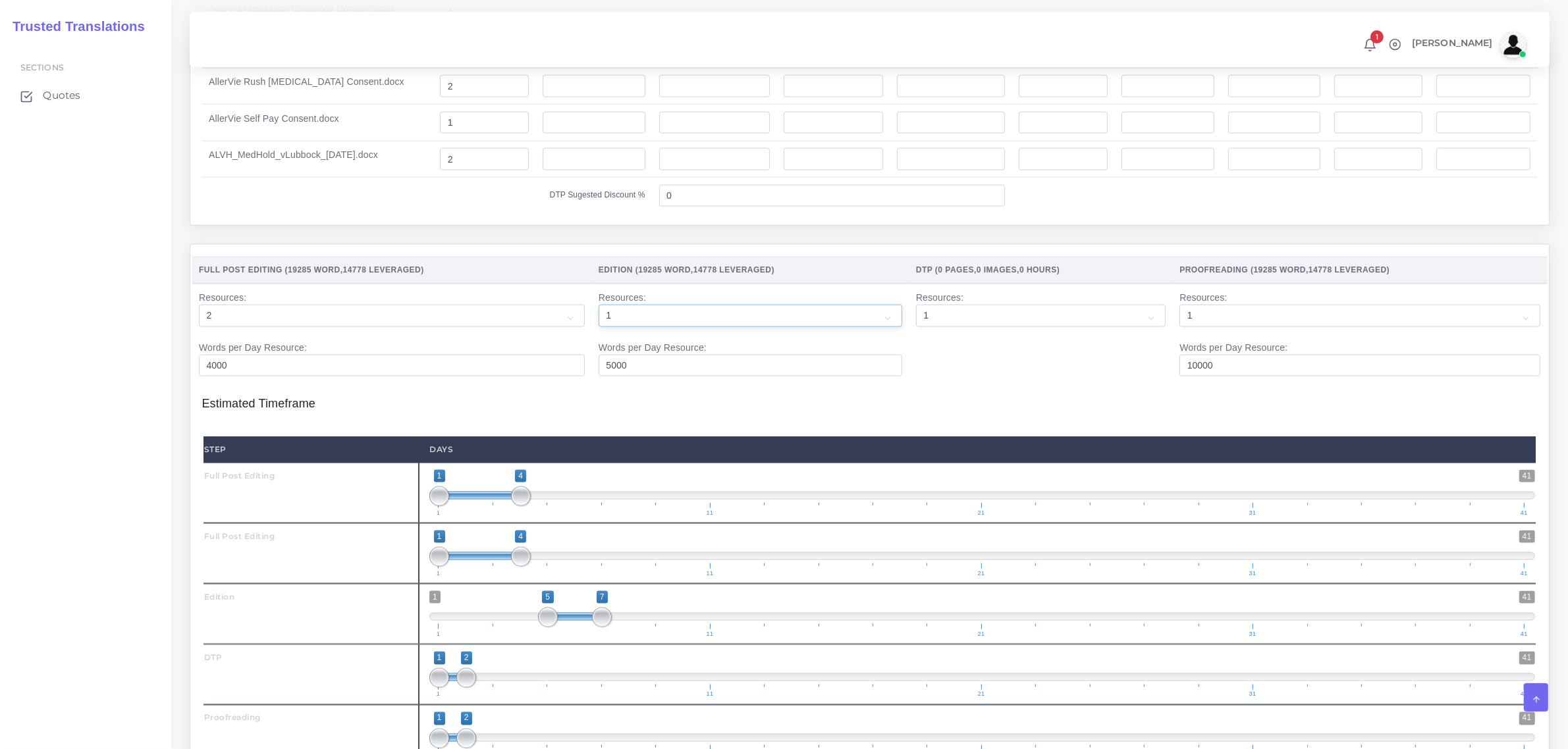
click at [619, 328] on select "1 2 3 4 5 6 7 8 9 10" at bounding box center [750, 316] width 303 height 22
select select "2"
click at [598, 322] on select "1 2 3 4 5 6 7 8 9 10" at bounding box center [750, 316] width 303 height 22
drag, startPoint x: 468, startPoint y: 634, endPoint x: 596, endPoint y: 627, distance: 128.2
click at [596, 627] on span at bounding box center [602, 617] width 20 height 20
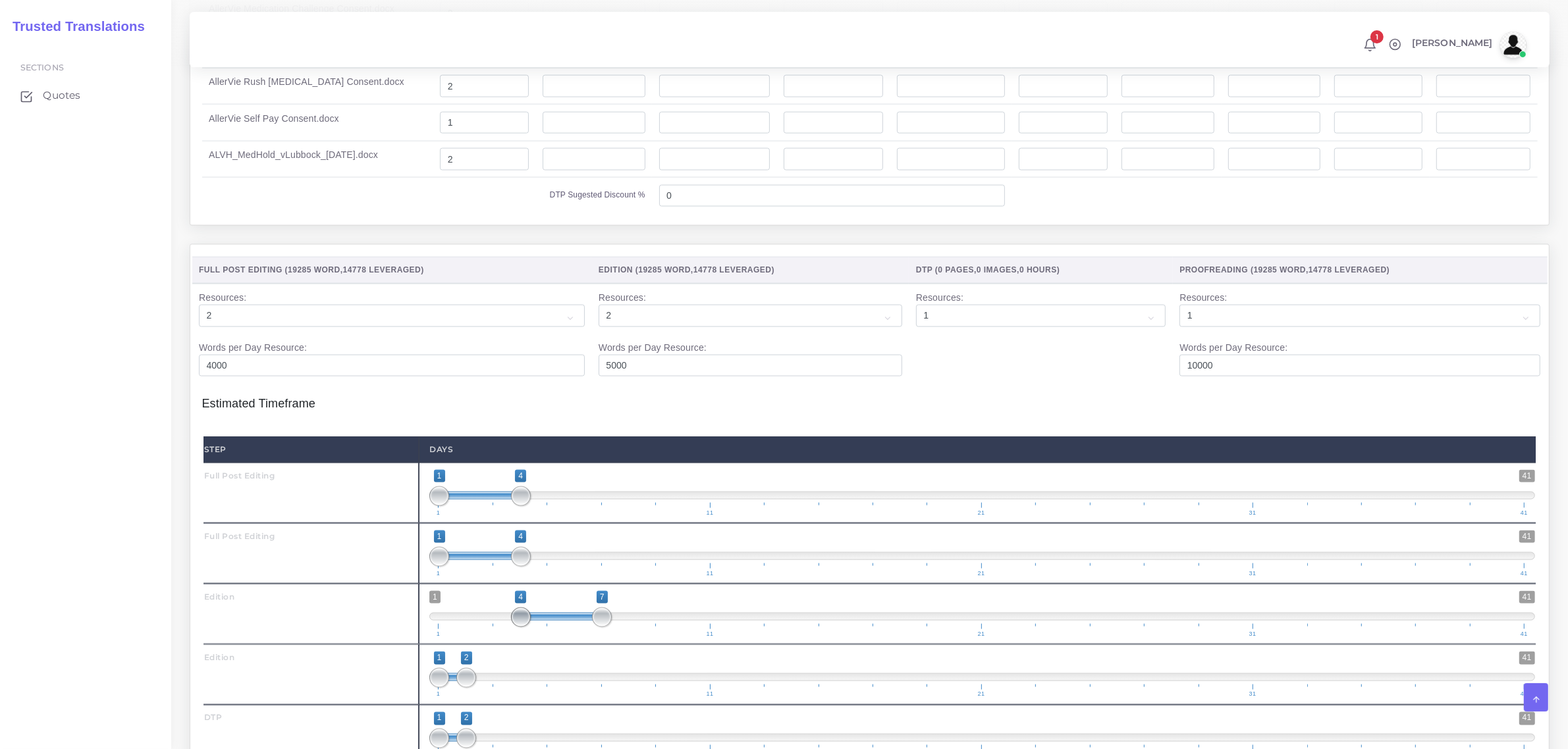
type input "5;7"
drag, startPoint x: 440, startPoint y: 636, endPoint x: 537, endPoint y: 636, distance: 97.0
click at [538, 627] on span at bounding box center [547, 617] width 20 height 20
drag, startPoint x: 463, startPoint y: 703, endPoint x: 626, endPoint y: 693, distance: 163.3
click at [626, 688] on span at bounding box center [629, 677] width 20 height 20
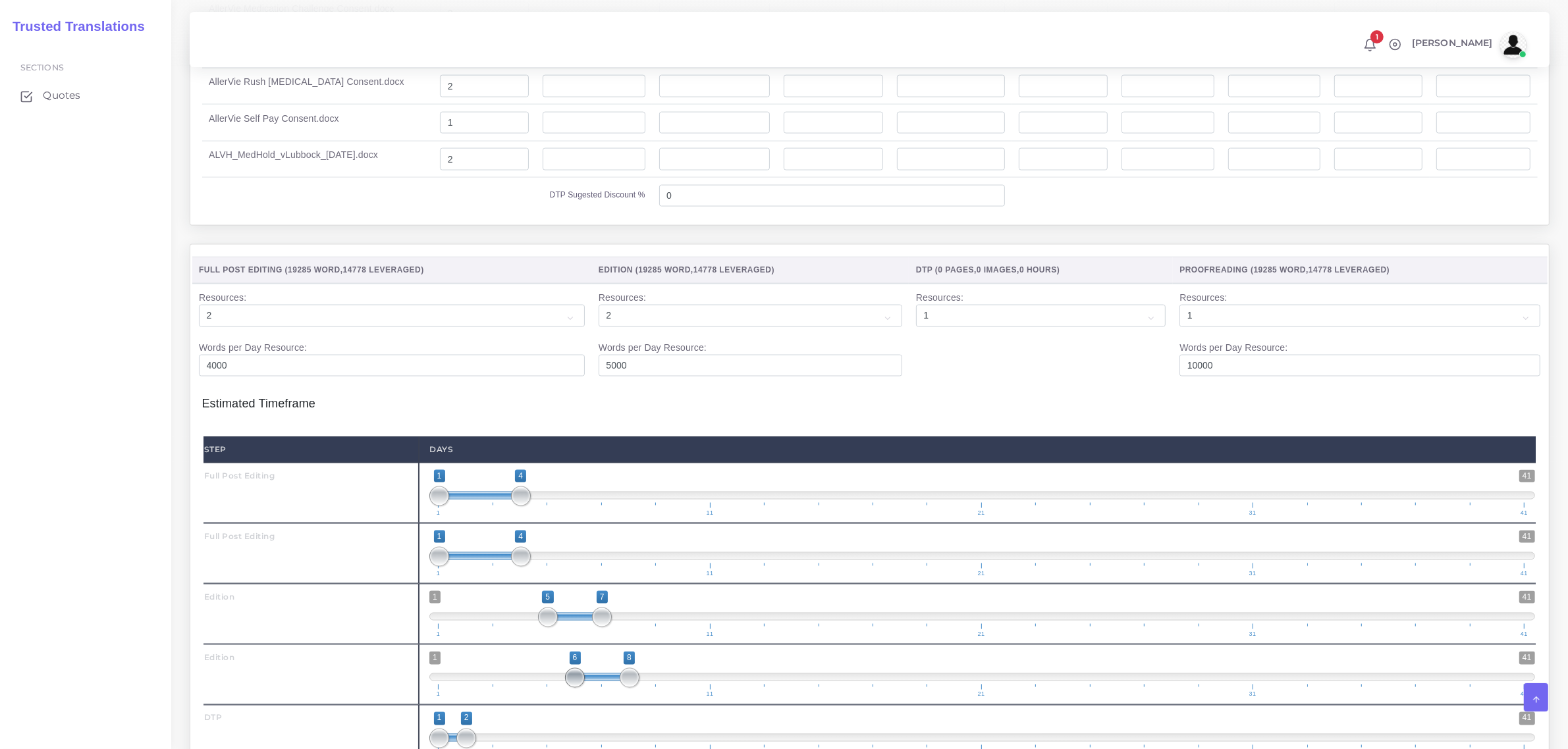
type input "5;8"
drag, startPoint x: 438, startPoint y: 693, endPoint x: 590, endPoint y: 639, distance: 161.3
click at [553, 679] on span "1 41 5 8 5 — 8 1 11 21 31 41" at bounding box center [982, 674] width 1106 height 46
type input "5;8"
drag, startPoint x: 601, startPoint y: 631, endPoint x: 622, endPoint y: 627, distance: 21.4
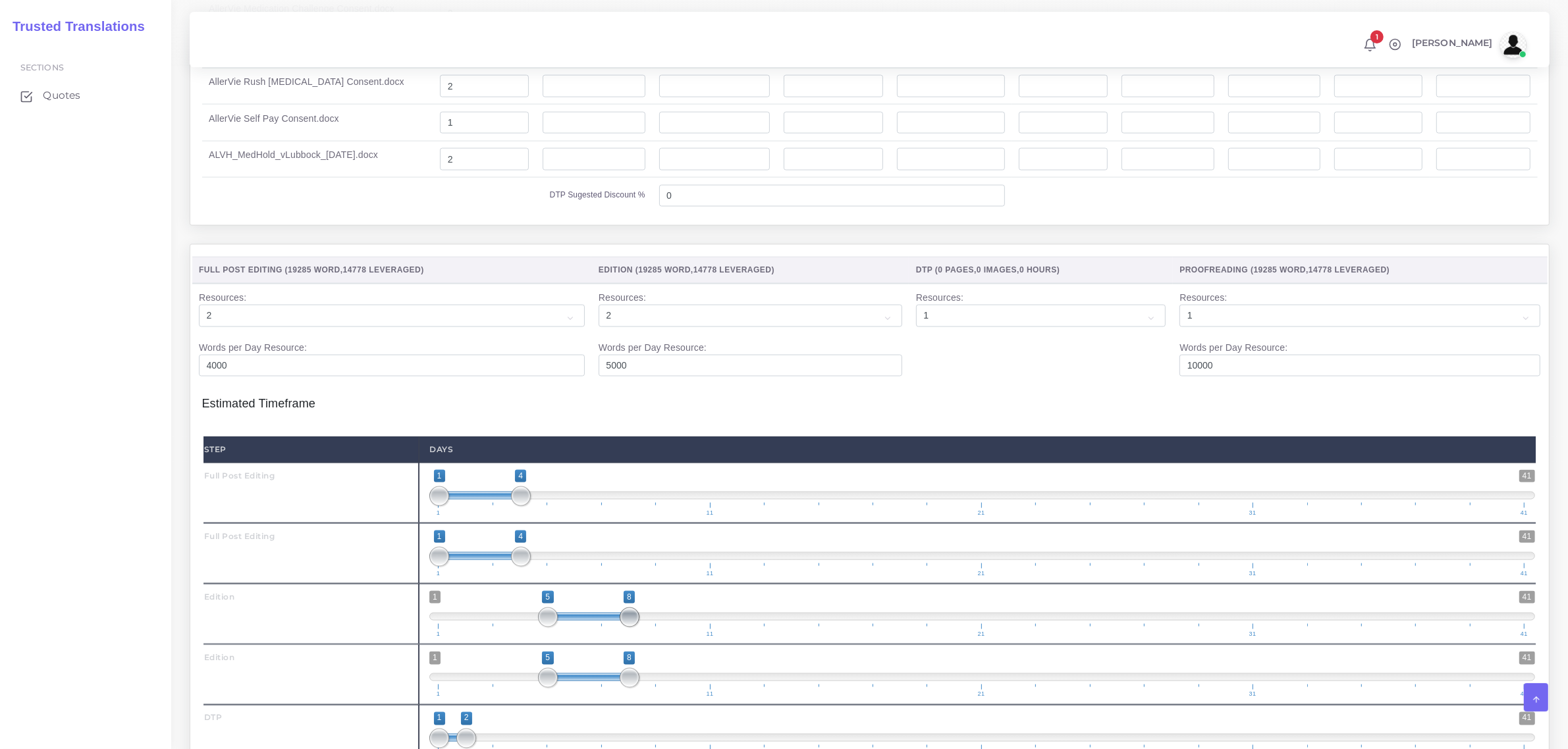
click at [622, 627] on span "1 41 5 8 5 — 8 1 11 21 31 41" at bounding box center [982, 614] width 1106 height 46
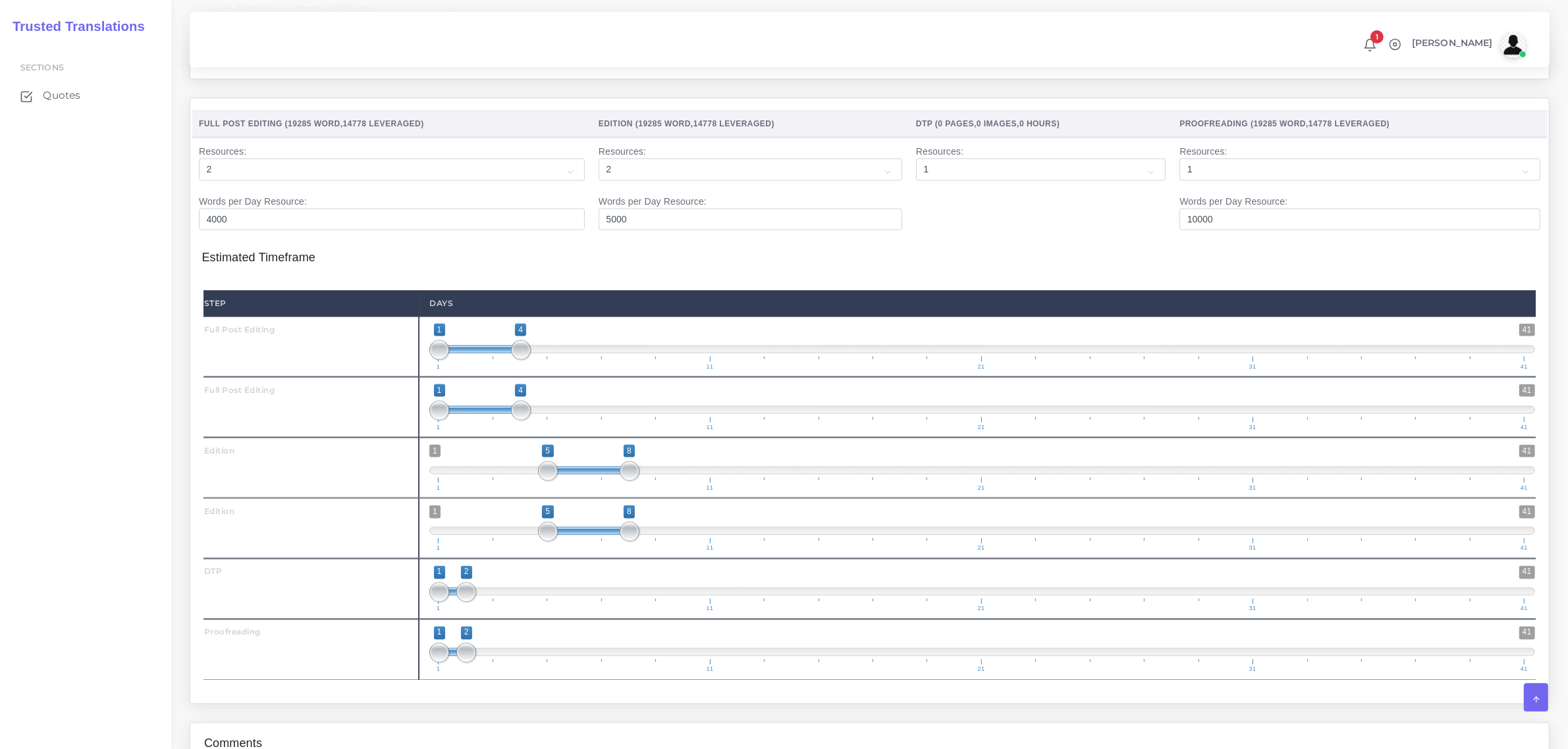
scroll to position [2634, 0]
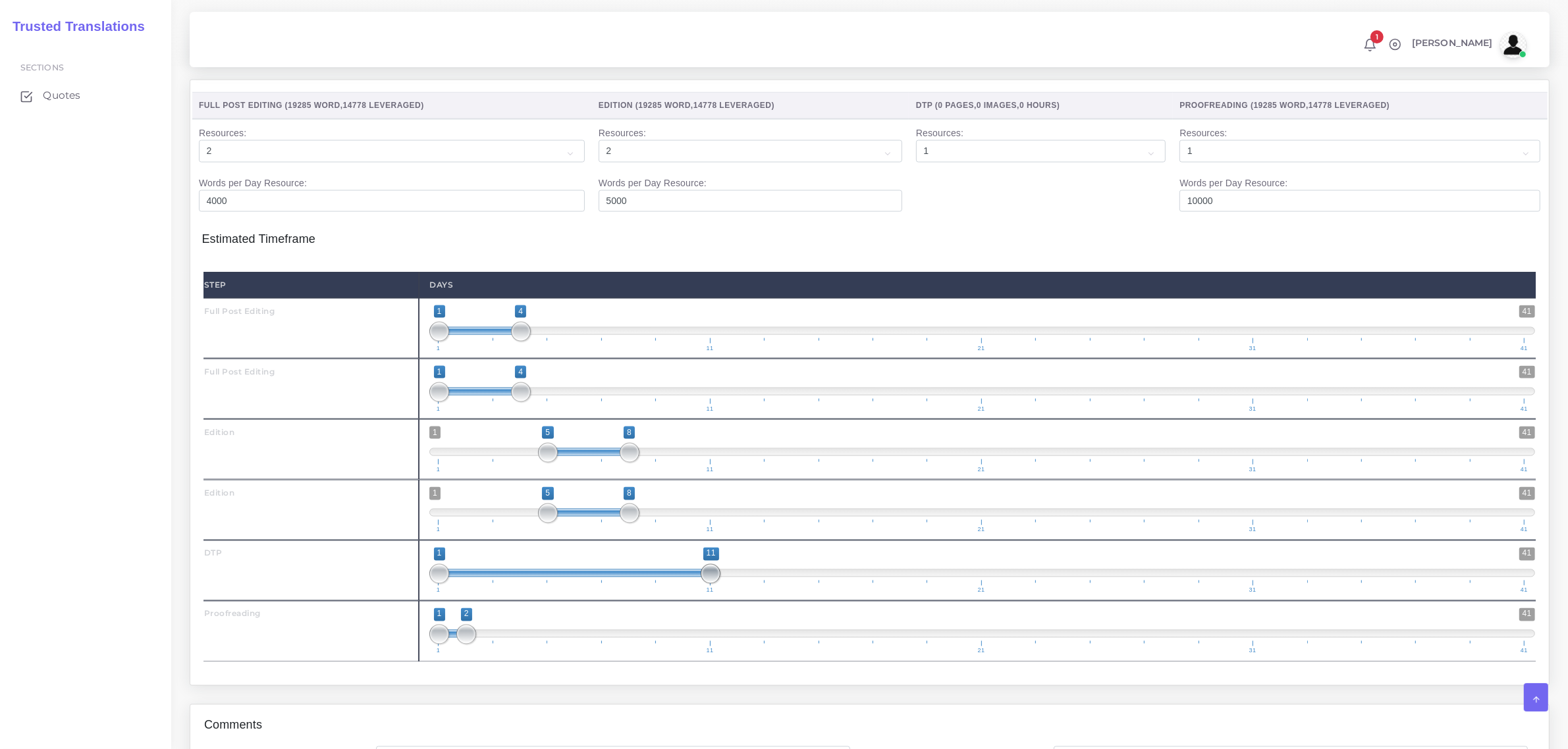
drag, startPoint x: 465, startPoint y: 593, endPoint x: 721, endPoint y: 591, distance: 256.0
click at [721, 591] on span "1 41 1 11 1 — 11 1 11 21 31 41" at bounding box center [982, 571] width 1106 height 46
type input "10;11"
drag, startPoint x: 430, startPoint y: 593, endPoint x: 663, endPoint y: 596, distance: 233.0
click at [663, 594] on span "1 41 10 11 10 — 11 1 11 21 31 41" at bounding box center [982, 571] width 1106 height 46
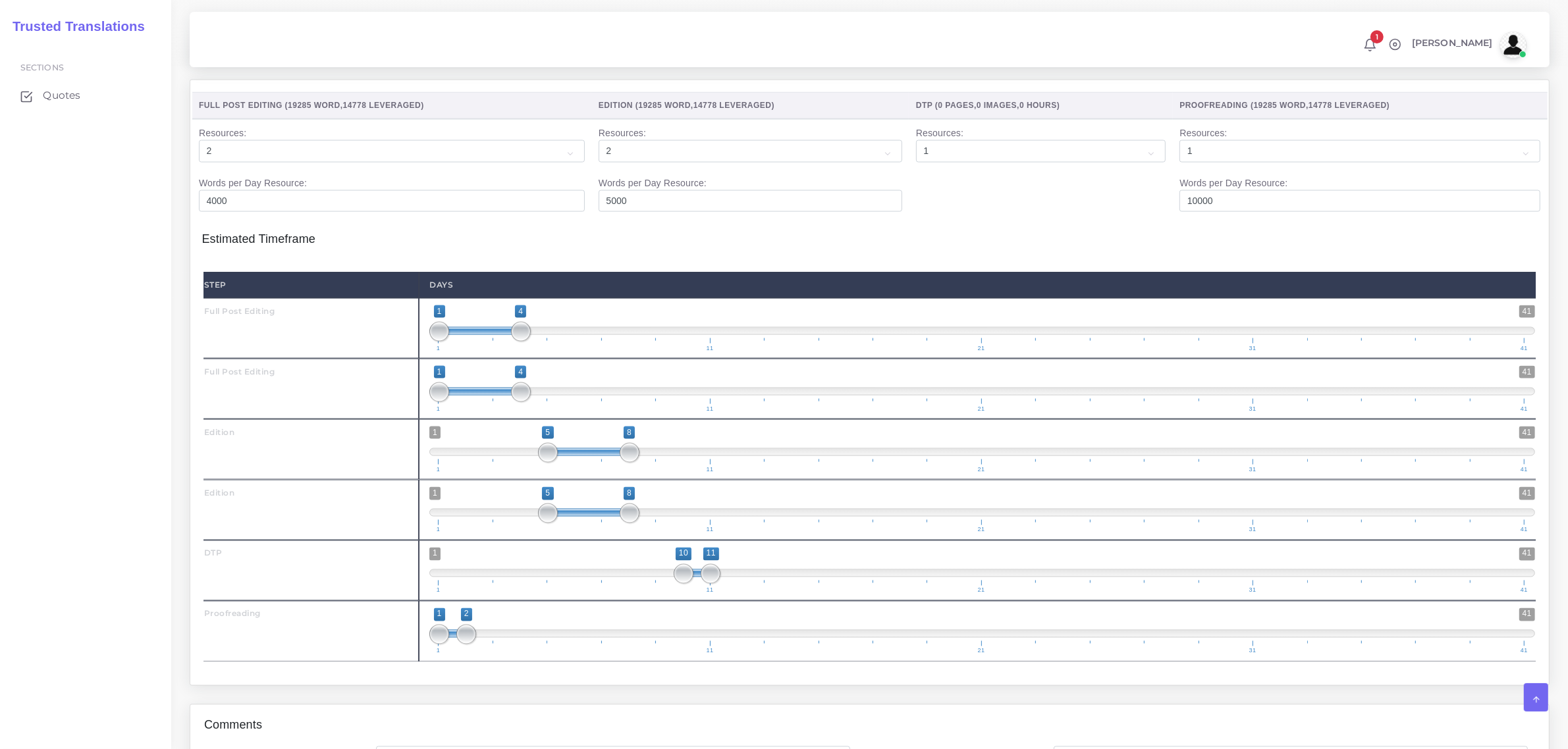
scroll to position [2716, 0]
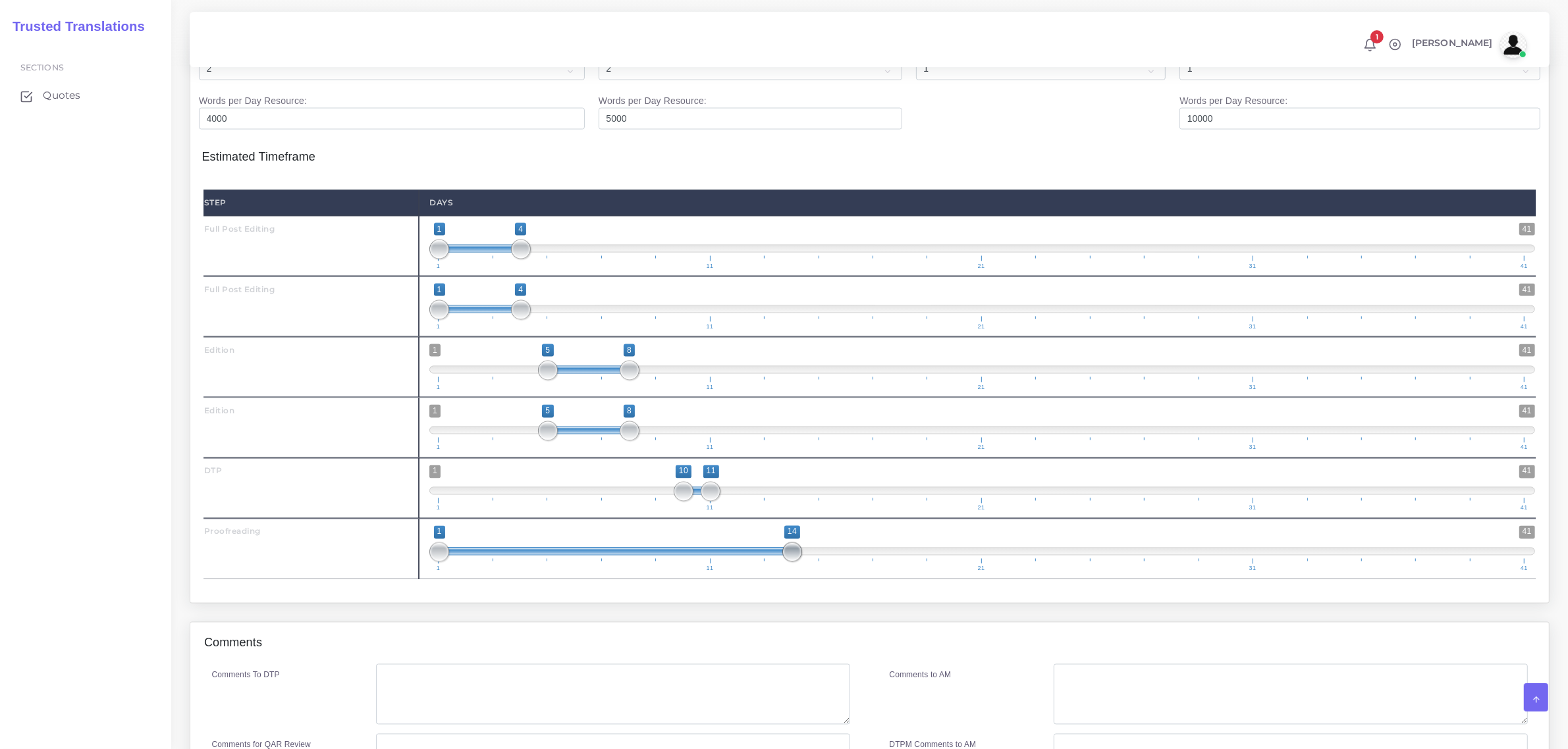
drag, startPoint x: 465, startPoint y: 573, endPoint x: 784, endPoint y: 576, distance: 319.0
click at [784, 562] on span at bounding box center [792, 552] width 20 height 20
type input "12;14"
drag, startPoint x: 490, startPoint y: 571, endPoint x: 732, endPoint y: 567, distance: 242.0
click at [732, 562] on span at bounding box center [738, 552] width 20 height 20
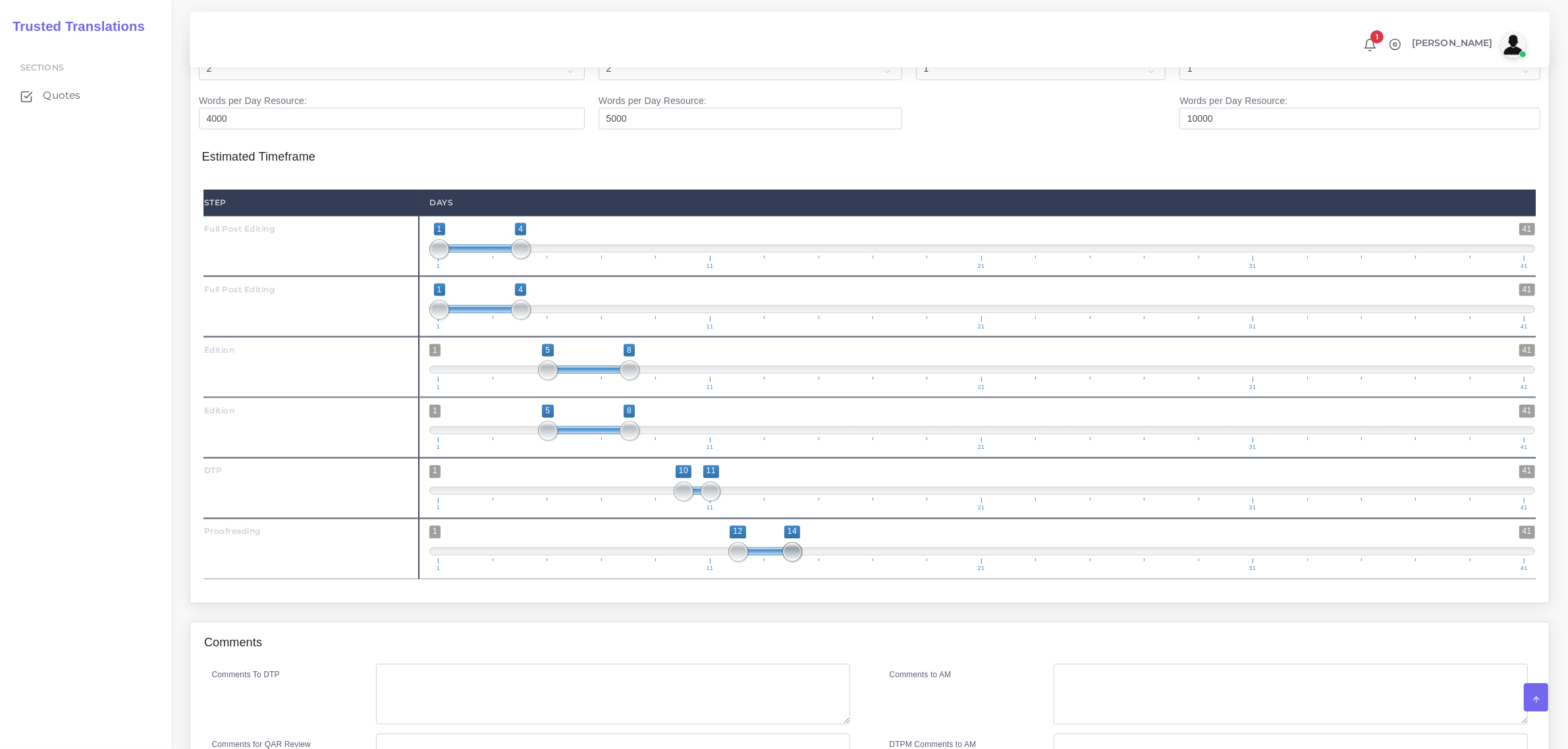
drag, startPoint x: 790, startPoint y: 564, endPoint x: 777, endPoint y: 567, distance: 13.3
click at [777, 567] on span "1 41 12 14 12 — 14 1 11 21 31 41" at bounding box center [982, 548] width 1106 height 46
drag, startPoint x: 796, startPoint y: 567, endPoint x: 783, endPoint y: 571, distance: 13.6
click at [783, 562] on span at bounding box center [792, 552] width 20 height 20
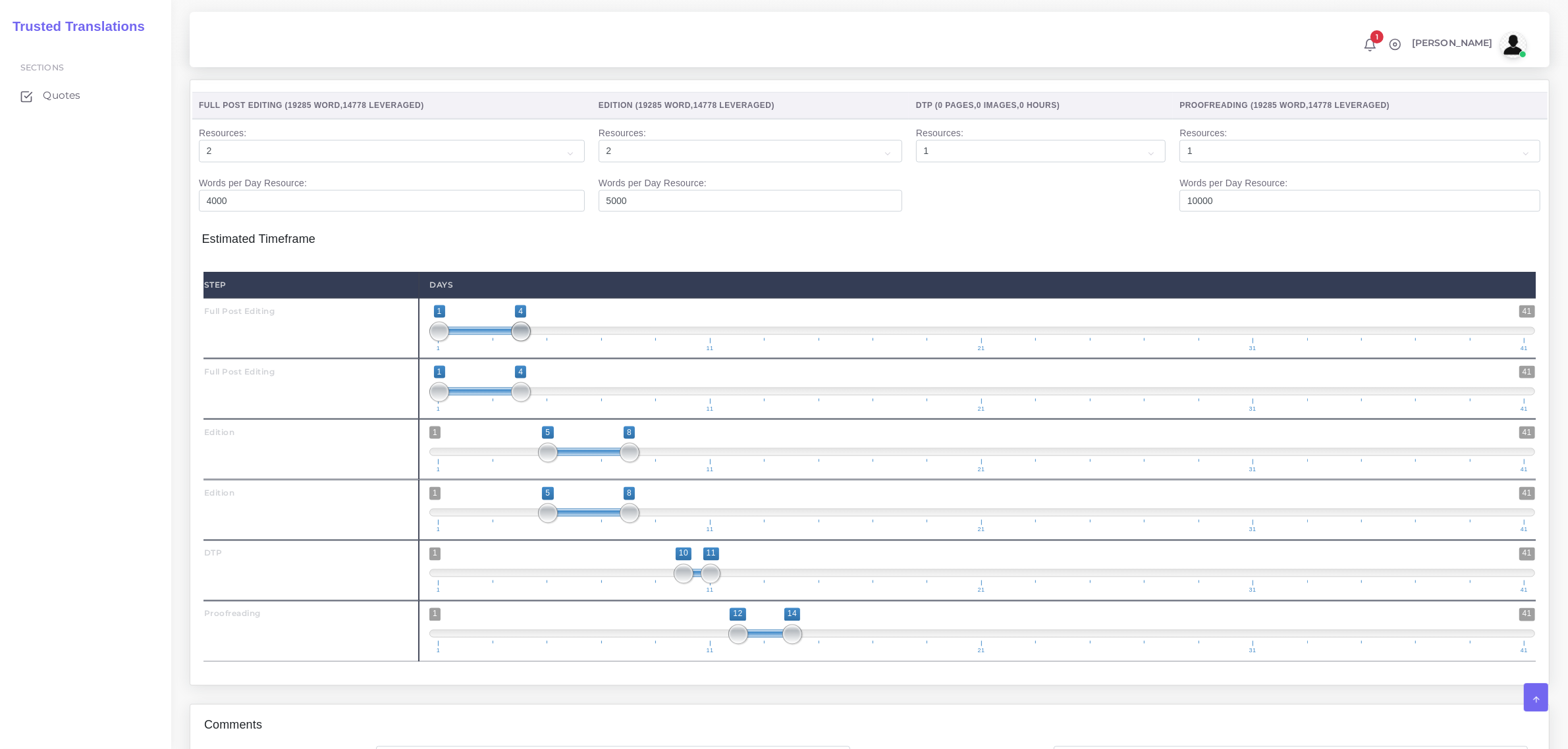
type input "1;3"
drag, startPoint x: 521, startPoint y: 350, endPoint x: 510, endPoint y: 385, distance: 36.7
click at [494, 341] on span at bounding box center [493, 332] width 20 height 20
type input "1;3"
drag, startPoint x: 522, startPoint y: 407, endPoint x: 503, endPoint y: 407, distance: 19.0
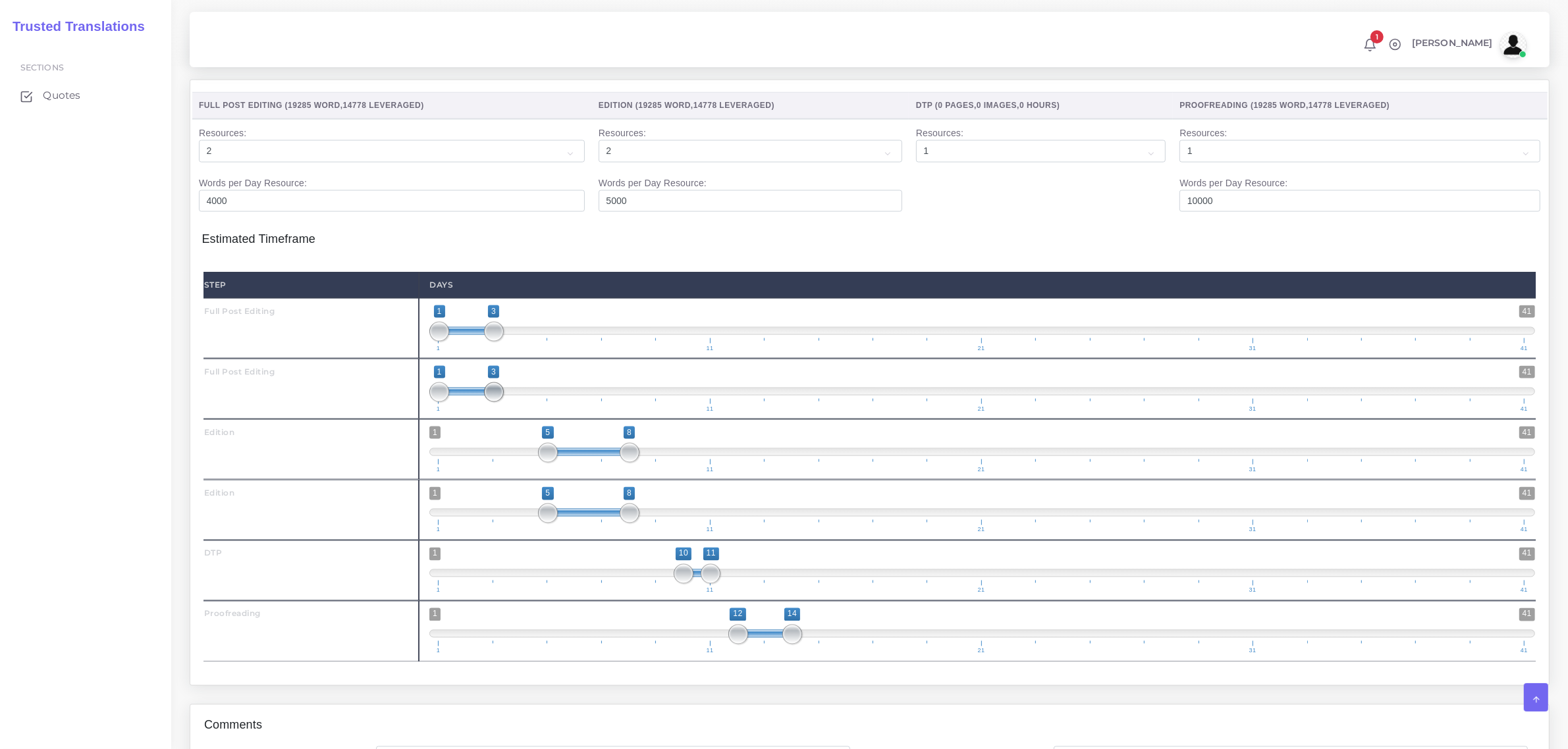
click at [503, 403] on span at bounding box center [493, 392] width 20 height 20
drag, startPoint x: 543, startPoint y: 475, endPoint x: 522, endPoint y: 475, distance: 21.0
click at [522, 463] on span at bounding box center [521, 453] width 20 height 20
type input "4;7"
drag, startPoint x: 630, startPoint y: 470, endPoint x: 597, endPoint y: 470, distance: 33.0
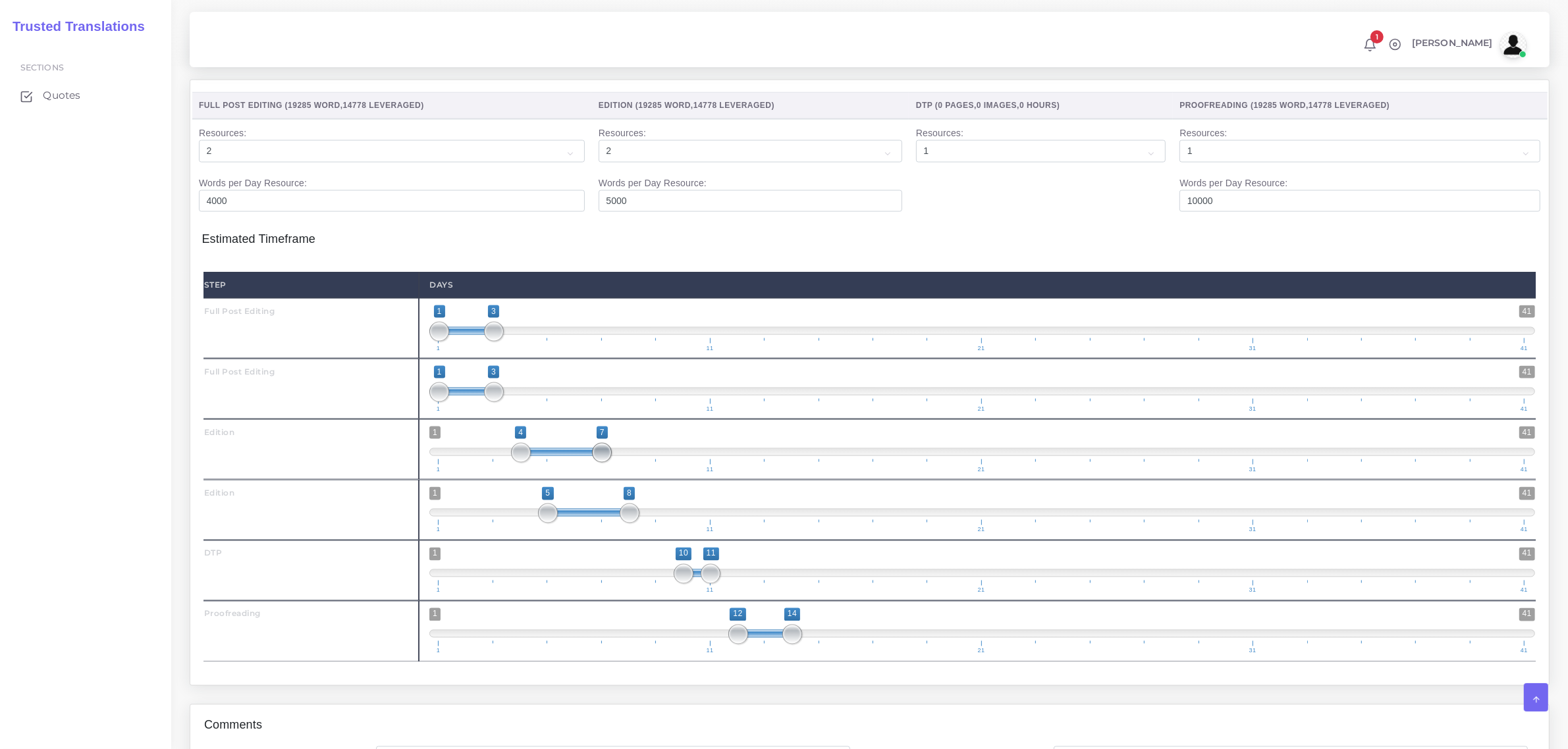
click at [597, 463] on span at bounding box center [602, 453] width 20 height 20
drag, startPoint x: 599, startPoint y: 472, endPoint x: 586, endPoint y: 474, distance: 13.2
click at [587, 472] on span "1 41 4 7 4 — 7 1 11 21 31 41" at bounding box center [982, 449] width 1106 height 46
drag, startPoint x: 547, startPoint y: 531, endPoint x: 568, endPoint y: 528, distance: 21.2
click at [530, 528] on span "1 41 4 8 4 — 8 1 11 21 31 41" at bounding box center [982, 509] width 1106 height 46
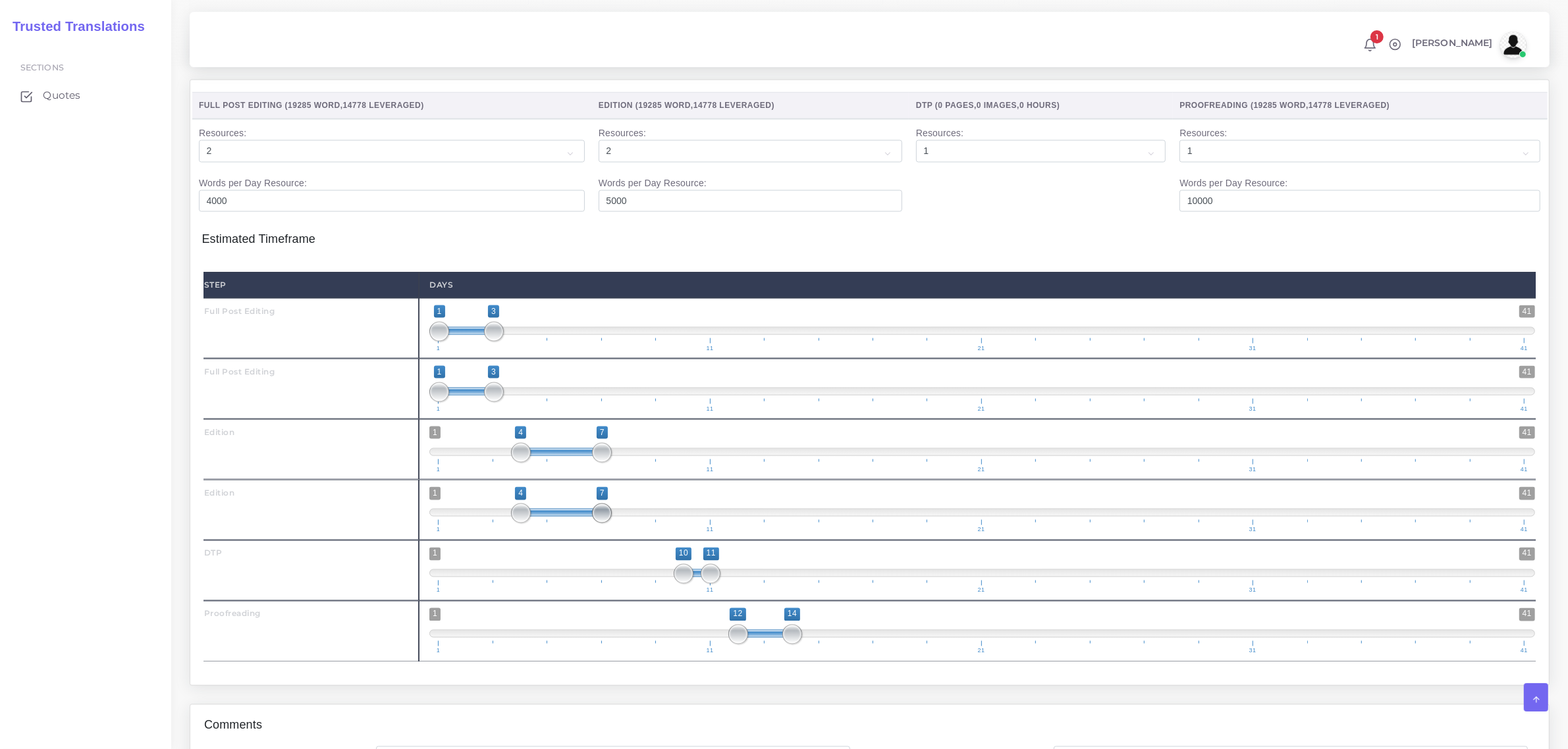
drag, startPoint x: 622, startPoint y: 534, endPoint x: 597, endPoint y: 535, distance: 25.0
click at [587, 534] on span "1 41 4 7 4 — 7 1 11 21 31 41" at bounding box center [982, 509] width 1106 height 46
drag, startPoint x: 600, startPoint y: 534, endPoint x: 584, endPoint y: 534, distance: 16.0
click at [584, 523] on span at bounding box center [574, 513] width 20 height 20
type input "4;7"
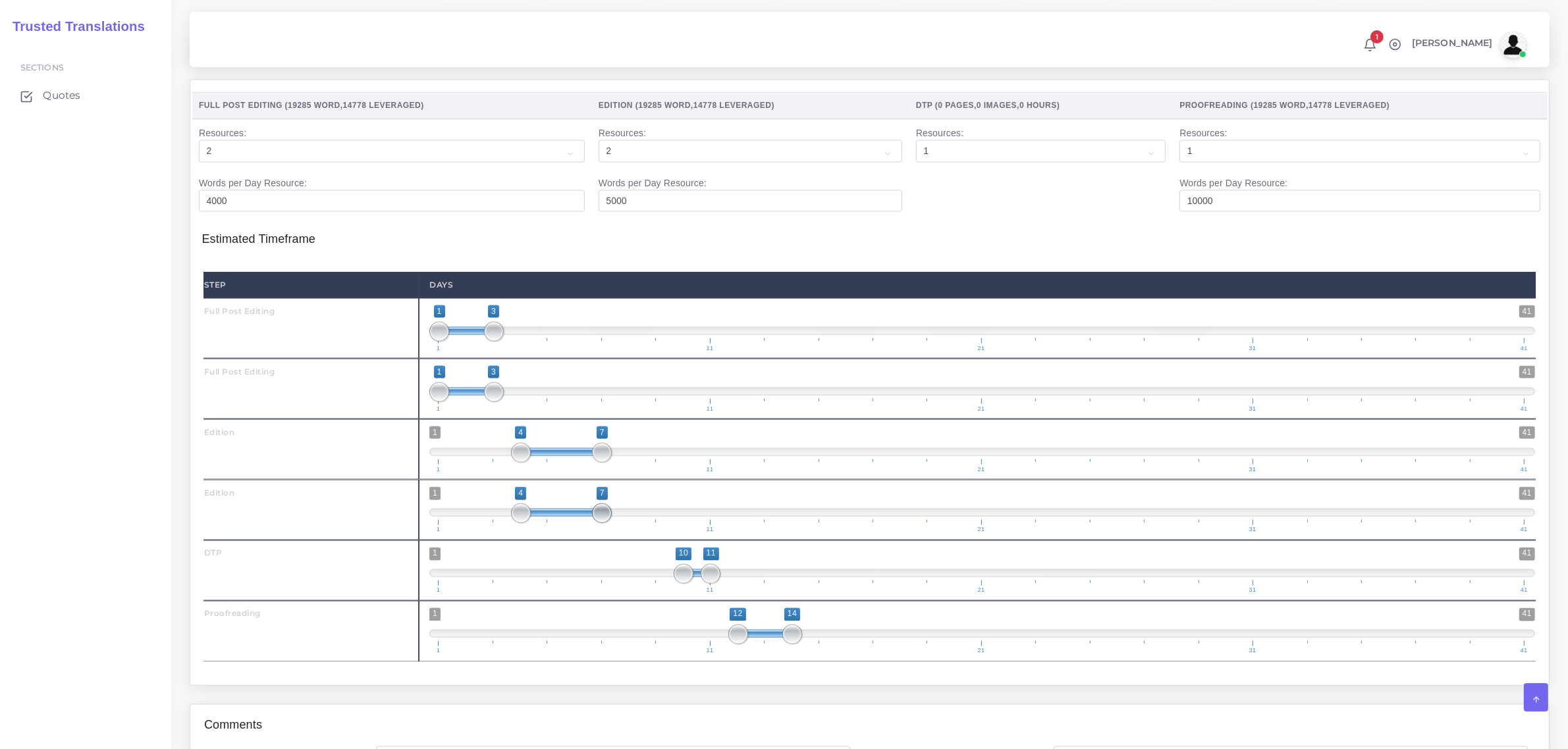
drag, startPoint x: 573, startPoint y: 532, endPoint x: 588, endPoint y: 532, distance: 15.0
click at [588, 532] on span "1 41 4 7 4 — 7 1 11 21 31 41" at bounding box center [982, 509] width 1106 height 46
drag, startPoint x: 683, startPoint y: 593, endPoint x: 673, endPoint y: 602, distance: 13.5
click at [643, 594] on span "1 41 8 11 8 — 11 1 11 21 31 41" at bounding box center [982, 571] width 1106 height 46
drag, startPoint x: 651, startPoint y: 597, endPoint x: 627, endPoint y: 600, distance: 24.2
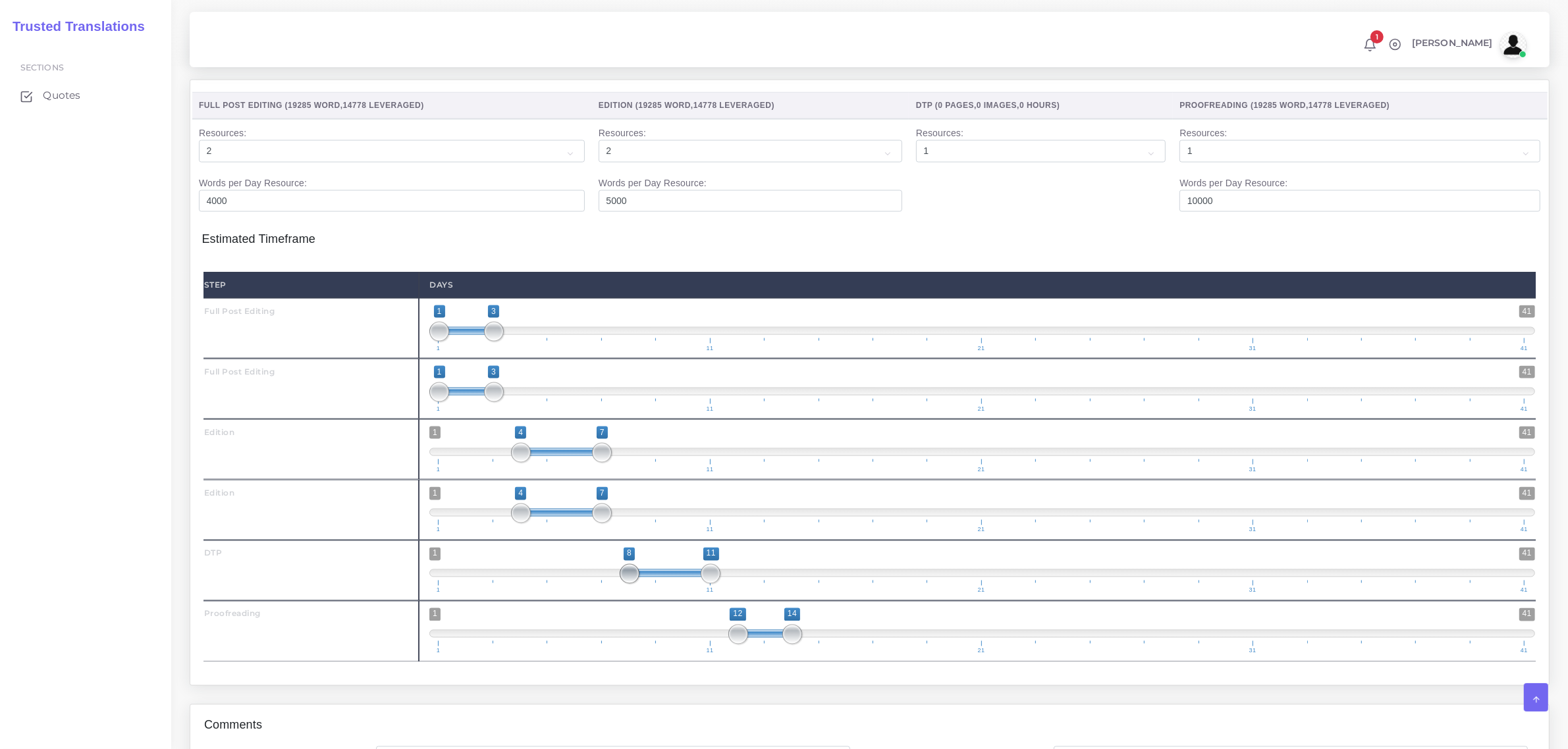
click at [627, 584] on span at bounding box center [629, 574] width 20 height 20
drag, startPoint x: 715, startPoint y: 593, endPoint x: 644, endPoint y: 601, distance: 71.4
click at [644, 594] on span "1 41 8 8 8 — 8 1 11 21 31 41" at bounding box center [982, 571] width 1106 height 46
type input "8;9"
drag, startPoint x: 633, startPoint y: 595, endPoint x: 649, endPoint y: 593, distance: 16.1
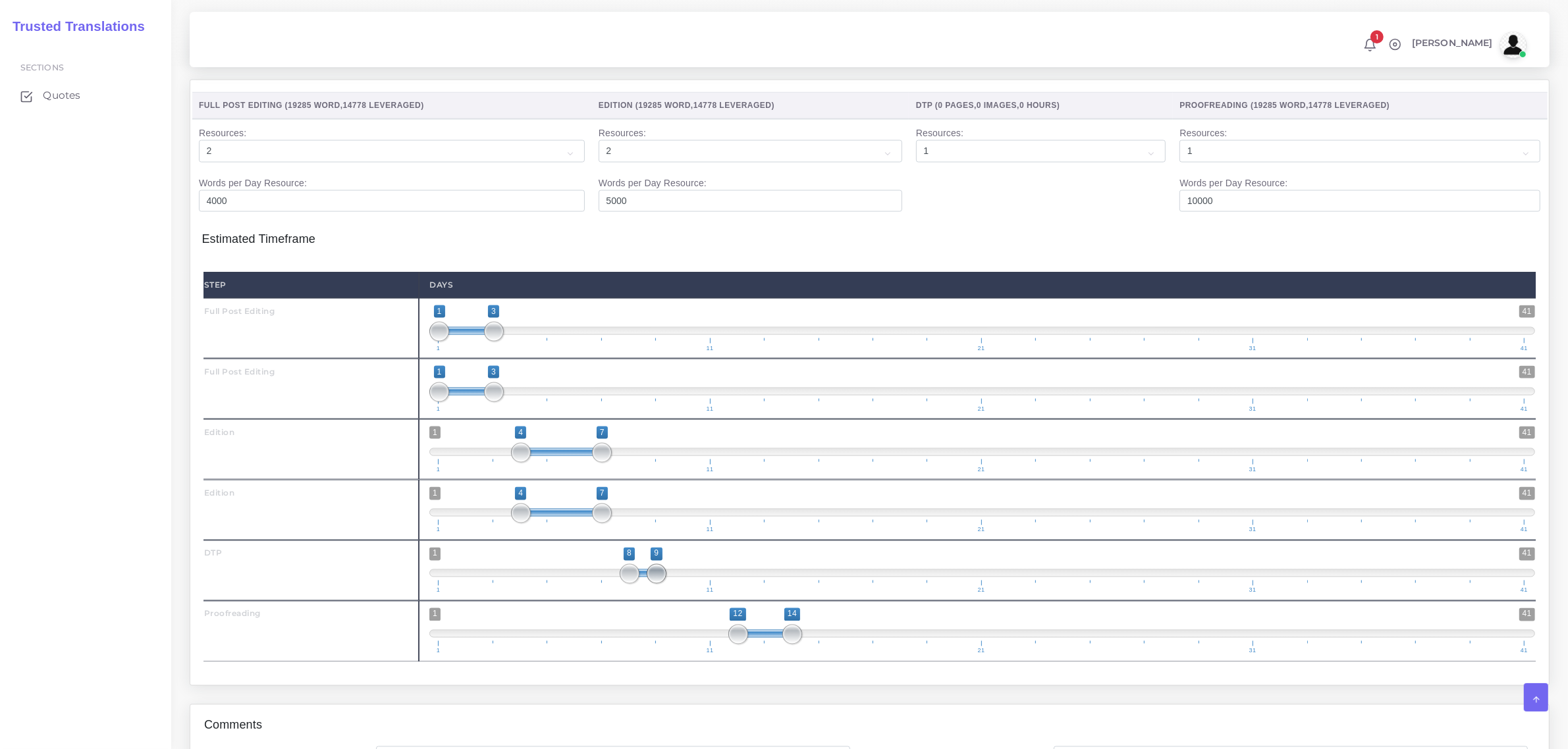
click at [649, 584] on span at bounding box center [656, 574] width 20 height 20
drag, startPoint x: 727, startPoint y: 655, endPoint x: 682, endPoint y: 662, distance: 45.5
click at [682, 645] on span at bounding box center [683, 634] width 20 height 20
drag, startPoint x: 790, startPoint y: 655, endPoint x: 742, endPoint y: 652, distance: 48.1
click at [742, 645] on span at bounding box center [738, 634] width 20 height 20
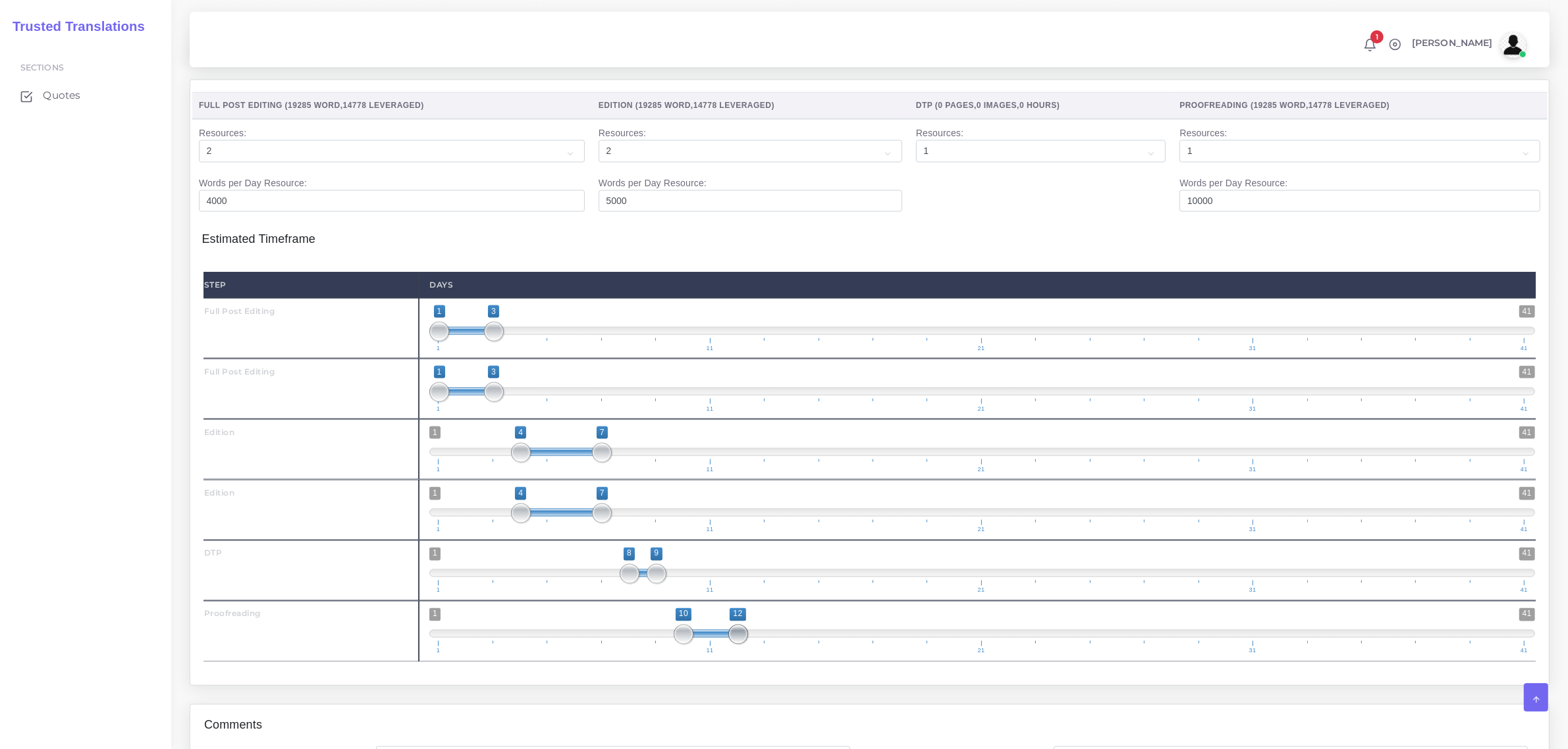
type input "10;11"
drag, startPoint x: 738, startPoint y: 657, endPoint x: 723, endPoint y: 654, distance: 15.3
click at [723, 654] on span "1 41 10 11 10 — 11 1 11 21 31 41" at bounding box center [982, 631] width 1106 height 46
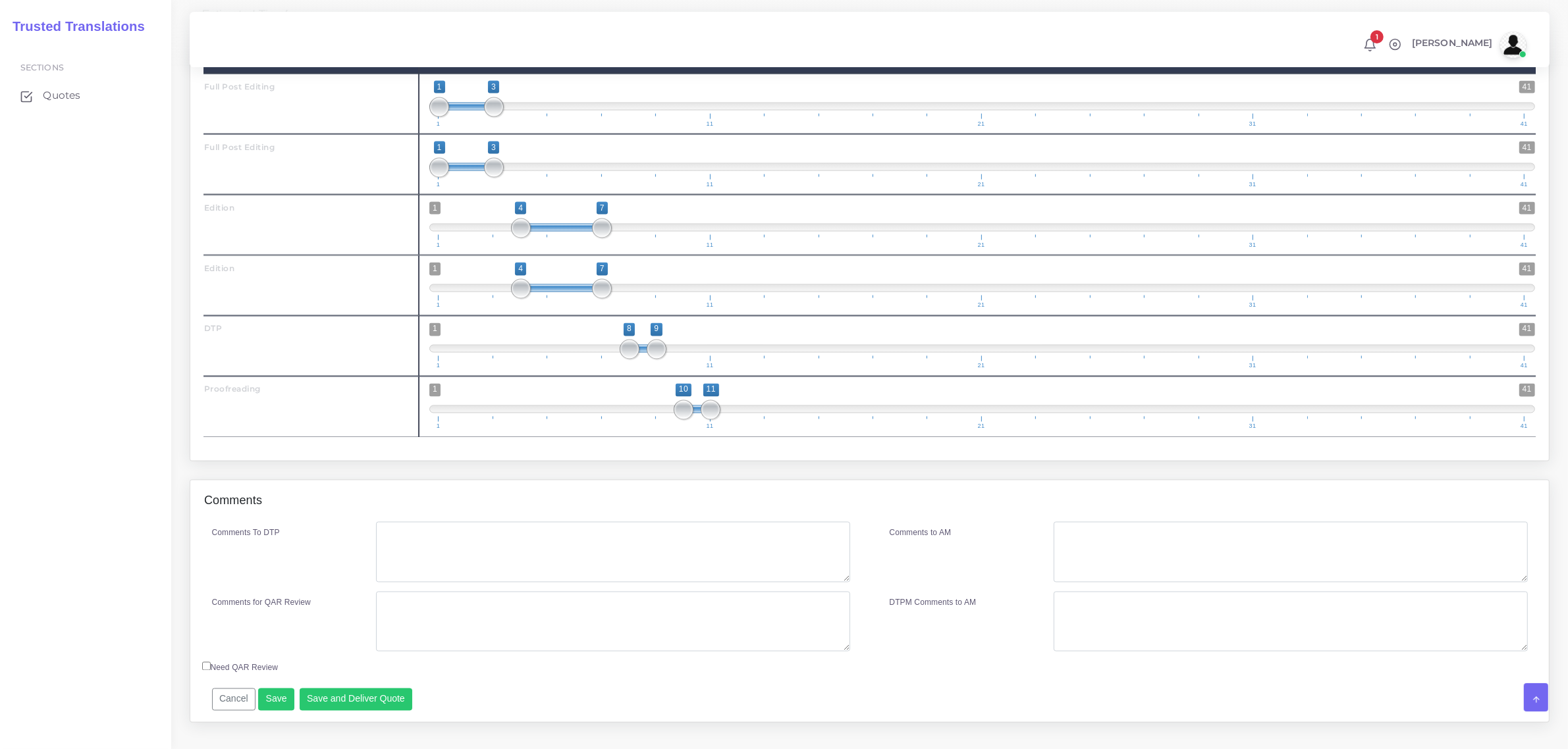
scroll to position [2881, 0]
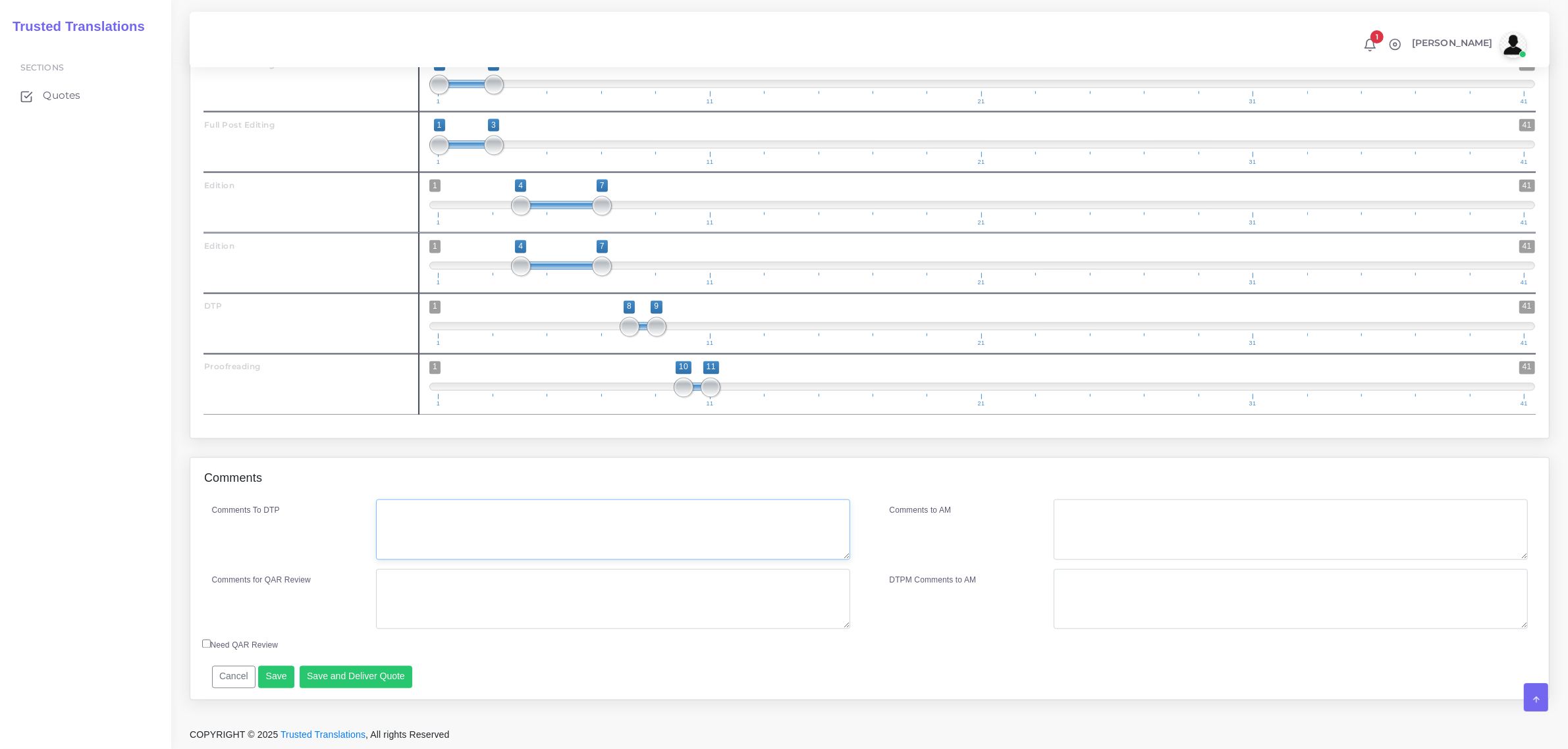
click at [436, 547] on textarea "Comments To DTP" at bounding box center [612, 530] width 473 height 60
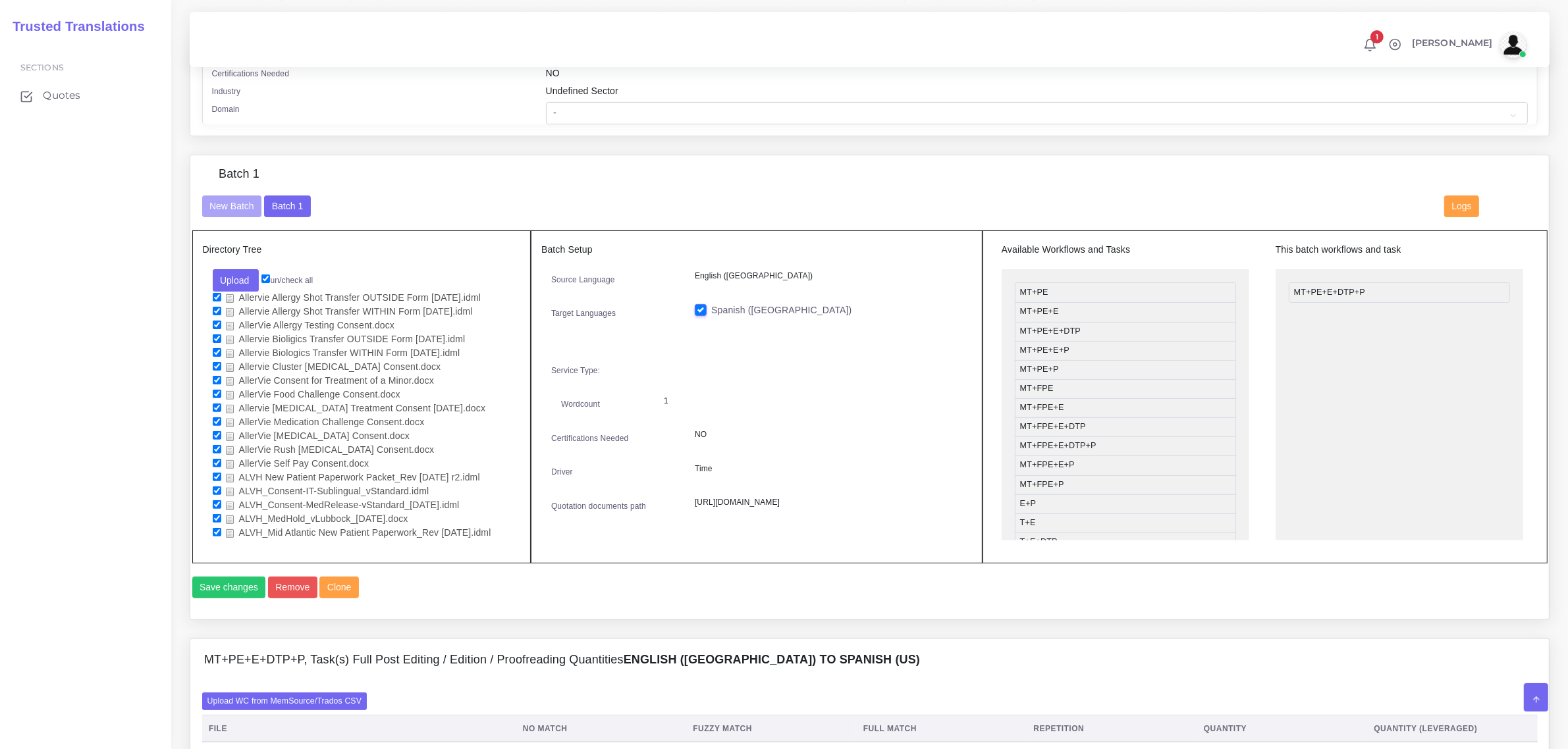
scroll to position [329, 0]
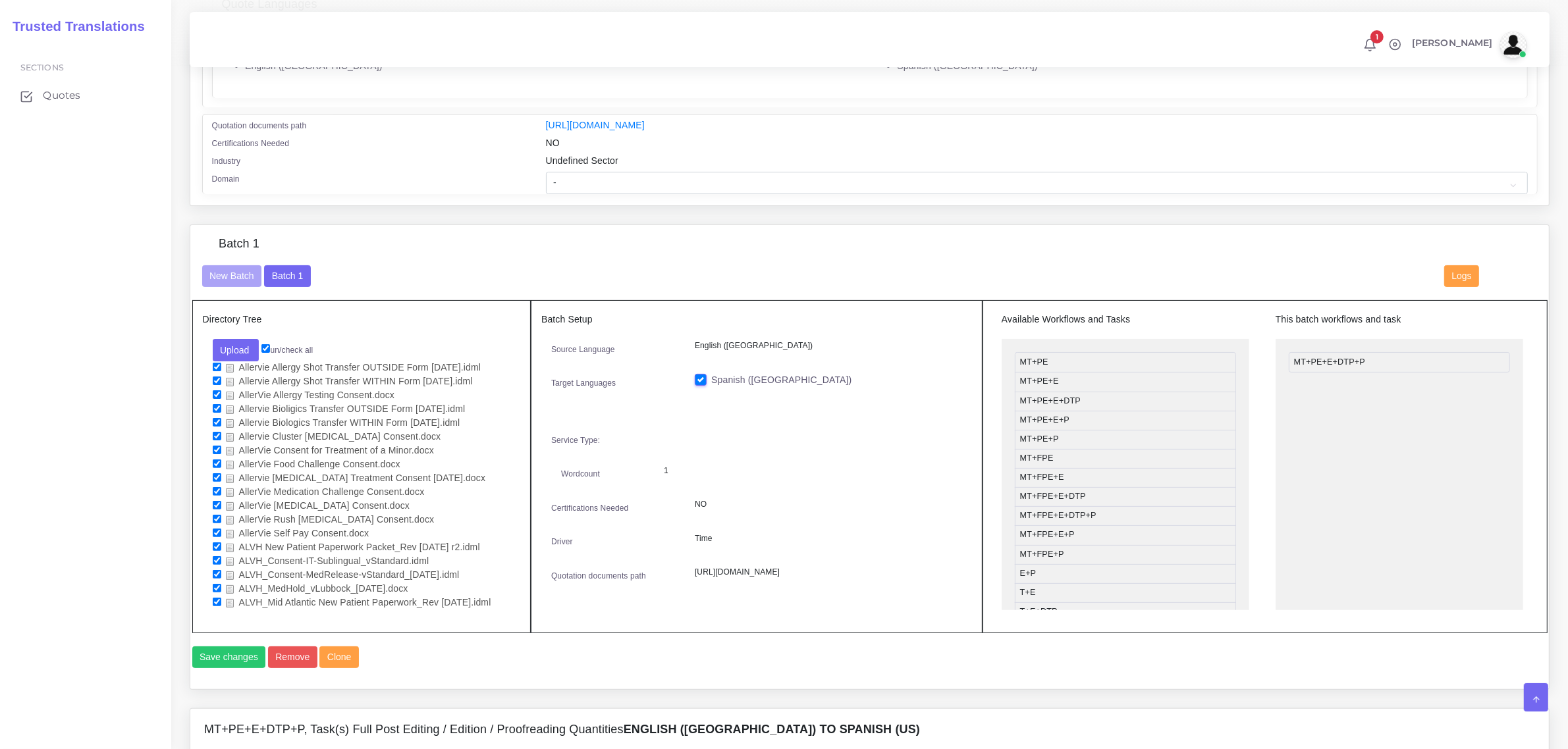
type textarea "no specific instructions"
click at [574, 180] on select "- Advertising and Media Agriculture, Forestry and Fishing Architecture, Buildin…" at bounding box center [1036, 183] width 982 height 22
select select "Healthcare and Health Sciences"
click at [546, 172] on select "- Advertising and Media Agriculture, Forestry and Fishing Architecture, Buildin…" at bounding box center [1036, 183] width 982 height 22
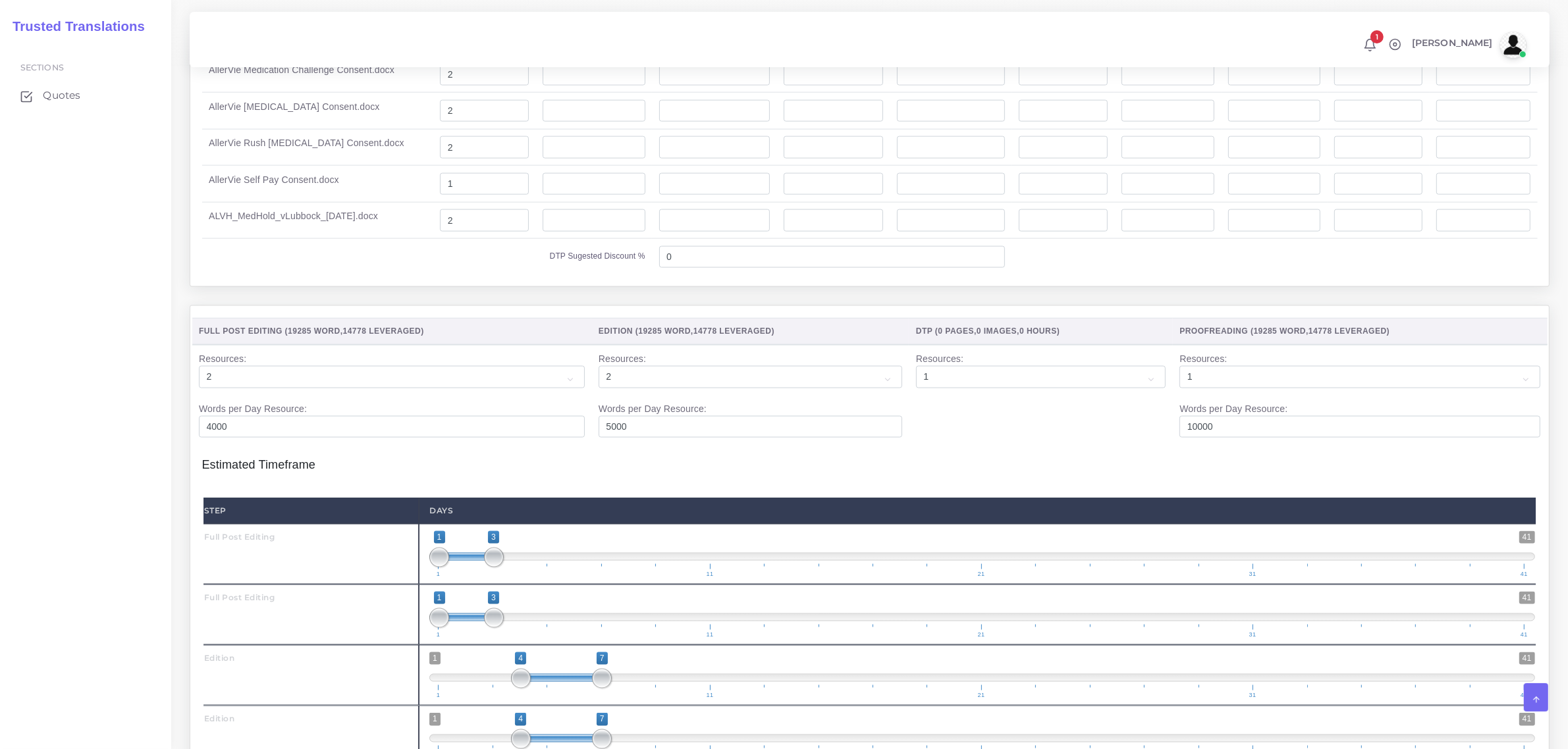
scroll to position [2901, 0]
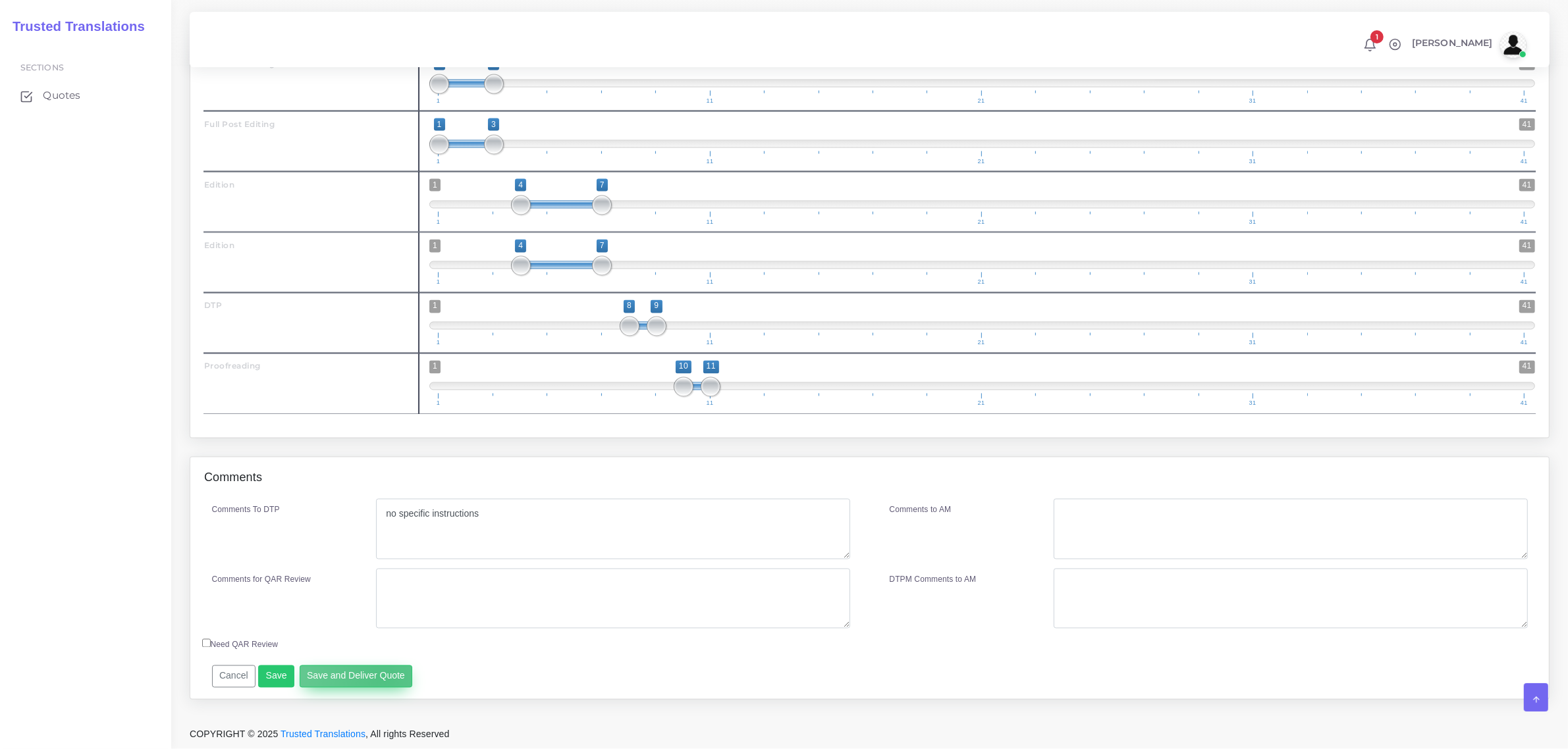
click at [379, 677] on button "Save and Deliver Quote" at bounding box center [356, 677] width 113 height 22
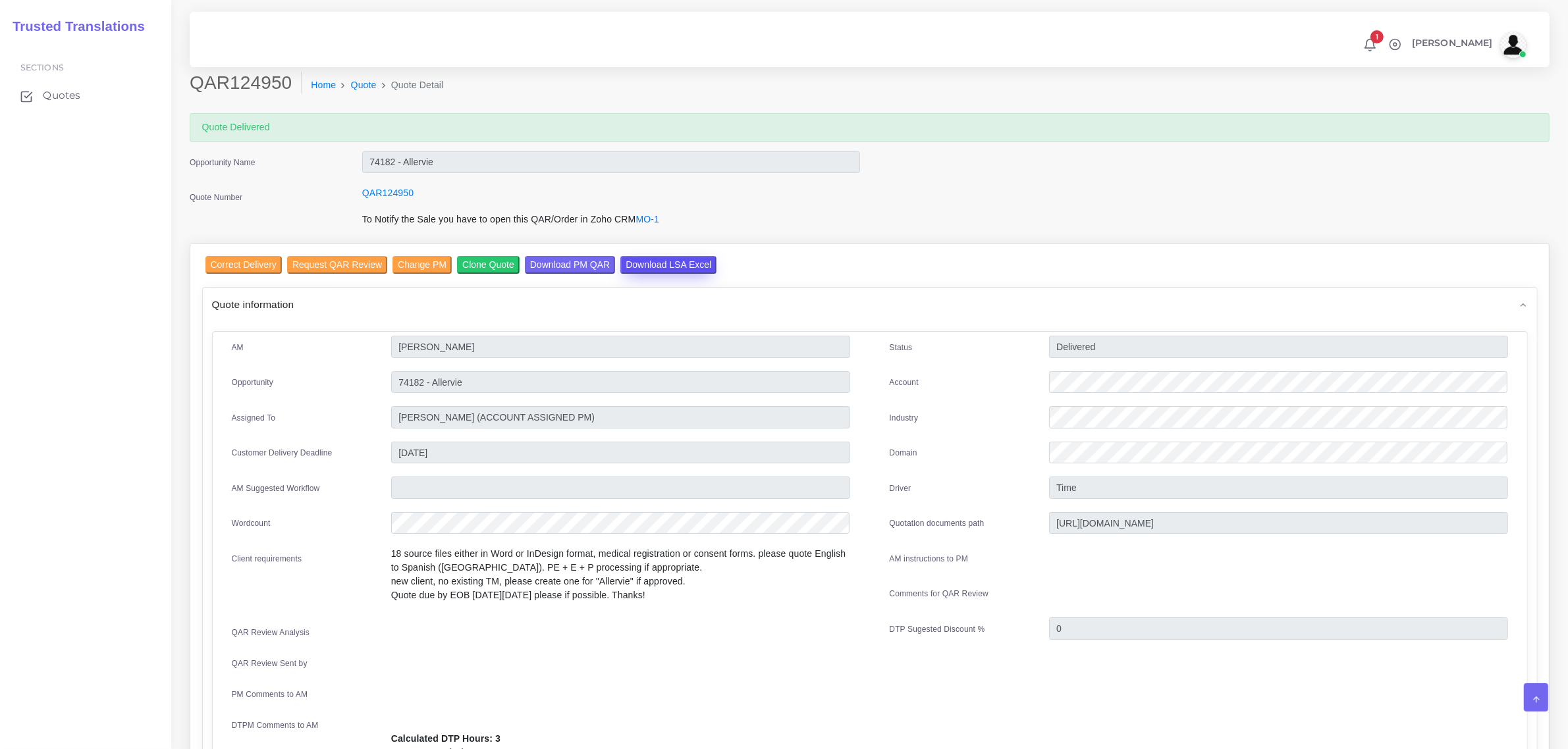
click at [631, 259] on input "Download LSA Excel" at bounding box center [669, 265] width 97 height 18
click at [57, 99] on span "Quotes" at bounding box center [65, 95] width 38 height 15
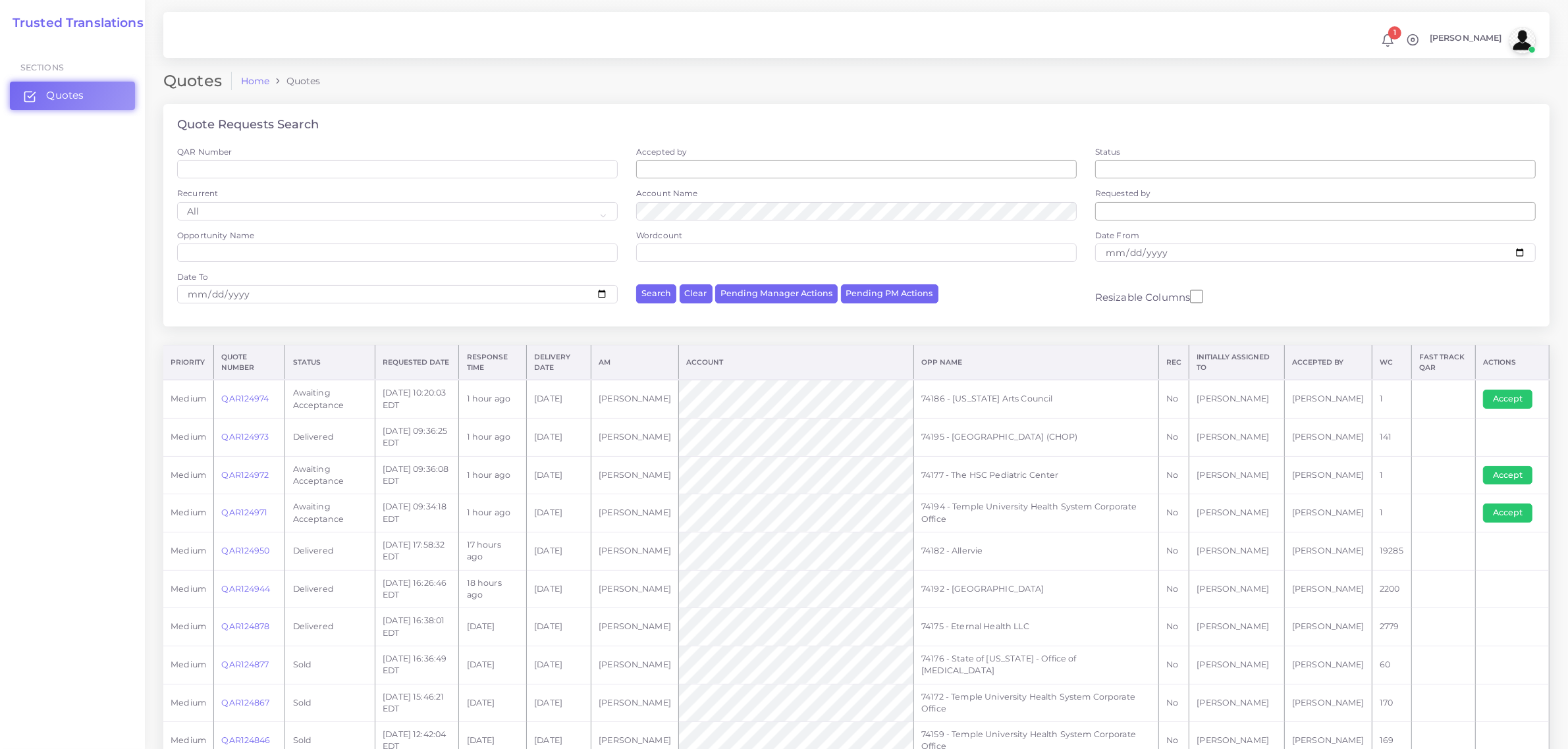
click at [57, 97] on span "Quotes" at bounding box center [65, 95] width 38 height 15
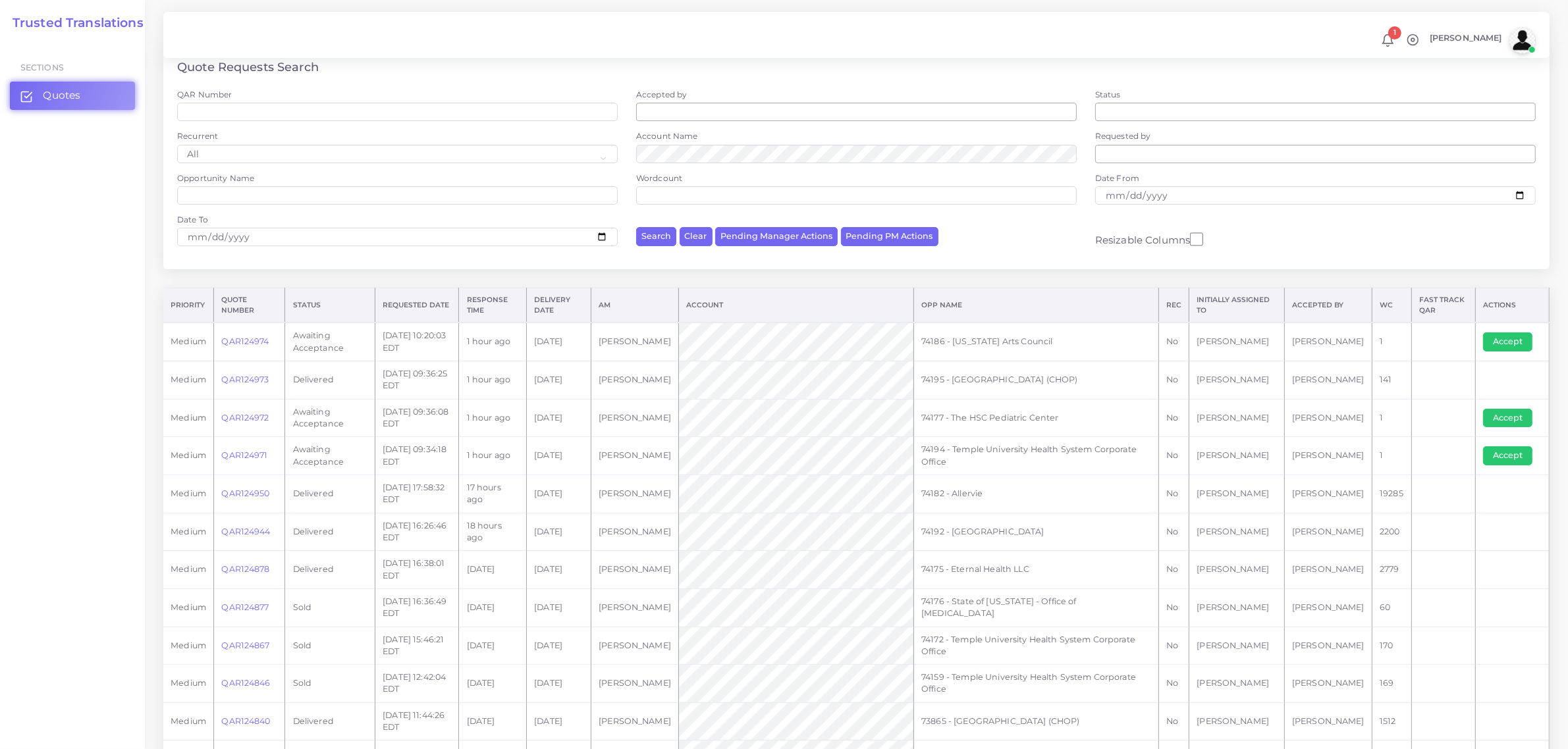
scroll to position [82, 0]
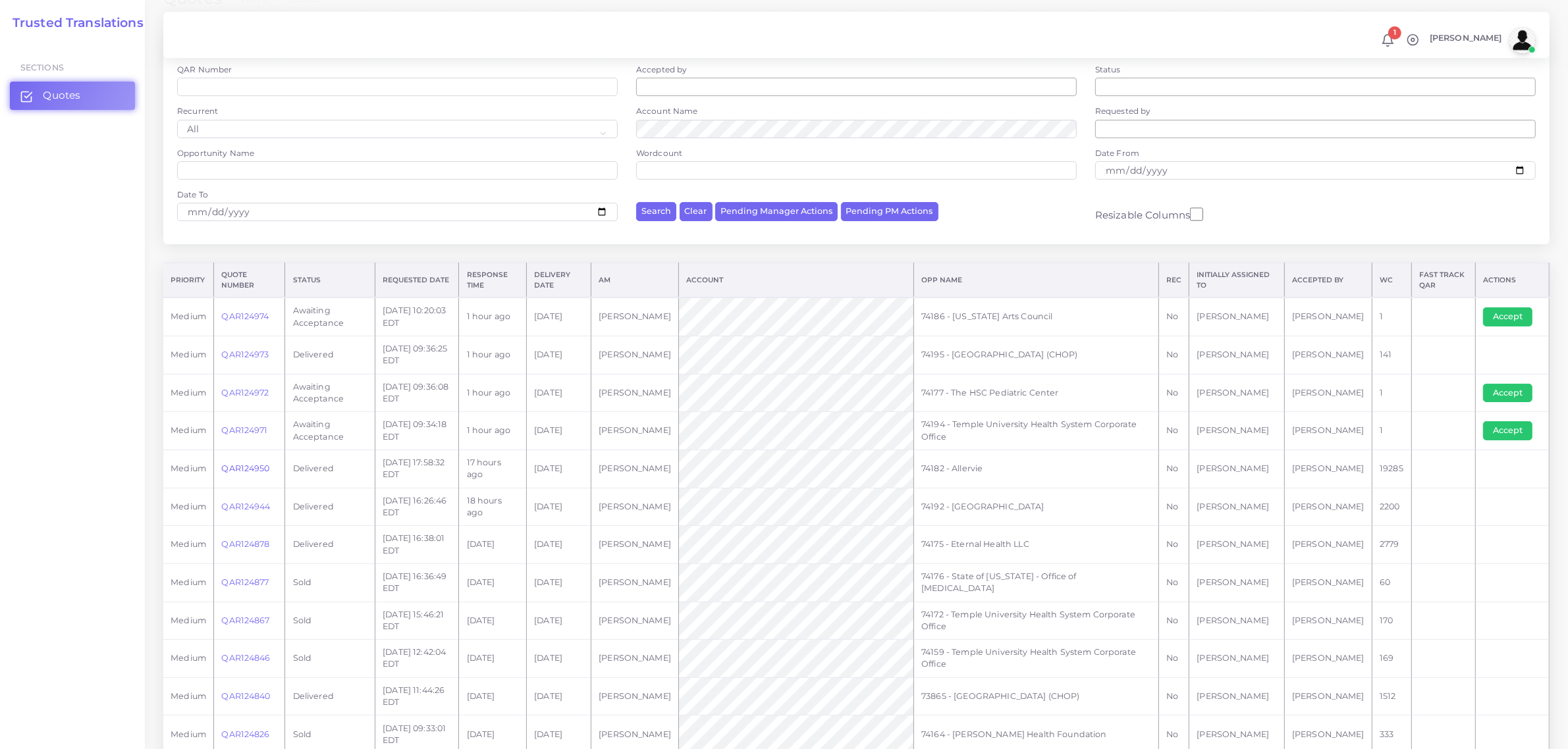
click at [249, 466] on link "QAR124950" at bounding box center [246, 468] width 48 height 9
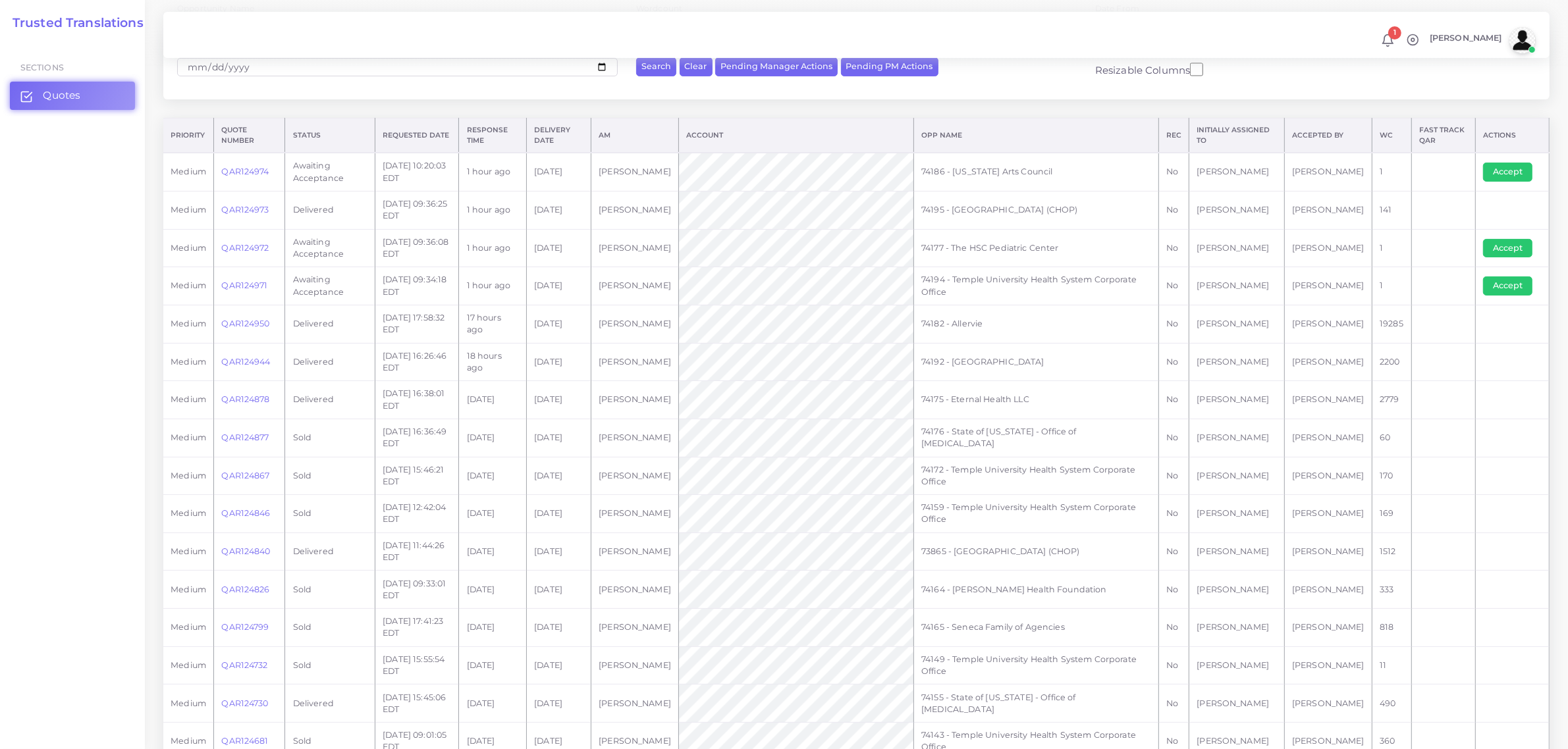
scroll to position [247, 0]
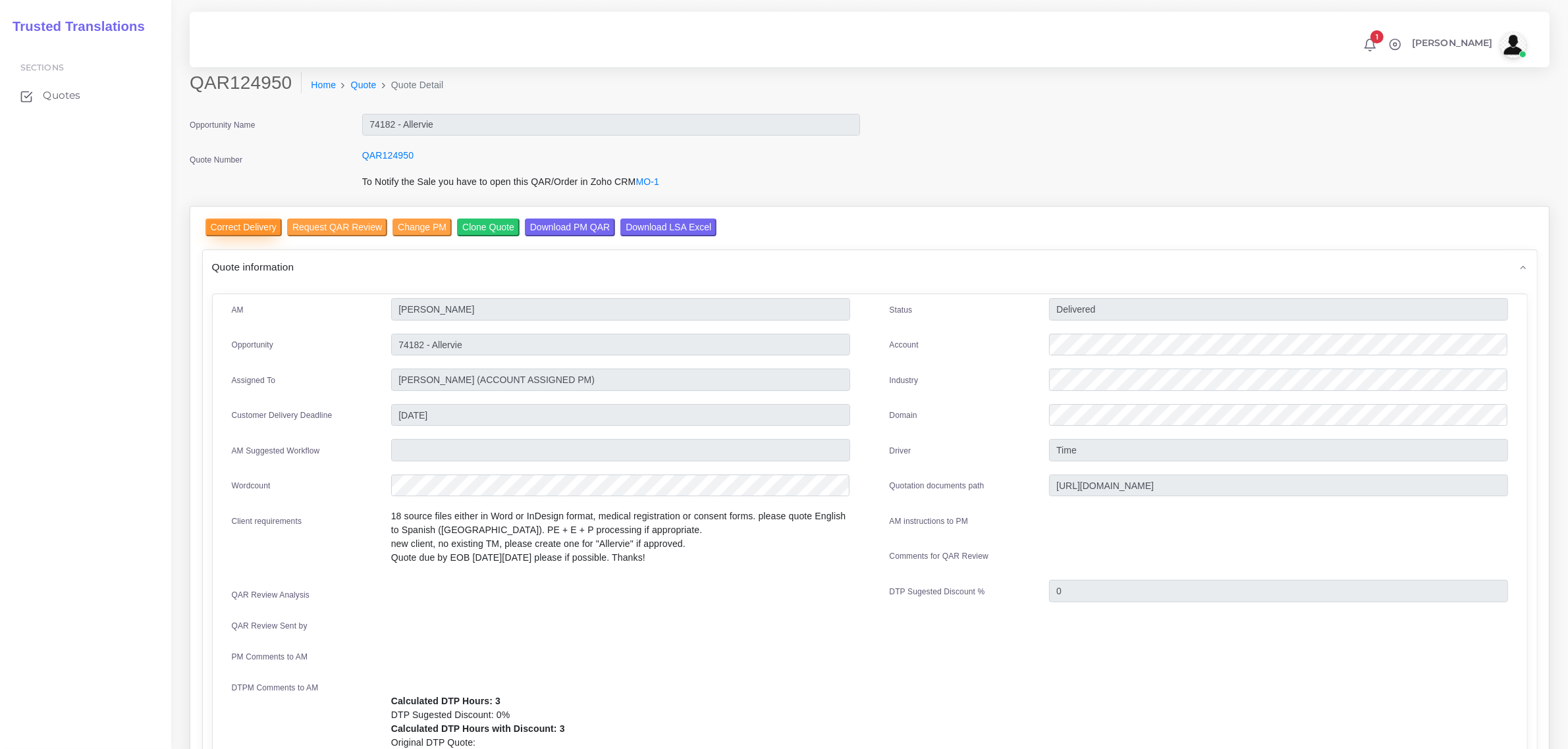
click at [257, 224] on input "Correct Delivery" at bounding box center [243, 228] width 77 height 18
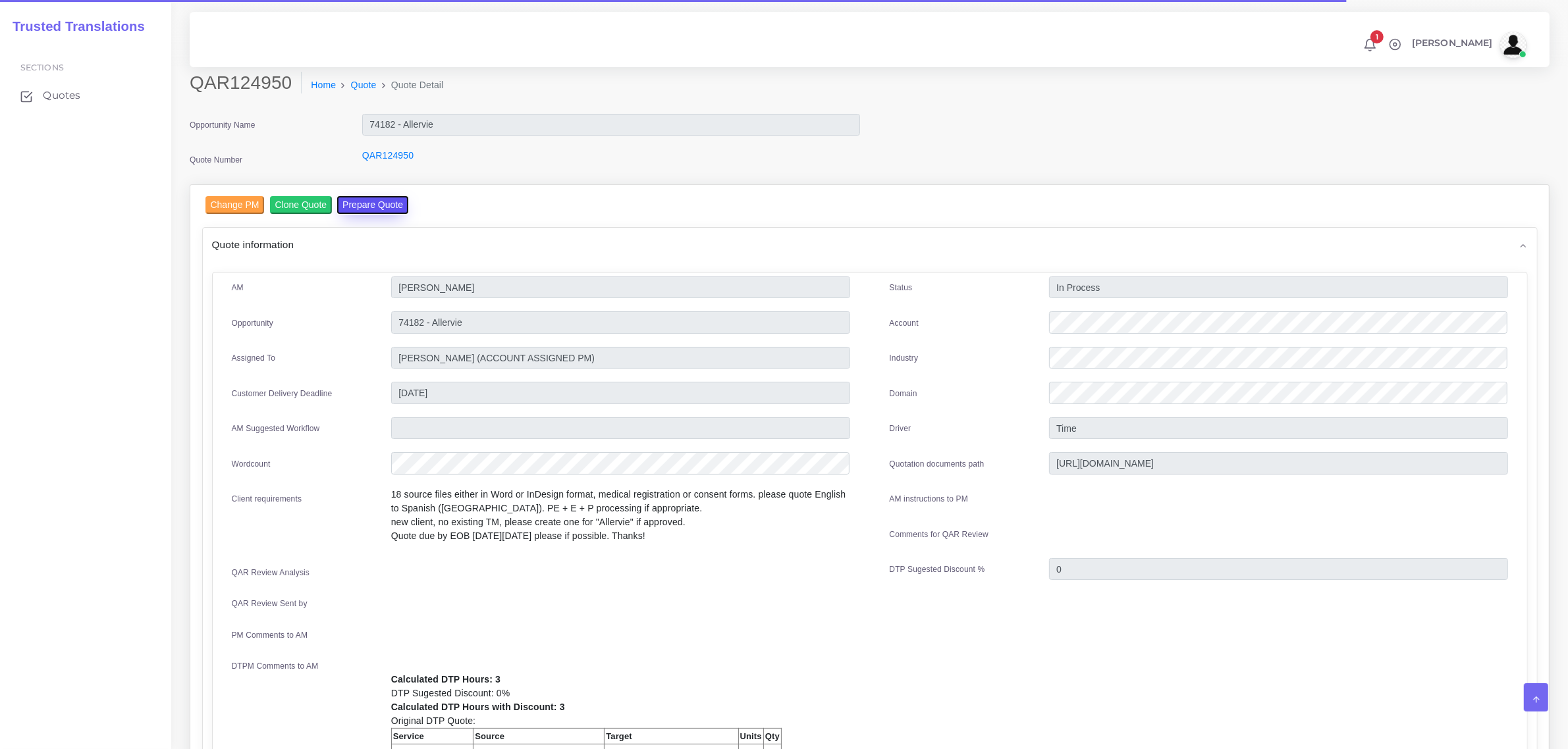
click at [371, 204] on button "Prepare Quote" at bounding box center [372, 205] width 72 height 18
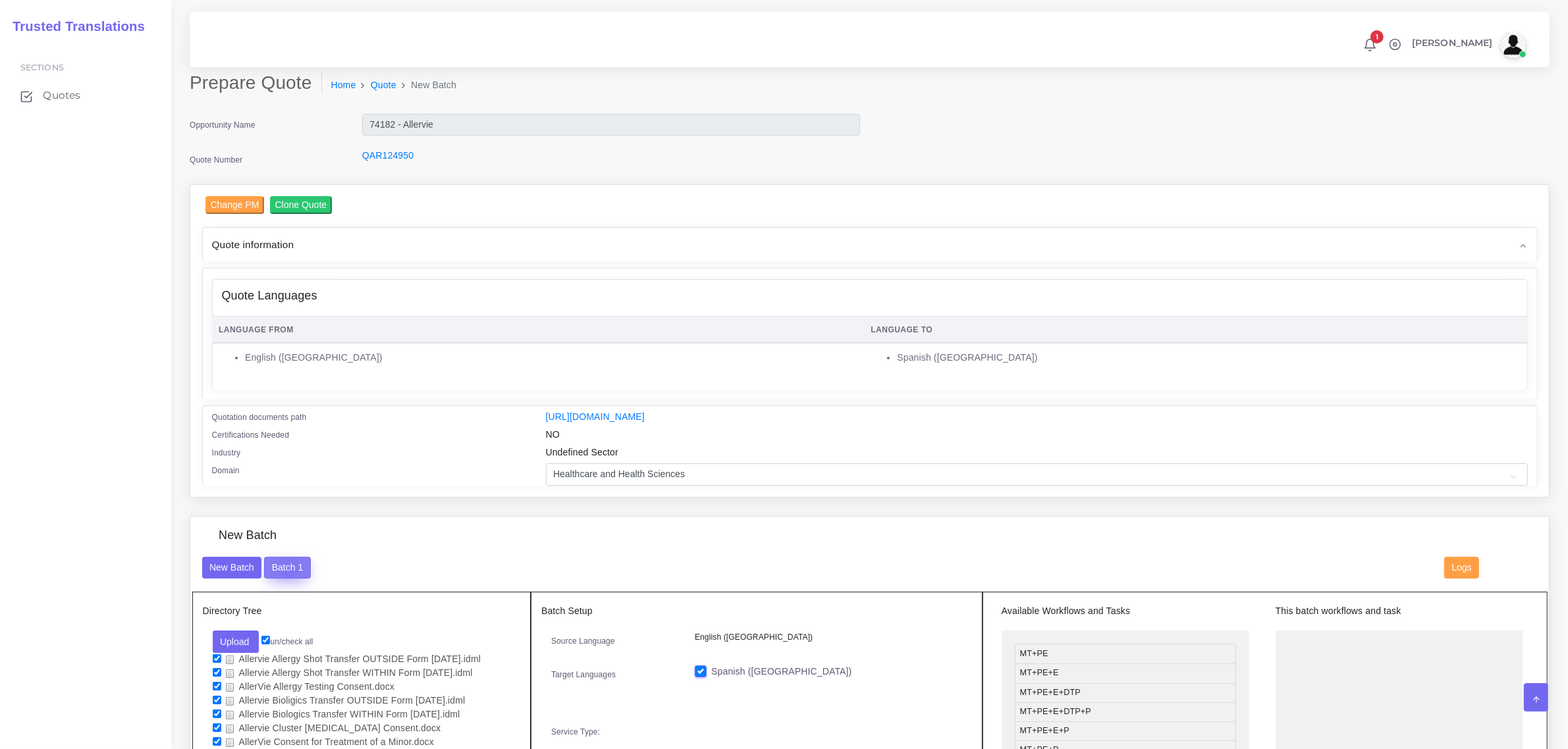
click at [290, 567] on button "Batch 1" at bounding box center [286, 568] width 46 height 22
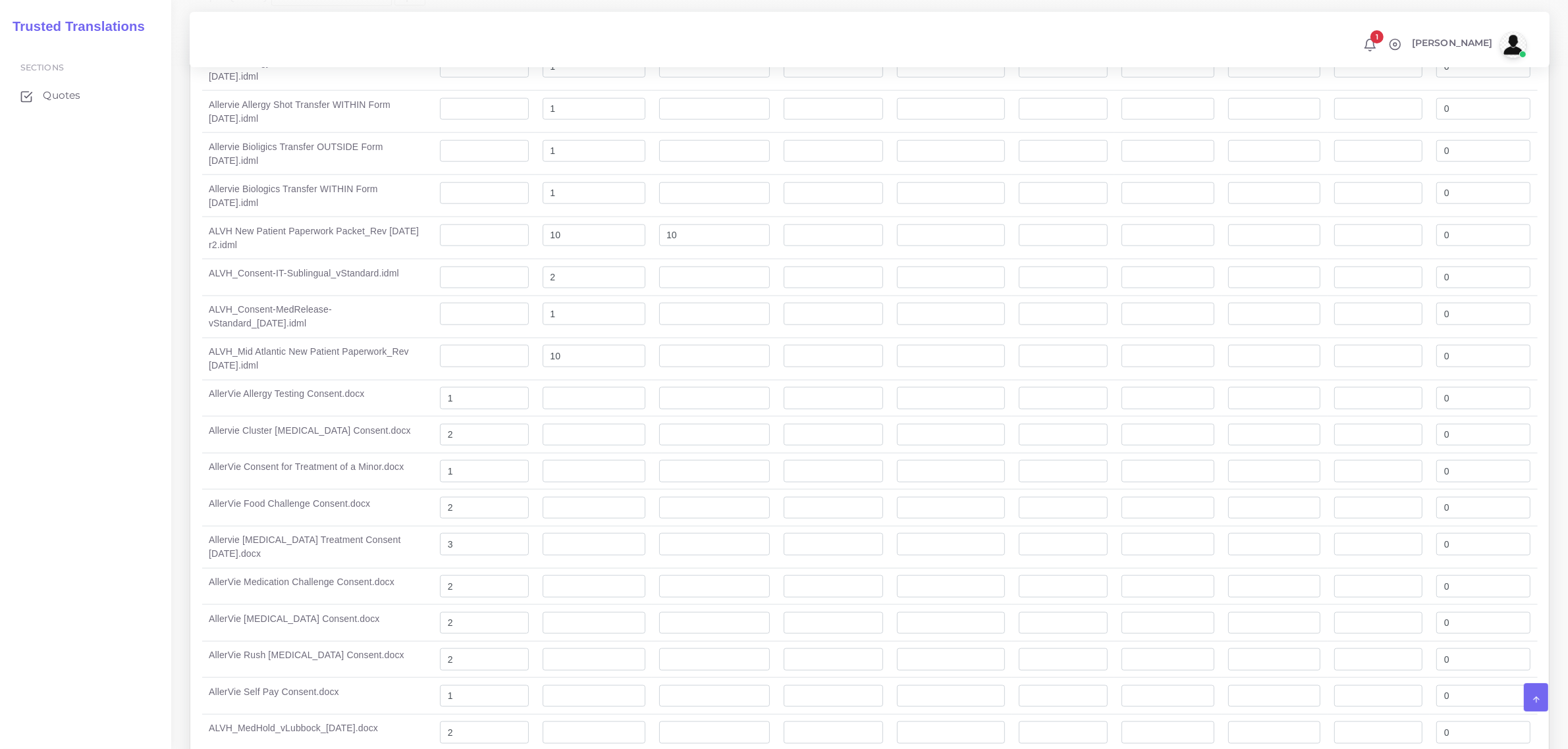
scroll to position [1975, 0]
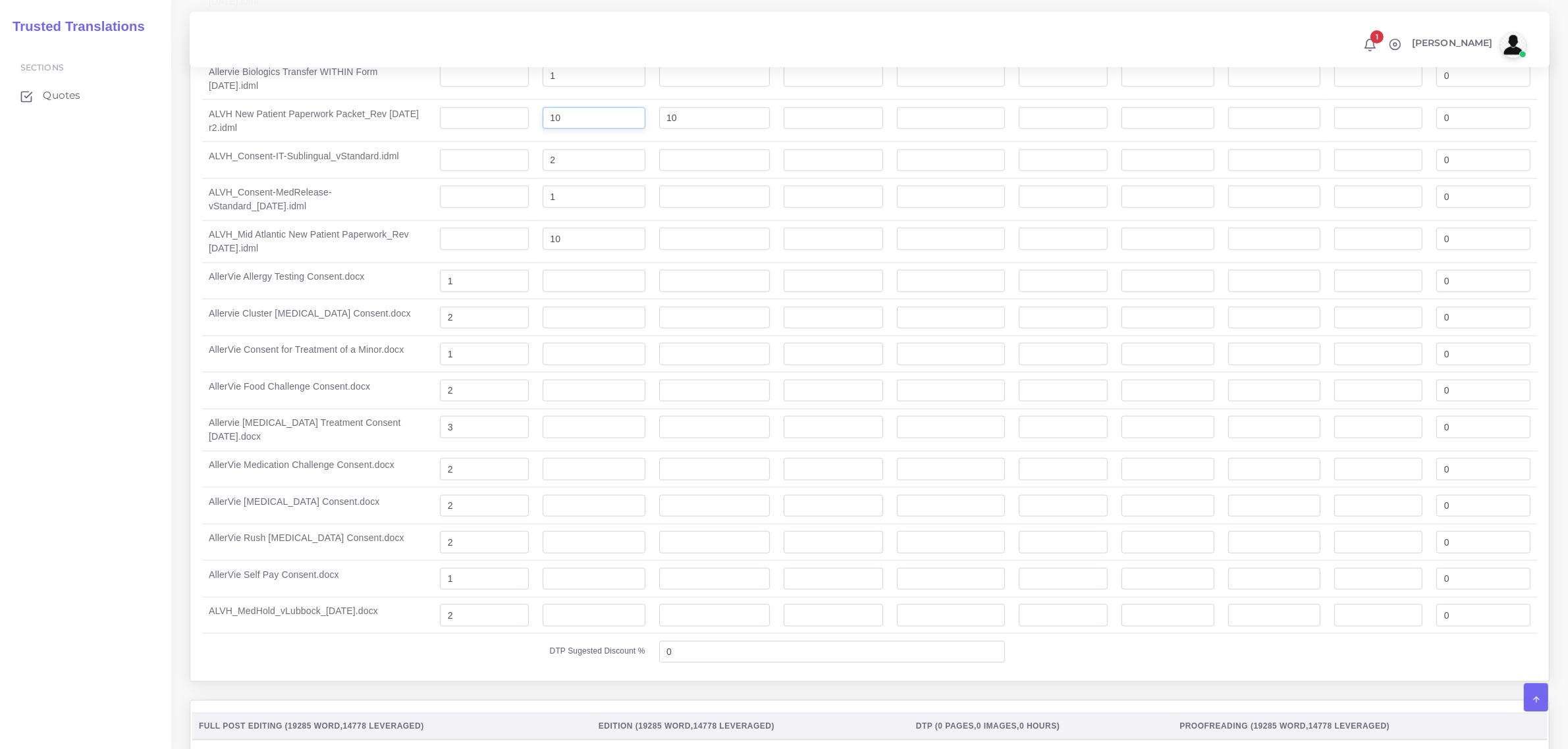
click at [565, 129] on input "10" at bounding box center [593, 119] width 103 height 22
type input "15"
click at [677, 129] on input "10" at bounding box center [715, 119] width 110 height 22
type input "1"
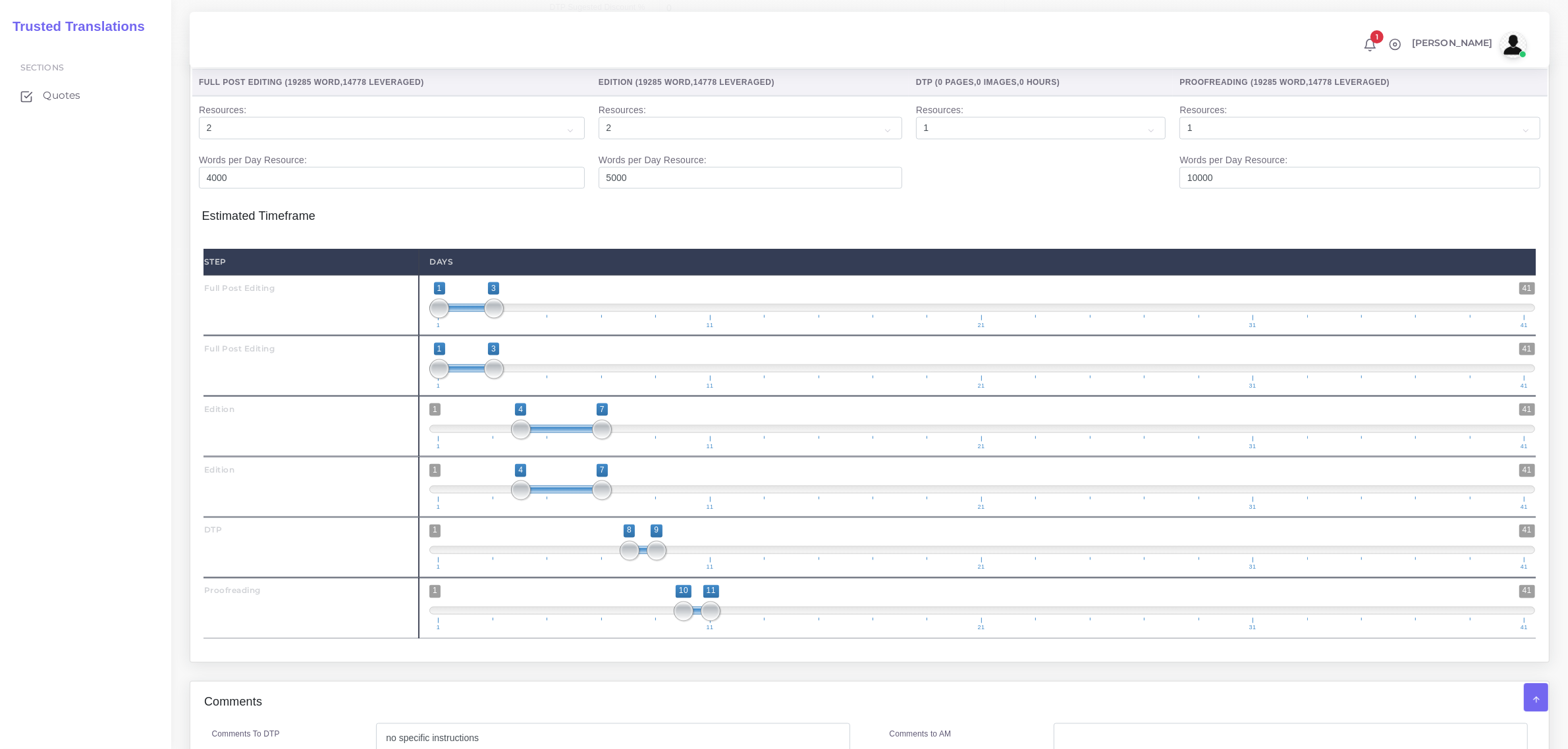
scroll to position [2864, 0]
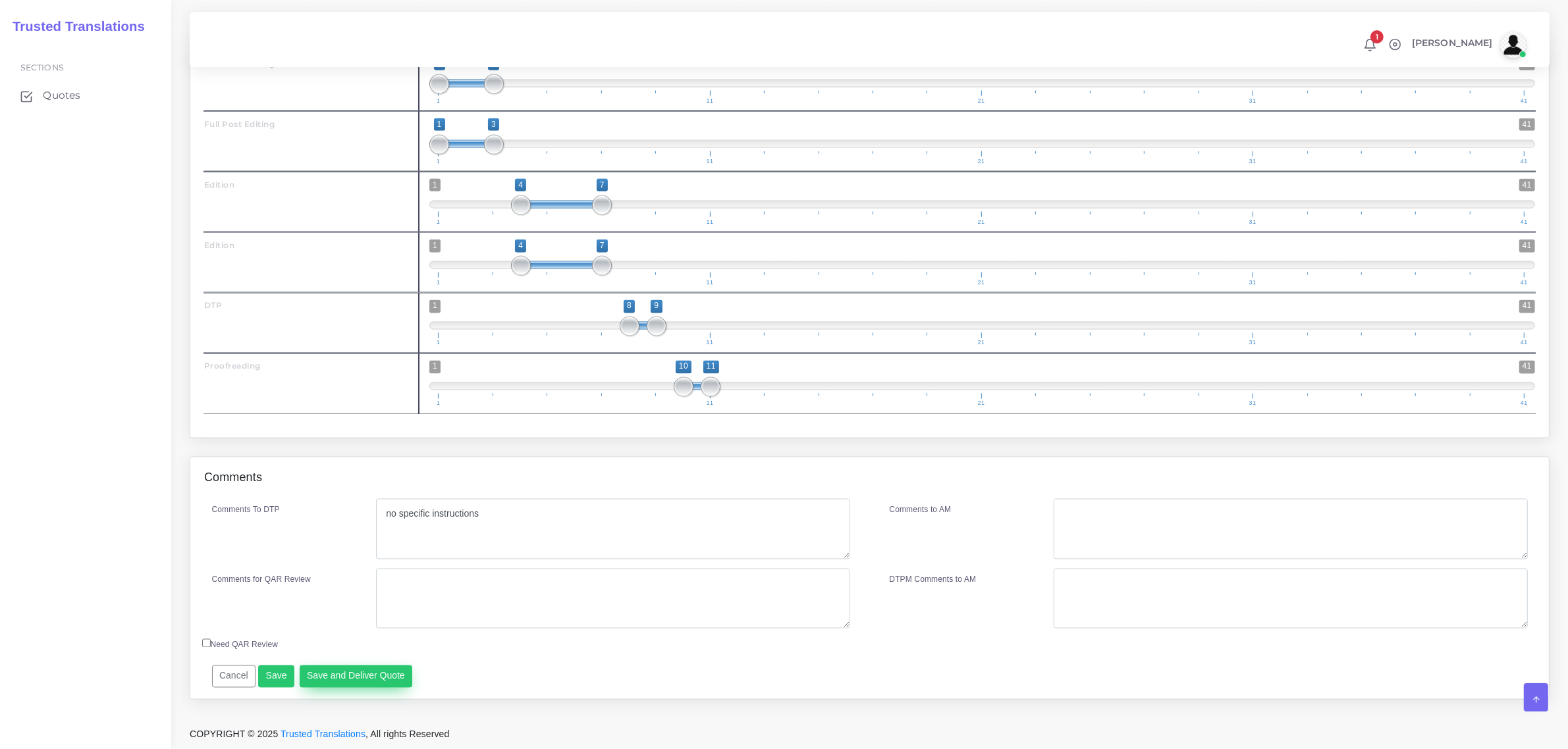
type input "5"
click at [370, 675] on button "Save and Deliver Quote" at bounding box center [356, 677] width 113 height 22
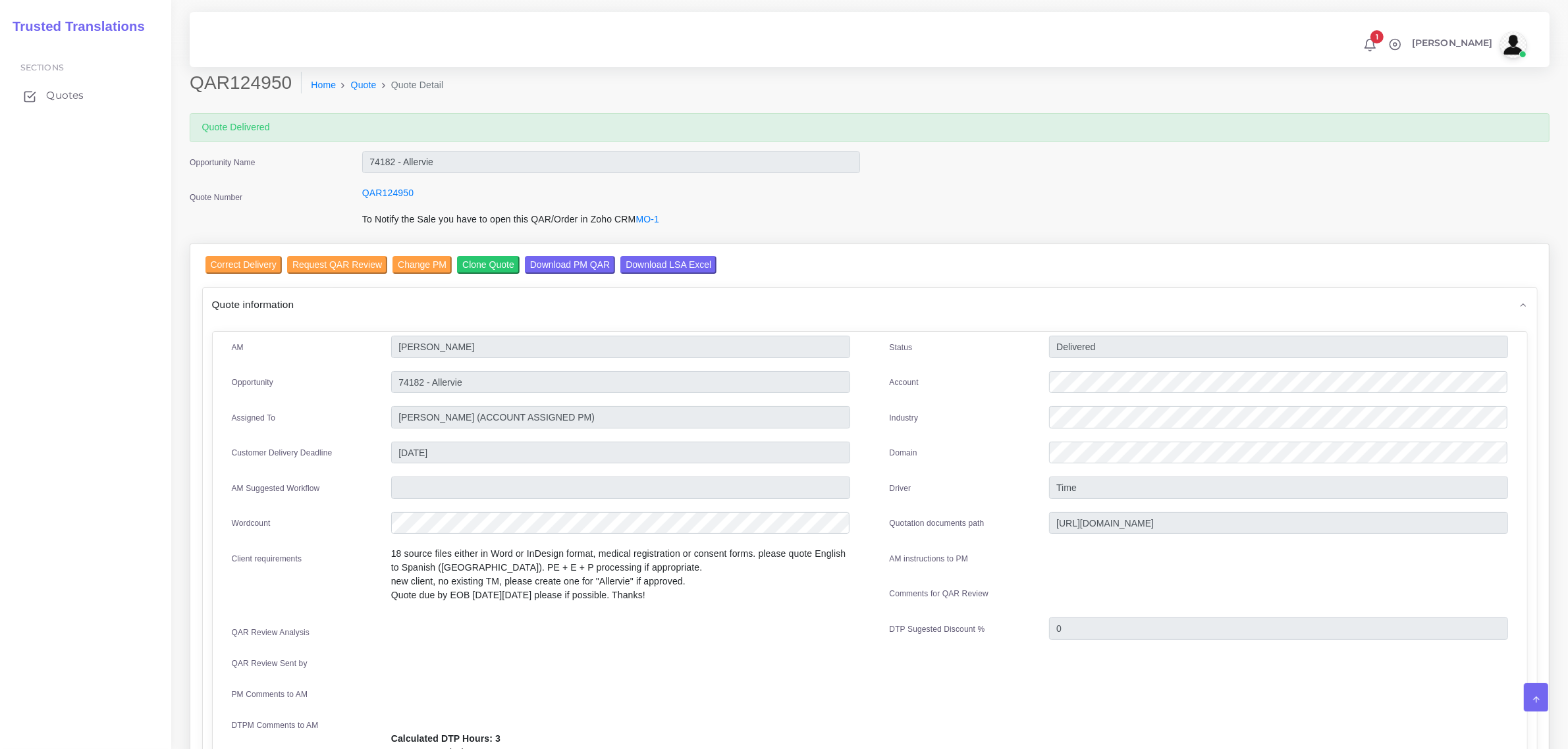
click at [63, 94] on span "Quotes" at bounding box center [65, 95] width 38 height 15
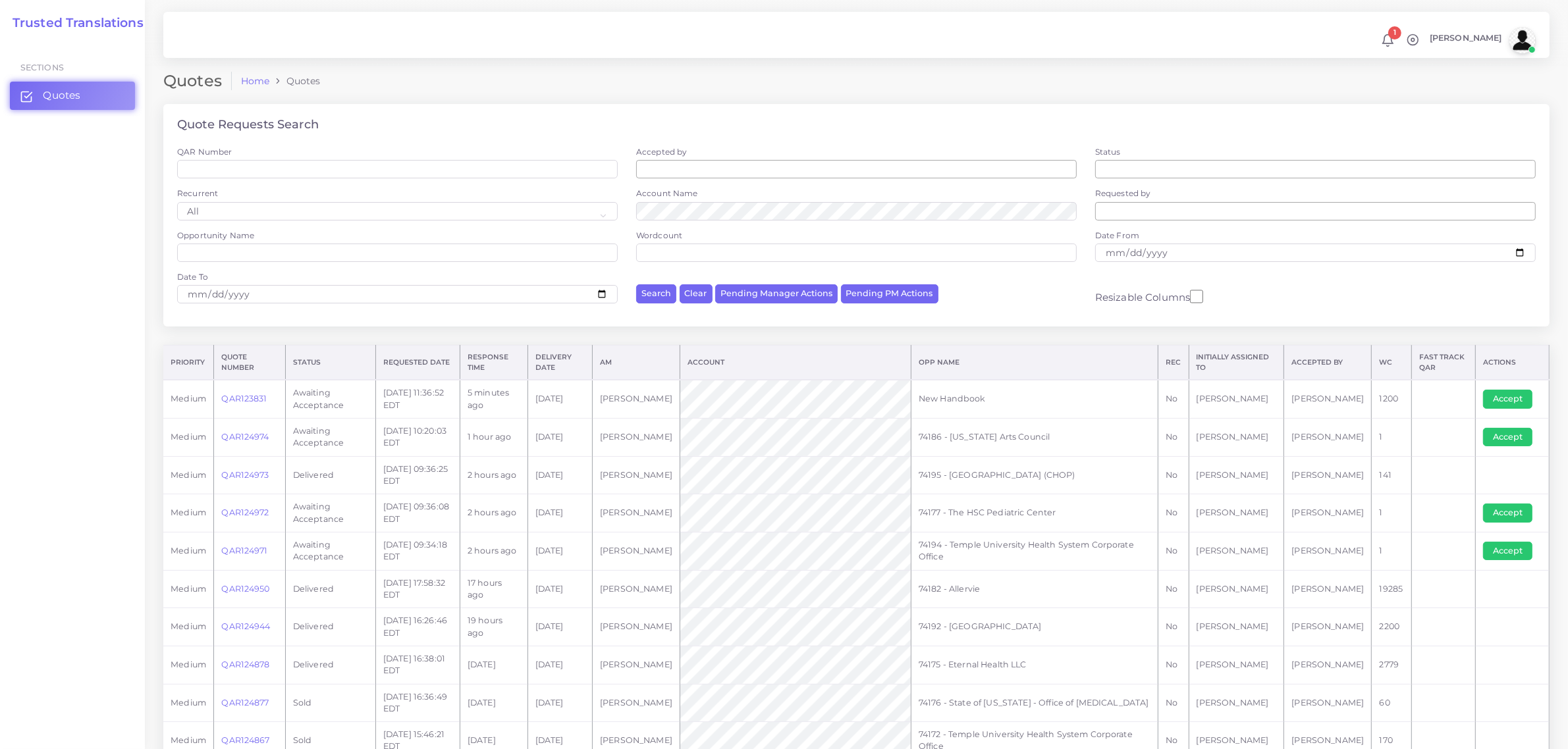
click at [247, 392] on td "QAR123831" at bounding box center [249, 399] width 72 height 38
click at [249, 397] on link "QAR123831" at bounding box center [244, 398] width 46 height 9
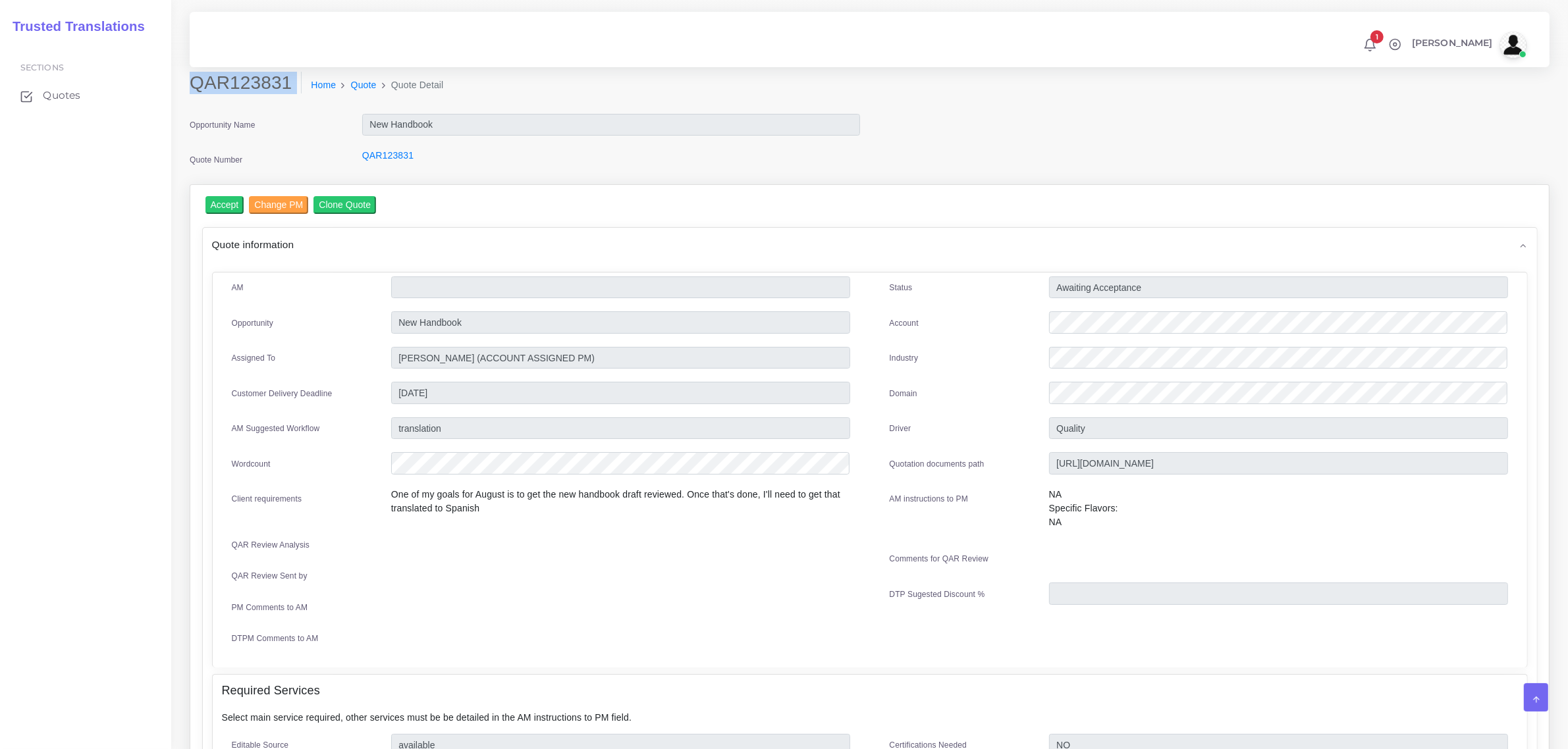
drag, startPoint x: 192, startPoint y: 84, endPoint x: 270, endPoint y: 97, distance: 79.1
click at [270, 97] on div "QAR123831 Home Quote Quote Detail" at bounding box center [697, 90] width 1034 height 37
copy div "QAR123831"
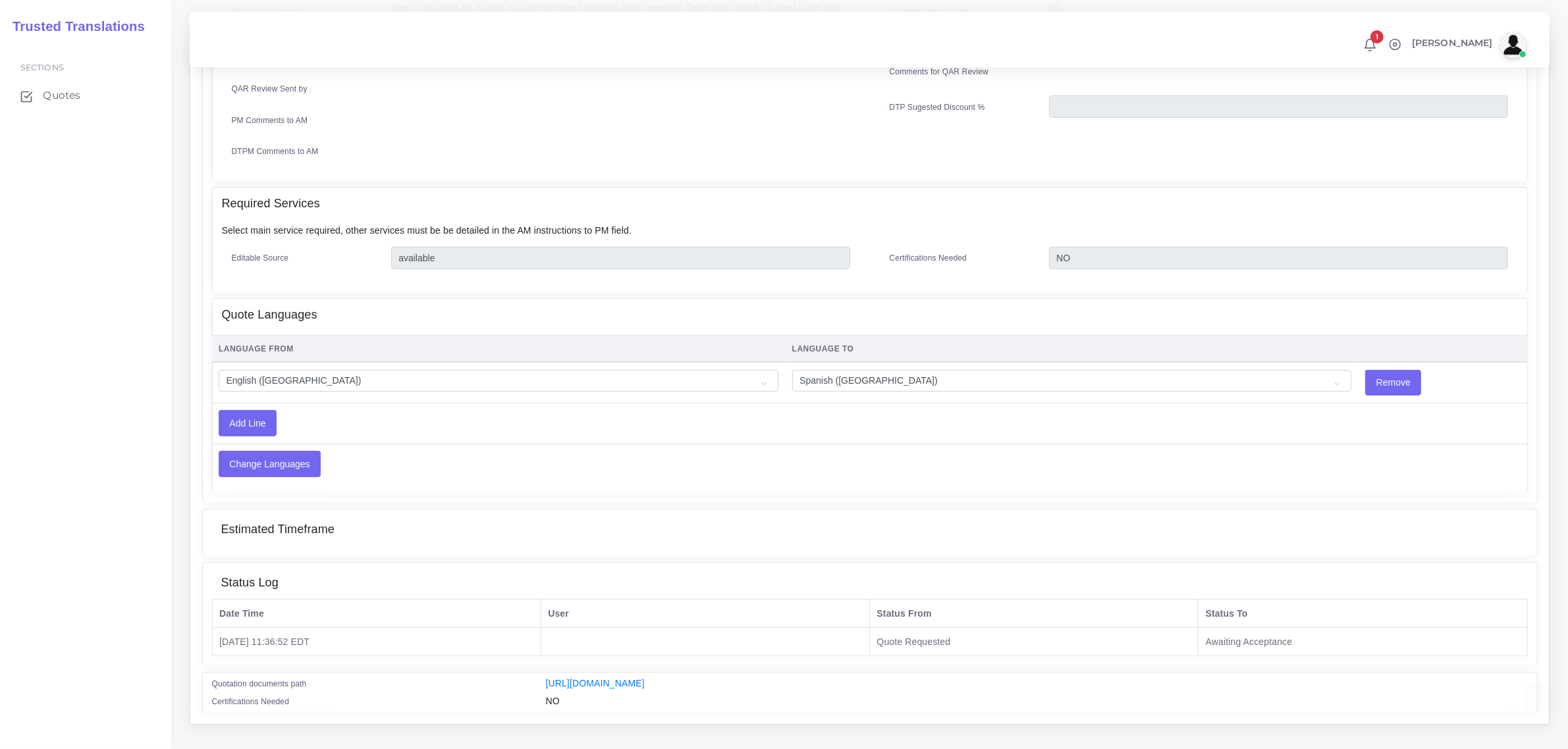
scroll to position [494, 0]
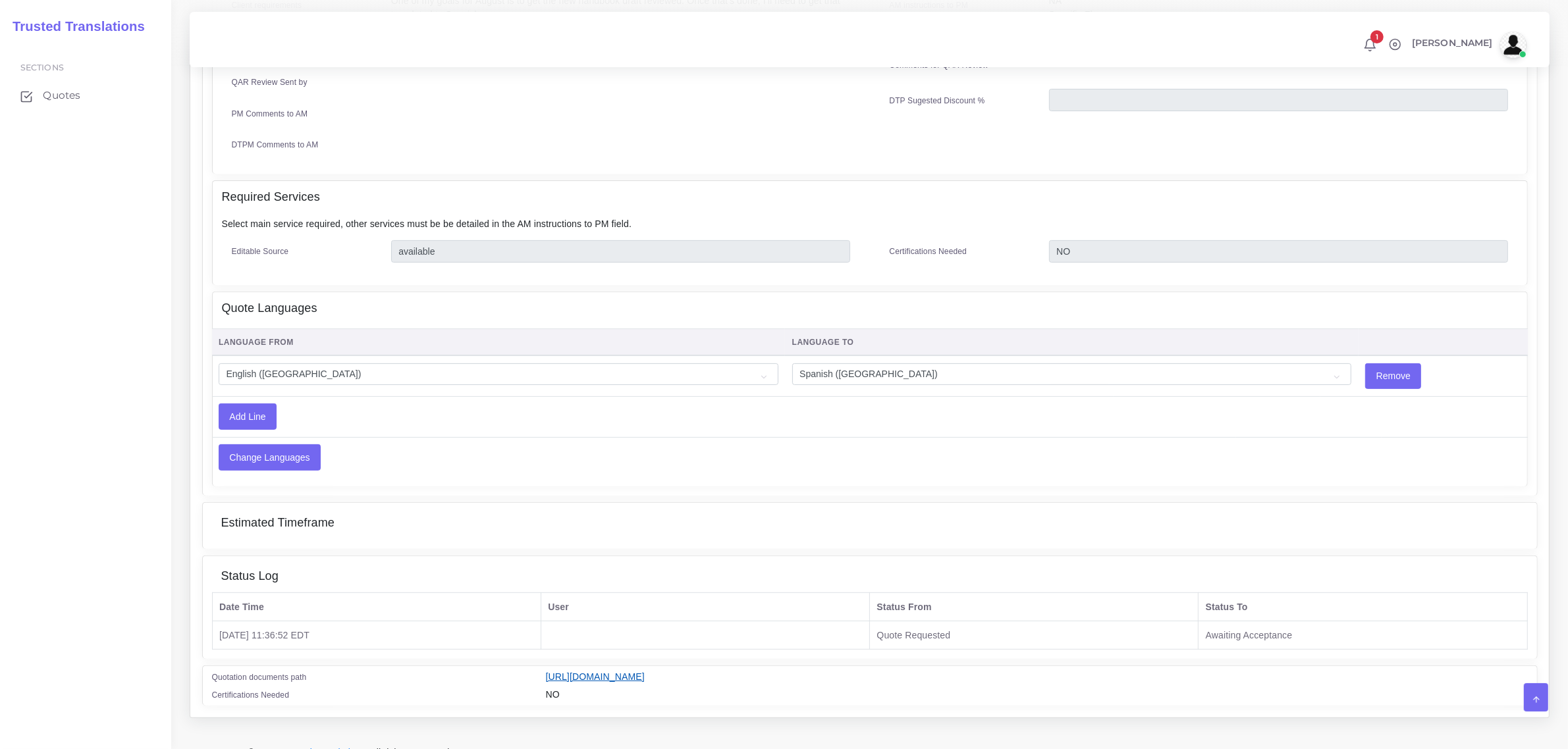
click at [645, 671] on link "[URL][DOMAIN_NAME]" at bounding box center [595, 677] width 99 height 10
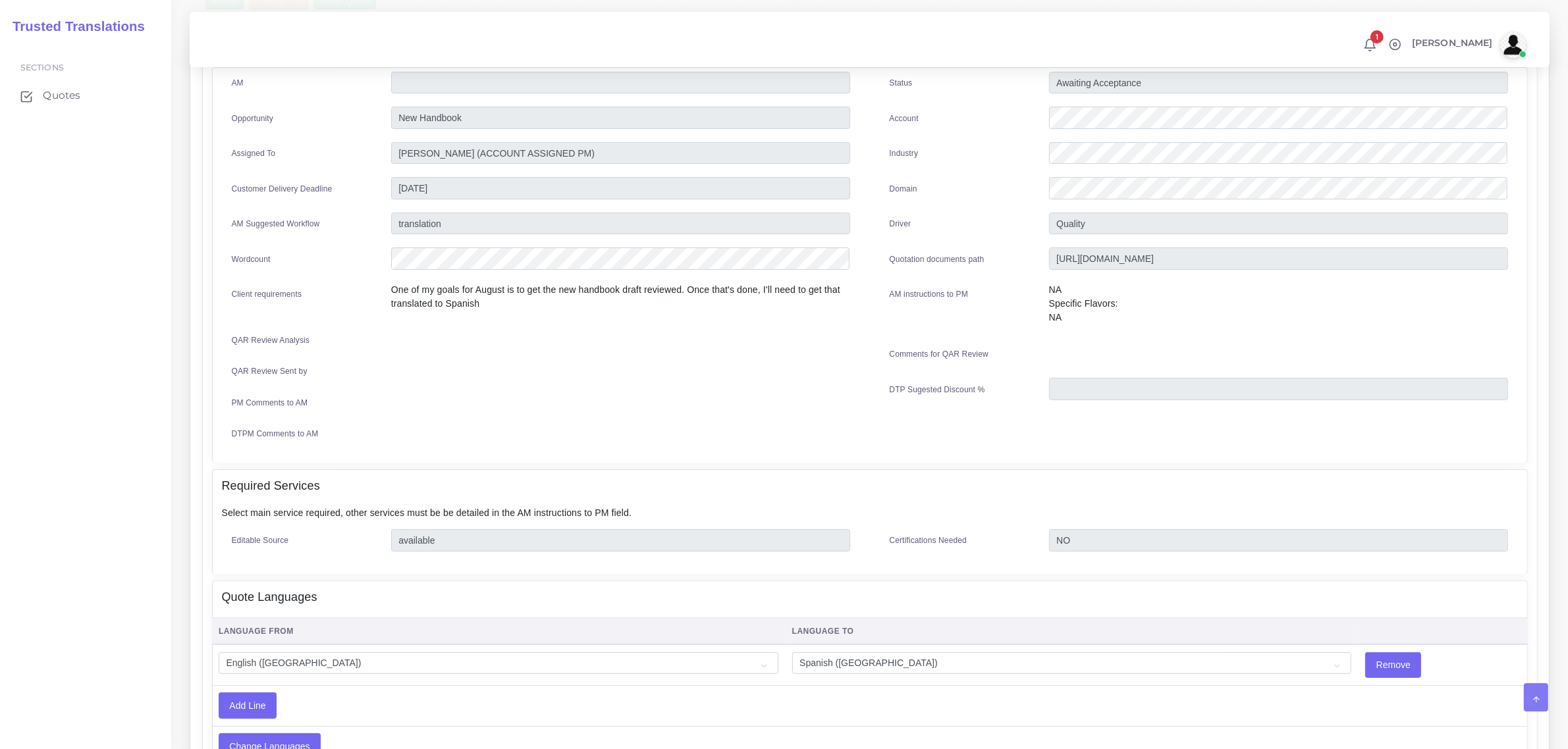
scroll to position [0, 0]
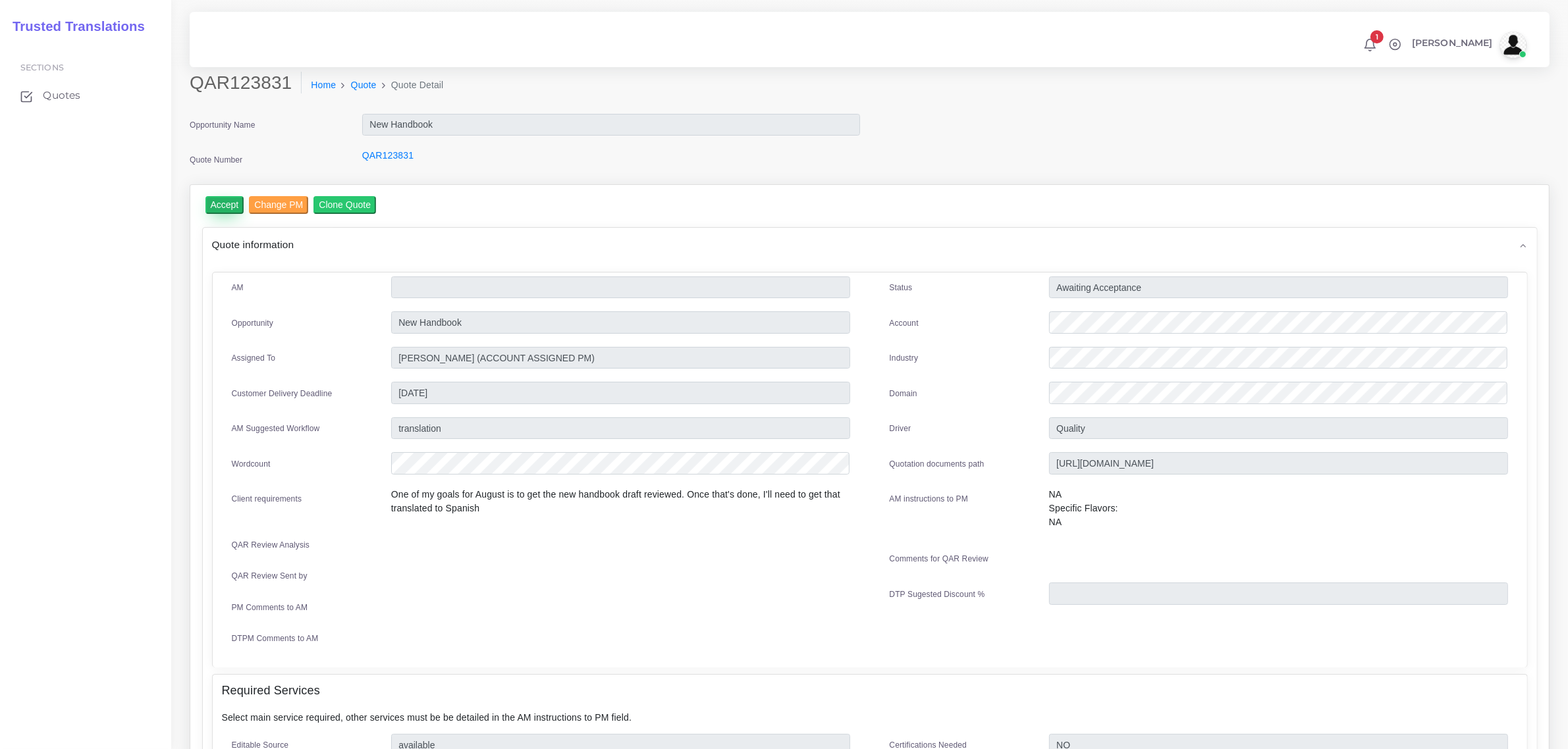
click at [231, 204] on input "Accept" at bounding box center [224, 205] width 39 height 18
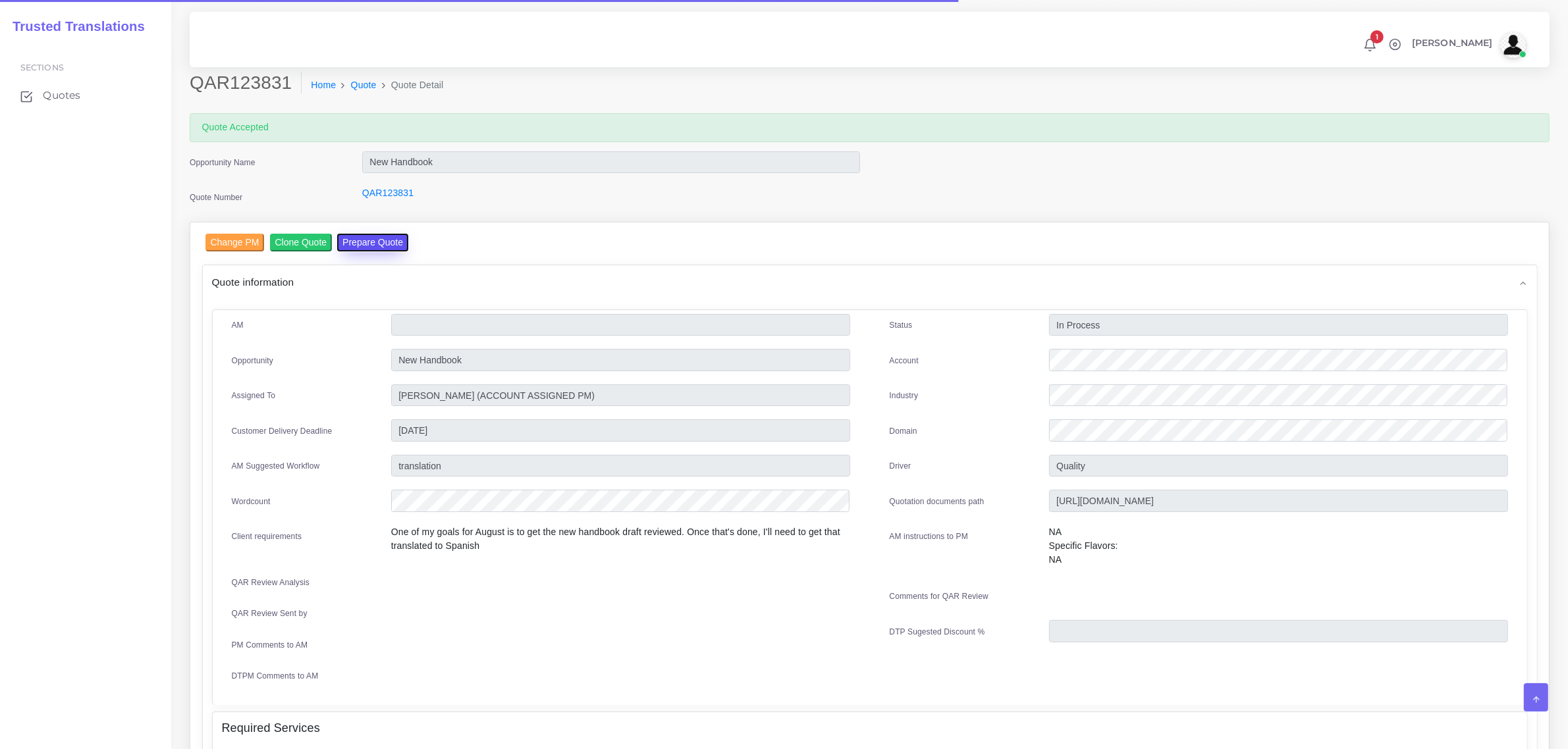
click at [359, 239] on button "Prepare Quote" at bounding box center [372, 242] width 72 height 18
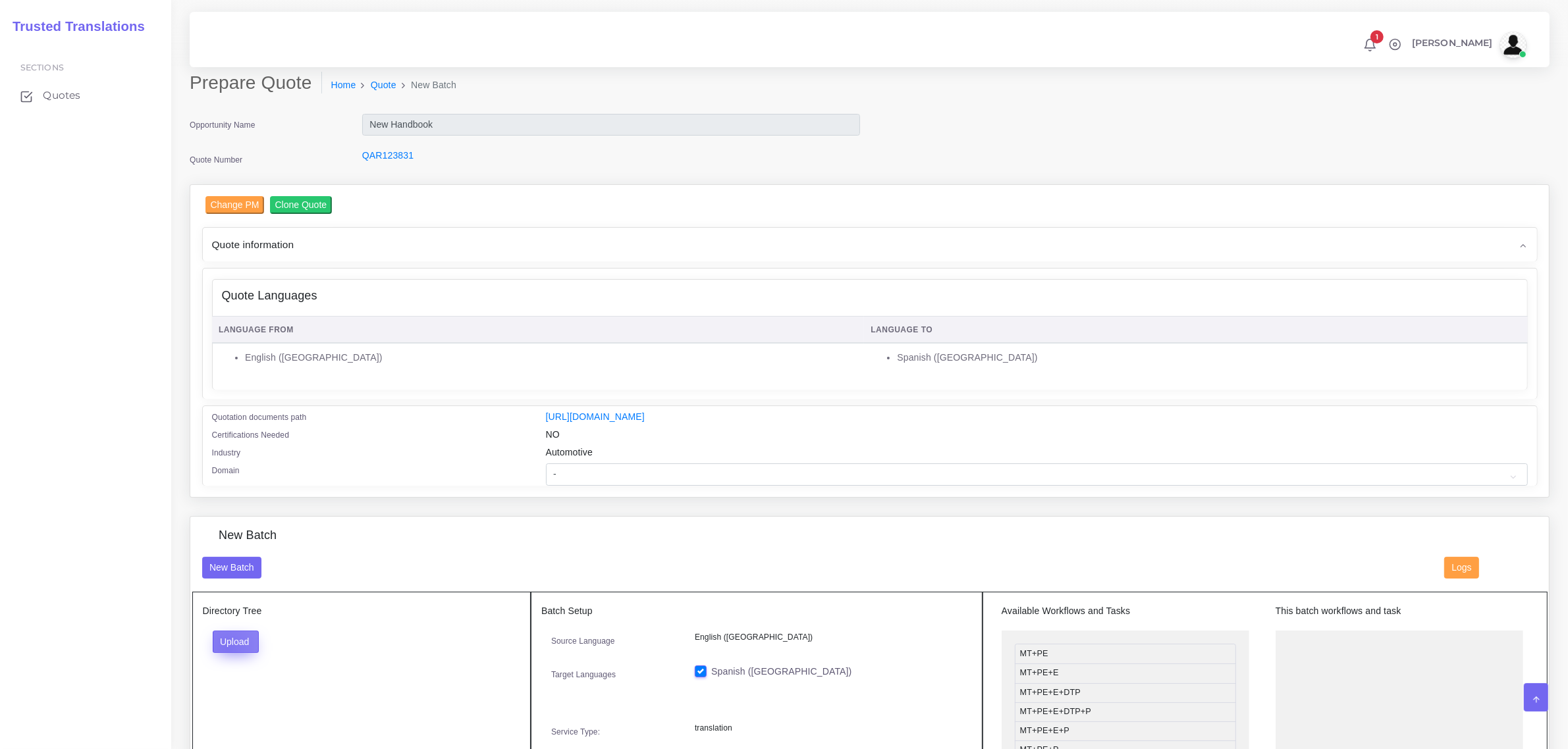
click at [228, 644] on button "Upload" at bounding box center [236, 642] width 47 height 22
click at [234, 684] on label "Files" at bounding box center [259, 691] width 91 height 16
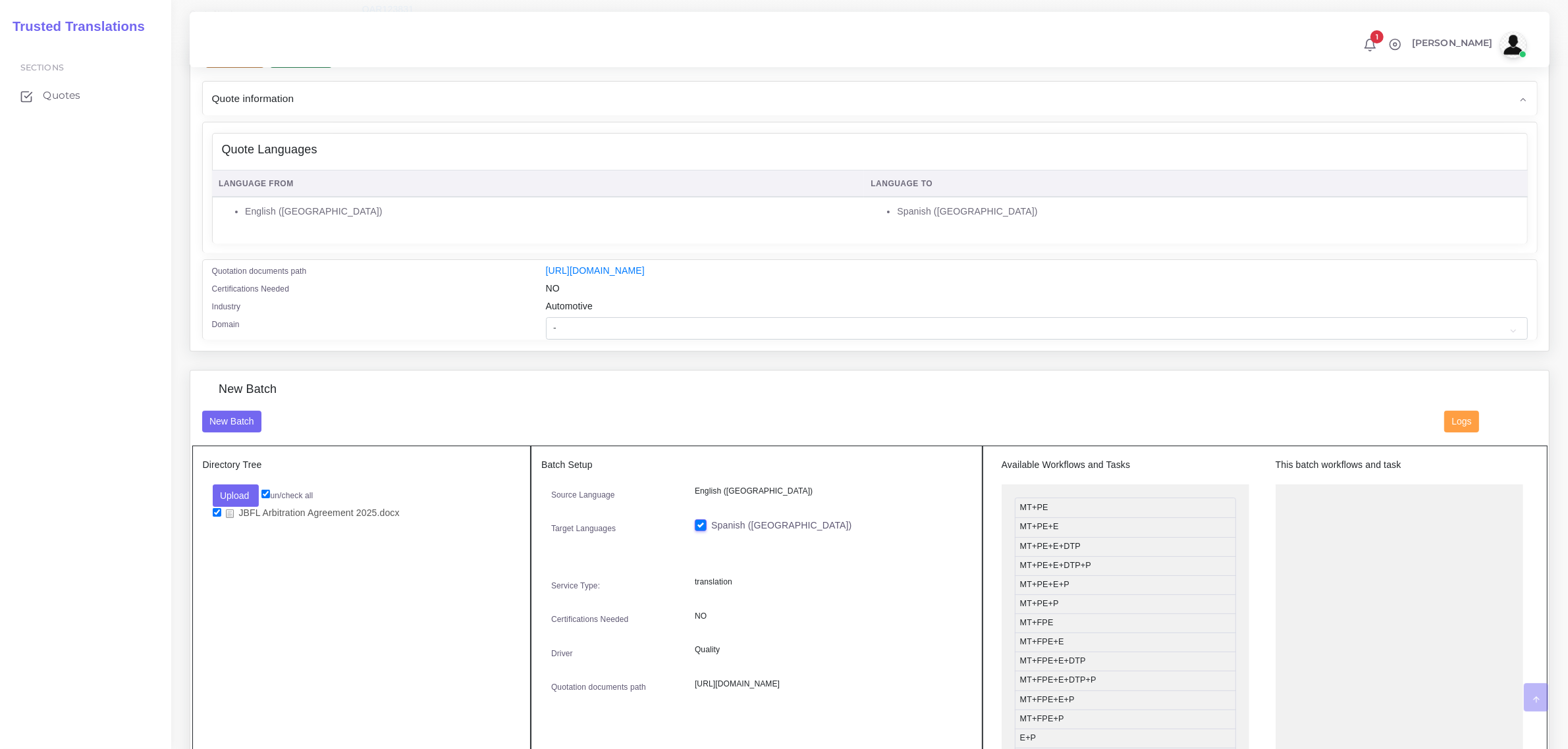
scroll to position [247, 0]
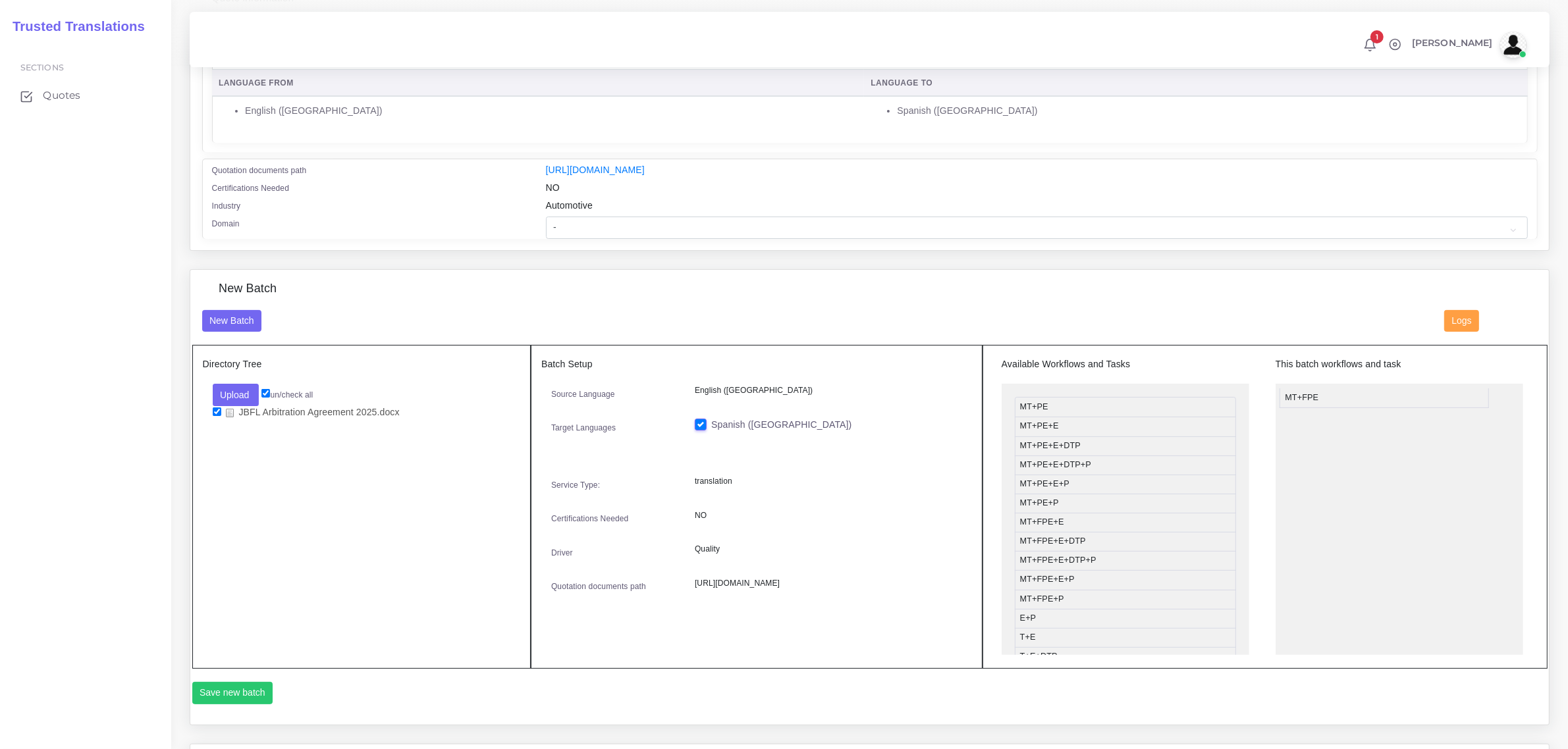
drag, startPoint x: 1075, startPoint y: 524, endPoint x: 1340, endPoint y: 398, distance: 293.4
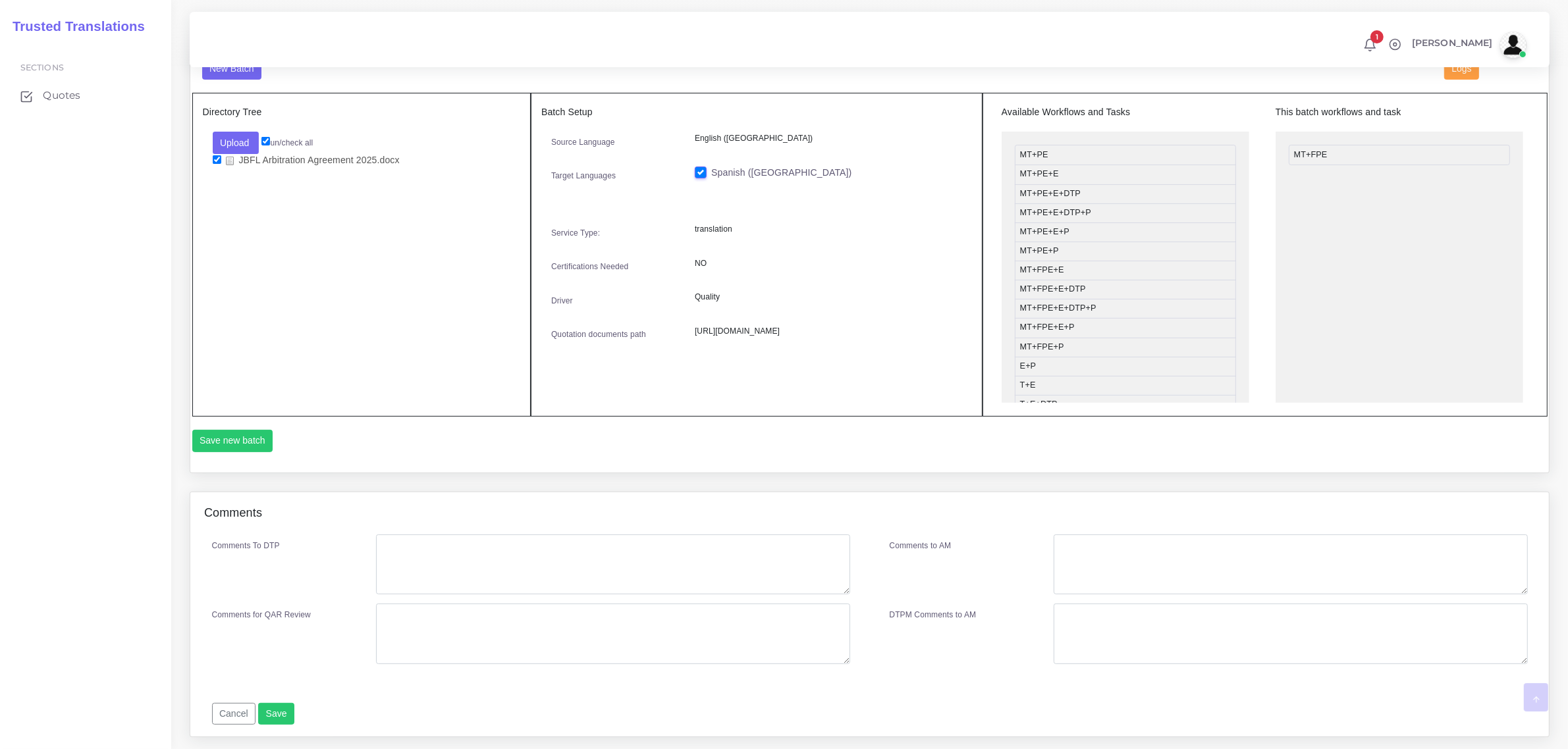
scroll to position [534, 0]
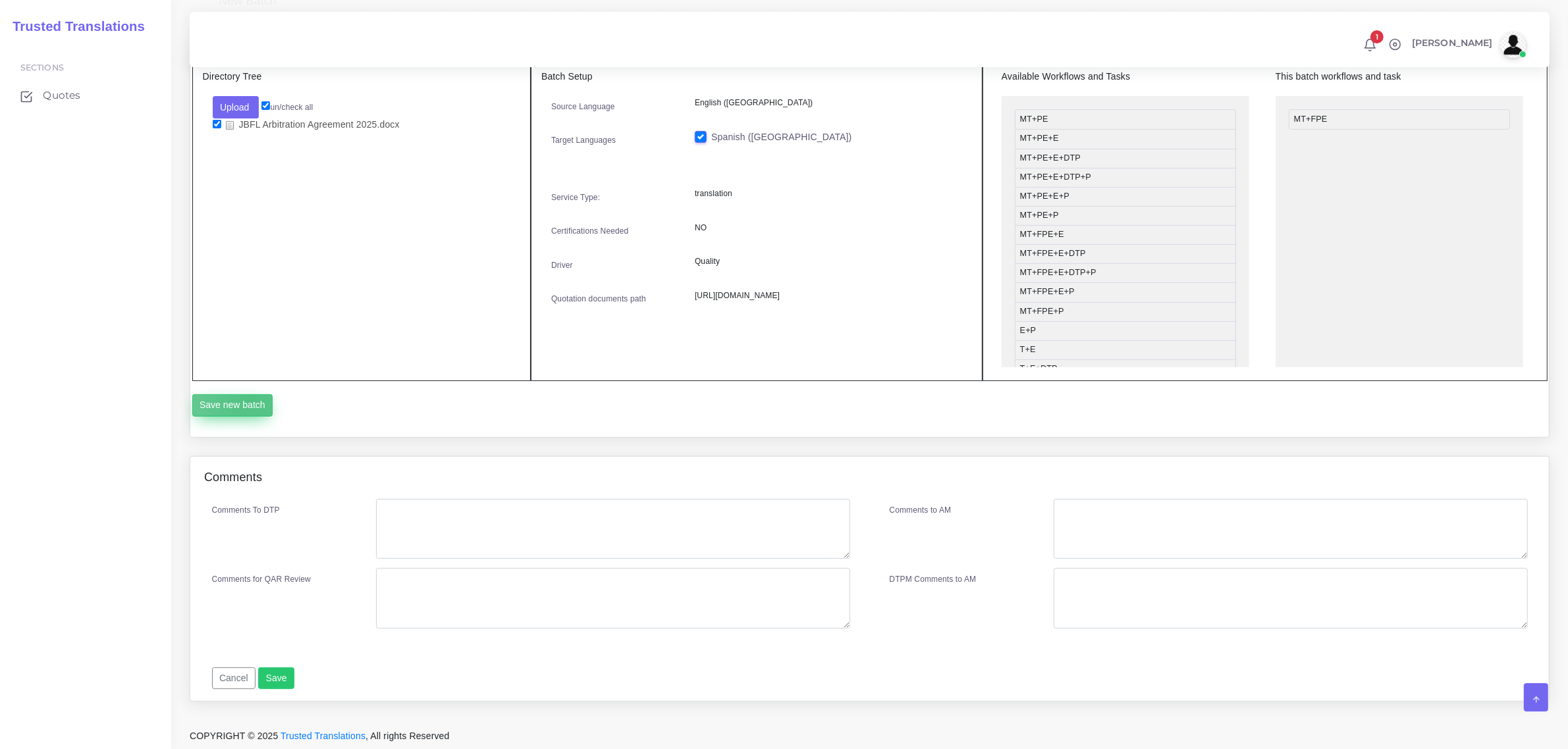
click at [250, 396] on button "Save new batch" at bounding box center [233, 406] width 81 height 22
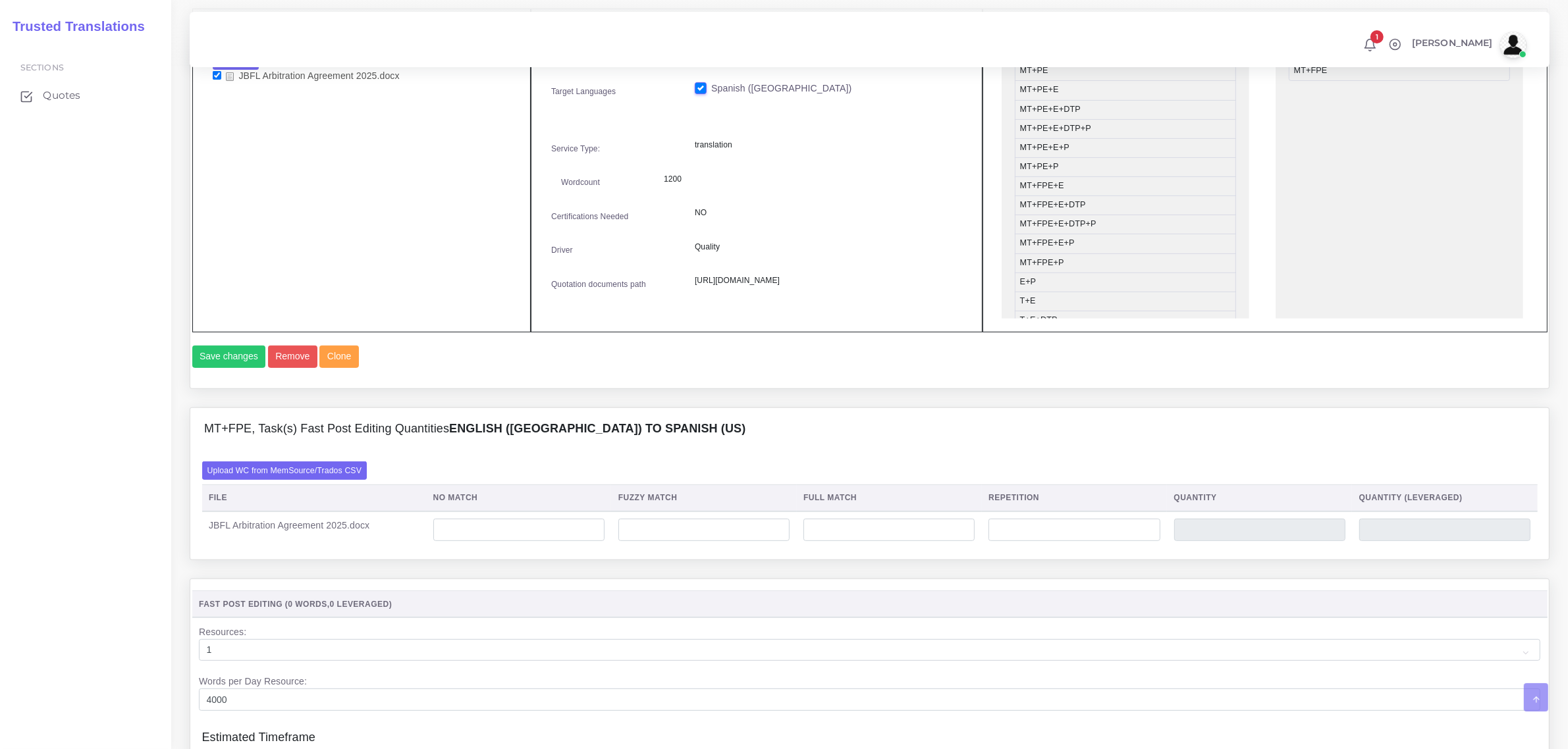
scroll to position [740, 0]
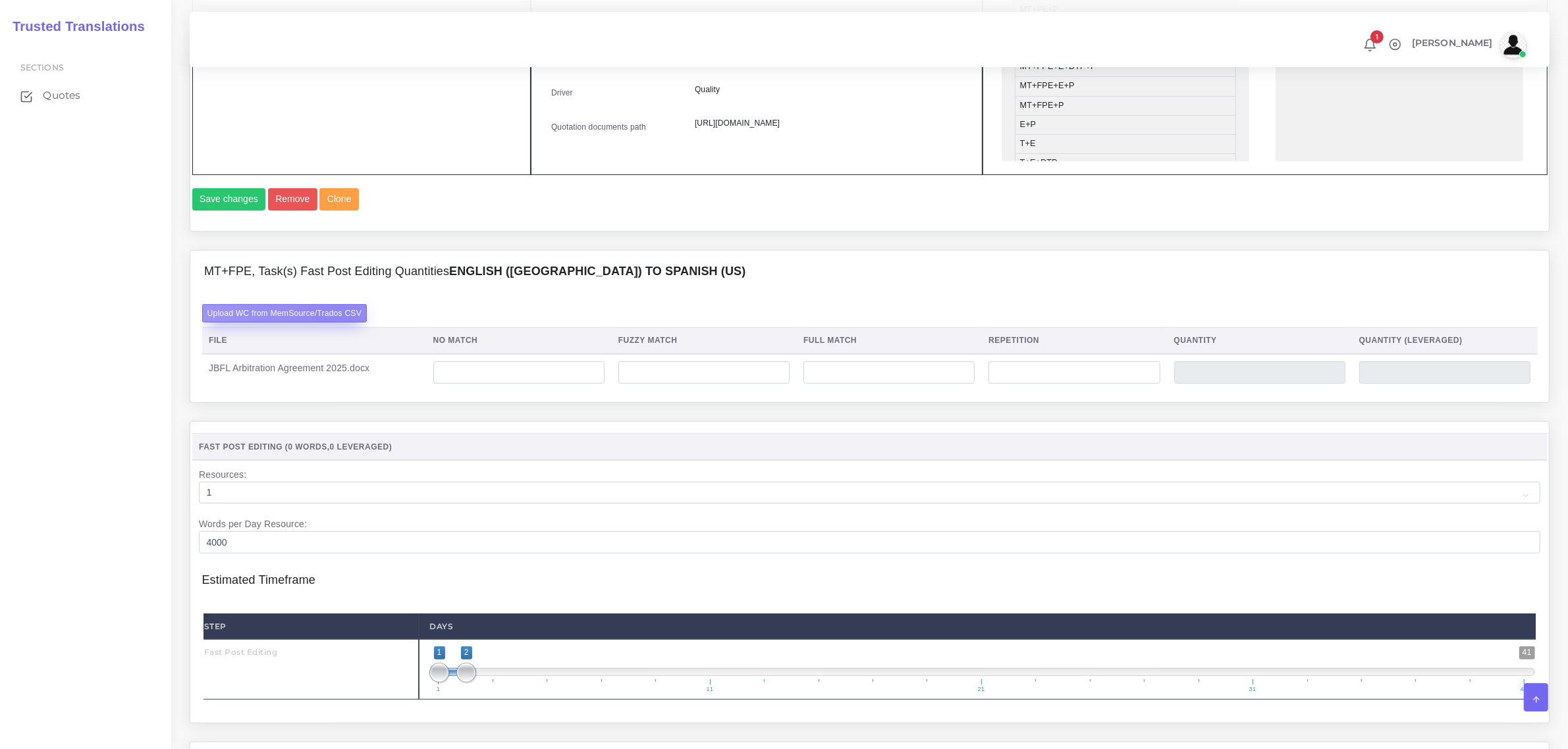
click at [334, 322] on label "Upload WC from MemSource/Trados CSV" at bounding box center [285, 313] width 166 height 18
click at [0, 0] on input "Upload WC from MemSource/Trados CSV" at bounding box center [0, 0] width 0 height 0
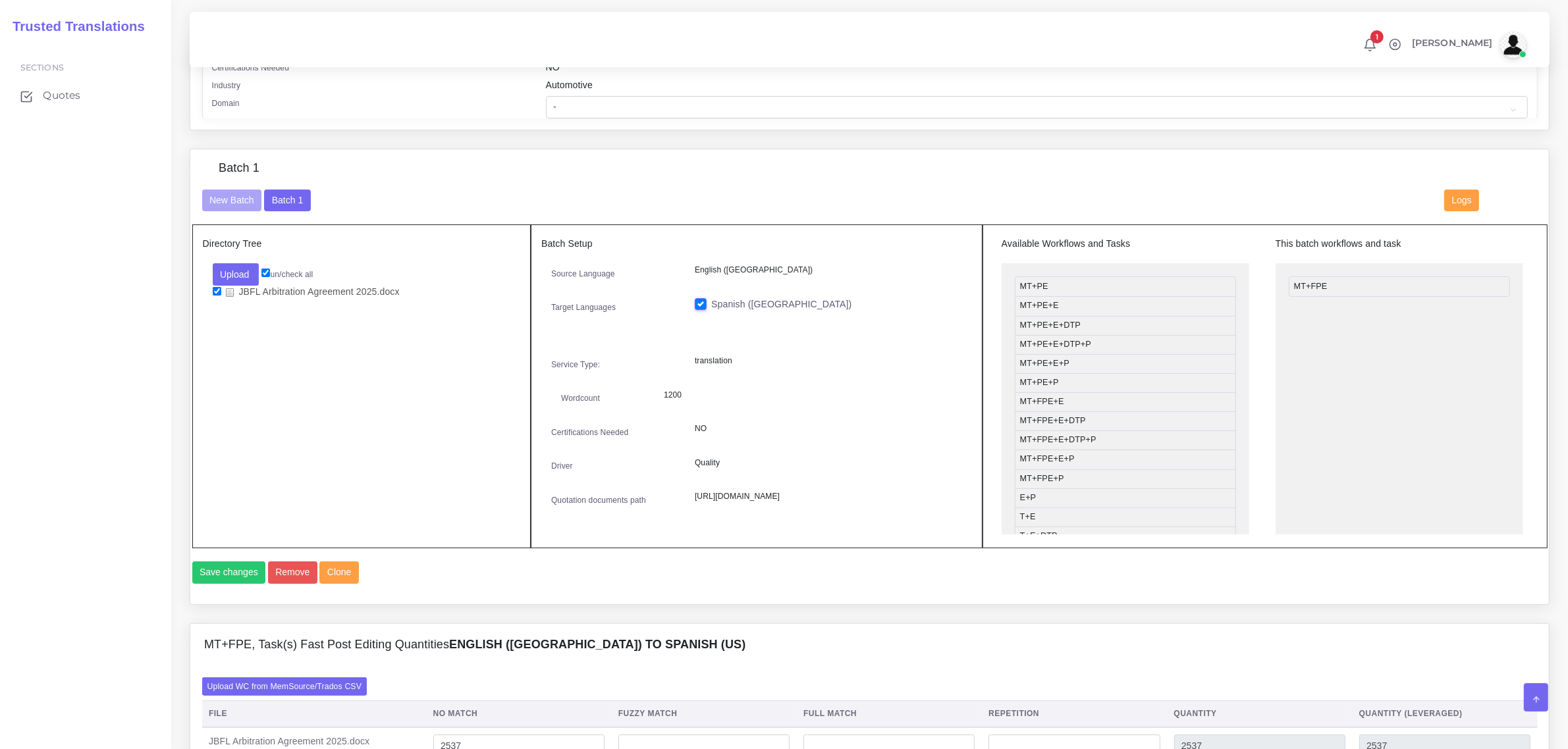
scroll to position [351, 0]
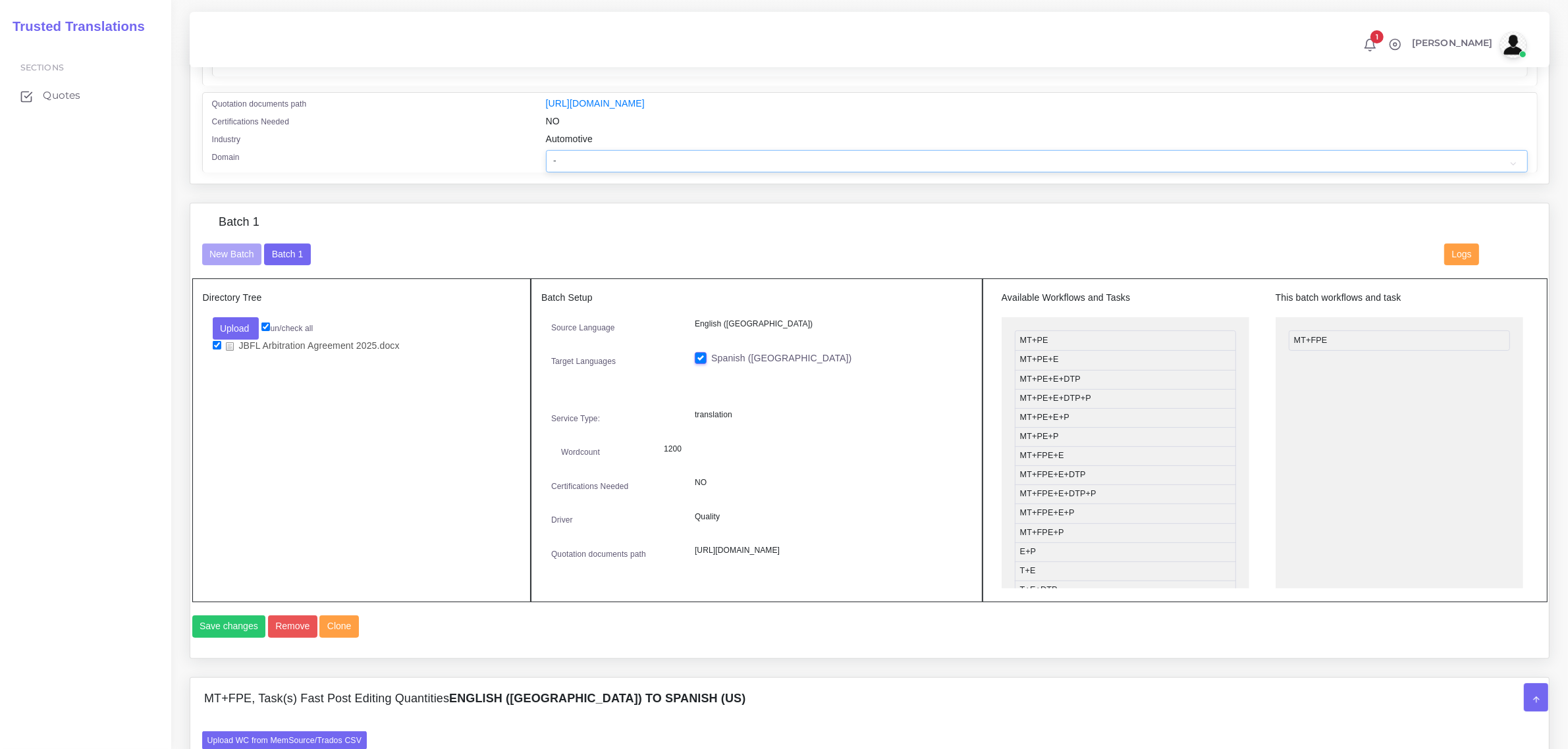
click at [582, 162] on select "- Advertising and Media Agriculture, Forestry and Fishing Architecture, Buildin…" at bounding box center [1036, 161] width 982 height 22
select select "Legal Services"
click at [546, 150] on select "- Advertising and Media Agriculture, Forestry and Fishing Architecture, Buildin…" at bounding box center [1036, 161] width 982 height 22
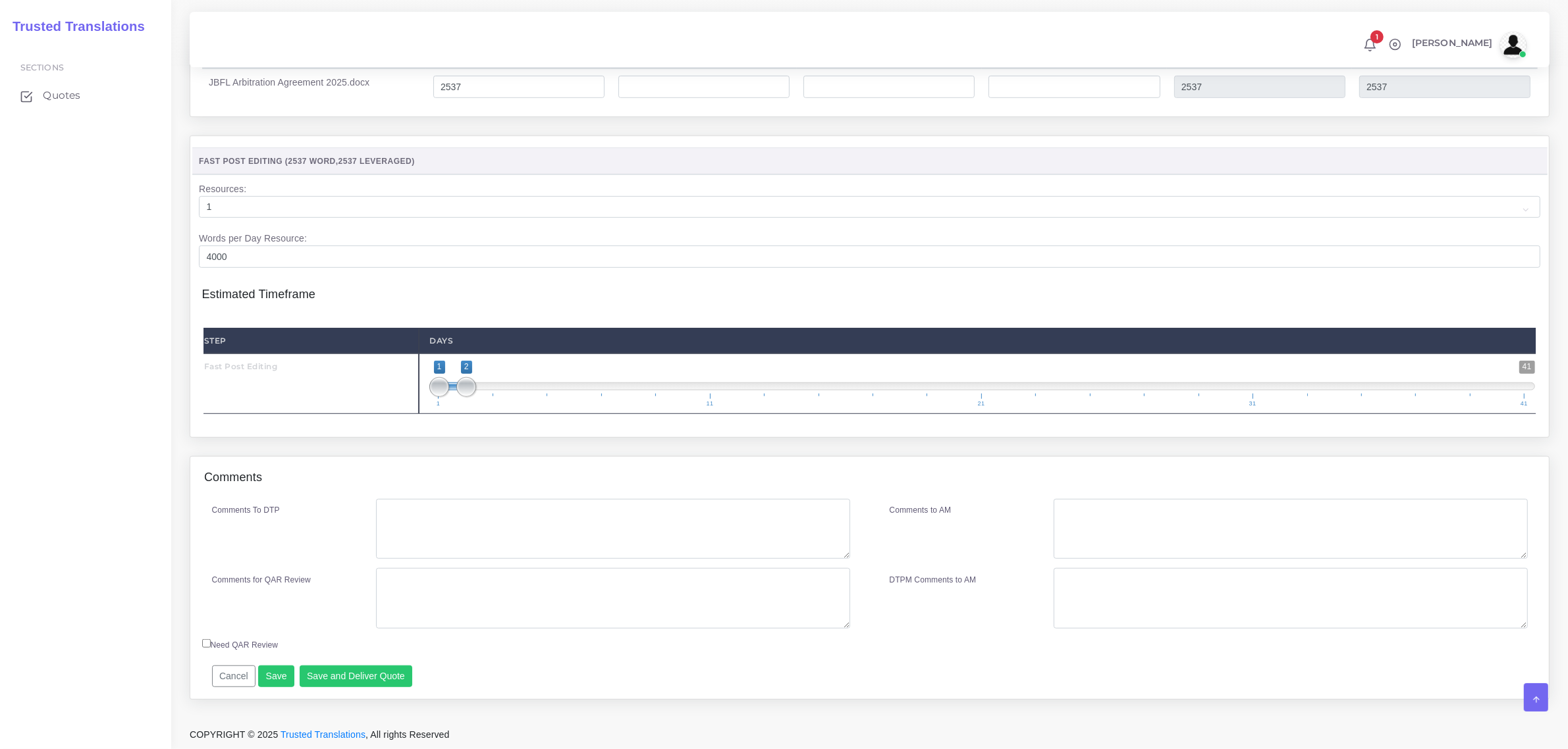
scroll to position [1092, 0]
click at [356, 676] on button "Save and Deliver Quote" at bounding box center [356, 677] width 113 height 22
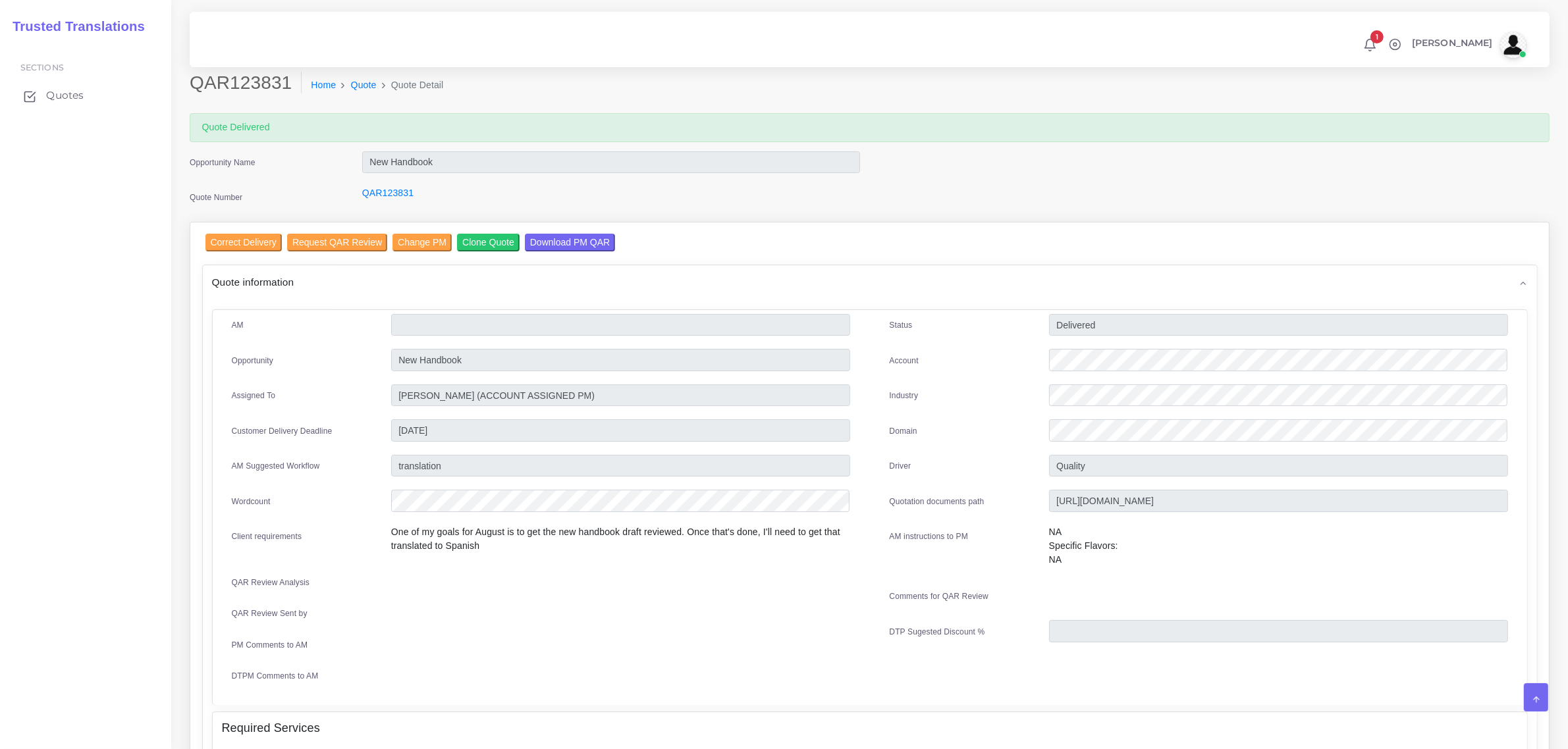
click at [66, 97] on span "Quotes" at bounding box center [65, 95] width 38 height 15
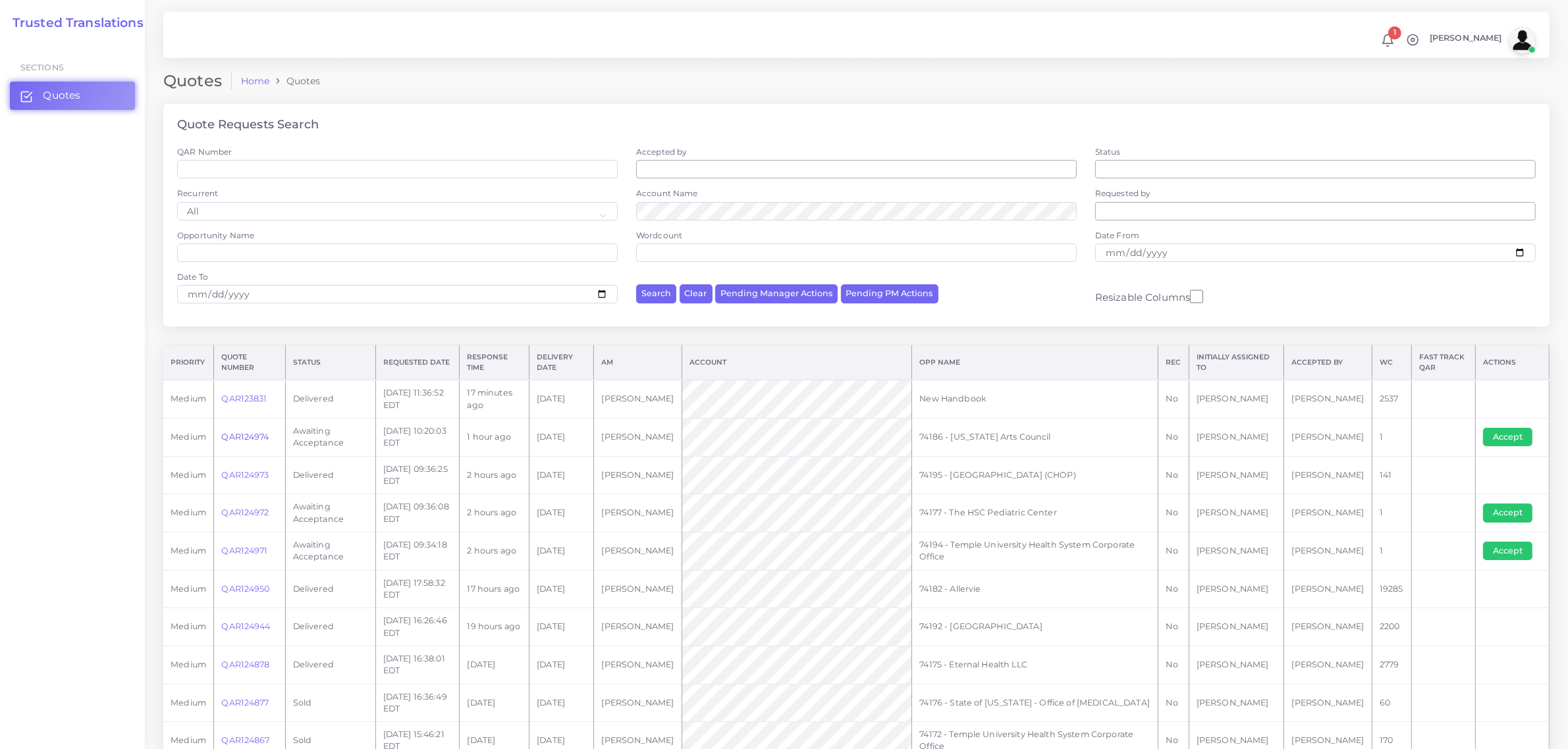
click at [248, 436] on link "QAR124974" at bounding box center [245, 436] width 47 height 9
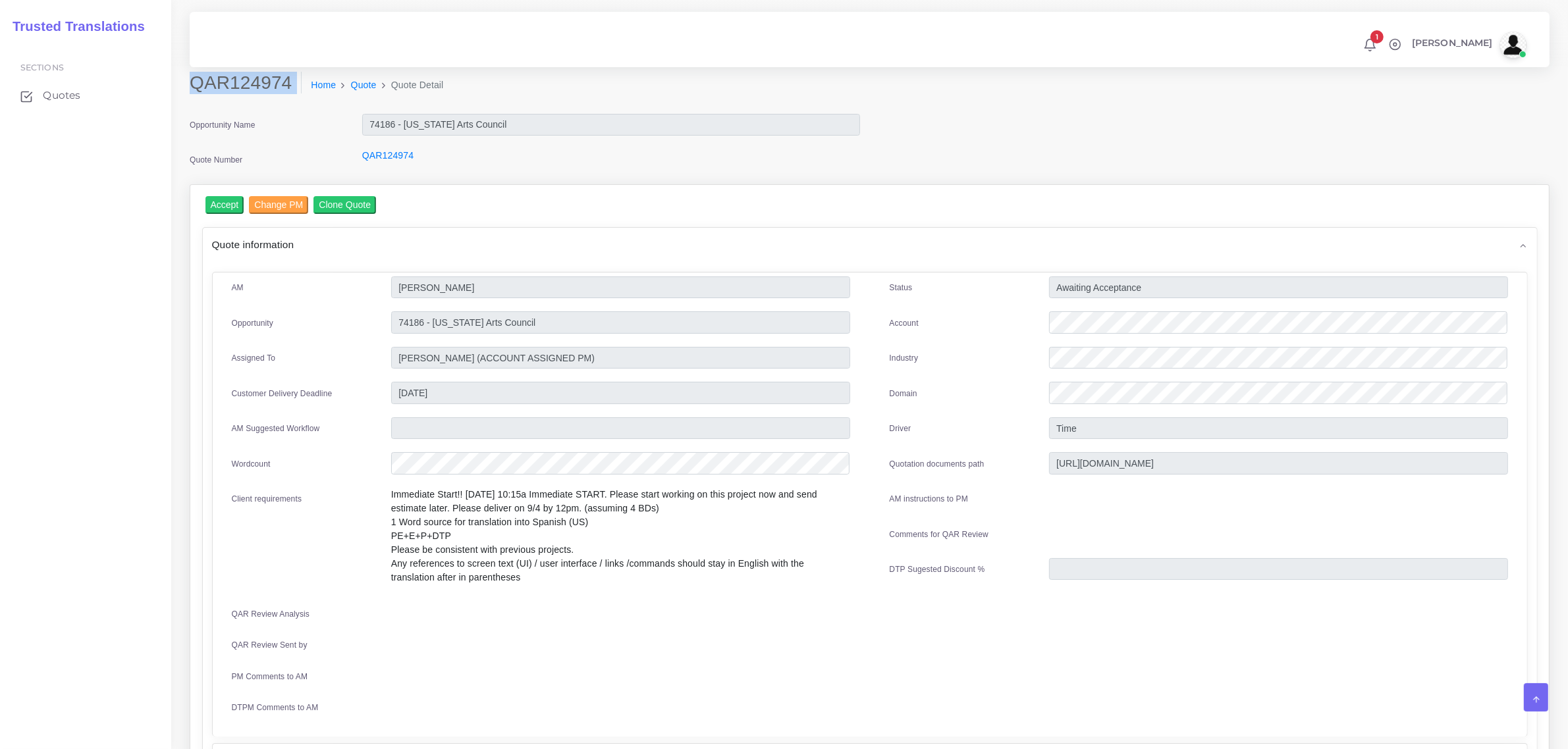
drag, startPoint x: 186, startPoint y: 82, endPoint x: 194, endPoint y: 86, distance: 8.9
click at [194, 86] on div "QAR124974 Home Quote Quote Detail" at bounding box center [697, 90] width 1034 height 37
copy div "QAR124974"
click at [216, 205] on input "Accept" at bounding box center [224, 205] width 39 height 18
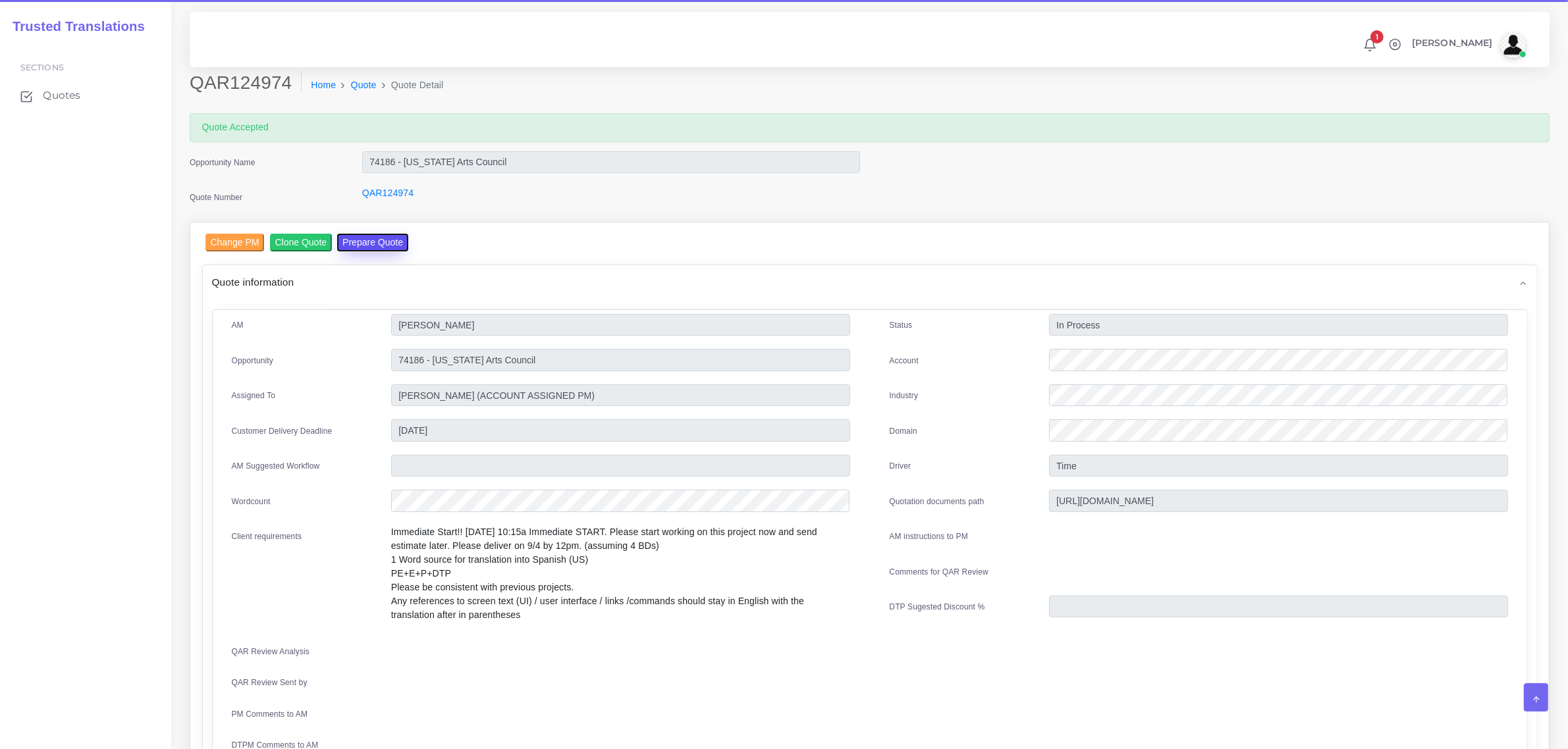
click at [359, 244] on button "Prepare Quote" at bounding box center [372, 242] width 72 height 18
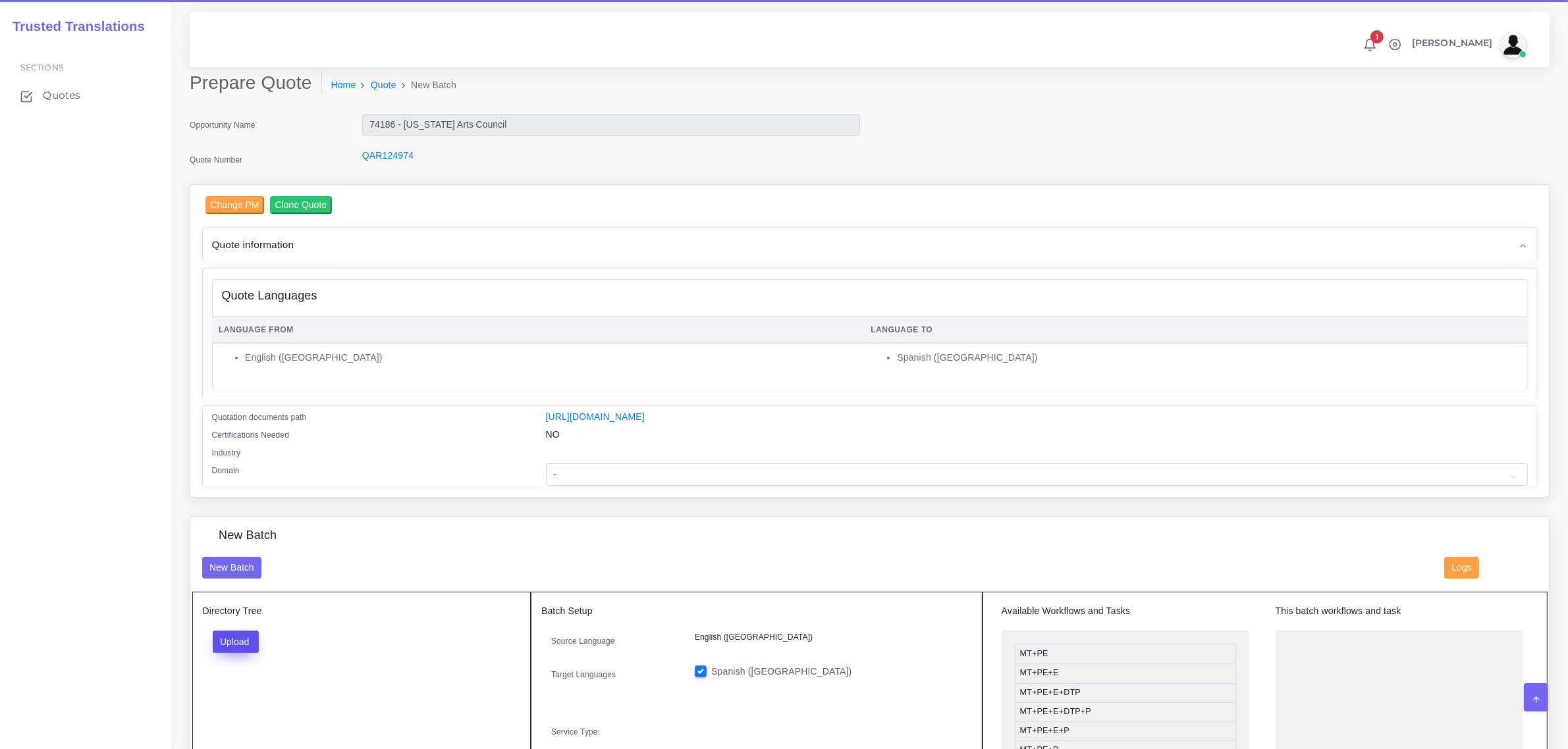
click at [241, 643] on button "Upload" at bounding box center [236, 642] width 47 height 22
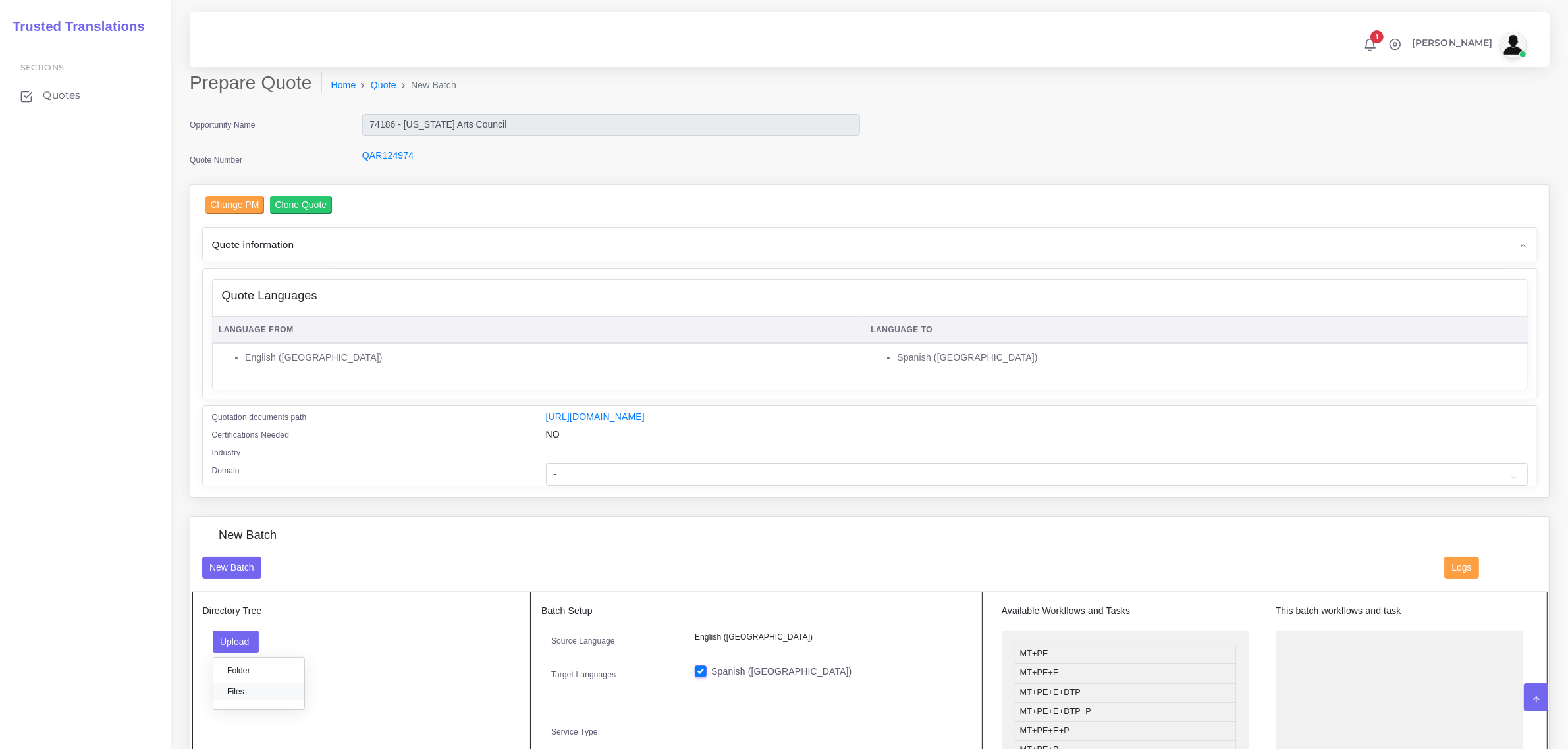
click at [241, 696] on label "Files" at bounding box center [259, 691] width 91 height 16
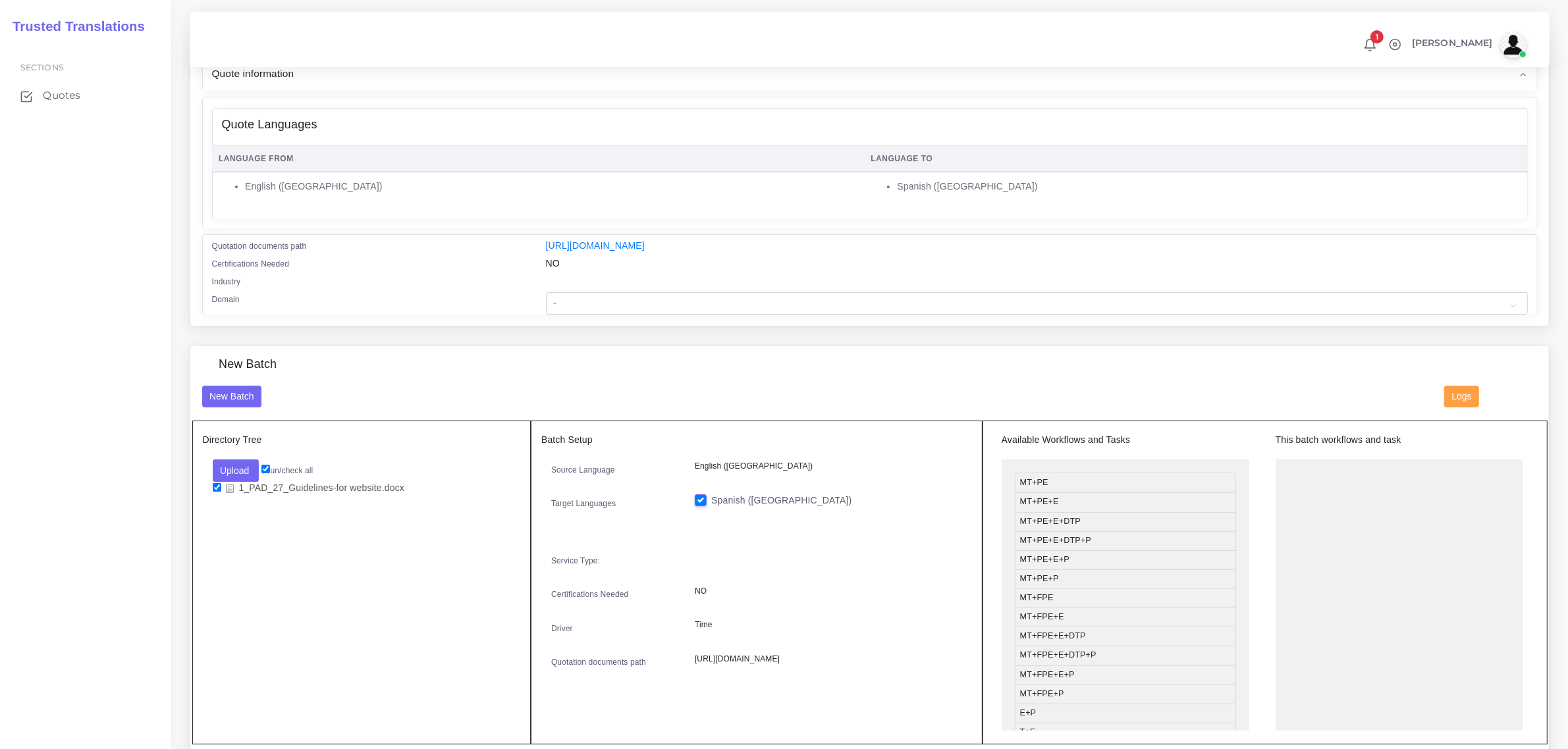
scroll to position [247, 0]
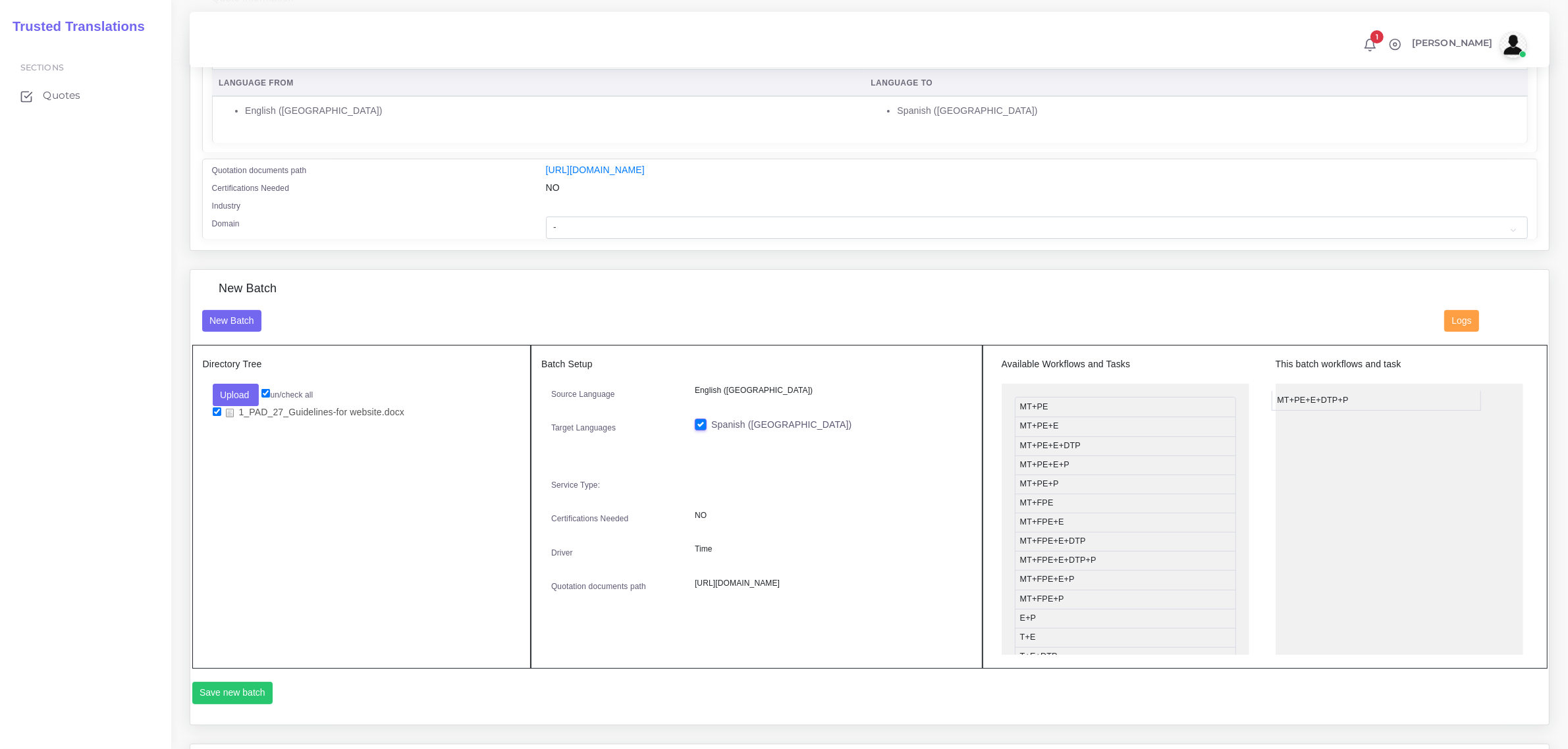
drag, startPoint x: 1093, startPoint y: 465, endPoint x: 1351, endPoint y: 399, distance: 266.3
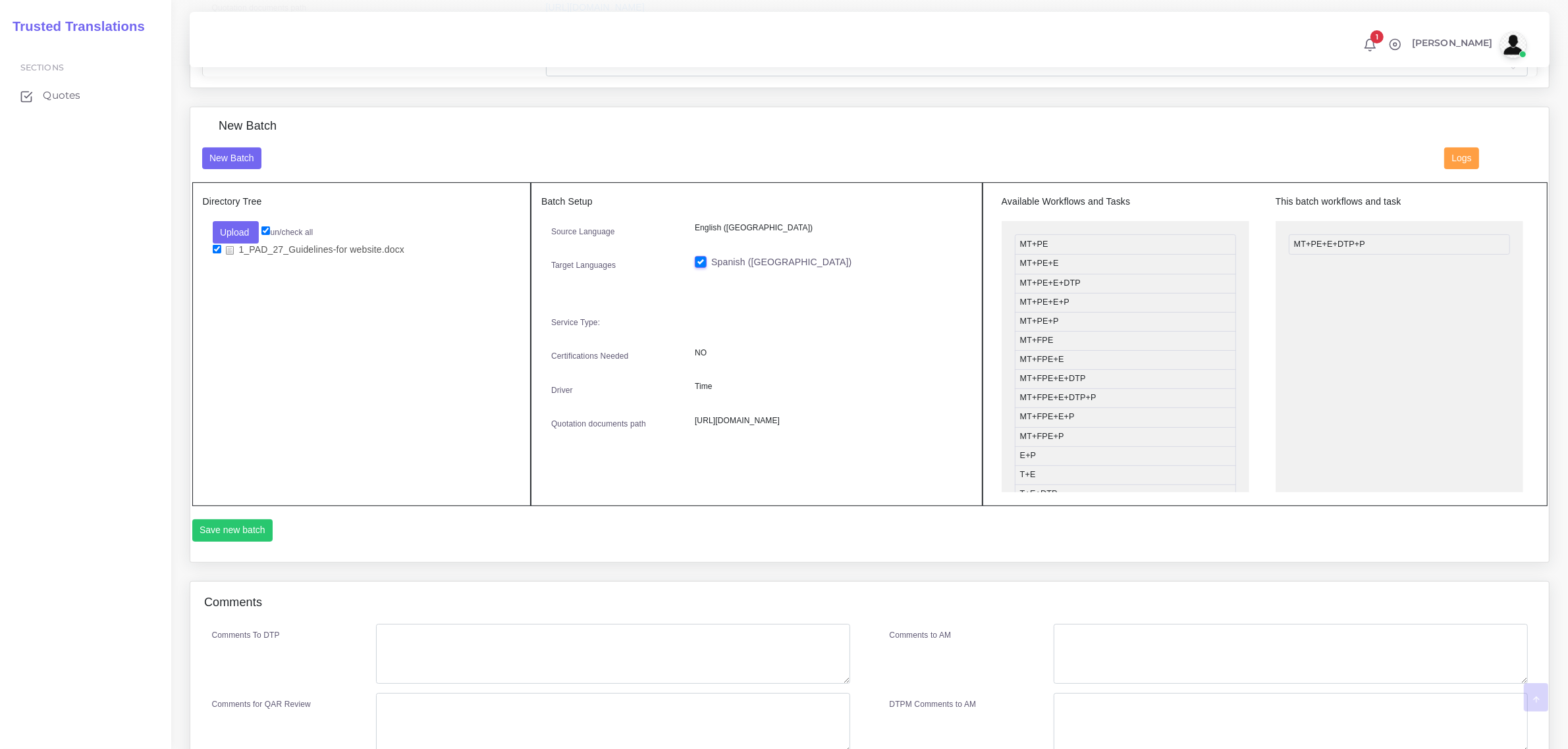
scroll to position [411, 0]
click at [233, 528] on button "Save new batch" at bounding box center [233, 528] width 81 height 22
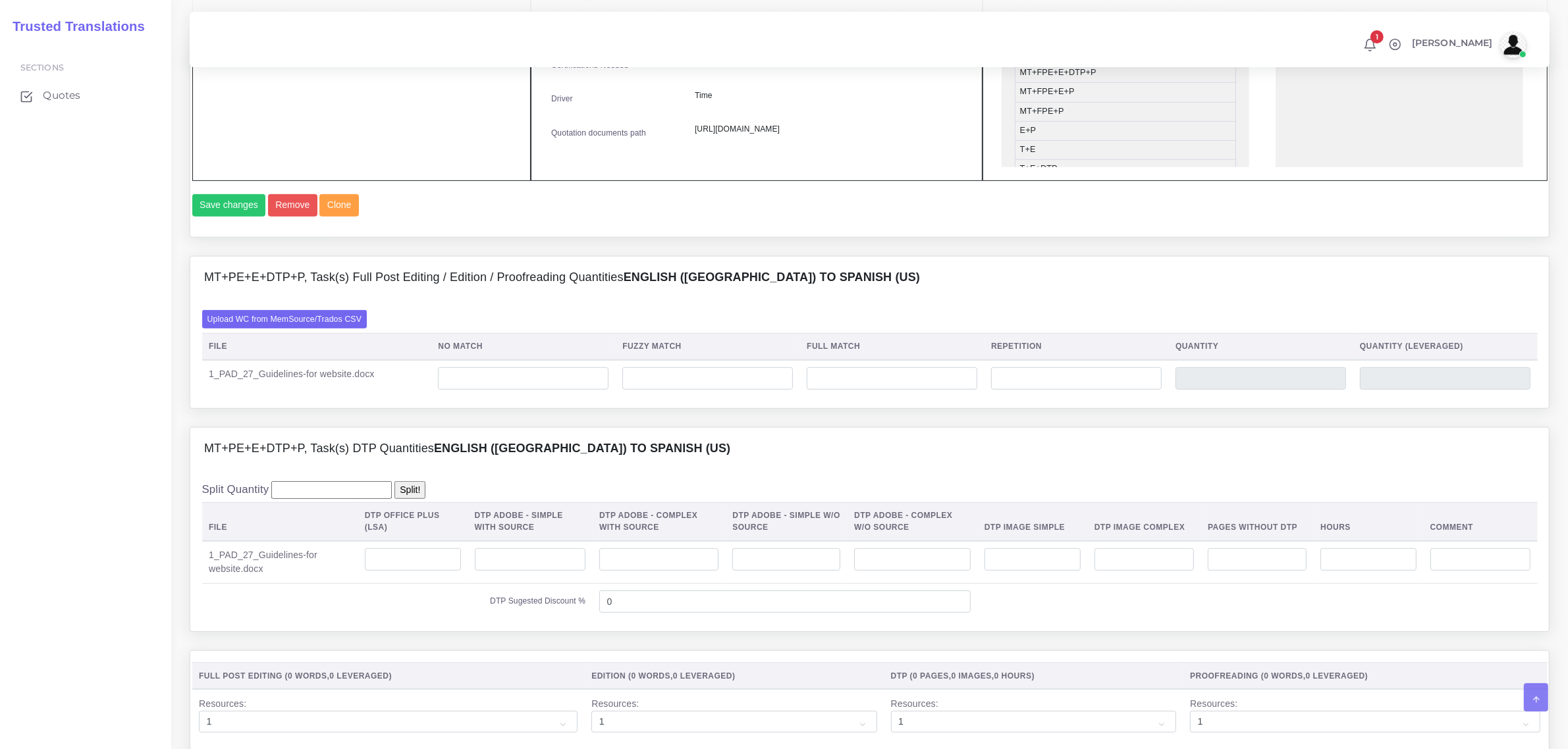
scroll to position [740, 0]
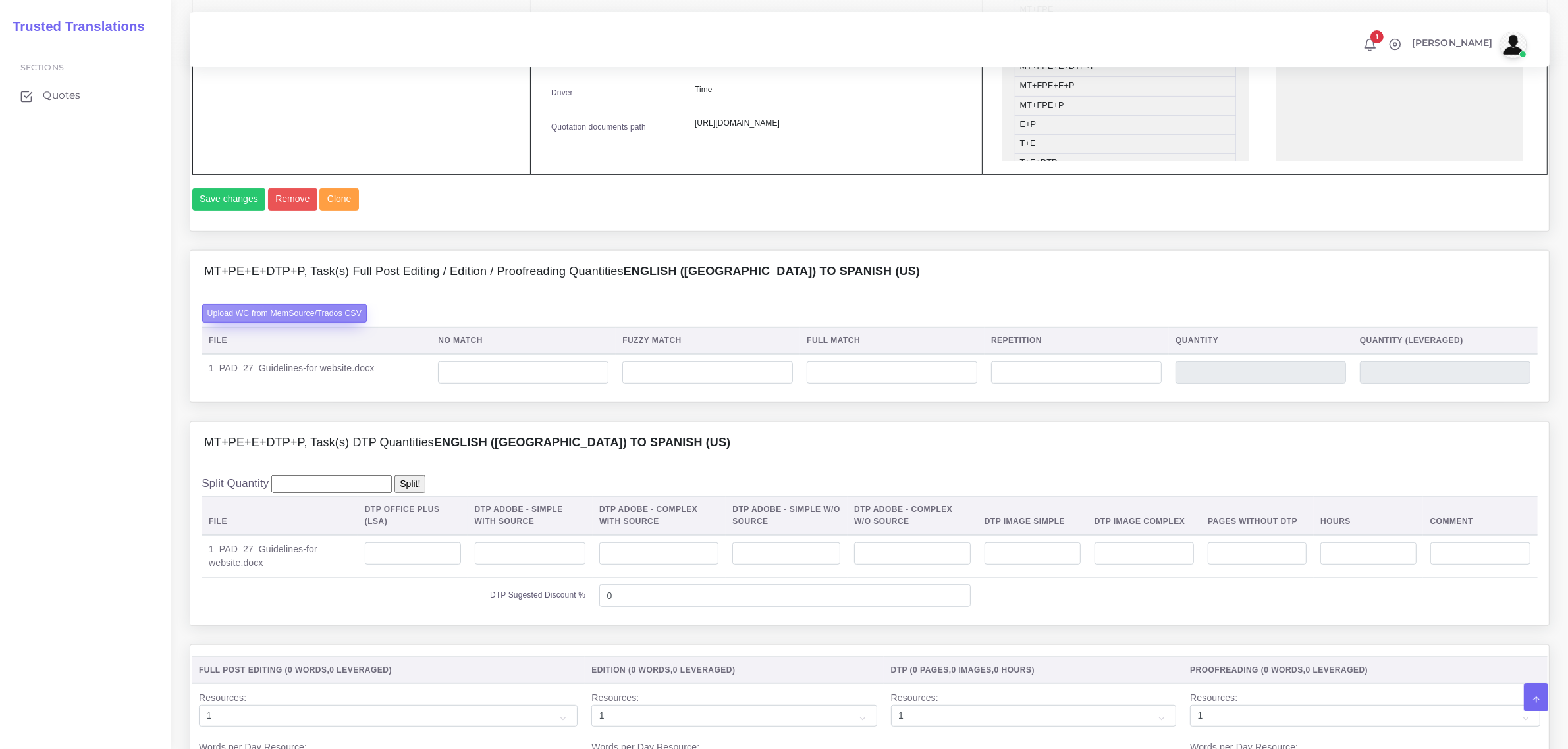
click at [334, 322] on label "Upload WC from MemSource/Trados CSV" at bounding box center [285, 313] width 166 height 18
click at [0, 0] on input "Upload WC from MemSource/Trados CSV" at bounding box center [0, 0] width 0 height 0
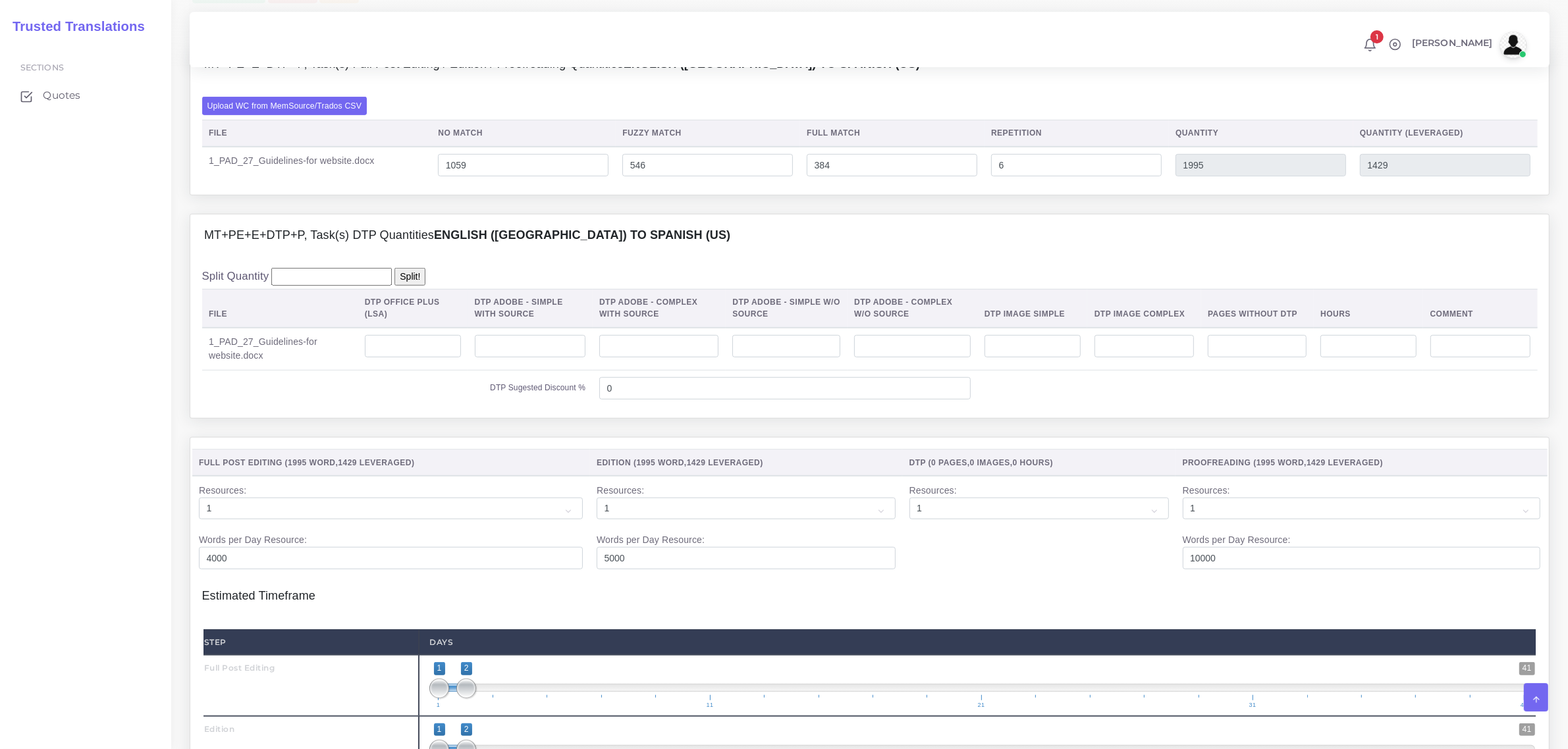
scroll to position [988, 0]
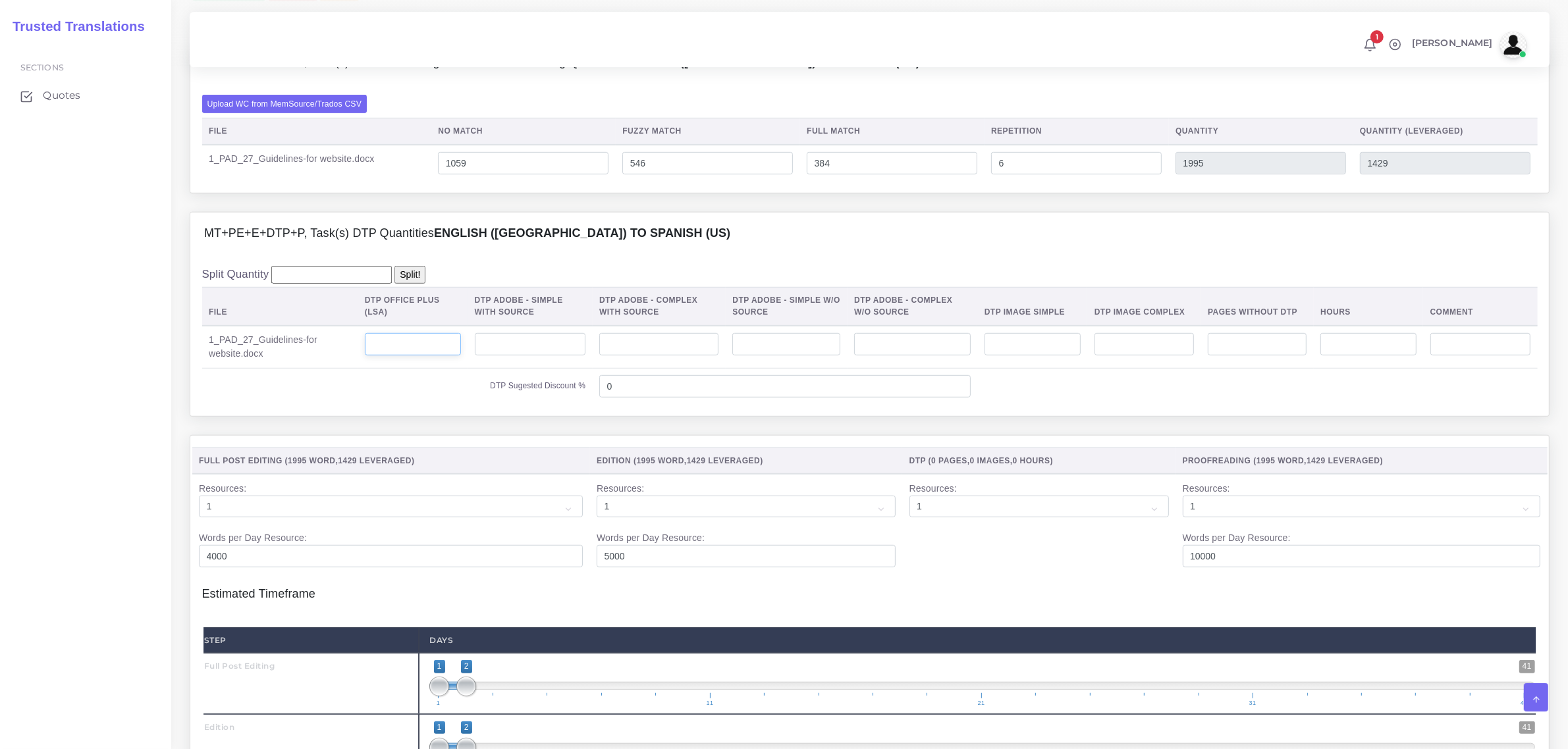
click at [415, 356] on input "number" at bounding box center [413, 345] width 97 height 22
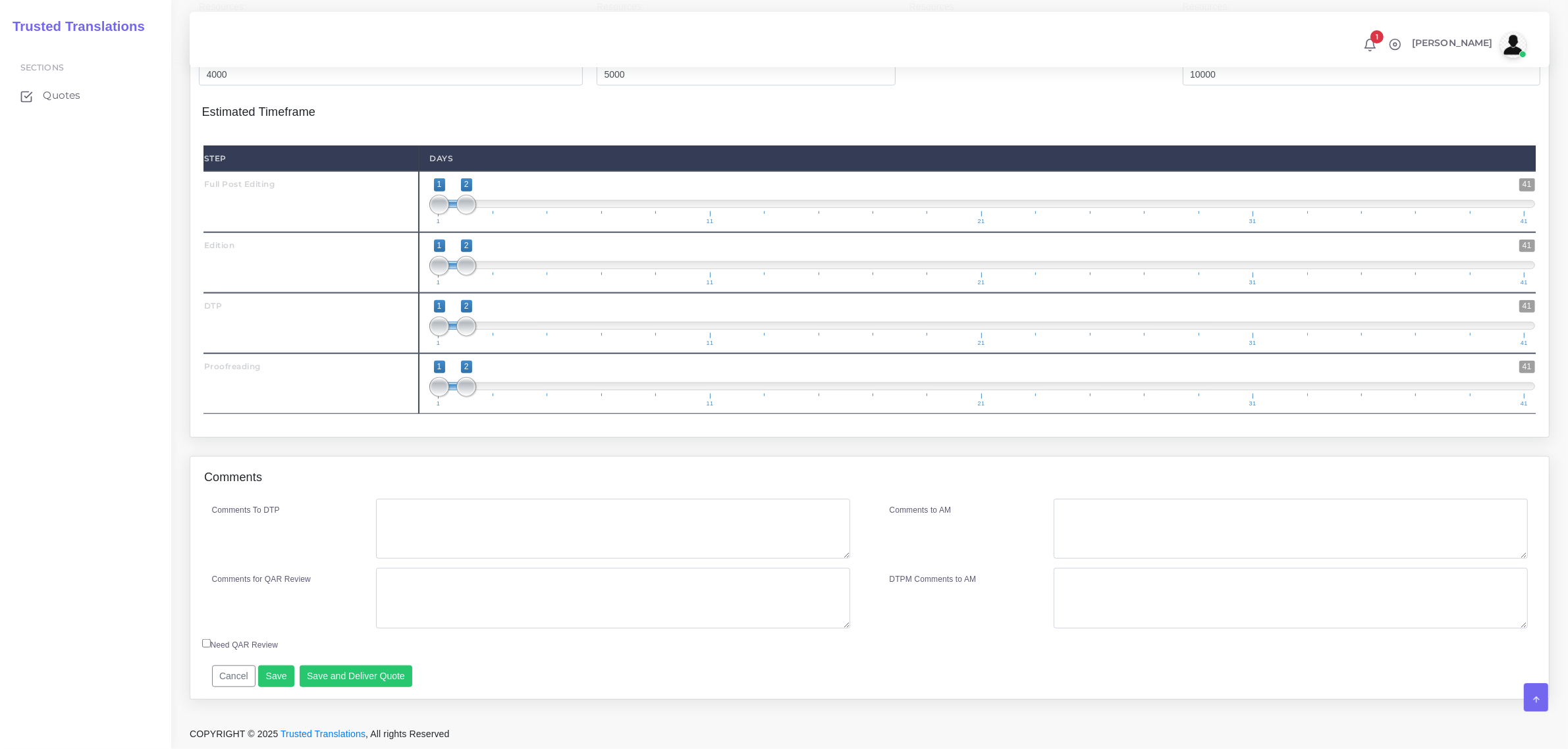
scroll to position [1482, 0]
type input "12"
type input "1;1"
drag, startPoint x: 459, startPoint y: 221, endPoint x: 436, endPoint y: 275, distance: 58.7
click at [436, 232] on div "1 41 1 2 1 — 2 1 11 21 31 41 1;1" at bounding box center [982, 202] width 1127 height 60
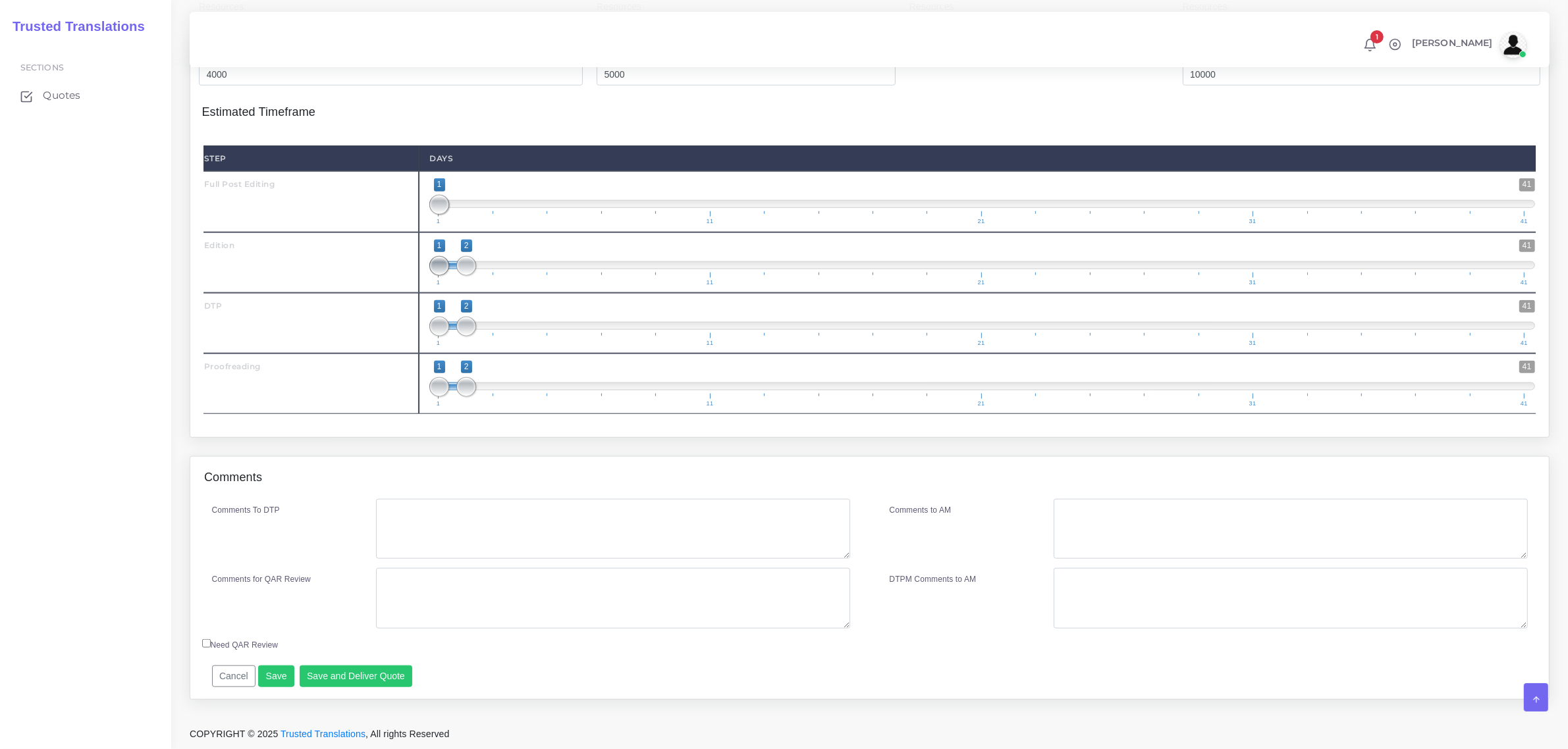
type input "2;2"
drag, startPoint x: 436, startPoint y: 280, endPoint x: 455, endPoint y: 338, distance: 61.0
click at [466, 286] on span "1 41 2 2 2 — 2 1 11 21 31 41" at bounding box center [982, 262] width 1106 height 46
drag, startPoint x: 469, startPoint y: 343, endPoint x: 495, endPoint y: 351, distance: 27.2
click at [495, 336] on span at bounding box center [493, 326] width 20 height 20
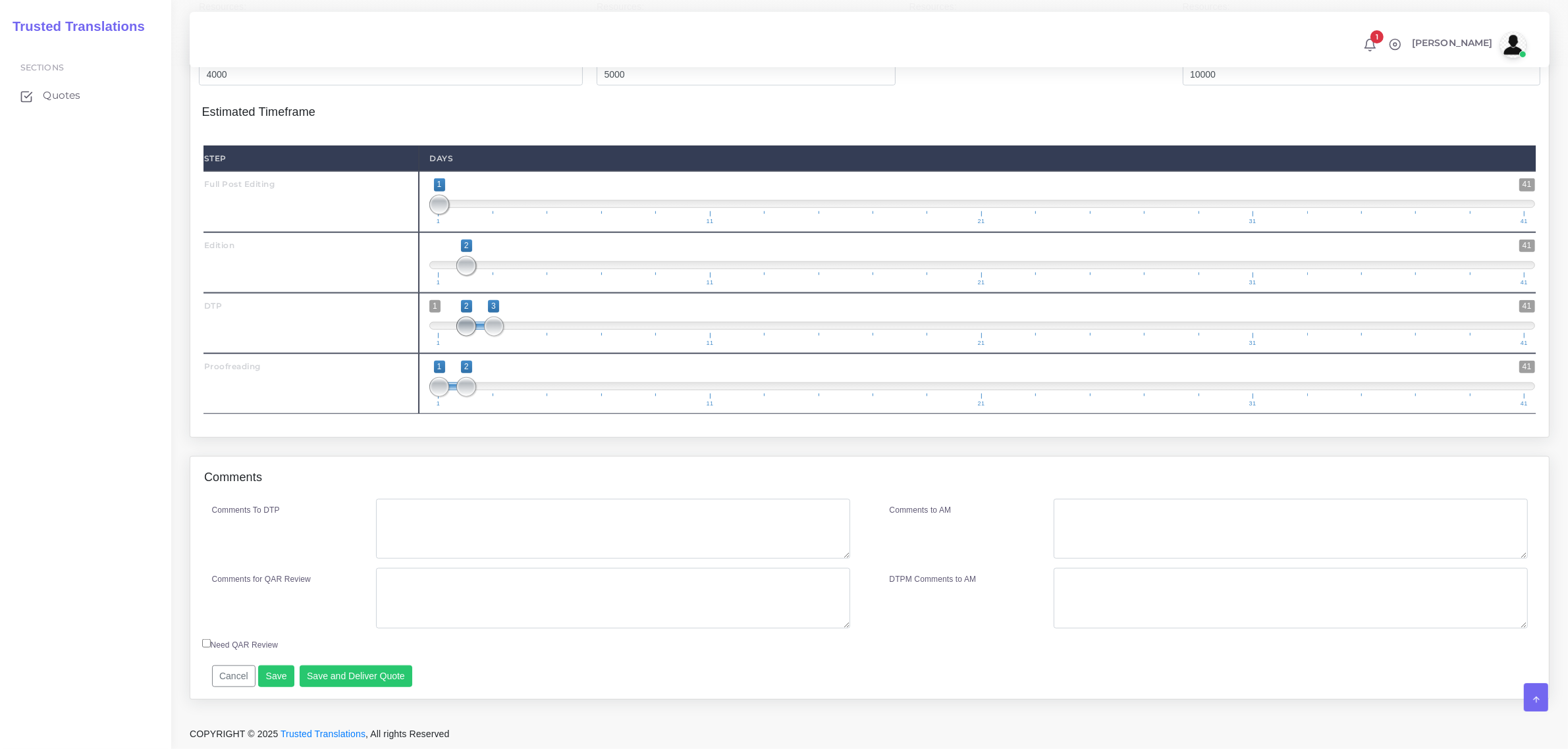
type input "3;3"
drag, startPoint x: 445, startPoint y: 342, endPoint x: 503, endPoint y: 370, distance: 64.4
click at [511, 346] on span "1 41 3 3 3 — 3 1 11 21 31 41" at bounding box center [982, 322] width 1106 height 46
drag, startPoint x: 465, startPoint y: 399, endPoint x: 509, endPoint y: 410, distance: 45.4
click at [509, 407] on span "1 41 1 4 1 — 4 1 11 21 31 41" at bounding box center [982, 384] width 1106 height 46
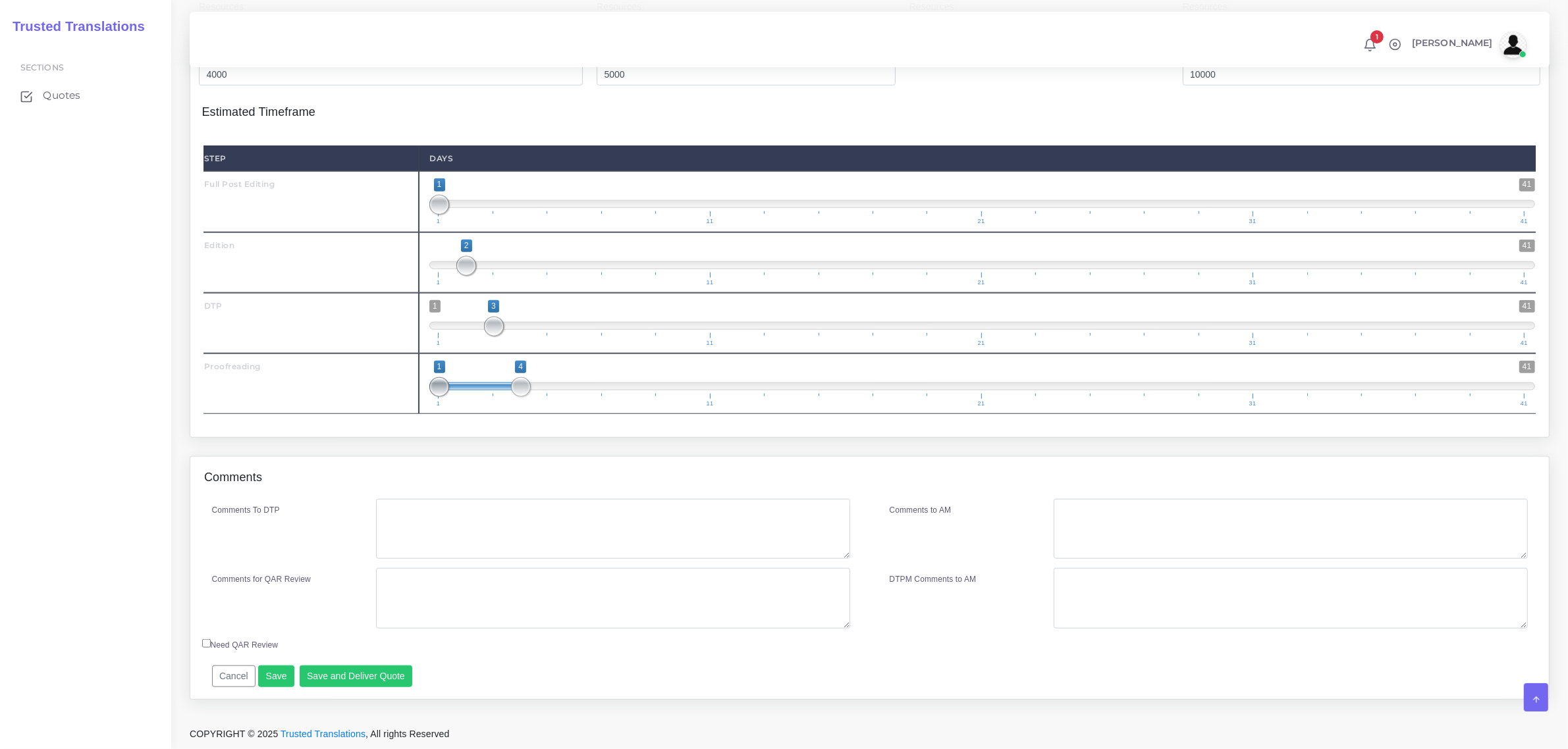
type input "4;4"
drag, startPoint x: 436, startPoint y: 406, endPoint x: 532, endPoint y: 432, distance: 99.5
click at [547, 407] on span "1 41 4 4 4 — 4 1 11 21 31 41" at bounding box center [982, 384] width 1106 height 46
click at [443, 534] on textarea "Comments To DTP" at bounding box center [612, 529] width 473 height 60
type textarea "no specific instructions"
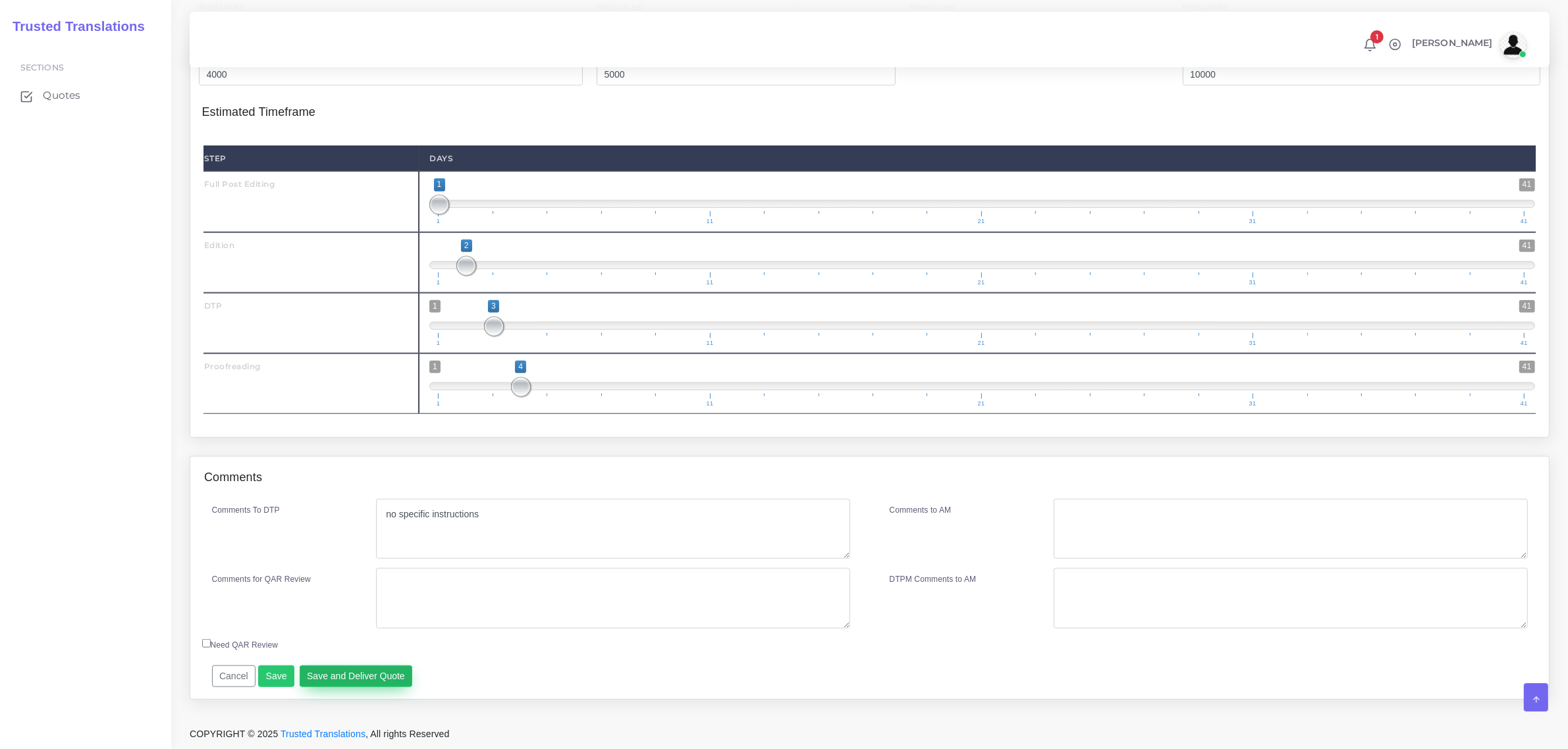
click at [386, 688] on button "Save and Deliver Quote" at bounding box center [356, 677] width 113 height 22
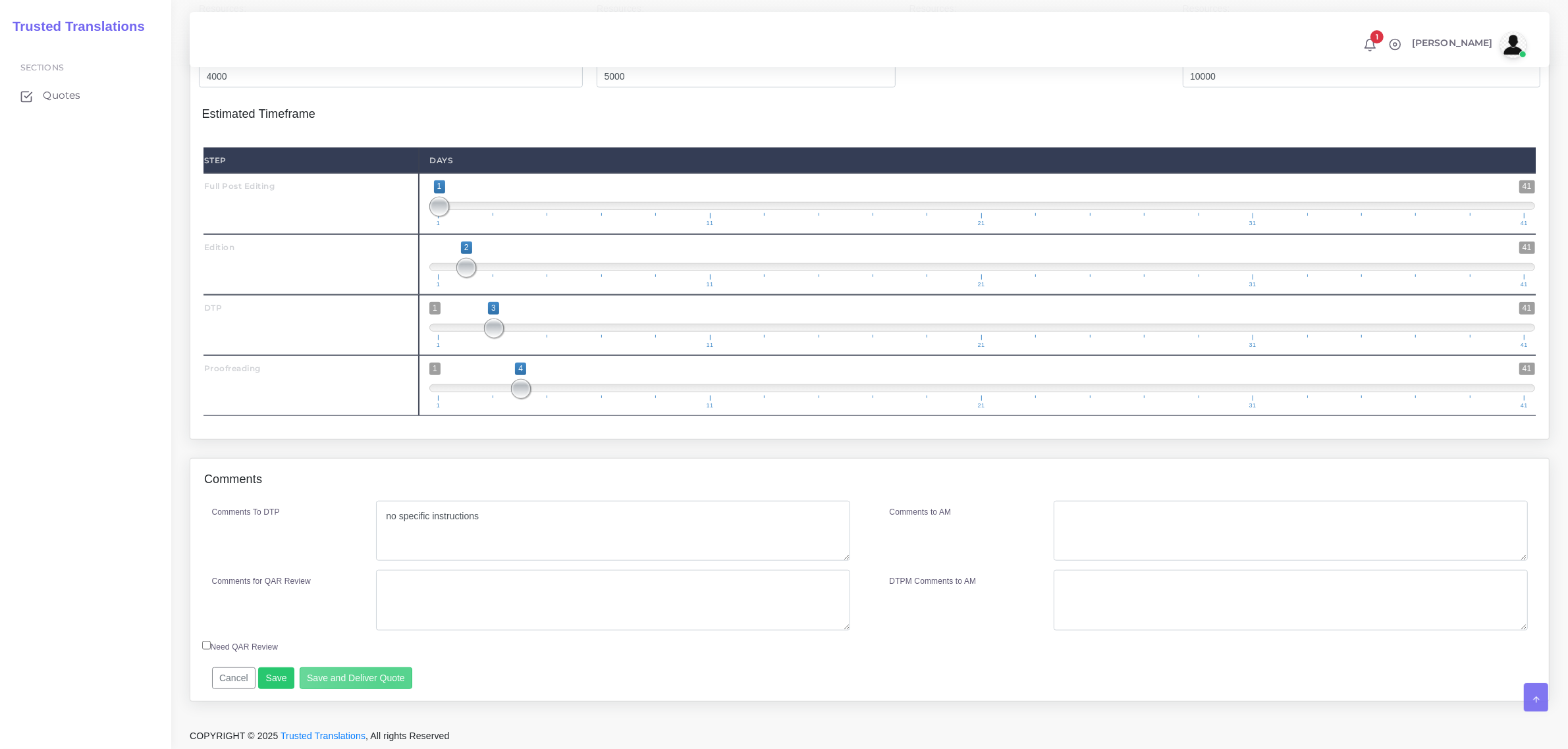
scroll to position [134, 0]
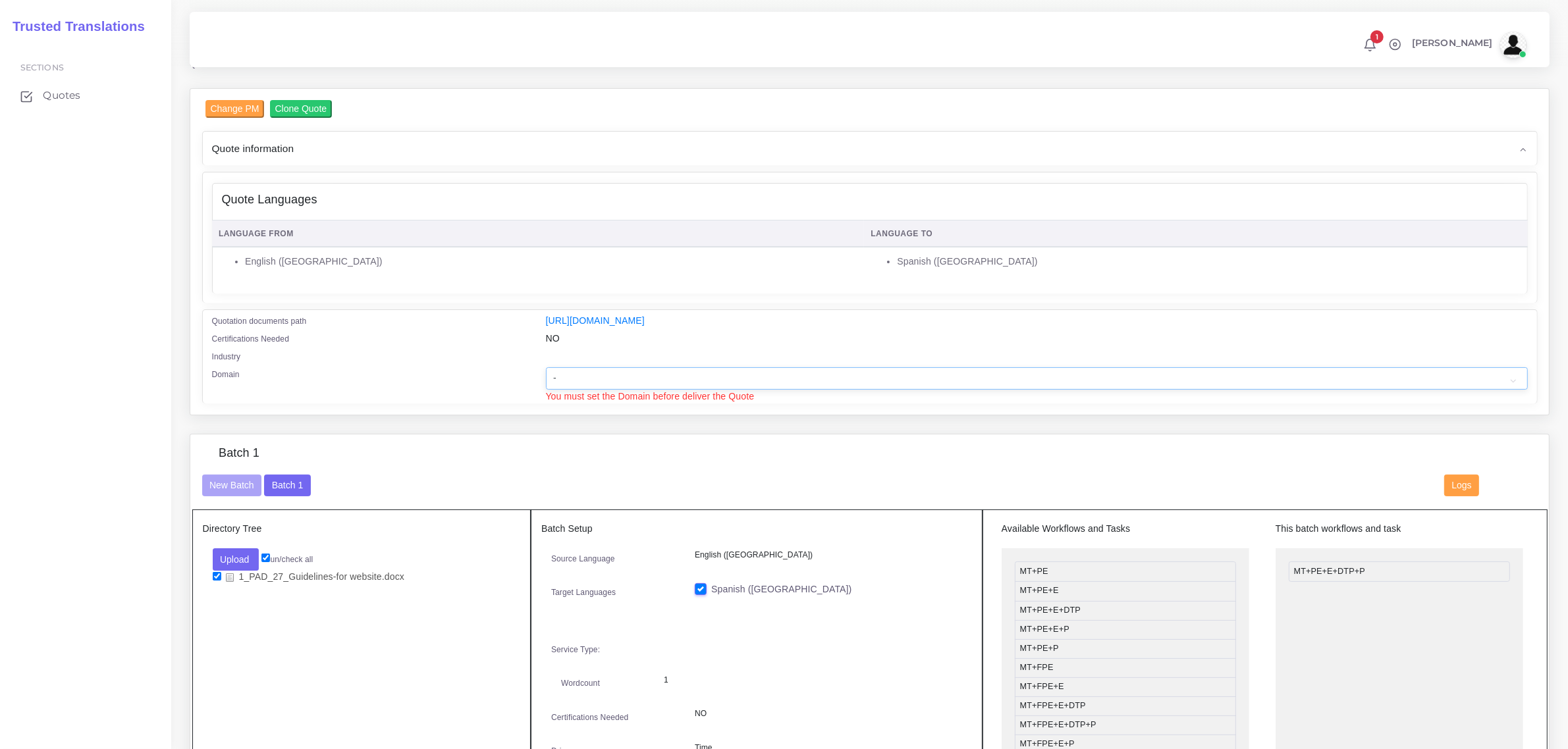
click at [584, 372] on select "- Advertising and Media Agriculture, Forestry and Fishing Architecture, Buildin…" at bounding box center [1036, 378] width 982 height 22
select select "Hospitality, Leisure, Tourism and Arts"
click at [546, 367] on select "- Advertising and Media Agriculture, Forestry and Fishing Architecture, Buildin…" at bounding box center [1036, 378] width 982 height 22
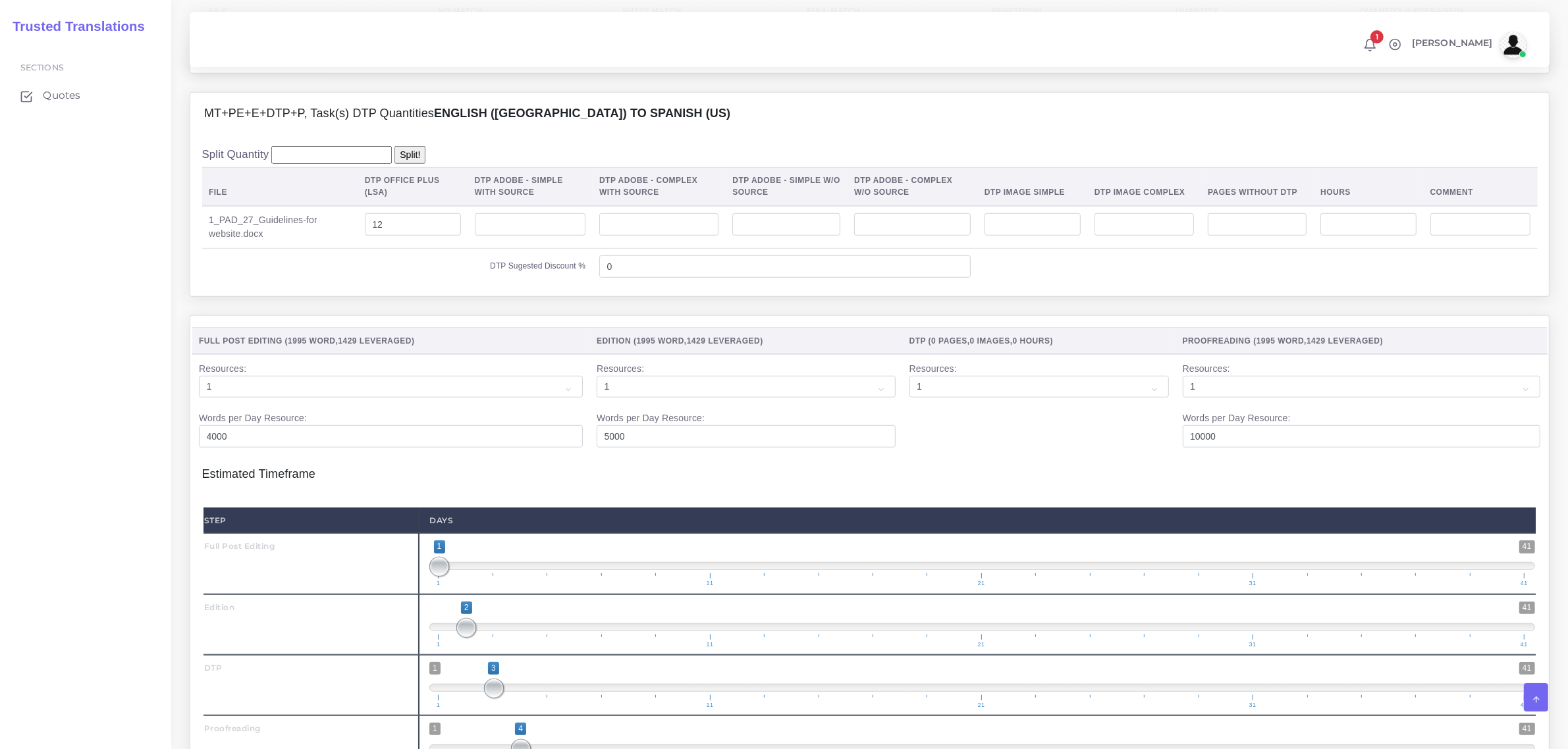
scroll to position [1513, 0]
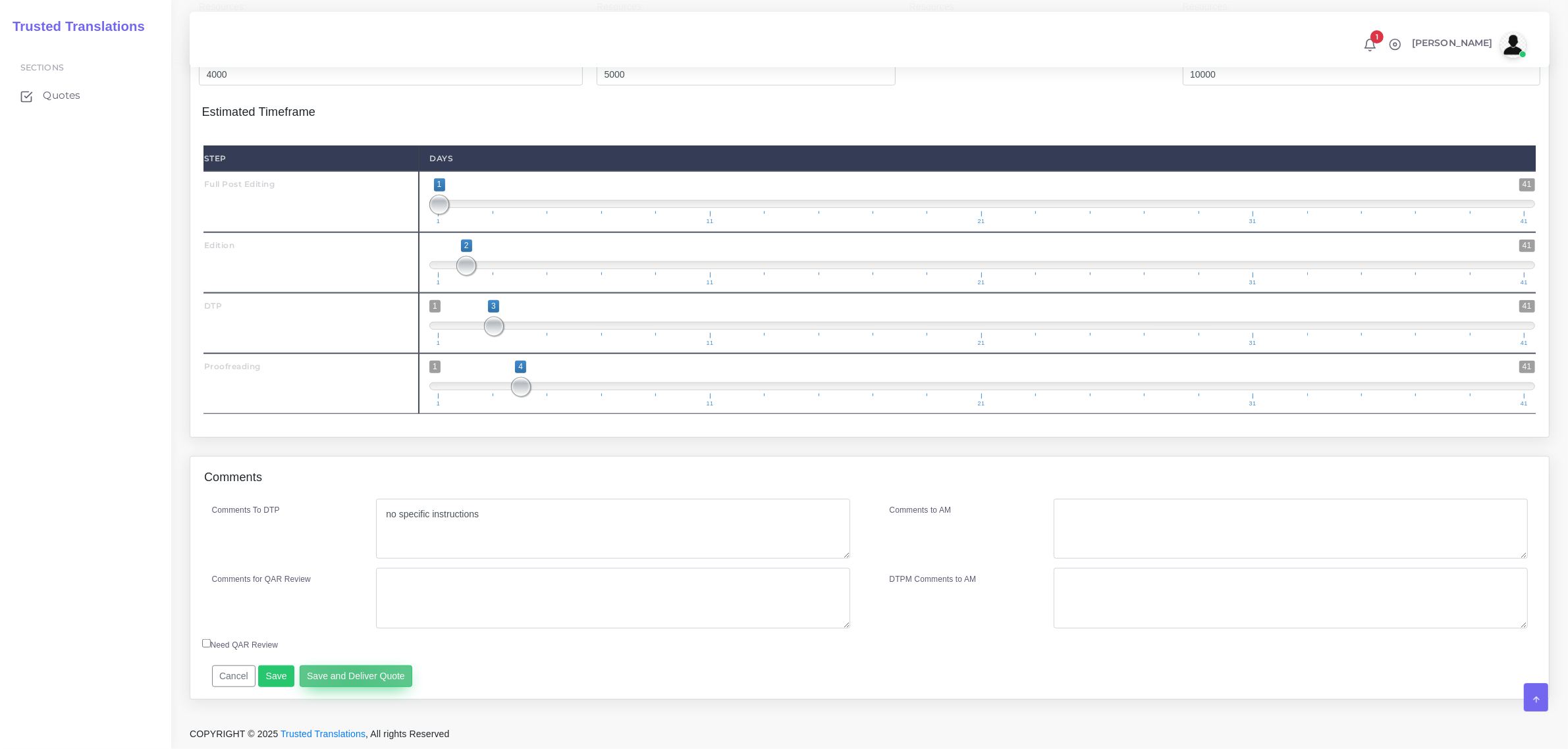
click at [350, 679] on button "Save and Deliver Quote" at bounding box center [356, 677] width 113 height 22
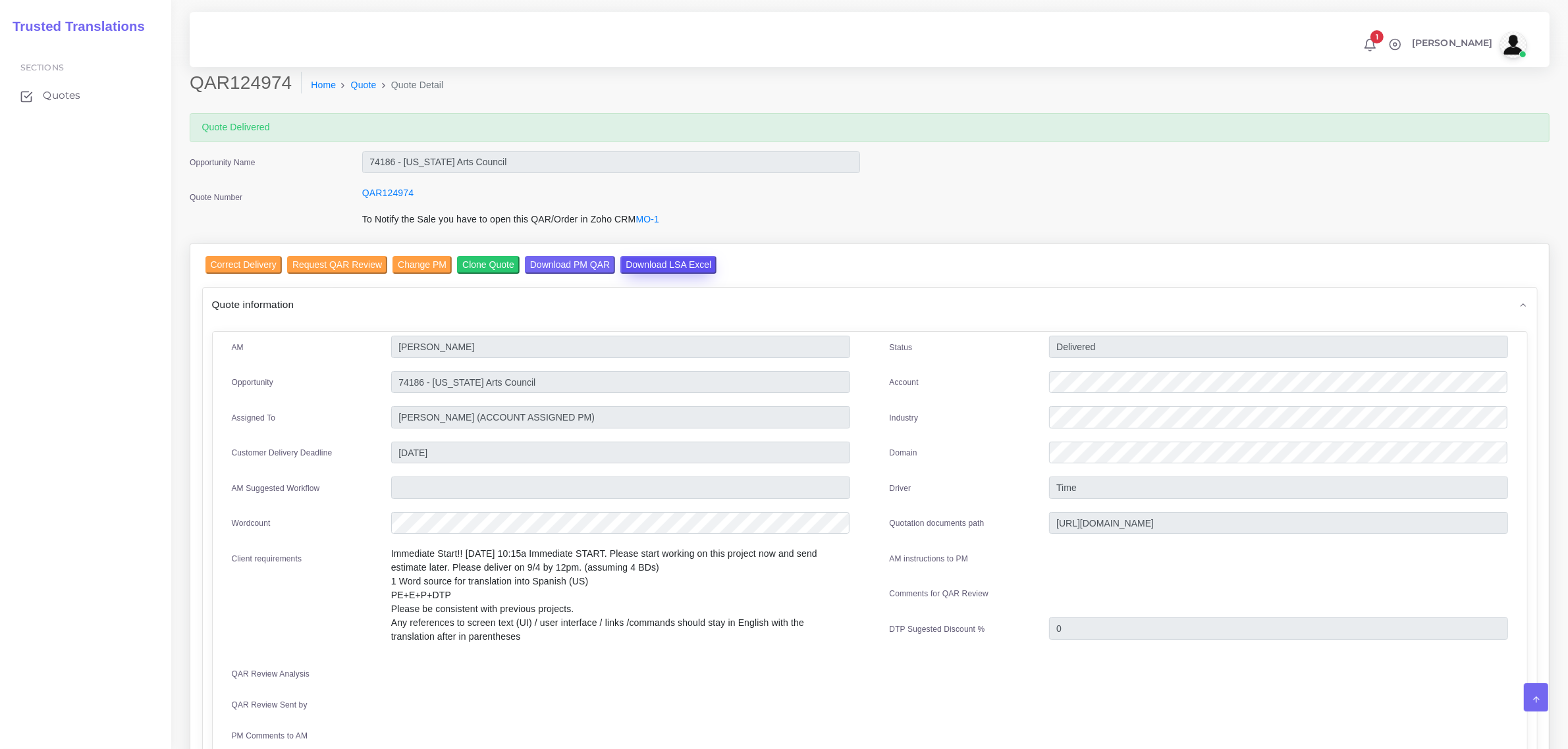
click at [672, 258] on input "Download LSA Excel" at bounding box center [669, 265] width 97 height 18
